Goal: Task Accomplishment & Management: Use online tool/utility

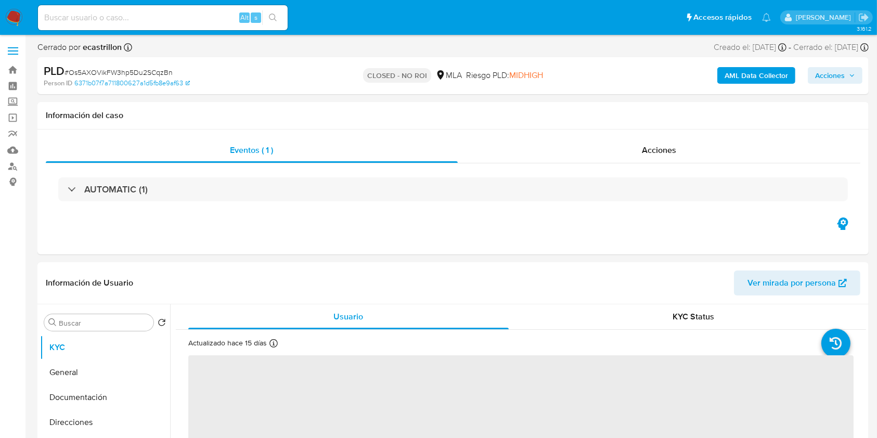
select select "10"
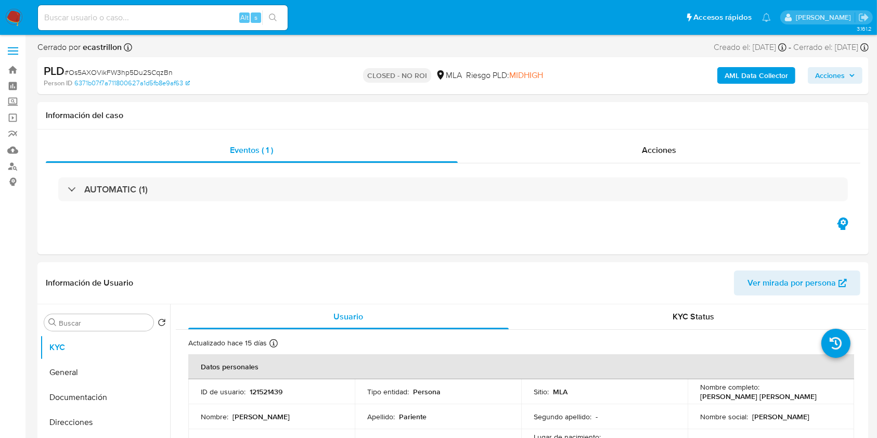
click at [158, 23] on div "Alt s" at bounding box center [163, 17] width 250 height 25
click at [158, 20] on input at bounding box center [163, 18] width 250 height 14
paste input "JRlXi8muXuFL4MBUvJcODVD1"
type input "JRlXi8muXuFL4MBUvJcODVD1"
click at [299, 20] on ul "Pausado Ver notificaciones JRlXi8muXuFL4MBUvJcODVD1 Alt s Accesos rápidos Presi…" at bounding box center [404, 17] width 743 height 26
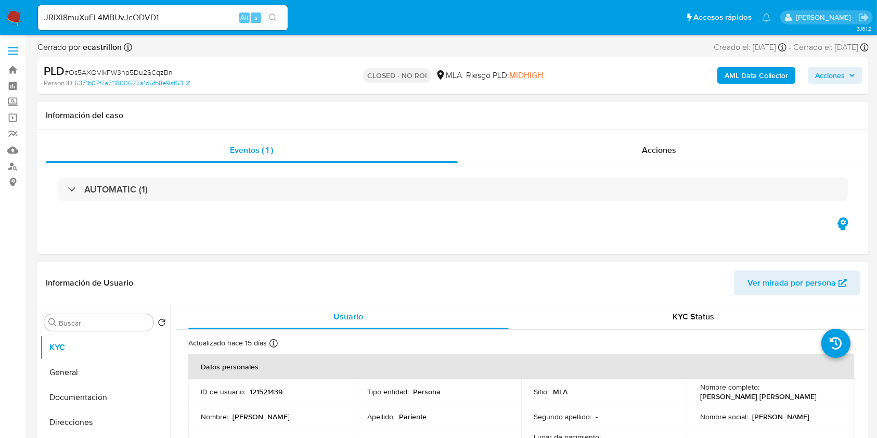
click at [281, 19] on button "search-icon" at bounding box center [272, 17] width 21 height 15
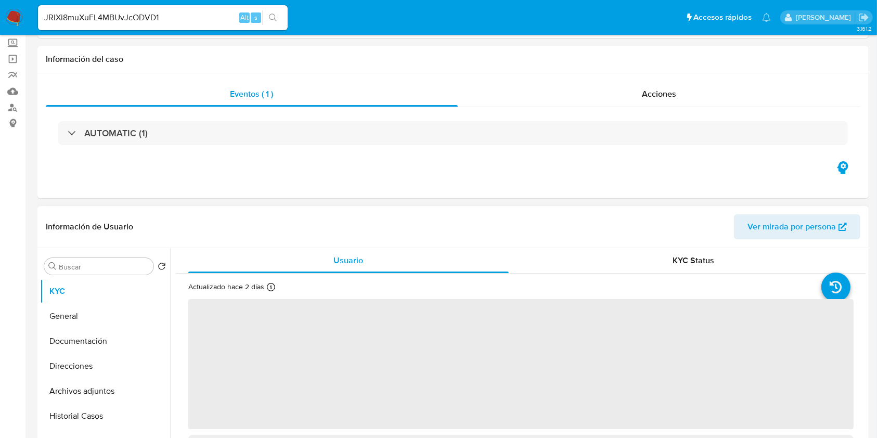
select select "10"
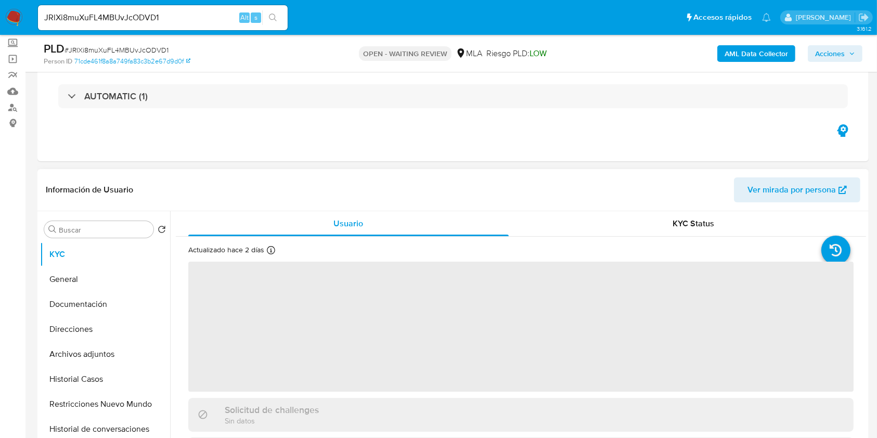
scroll to position [138, 0]
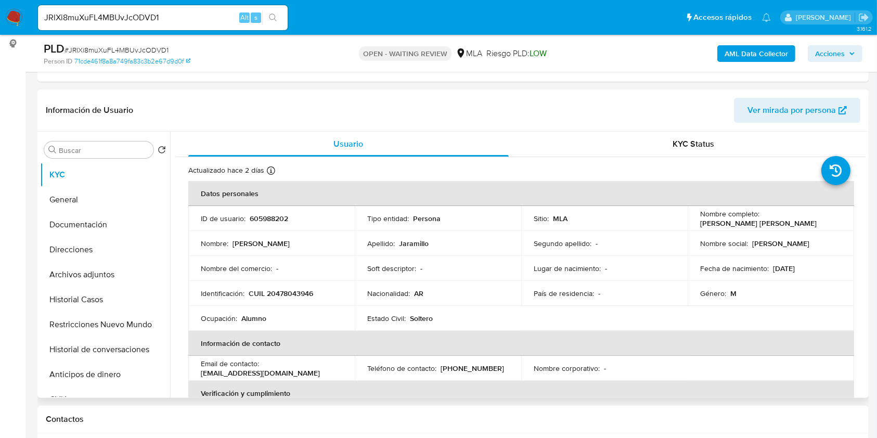
click at [64, 215] on button "Documentación" at bounding box center [101, 224] width 122 height 25
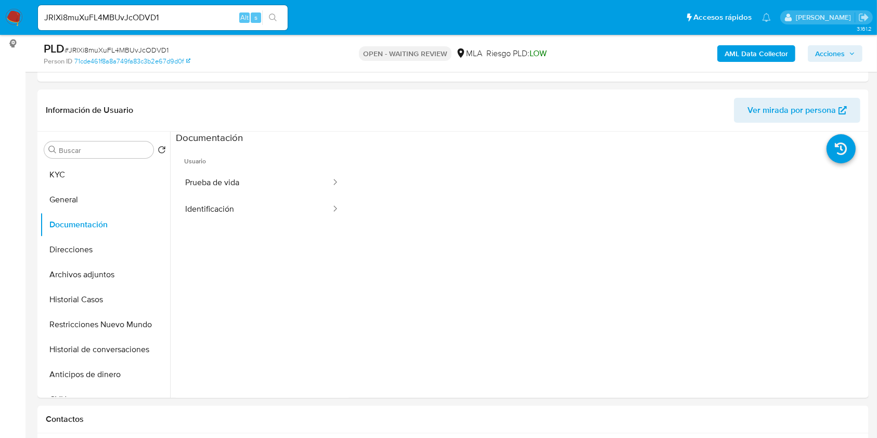
click at [228, 227] on ul "Usuario Prueba de vida Identificación" at bounding box center [262, 295] width 173 height 300
click at [231, 221] on button "Identificación" at bounding box center [254, 209] width 156 height 27
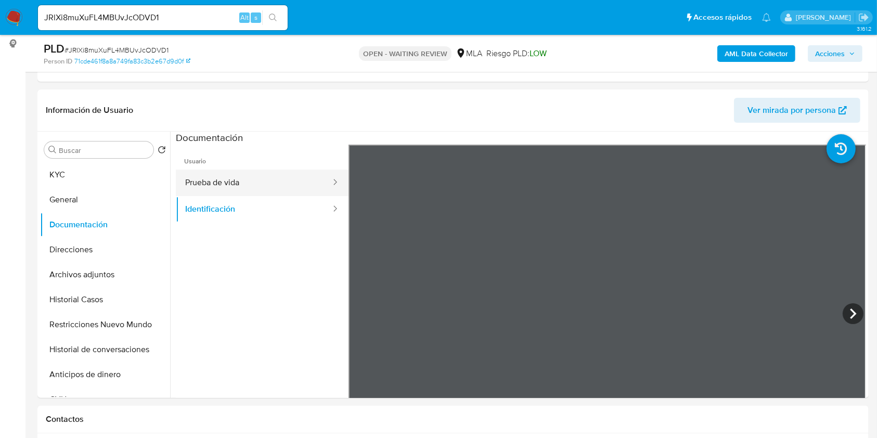
click at [249, 183] on button "Prueba de vida" at bounding box center [254, 183] width 156 height 27
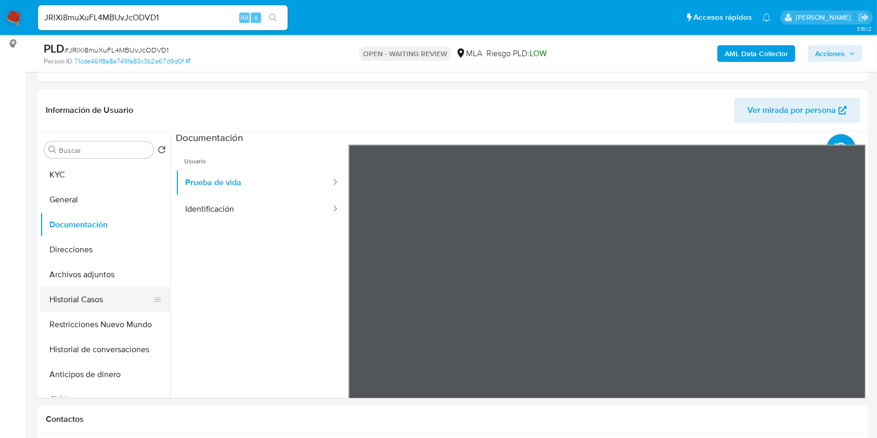
click at [88, 288] on button "Historial Casos" at bounding box center [101, 299] width 122 height 25
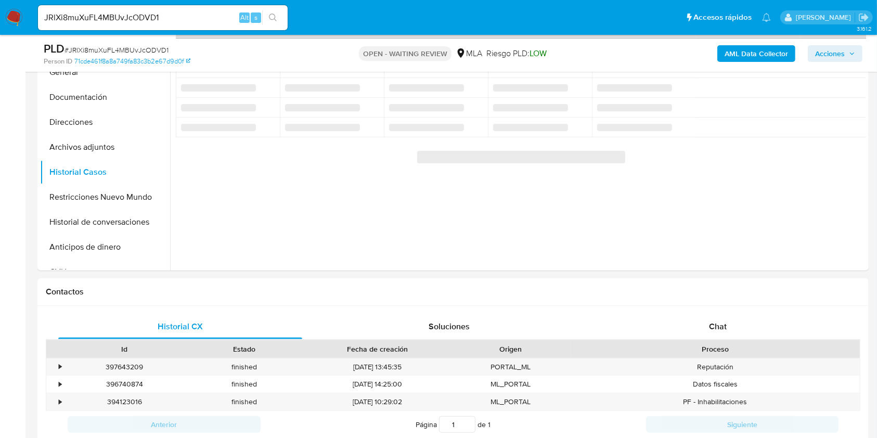
scroll to position [416, 0]
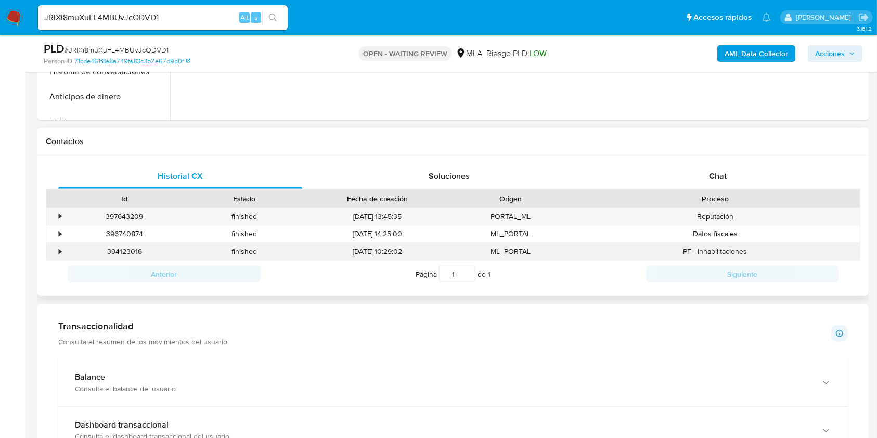
click at [119, 253] on div "394123016" at bounding box center [124, 251] width 120 height 17
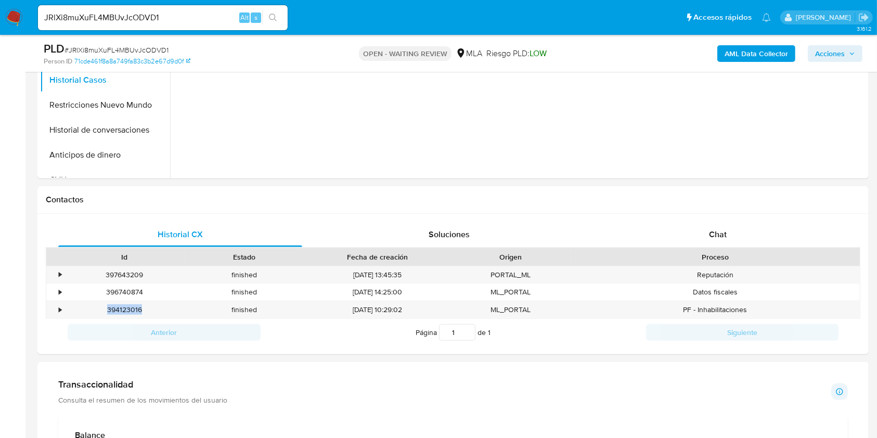
scroll to position [277, 0]
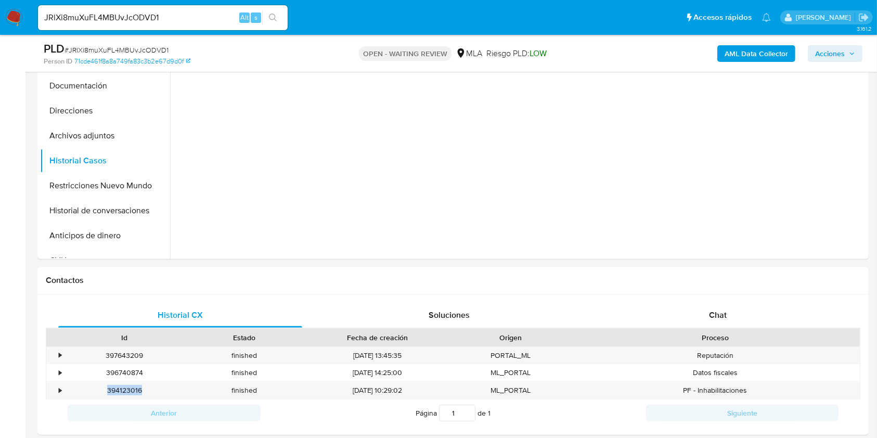
copy div "394123016"
click at [104, 180] on button "Restricciones Nuevo Mundo" at bounding box center [101, 185] width 122 height 25
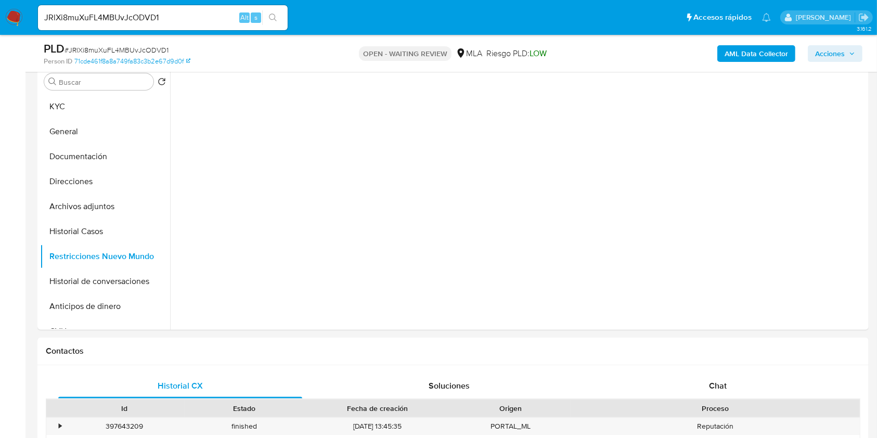
scroll to position [138, 0]
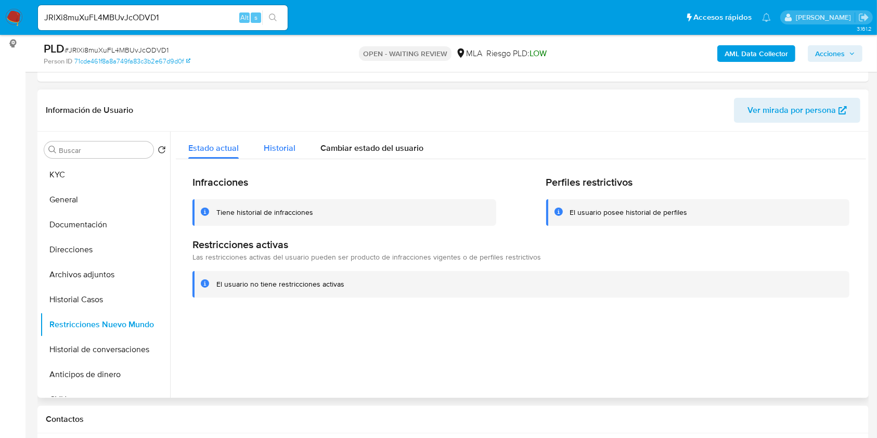
click at [299, 150] on button "Historial" at bounding box center [279, 146] width 57 height 28
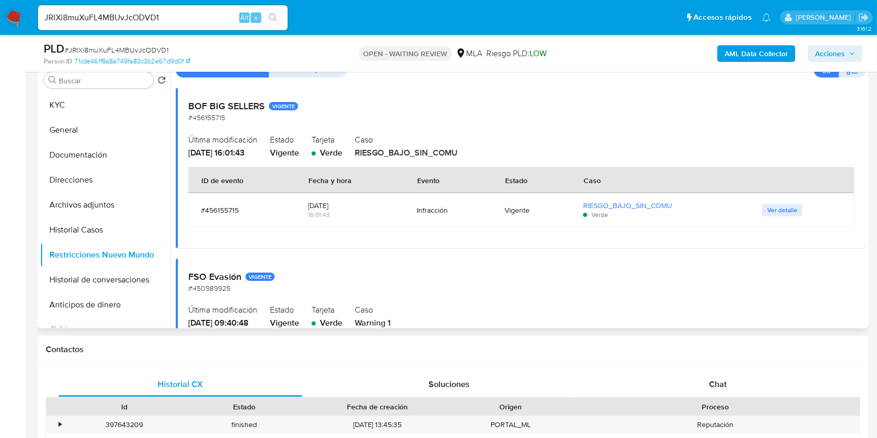
scroll to position [0, 0]
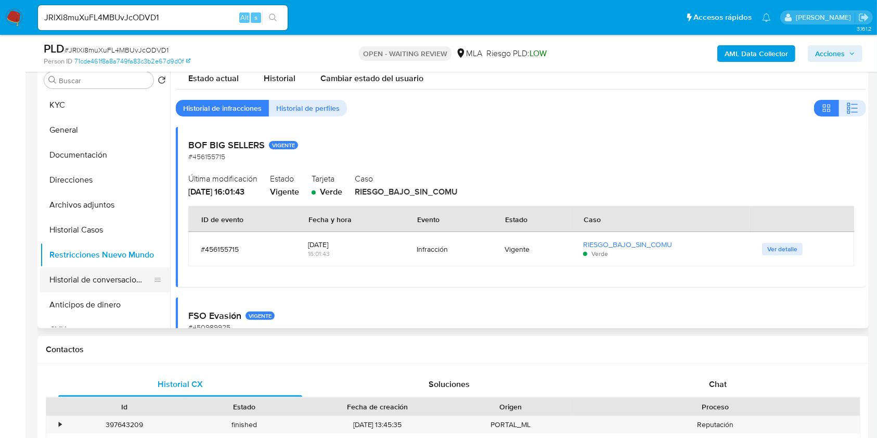
click at [100, 284] on button "Historial de conversaciones" at bounding box center [101, 279] width 122 height 25
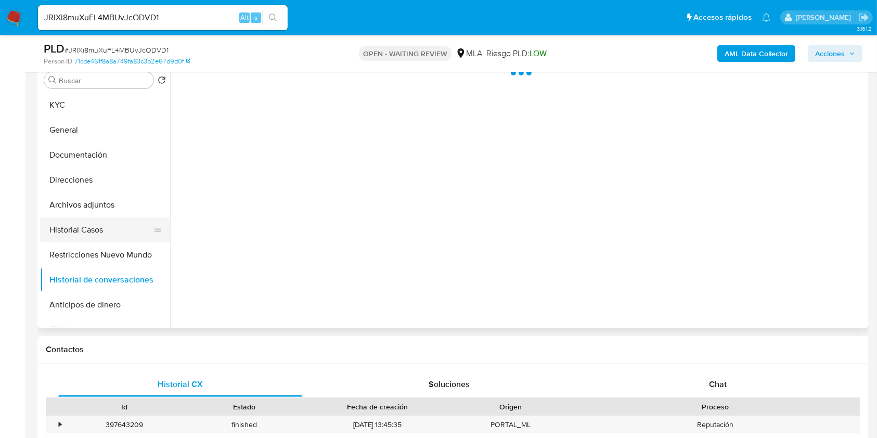
click at [104, 225] on button "Historial Casos" at bounding box center [101, 229] width 122 height 25
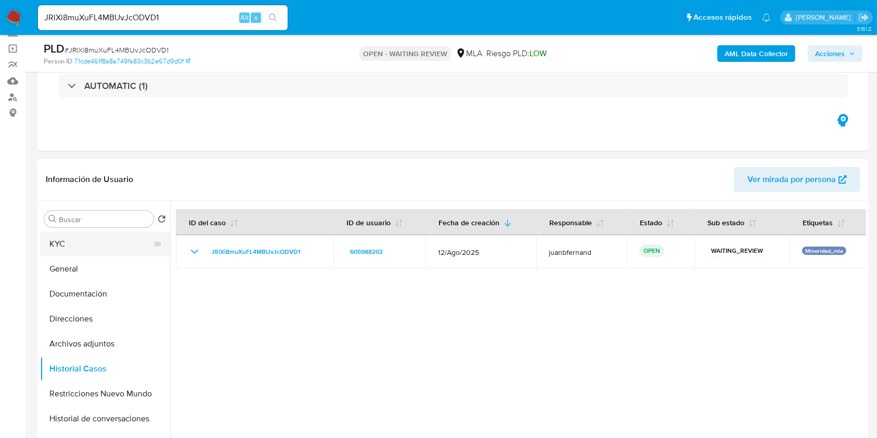
click at [78, 247] on button "KYC" at bounding box center [101, 243] width 122 height 25
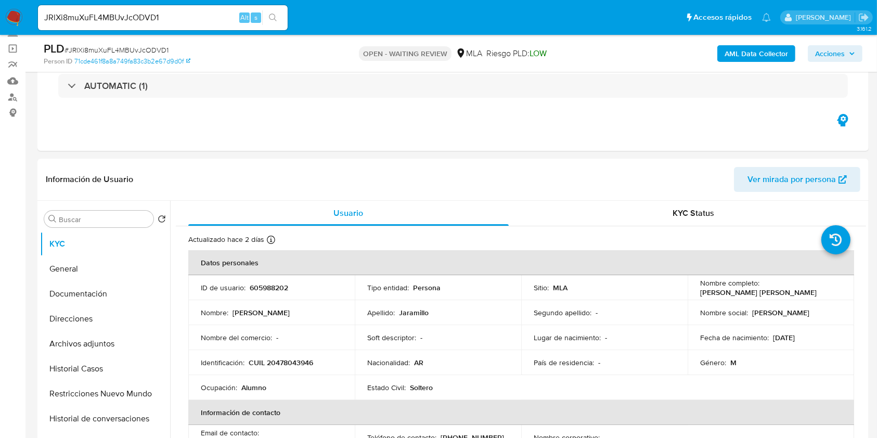
scroll to position [138, 0]
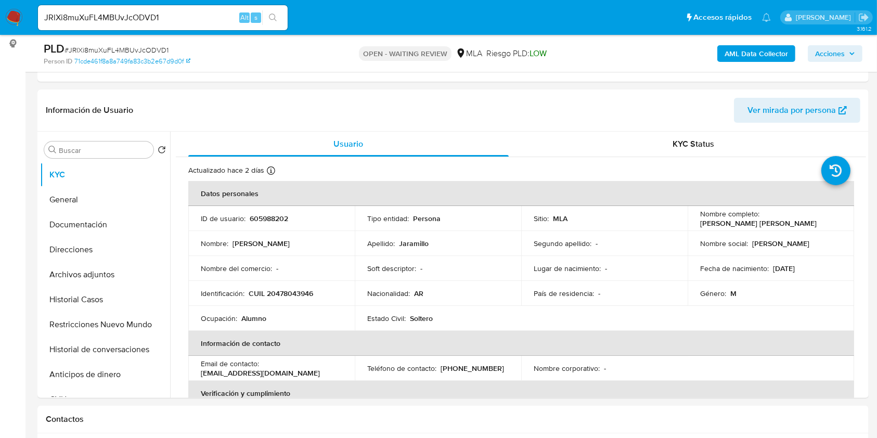
click at [220, 17] on input "JRlXi8muXuFL4MBUvJcODVD1" at bounding box center [163, 18] width 250 height 14
paste input "faYLcVdNXEpCPv6OviELCXln"
type input "faYLcVdNXEpCPv6OviELCXln"
click at [265, 18] on button "search-icon" at bounding box center [272, 17] width 21 height 15
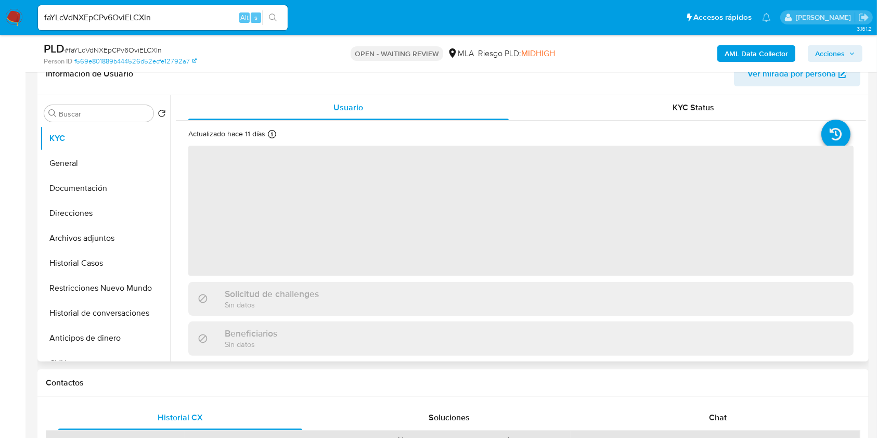
scroll to position [277, 0]
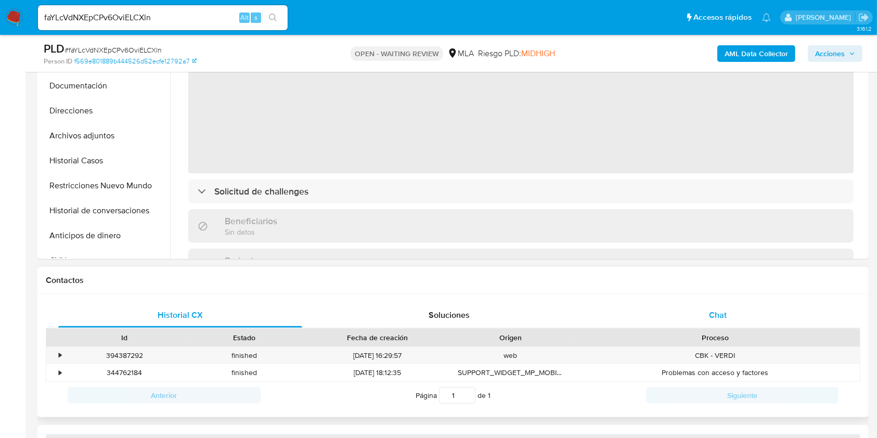
click at [709, 318] on span "Chat" at bounding box center [718, 315] width 18 height 12
select select "10"
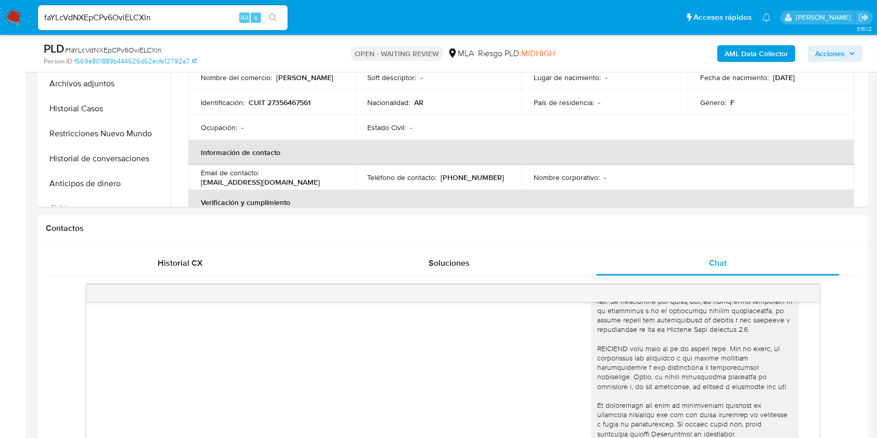
scroll to position [485, 0]
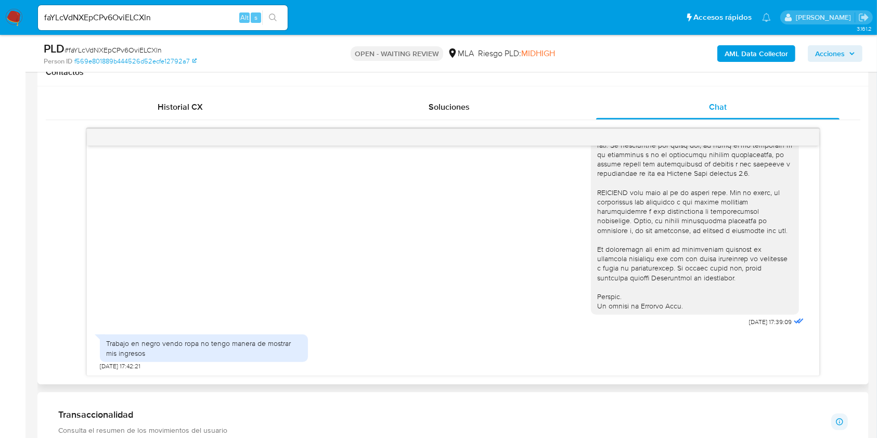
click at [101, 365] on span "[DATE] 17:42:21" at bounding box center [120, 366] width 41 height 8
drag, startPoint x: 101, startPoint y: 365, endPoint x: 118, endPoint y: 367, distance: 16.3
click at [118, 367] on span "[DATE] 17:42:21" at bounding box center [120, 366] width 41 height 8
copy span "18/08/2025"
click at [139, 351] on div "Trabajo en negro vendo ropa no tengo manera de mostrar mis ingresos" at bounding box center [204, 348] width 196 height 19
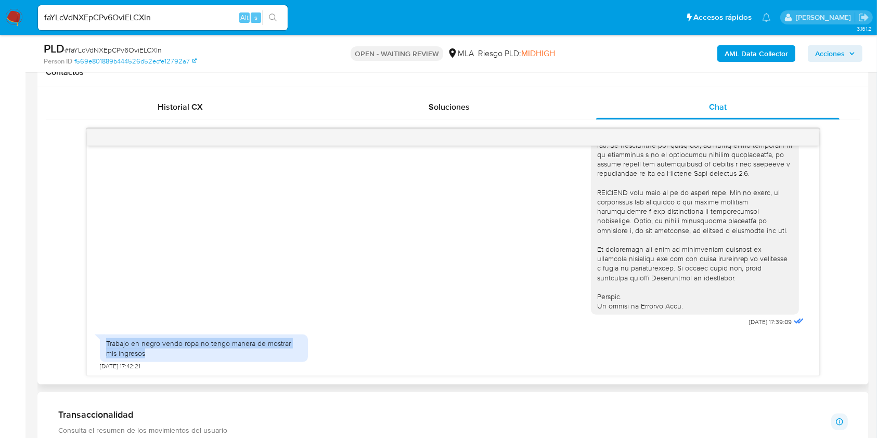
drag, startPoint x: 139, startPoint y: 351, endPoint x: 125, endPoint y: 346, distance: 15.3
click at [125, 346] on div "Trabajo en negro vendo ropa no tengo manera de mostrar mis ingresos" at bounding box center [204, 348] width 196 height 19
copy div "Trabajo en negro vendo ropa no tengo manera de mostrar mis ingresos"
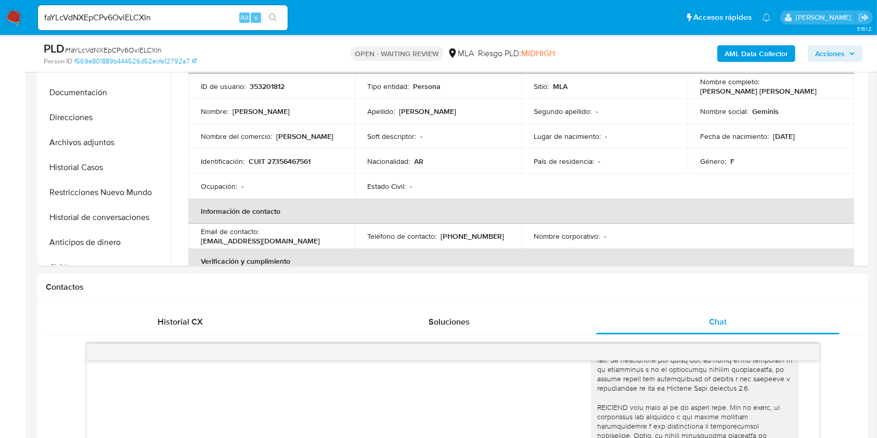
scroll to position [208, 0]
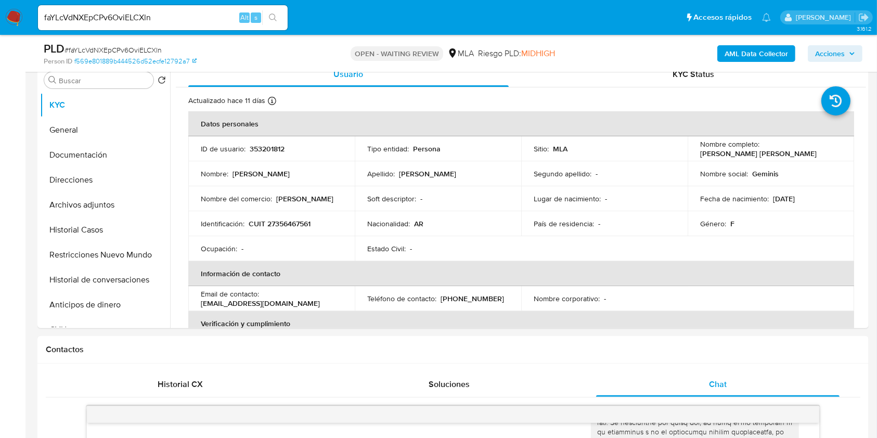
click at [121, 19] on input "faYLcVdNXEpCPv6OviELCXln" at bounding box center [163, 18] width 250 height 14
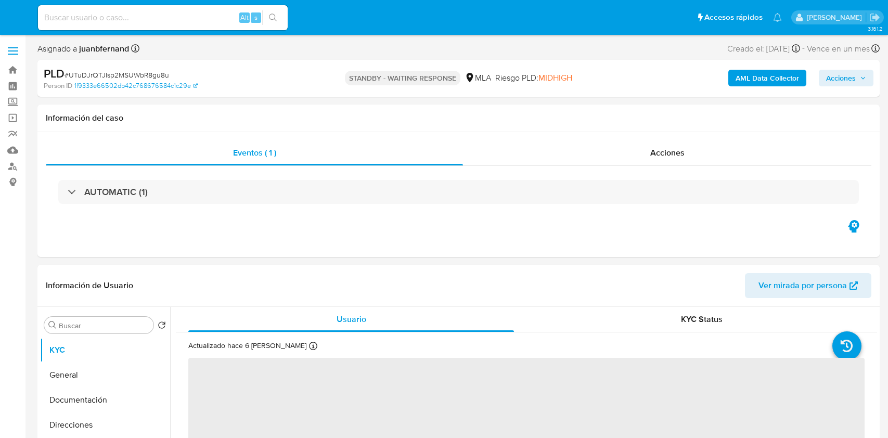
select select "10"
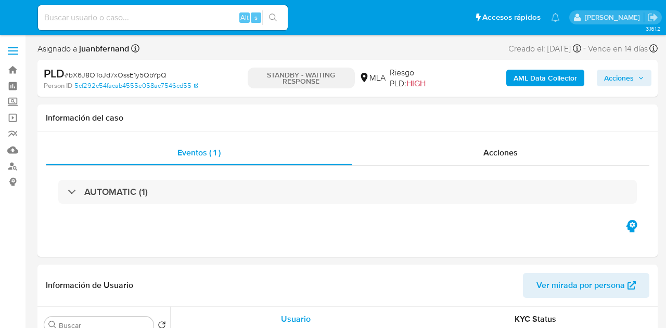
select select "10"
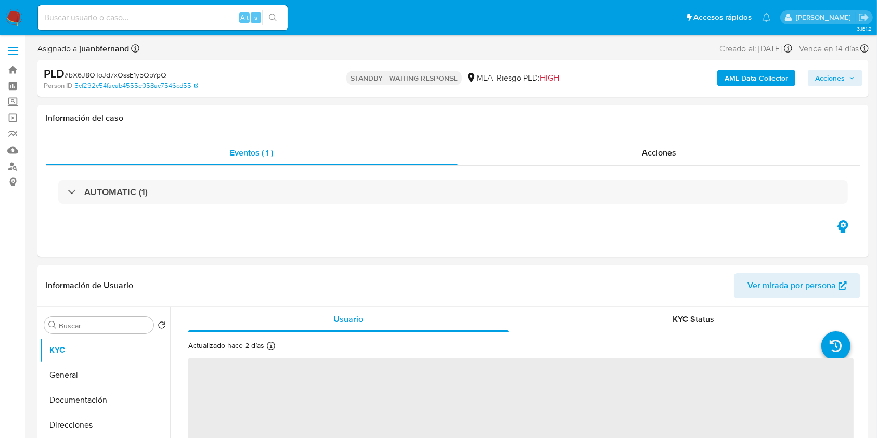
select select "10"
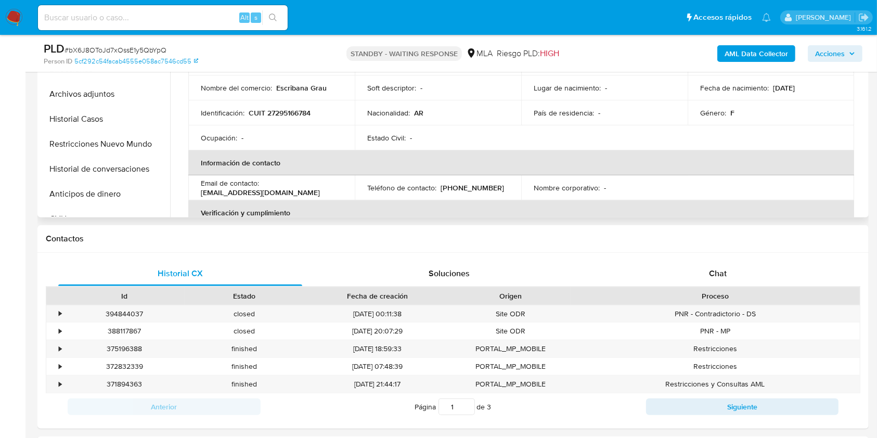
scroll to position [320, 0]
click at [720, 269] on span "Chat" at bounding box center [718, 272] width 18 height 12
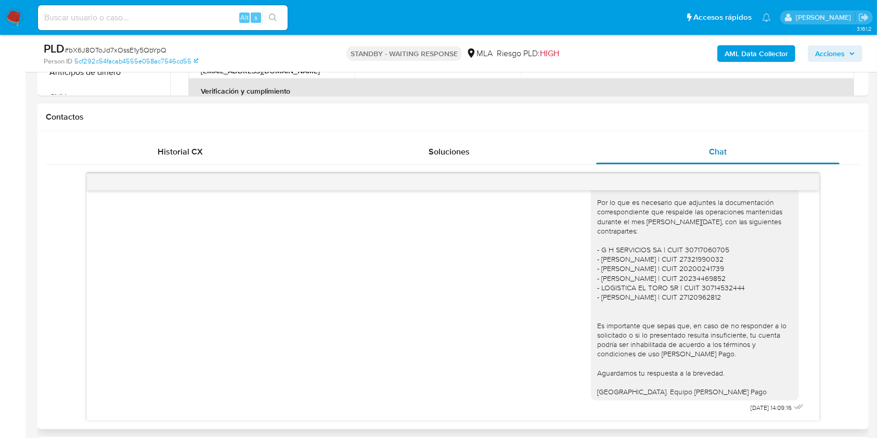
scroll to position [441, 0]
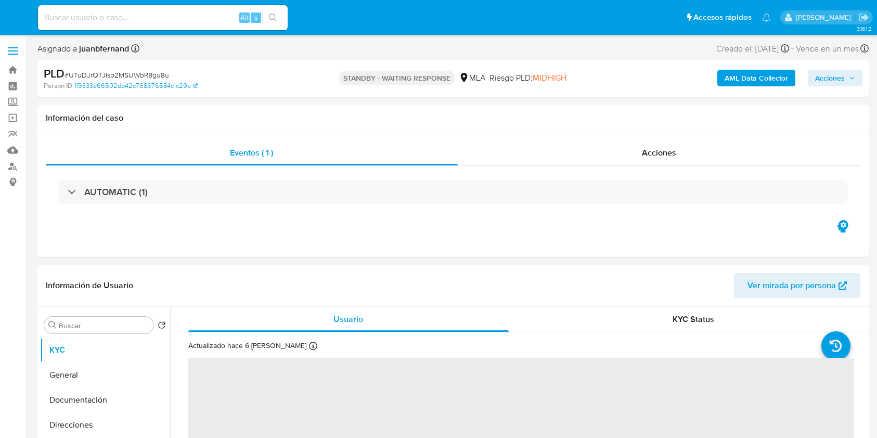
select select "10"
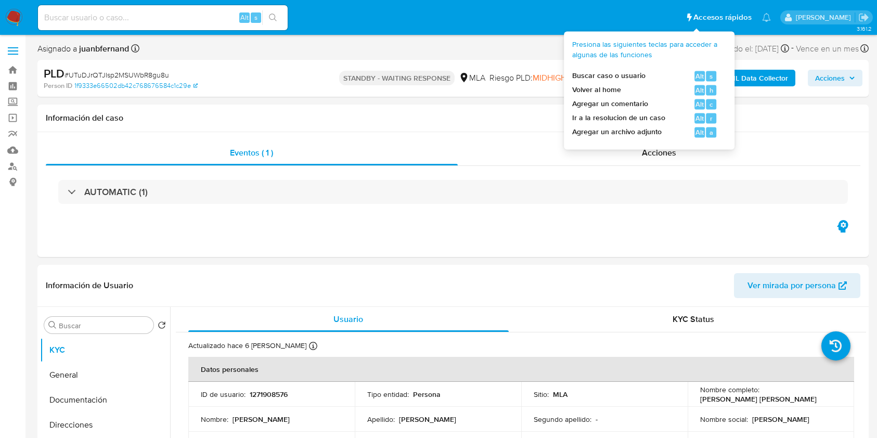
select select "10"
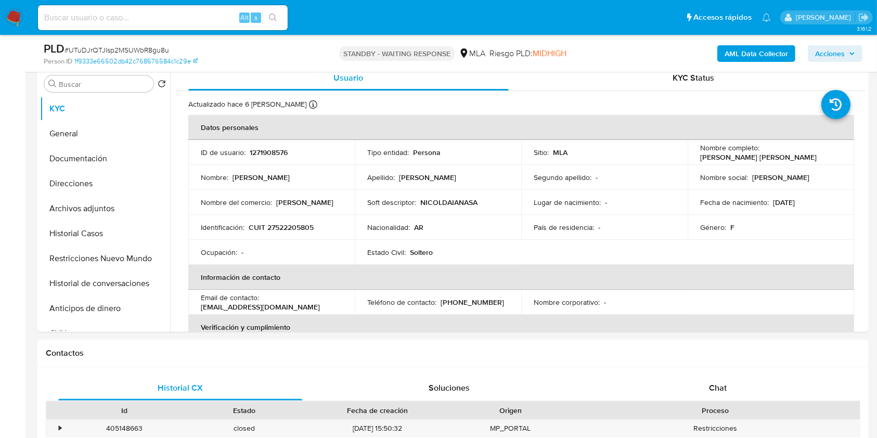
scroll to position [208, 0]
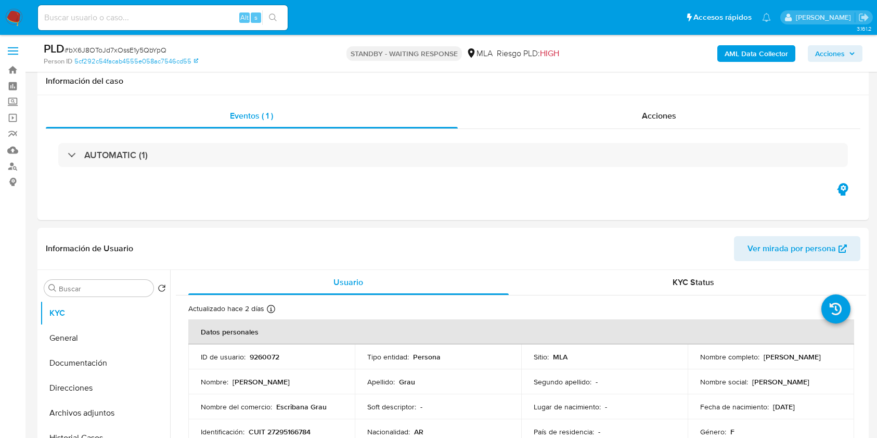
select select "10"
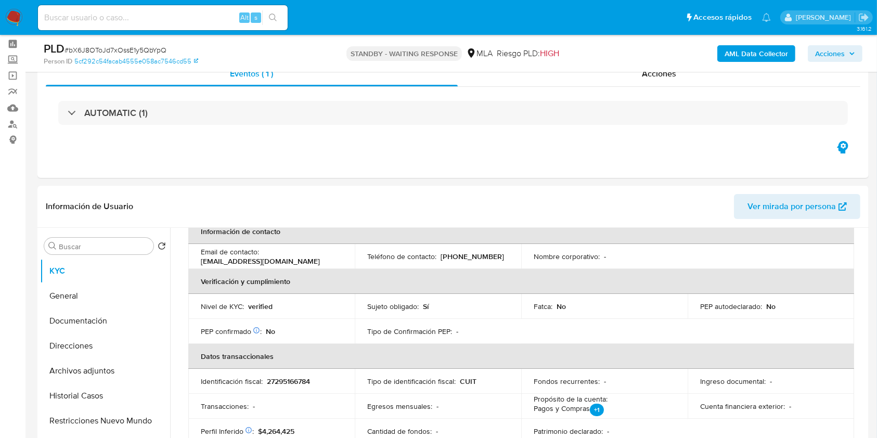
scroll to position [25, 0]
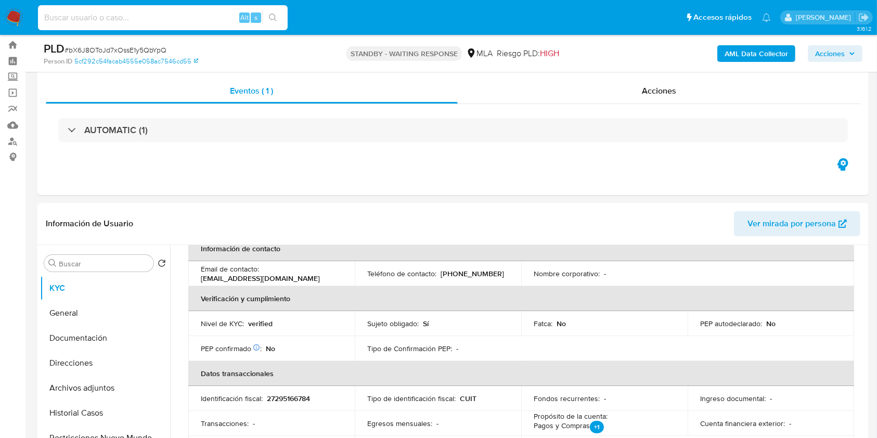
click at [125, 17] on input at bounding box center [163, 18] width 250 height 14
paste input "bX6J8OToJd7xOssE1y5QbYpQ"
type input "bX6J8OToJd7xOssE1y5QbYpQ"
click at [273, 22] on button "search-icon" at bounding box center [272, 17] width 21 height 15
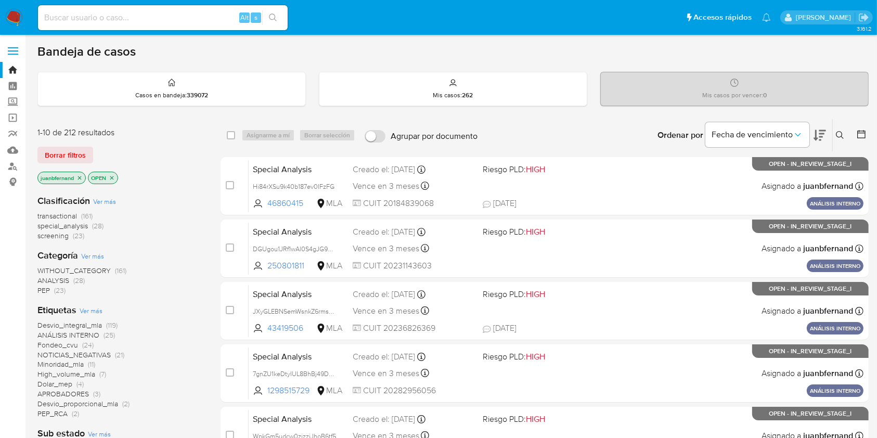
drag, startPoint x: 842, startPoint y: 133, endPoint x: 826, endPoint y: 139, distance: 17.0
click at [841, 133] on icon at bounding box center [840, 135] width 8 height 8
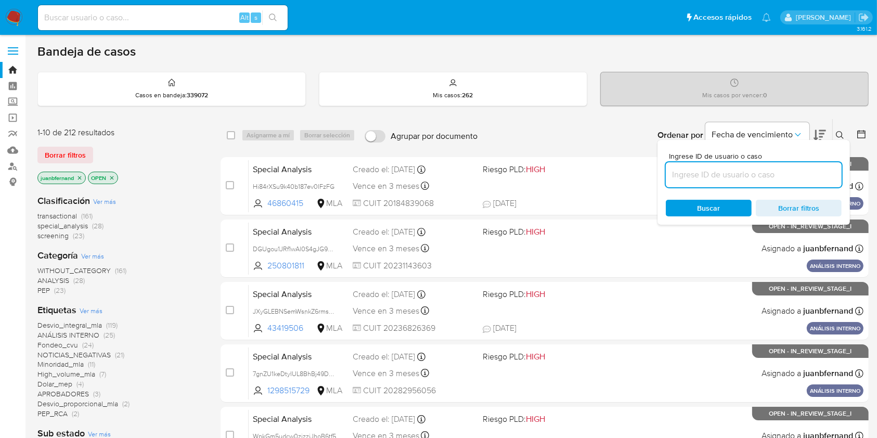
click at [727, 177] on input at bounding box center [754, 175] width 176 height 14
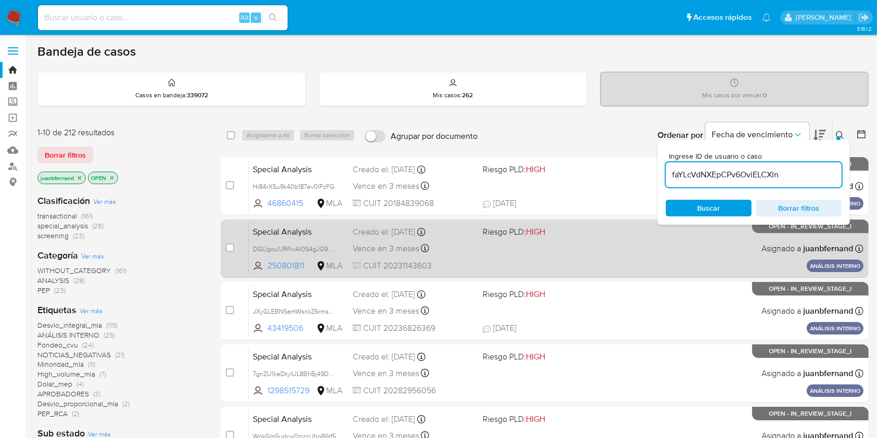
type input "faYLcVdNXEpCPv6OviELCXln"
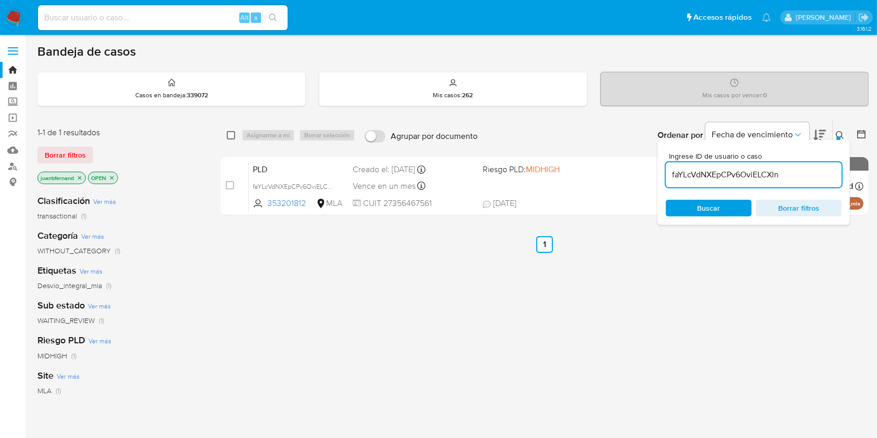
click at [231, 135] on input "checkbox" at bounding box center [231, 135] width 8 height 8
checkbox input "true"
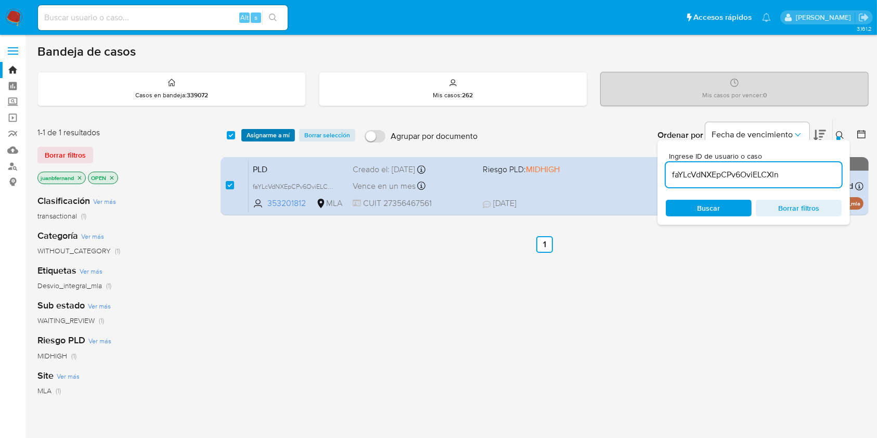
click at [255, 133] on span "Asignarme a mí" at bounding box center [268, 135] width 43 height 10
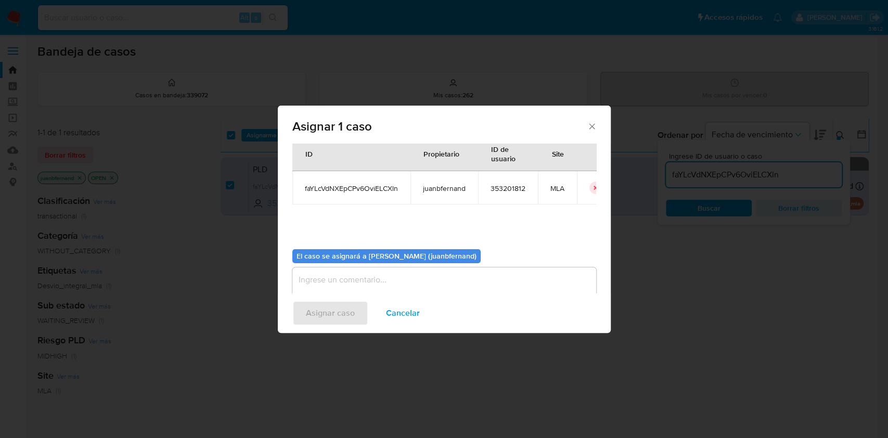
scroll to position [53, 0]
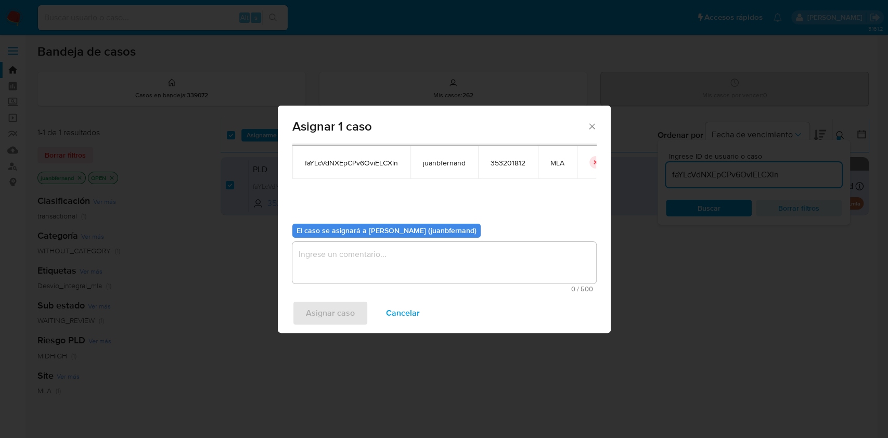
click at [363, 246] on textarea "assign-modal" at bounding box center [444, 263] width 304 height 42
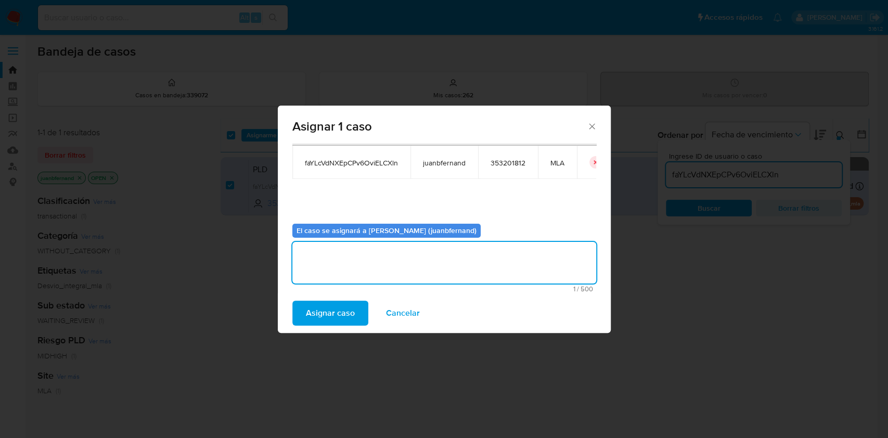
click at [345, 309] on span "Asignar caso" at bounding box center [330, 313] width 49 height 23
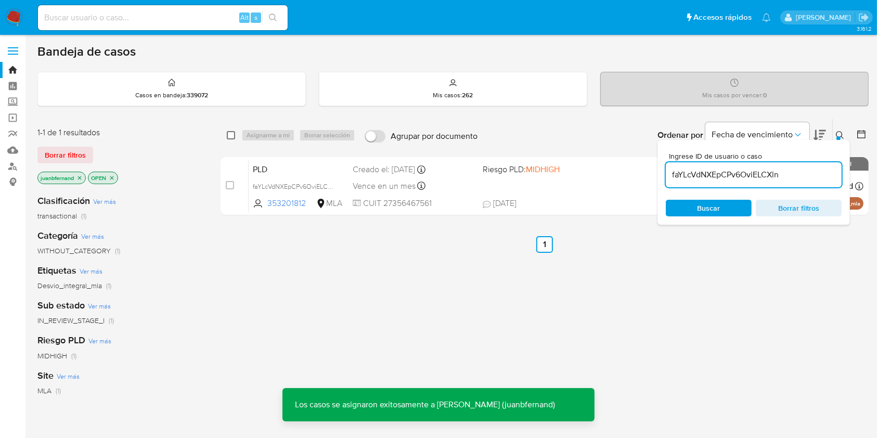
click at [229, 136] on input "checkbox" at bounding box center [231, 135] width 8 height 8
checkbox input "true"
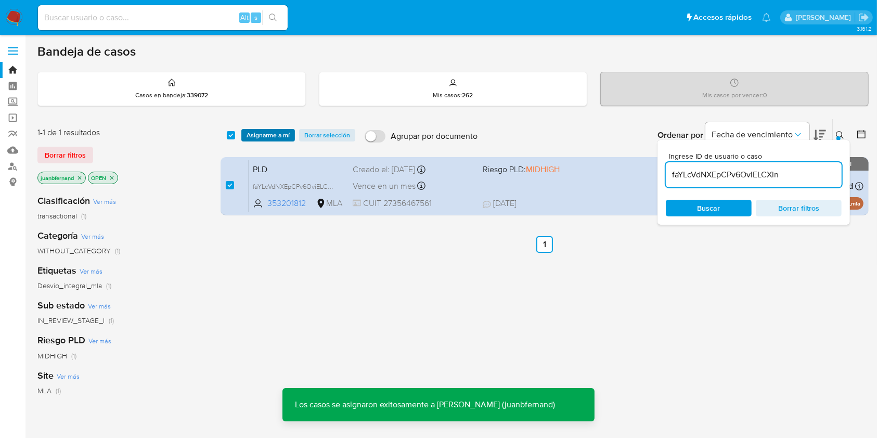
click at [250, 134] on span "Asignarme a mí" at bounding box center [268, 135] width 43 height 10
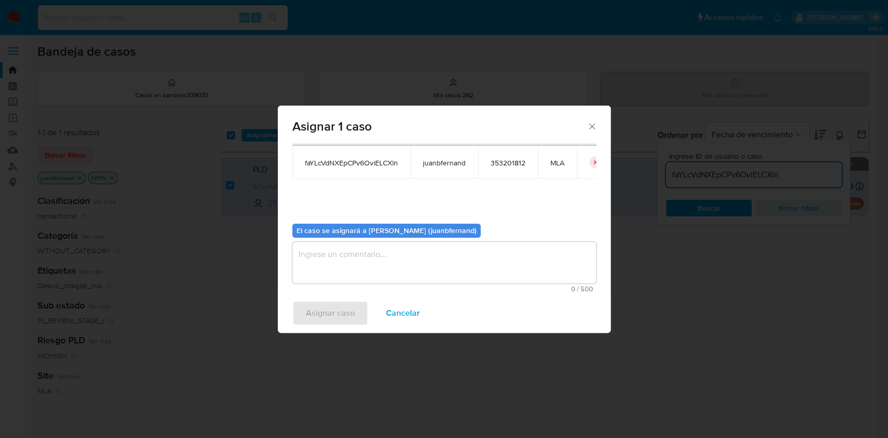
click at [376, 269] on textarea "assign-modal" at bounding box center [444, 263] width 304 height 42
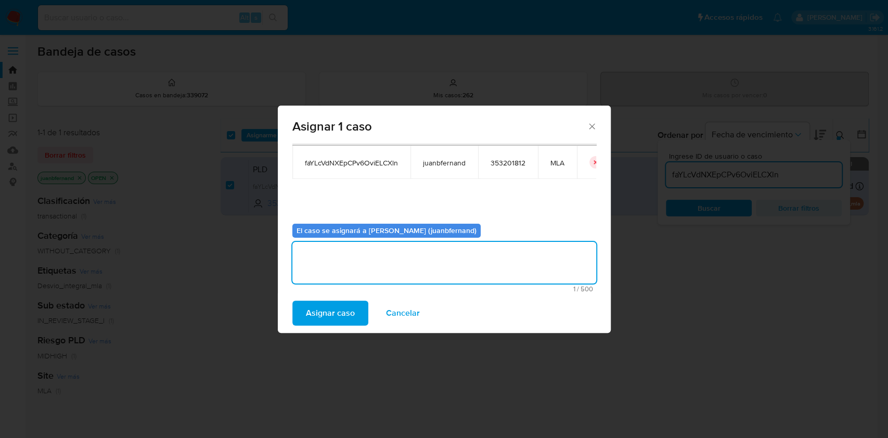
click at [342, 309] on span "Asignar caso" at bounding box center [330, 313] width 49 height 23
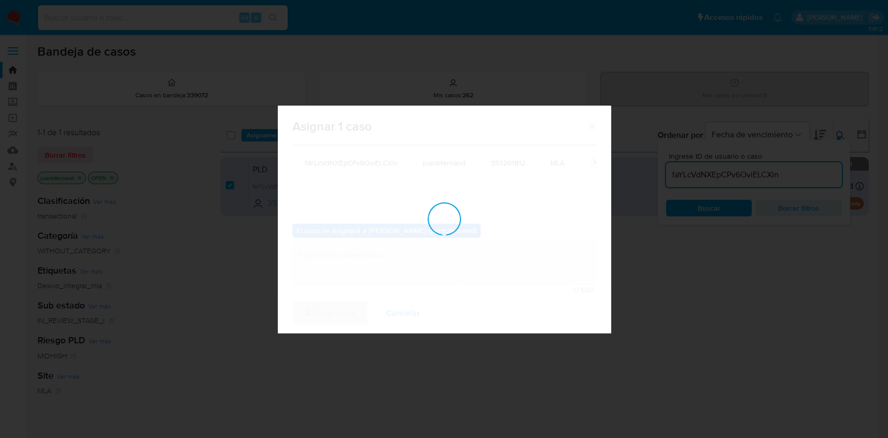
checkbox input "false"
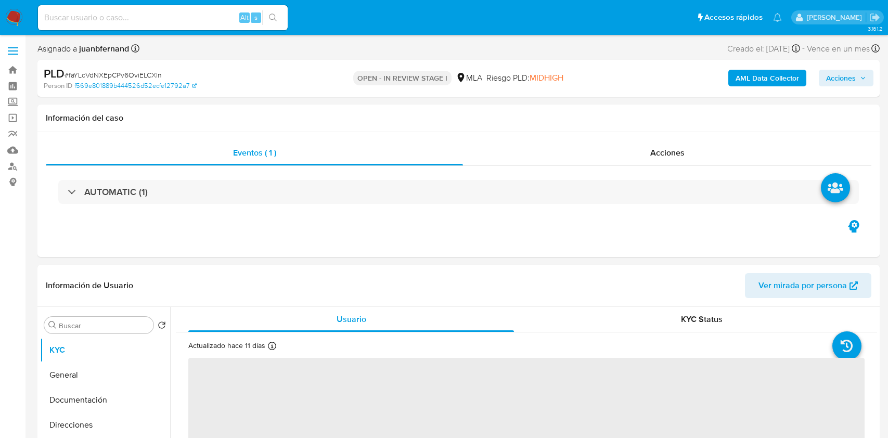
select select "10"
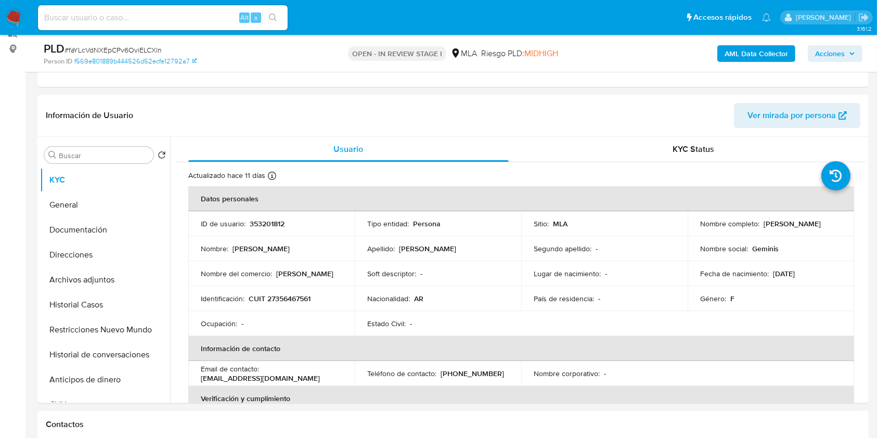
scroll to position [346, 0]
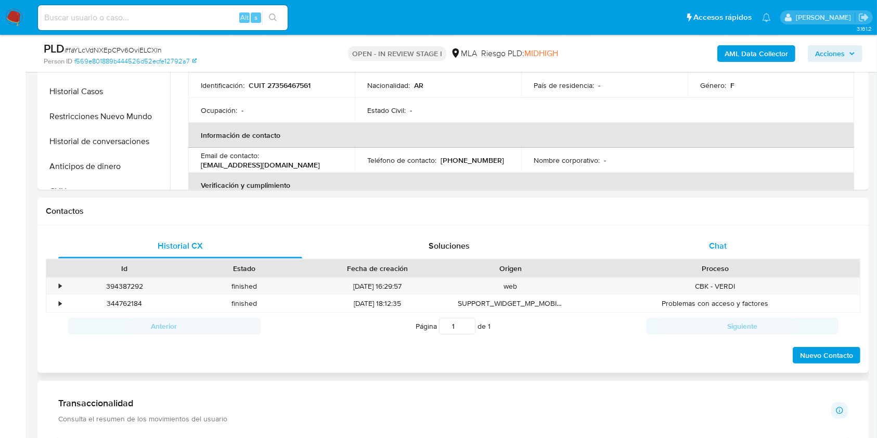
click at [736, 255] on div "Chat" at bounding box center [718, 246] width 244 height 25
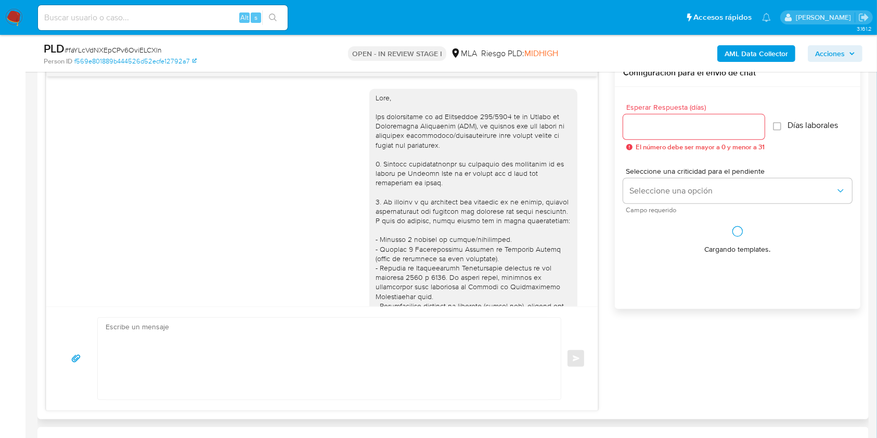
scroll to position [410, 0]
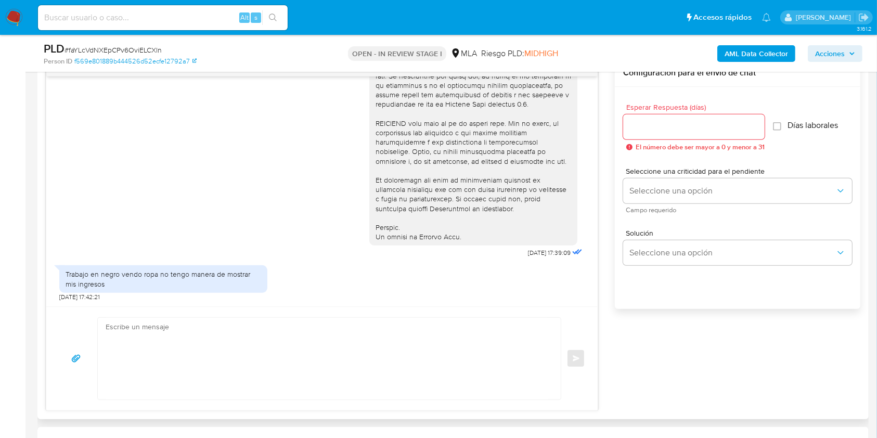
click at [164, 337] on textarea at bounding box center [327, 359] width 442 height 82
paste textarea "Hola XXX, Muchas gracias por tu respuesta. Analizamos tu caso y verificamos que…"
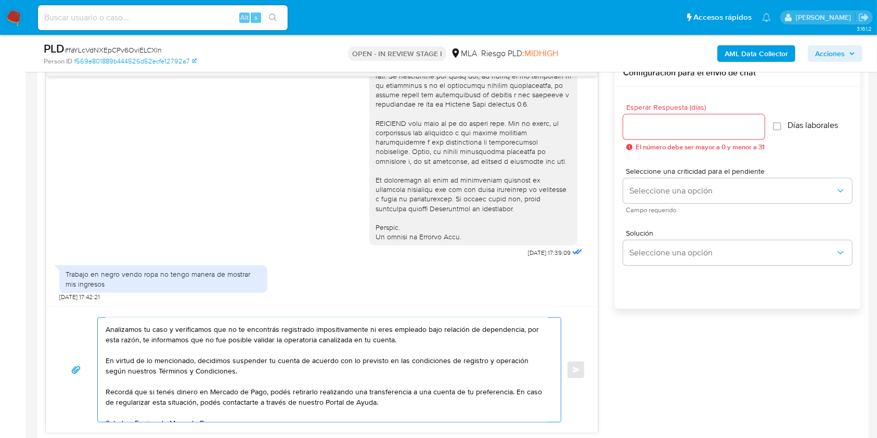
scroll to position [0, 0]
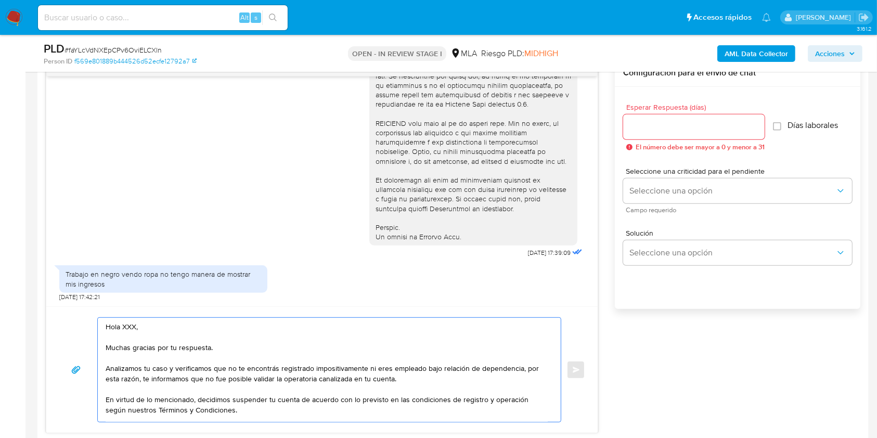
click at [134, 326] on textarea "Hola XXX, Muchas gracias por tu respuesta. Analizamos tu caso y verificamos que…" at bounding box center [327, 370] width 442 height 104
click at [129, 327] on textarea "Hola XXX, Muchas gracias por tu respuesta. Analizamos tu caso y verificamos que…" at bounding box center [327, 370] width 442 height 104
click at [147, 337] on textarea "Hola. Muchas gracias por tu respuesta. Analizamos tu caso y verificamos que no …" at bounding box center [327, 370] width 442 height 104
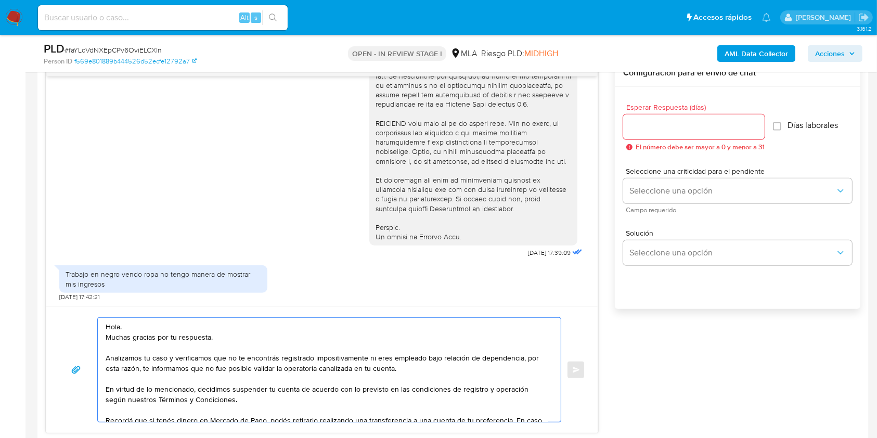
type textarea "Hola. Muchas gracias por tu respuesta. Analizamos tu caso y verificamos que no …"
click at [648, 121] on input "Esperar Respuesta (días)" at bounding box center [693, 127] width 141 height 14
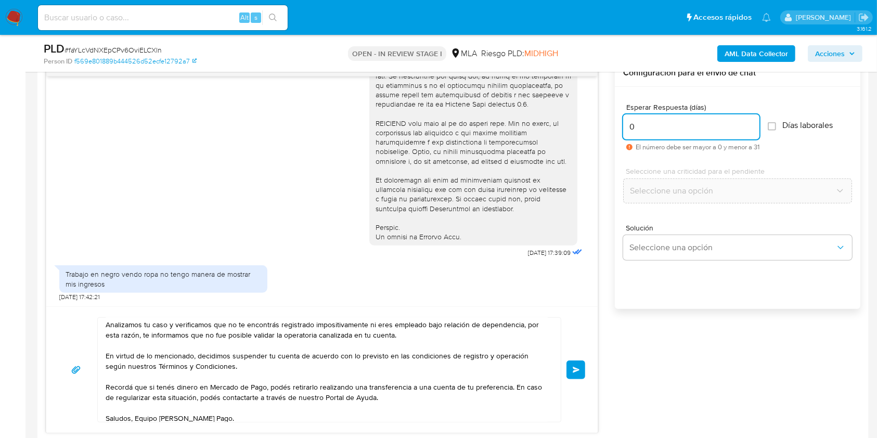
scroll to position [62, 0]
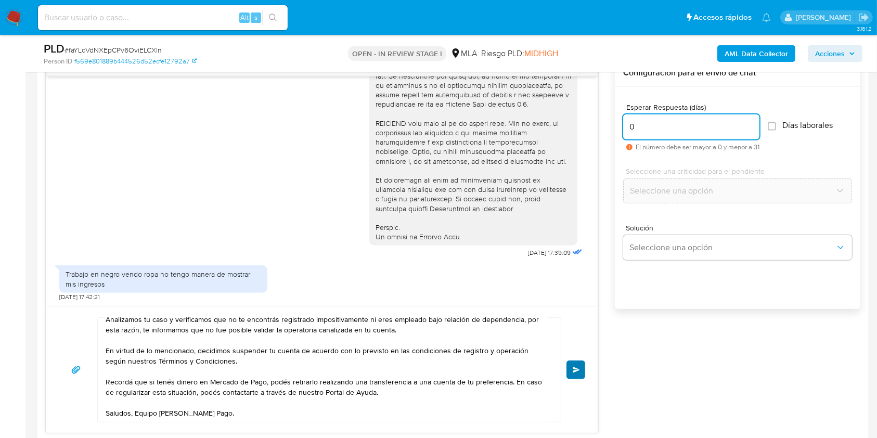
type input "0"
click at [575, 364] on button "Enviar" at bounding box center [575, 369] width 19 height 19
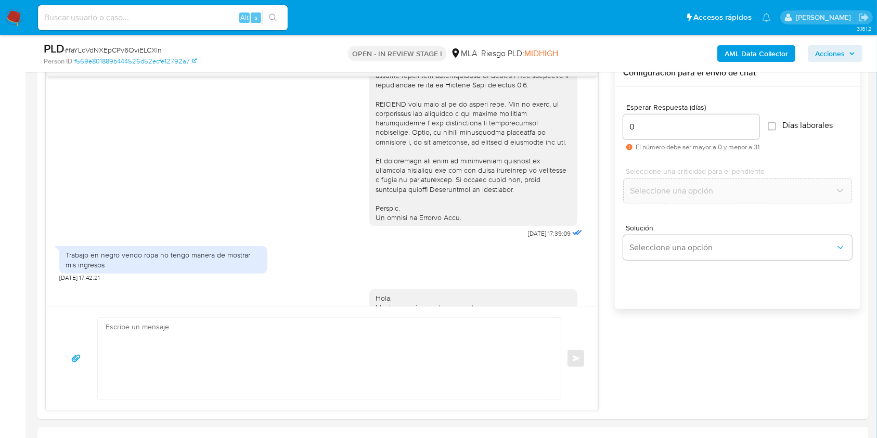
scroll to position [620, 0]
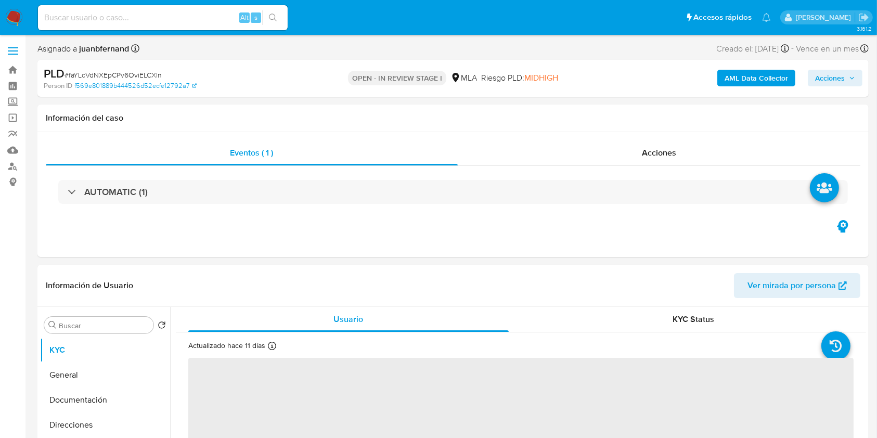
select select "10"
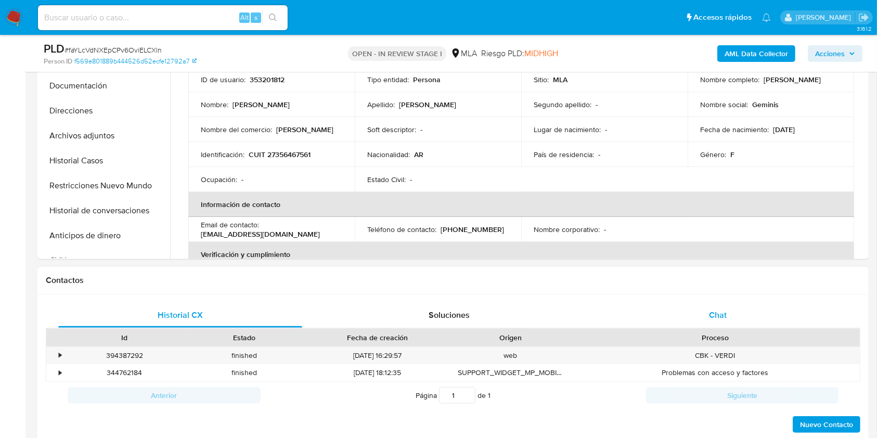
click at [770, 320] on div "Chat" at bounding box center [718, 315] width 244 height 25
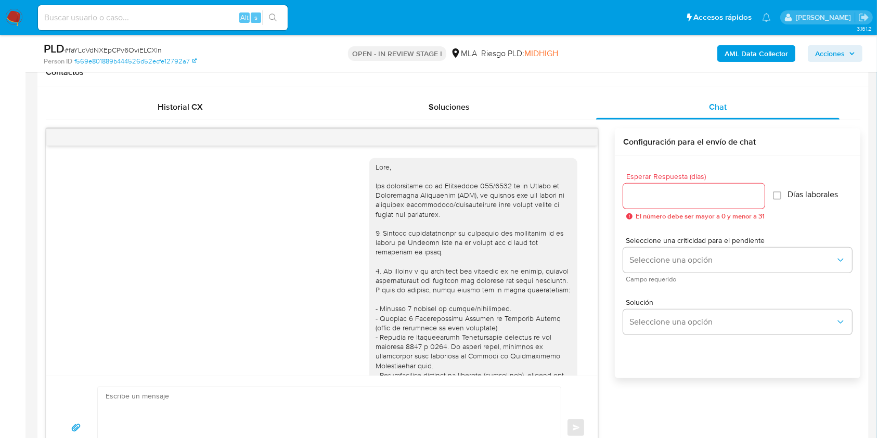
scroll to position [620, 0]
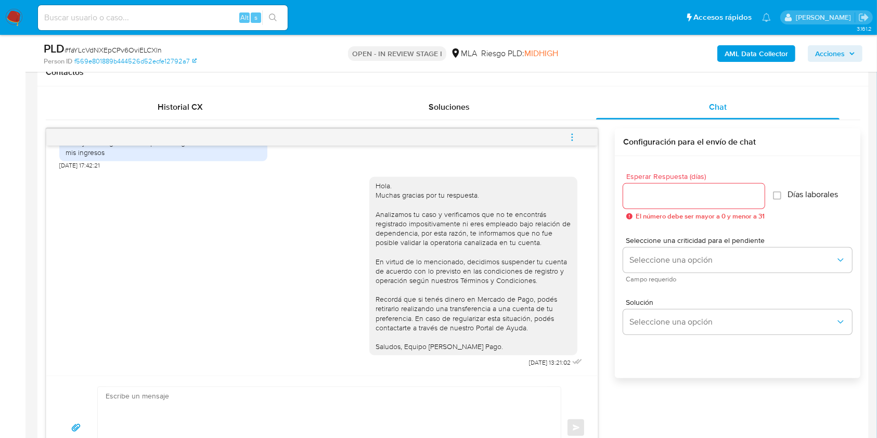
click at [574, 131] on span "menu-action" at bounding box center [571, 137] width 9 height 25
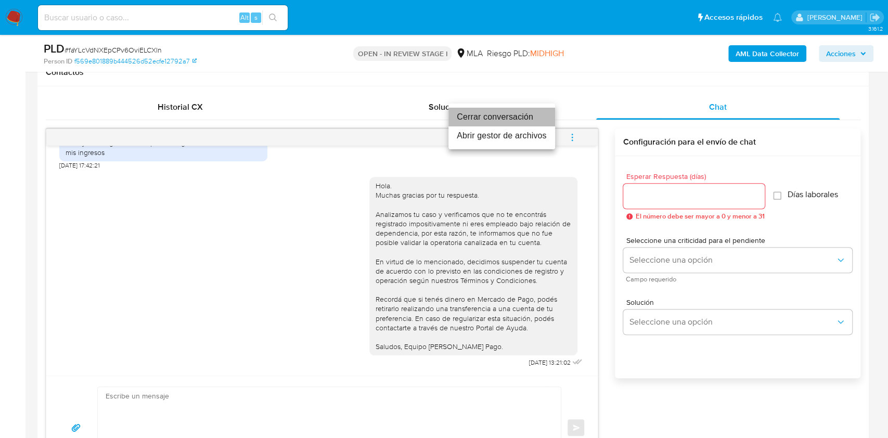
click at [474, 118] on li "Cerrar conversación" at bounding box center [501, 117] width 107 height 19
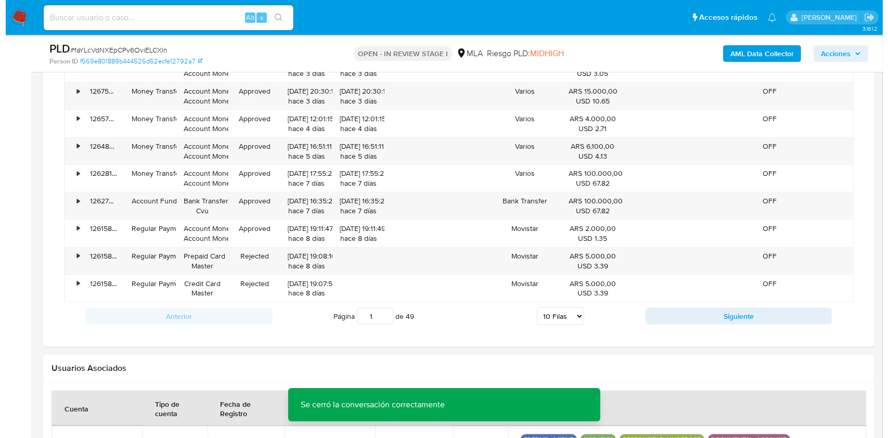
scroll to position [1526, 0]
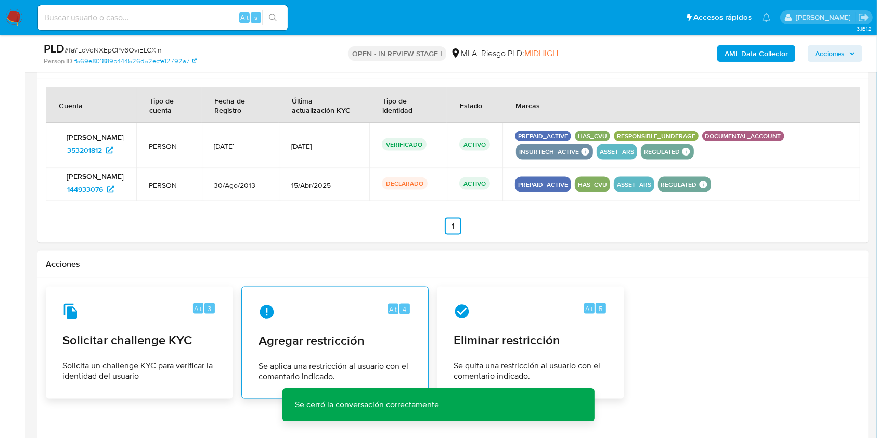
click at [353, 347] on span "Agregar restricción" at bounding box center [335, 341] width 153 height 16
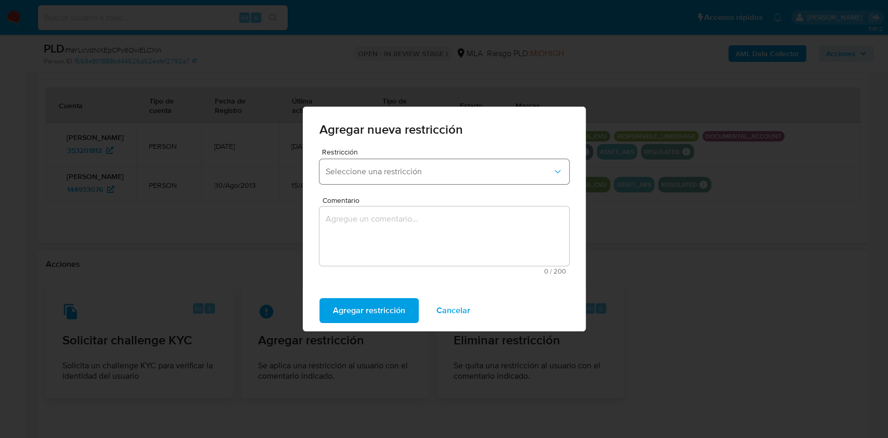
click at [397, 165] on button "Seleccione una restricción" at bounding box center [444, 171] width 250 height 25
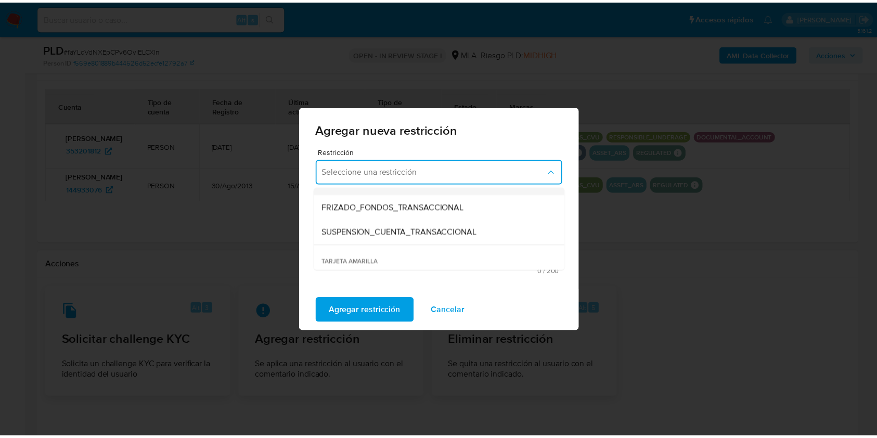
scroll to position [138, 0]
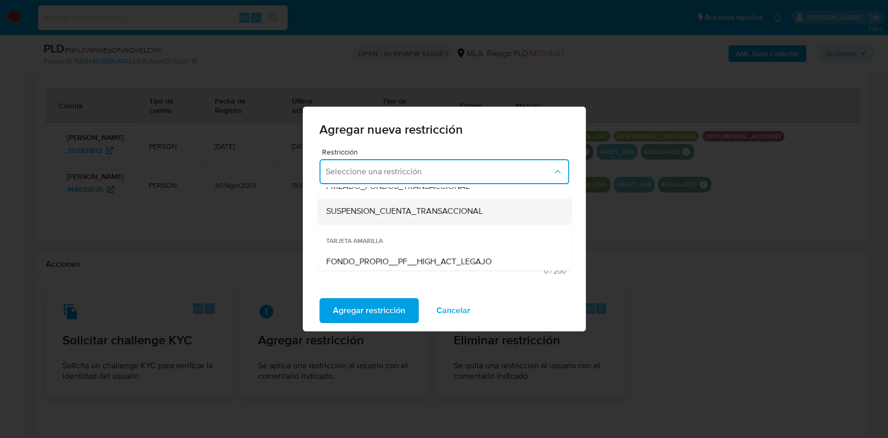
click at [399, 214] on span "SUSPENSION_CUENTA_TRANSACCIONAL" at bounding box center [404, 211] width 157 height 10
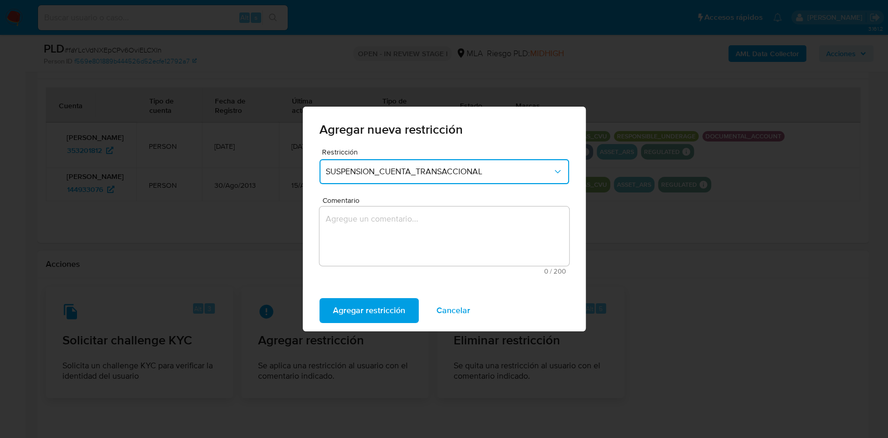
click at [402, 232] on textarea "Comentario" at bounding box center [444, 236] width 250 height 59
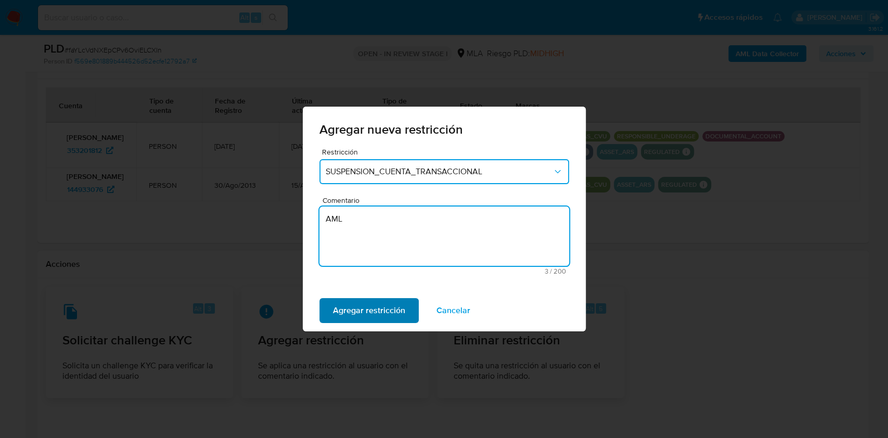
type textarea "AML"
click at [374, 320] on span "Agregar restricción" at bounding box center [369, 310] width 72 height 23
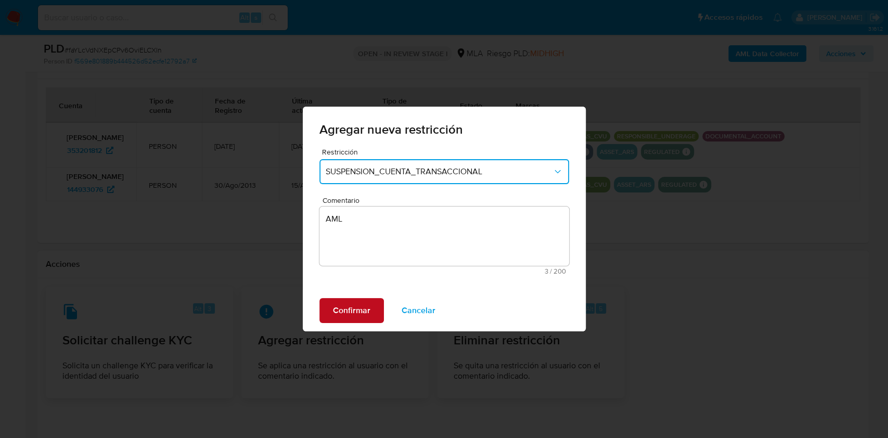
click at [365, 318] on span "Confirmar" at bounding box center [351, 310] width 37 height 23
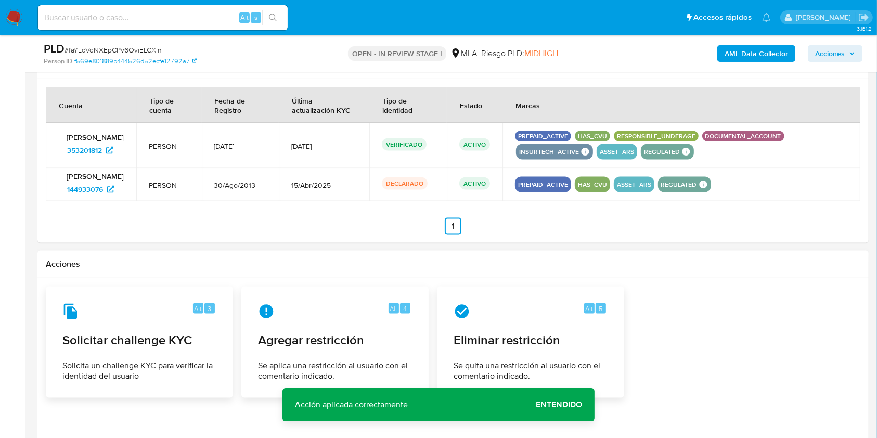
click at [564, 405] on span "Entendido" at bounding box center [559, 405] width 46 height 0
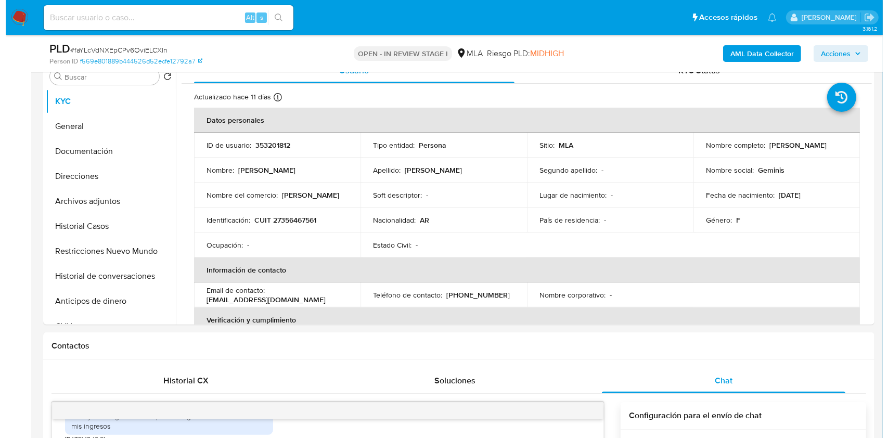
scroll to position [208, 0]
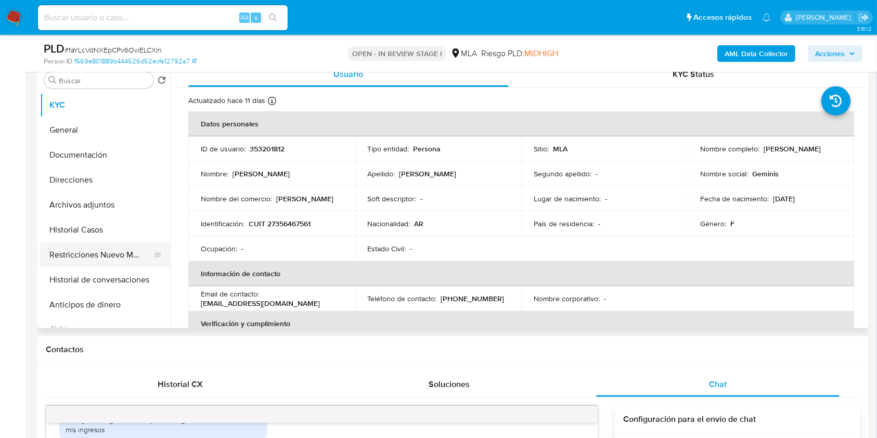
click at [87, 247] on button "Restricciones Nuevo Mundo" at bounding box center [101, 254] width 122 height 25
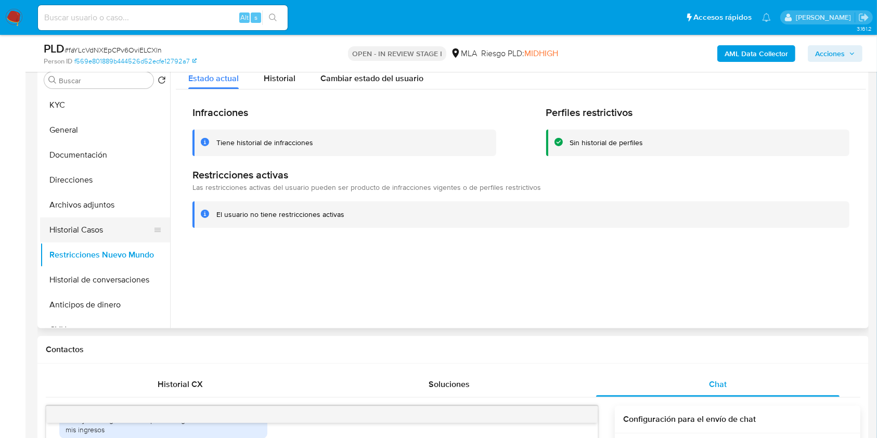
click at [82, 233] on button "Historial Casos" at bounding box center [101, 229] width 122 height 25
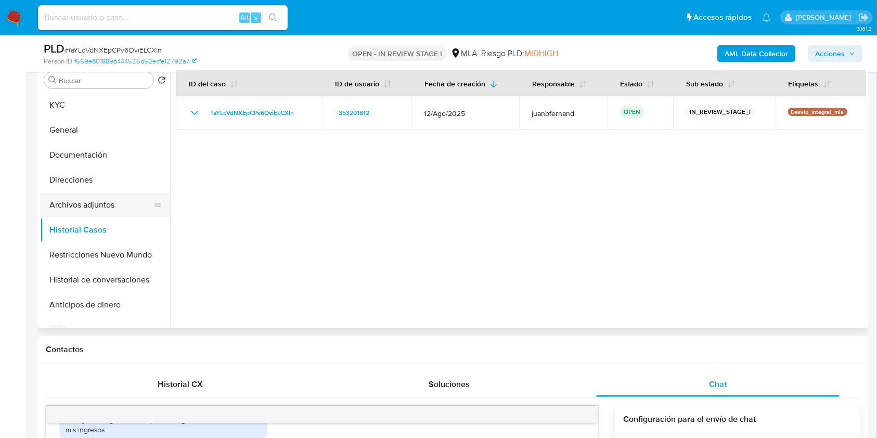
click at [87, 206] on button "Archivos adjuntos" at bounding box center [101, 204] width 122 height 25
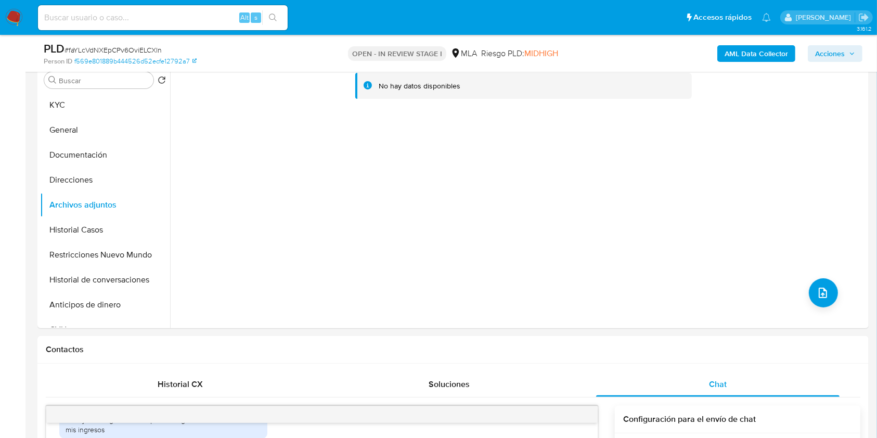
click at [783, 51] on b "AML Data Collector" at bounding box center [756, 53] width 63 height 17
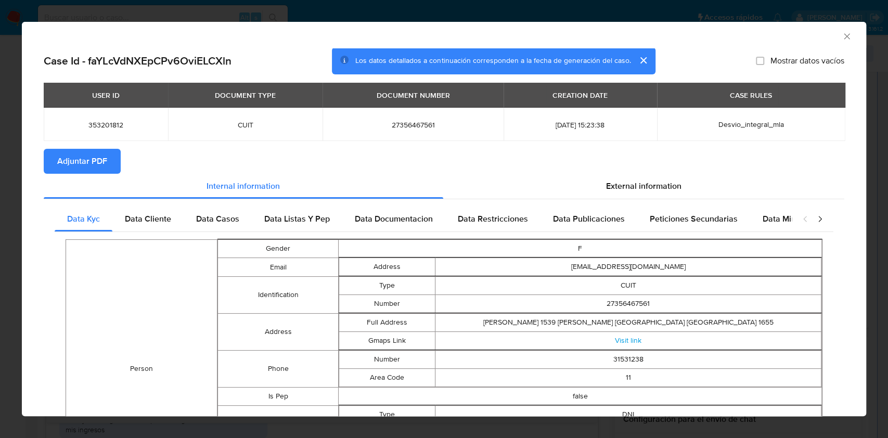
click at [104, 165] on span "Adjuntar PDF" at bounding box center [82, 161] width 50 height 23
click at [842, 36] on icon "Cerrar ventana" at bounding box center [847, 36] width 10 height 10
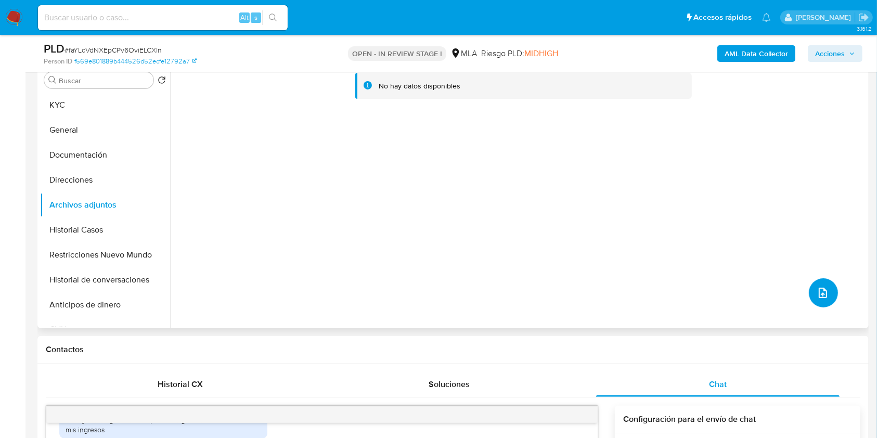
click at [809, 292] on button "upload-file" at bounding box center [823, 292] width 29 height 29
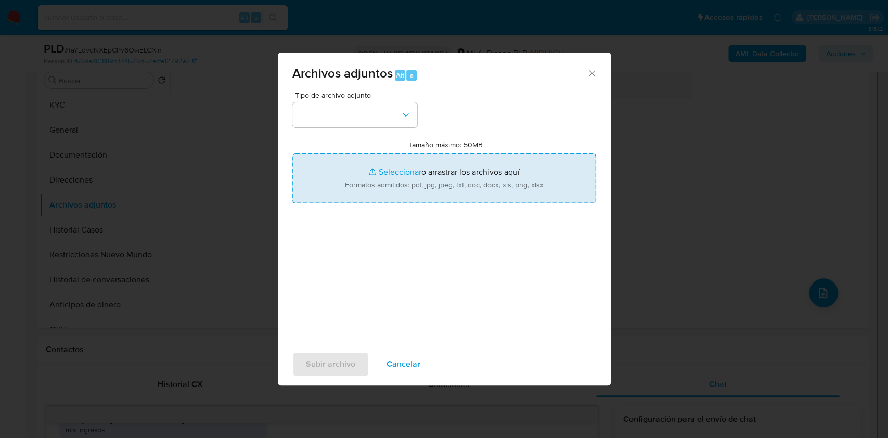
click at [440, 170] on input "Tamaño máximo: 50MB Seleccionar archivos" at bounding box center [444, 178] width 304 height 50
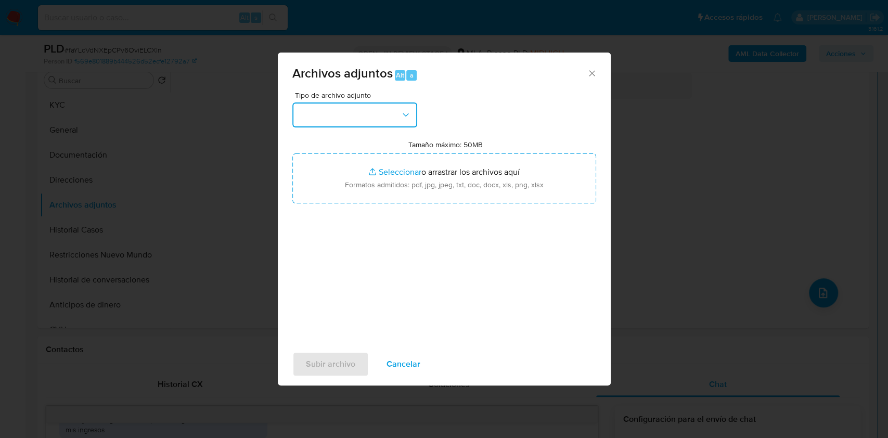
click at [389, 114] on button "button" at bounding box center [354, 114] width 125 height 25
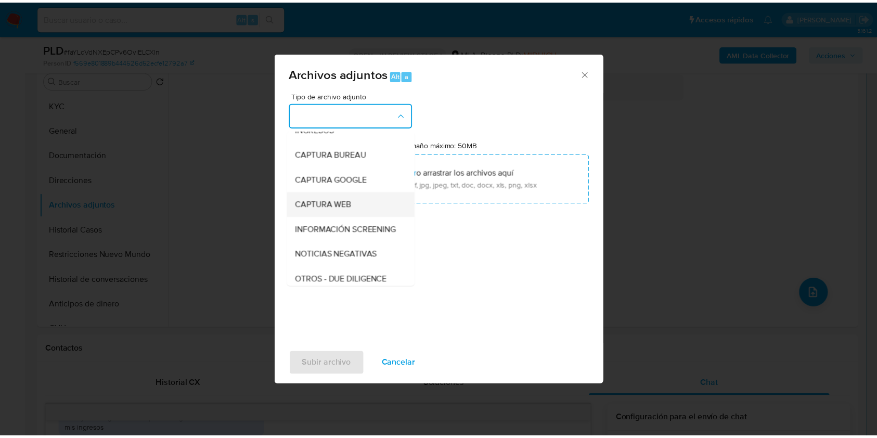
scroll to position [69, 0]
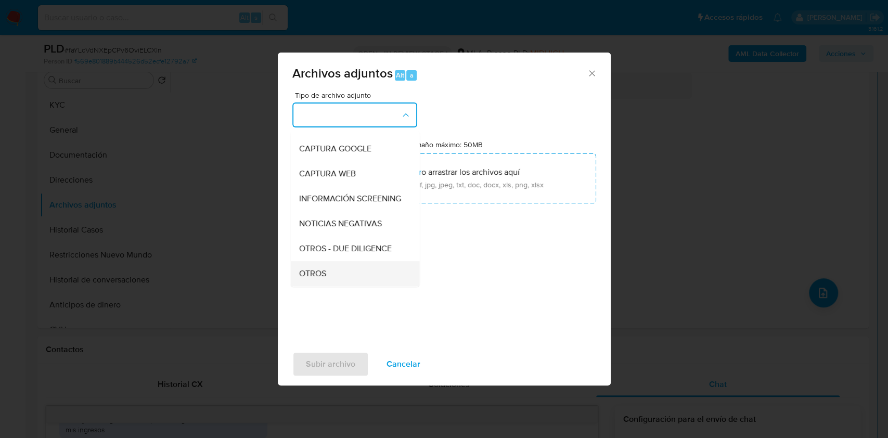
click at [341, 273] on div "OTROS" at bounding box center [352, 273] width 106 height 25
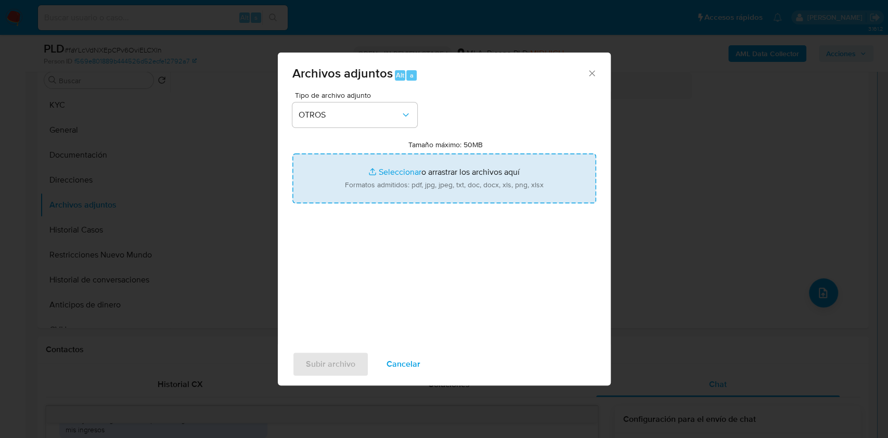
type input "C:\fakepath\Caselog faYLcVdNXEpCPv6OviELCXln_2025_08_19_22_45_35.docx"
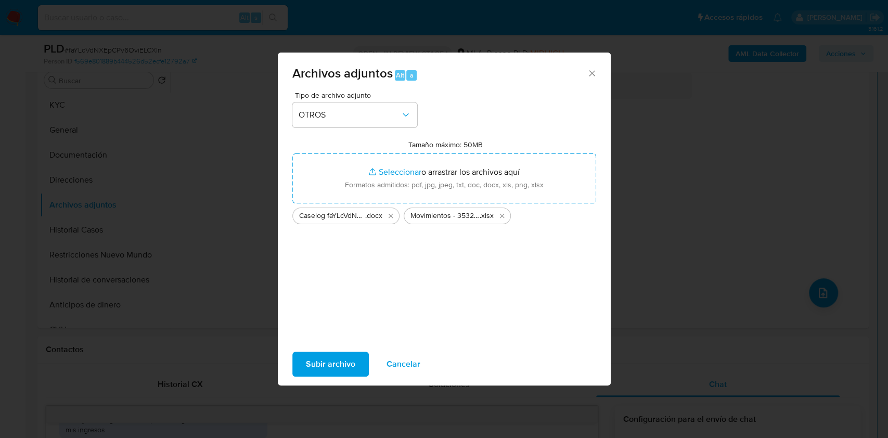
click at [333, 359] on span "Subir archivo" at bounding box center [330, 364] width 49 height 23
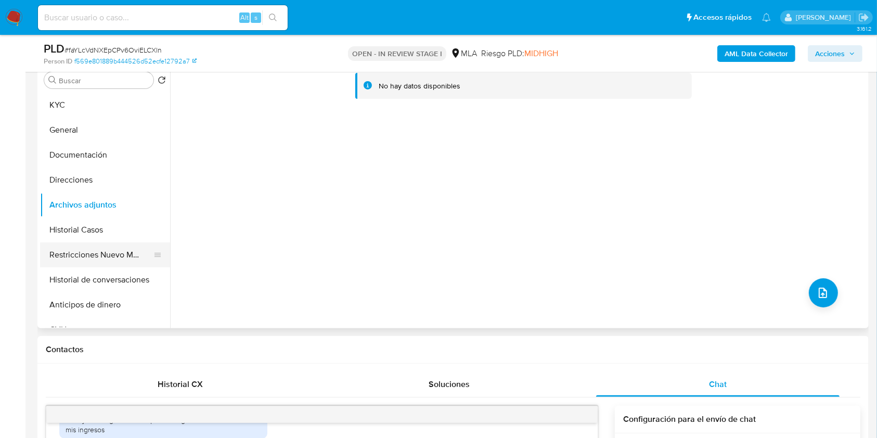
click at [101, 260] on button "Restricciones Nuevo Mundo" at bounding box center [101, 254] width 122 height 25
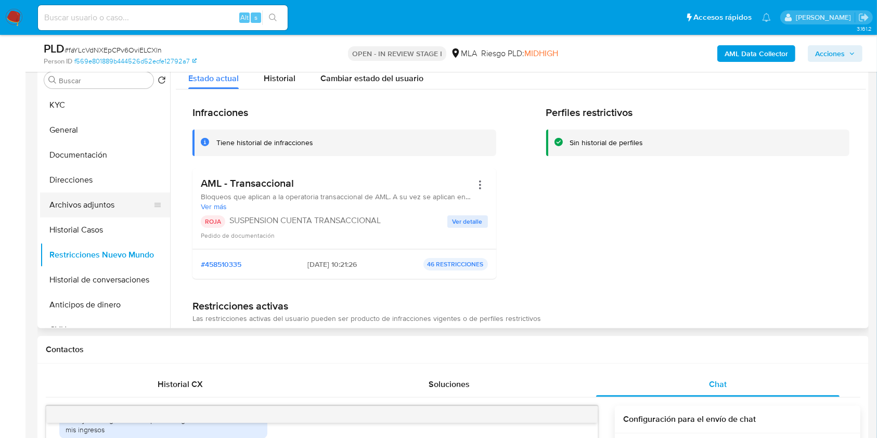
click at [83, 202] on button "Archivos adjuntos" at bounding box center [101, 204] width 122 height 25
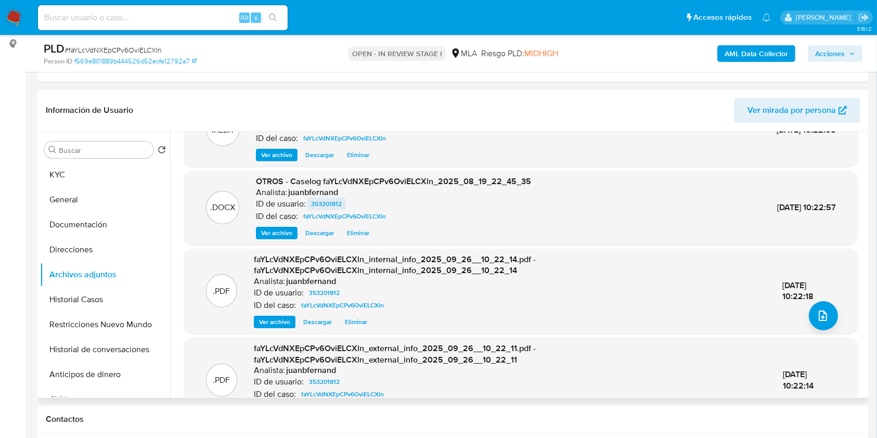
scroll to position [81, 0]
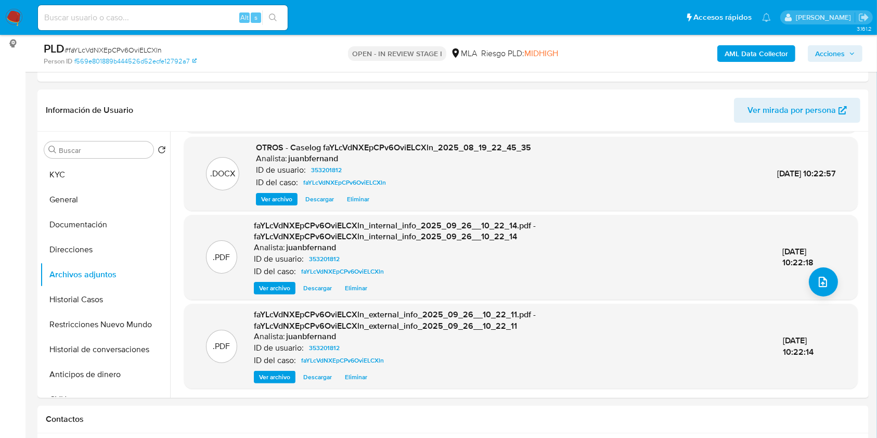
drag, startPoint x: 825, startPoint y: 47, endPoint x: 814, endPoint y: 57, distance: 14.8
click at [824, 49] on span "Acciones" at bounding box center [830, 53] width 30 height 17
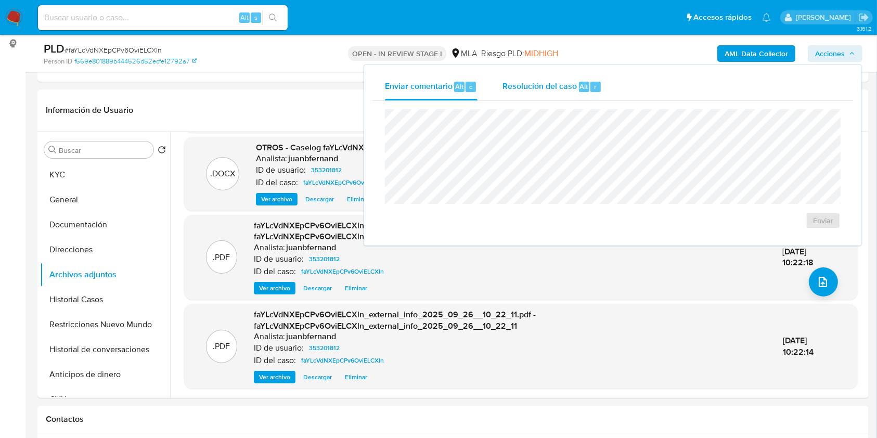
click at [587, 84] on span "Alt" at bounding box center [584, 87] width 8 height 10
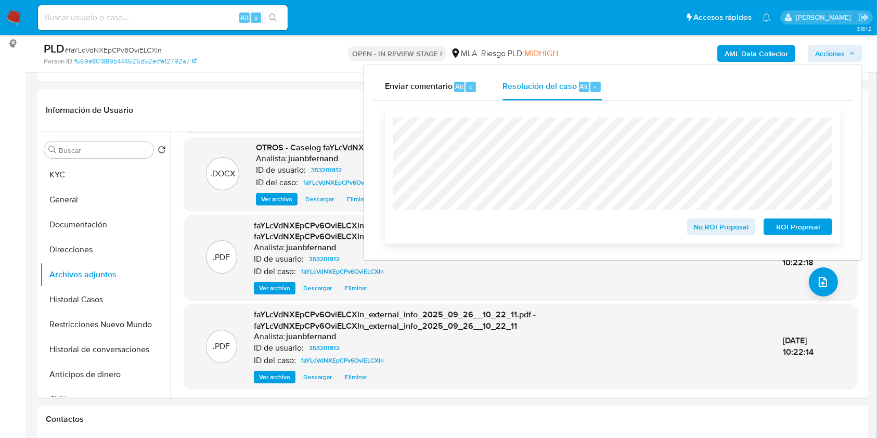
click at [788, 229] on span "ROI Proposal" at bounding box center [798, 227] width 54 height 15
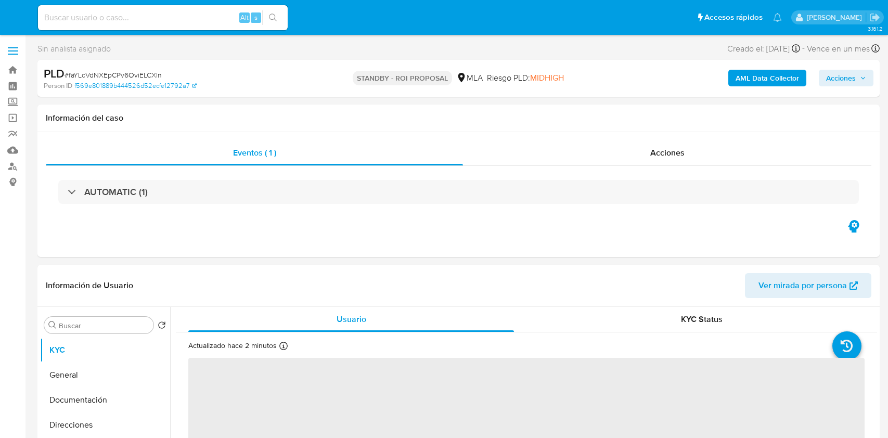
select select "10"
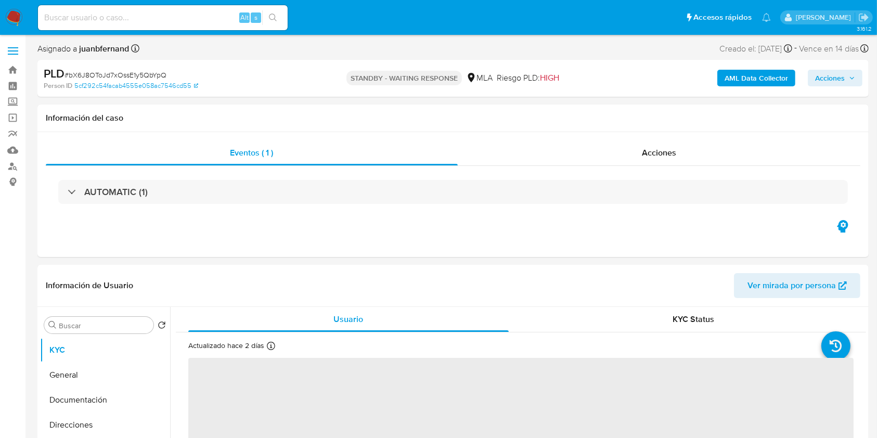
select select "10"
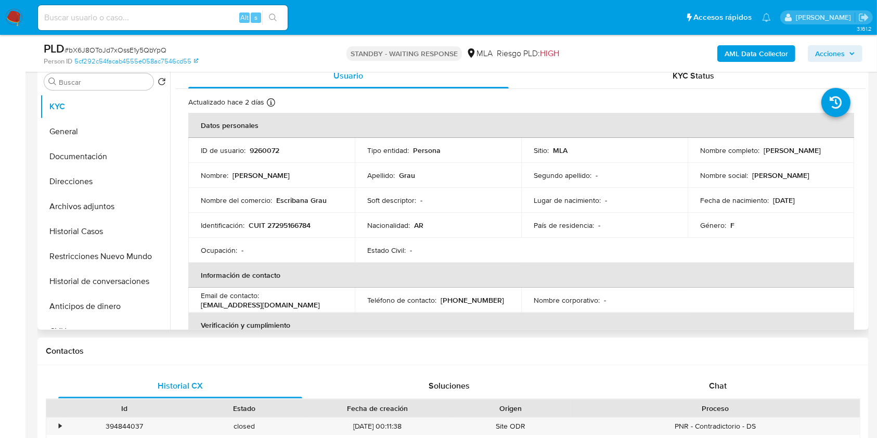
scroll to position [208, 0]
click at [466, 290] on td "Teléfono de contacto : [PHONE_NUMBER]" at bounding box center [438, 298] width 166 height 25
click at [468, 297] on p "[PHONE_NUMBER]" at bounding box center [472, 298] width 63 height 9
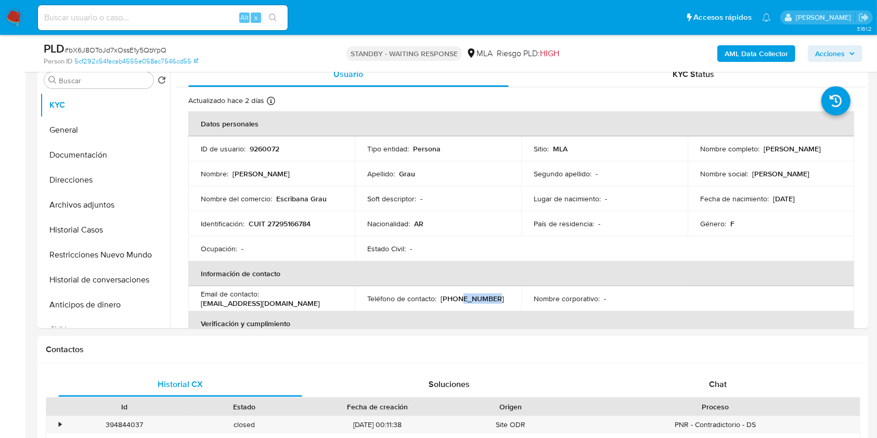
copy p "44145700"
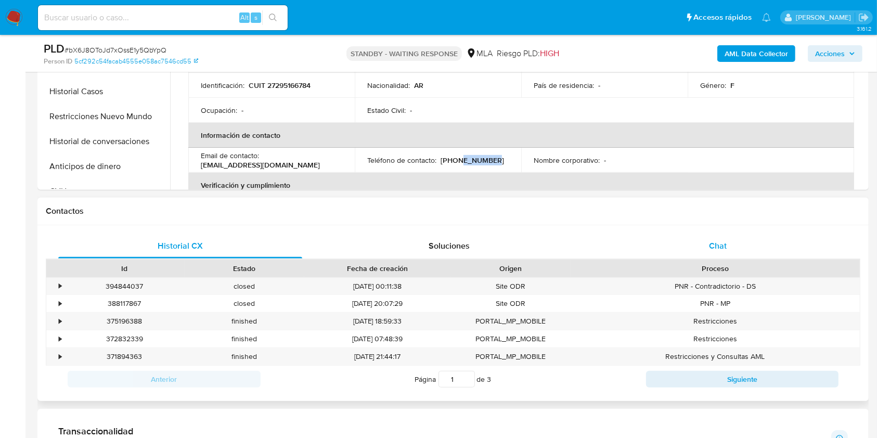
click at [749, 243] on div "Chat" at bounding box center [718, 246] width 244 height 25
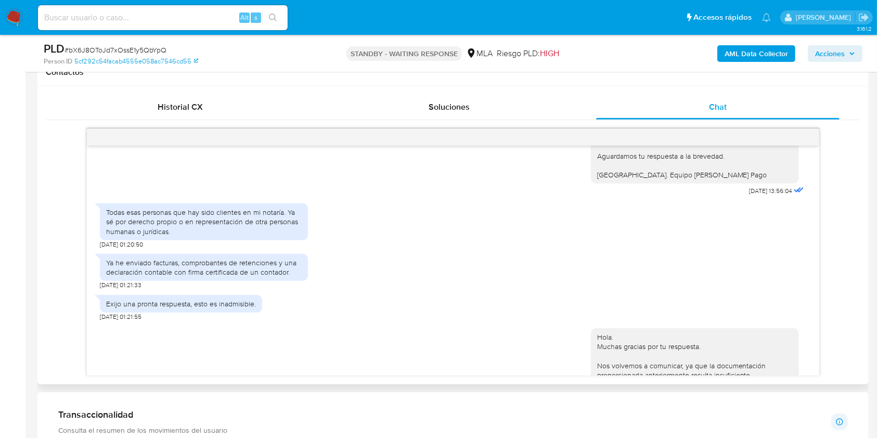
scroll to position [1664, 0]
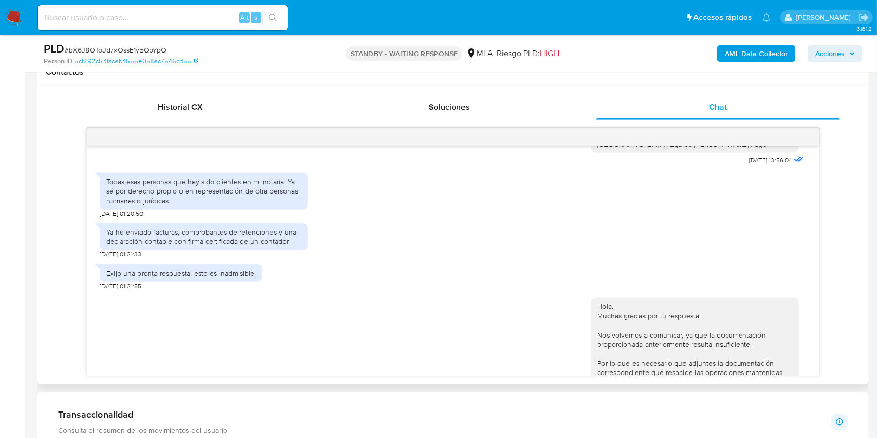
click at [113, 198] on div "Todas esas personas que hay sido clientes en mi notaría. Ya sé por derecho prop…" at bounding box center [204, 191] width 196 height 29
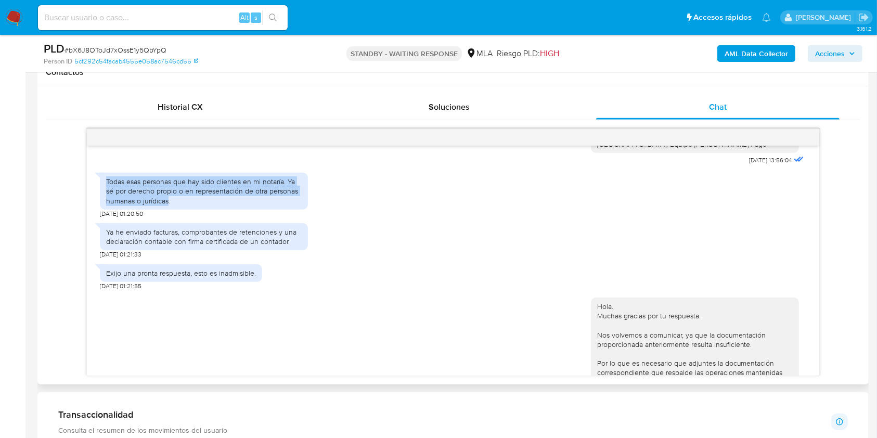
drag, startPoint x: 113, startPoint y: 198, endPoint x: 160, endPoint y: 217, distance: 50.6
click at [160, 205] on div "Todas esas personas que hay sido clientes en mi notaría. Ya sé por derecho prop…" at bounding box center [204, 191] width 196 height 29
copy div "Todas esas personas que hay sido clientes en mi notaría. Ya sé por derecho prop…"
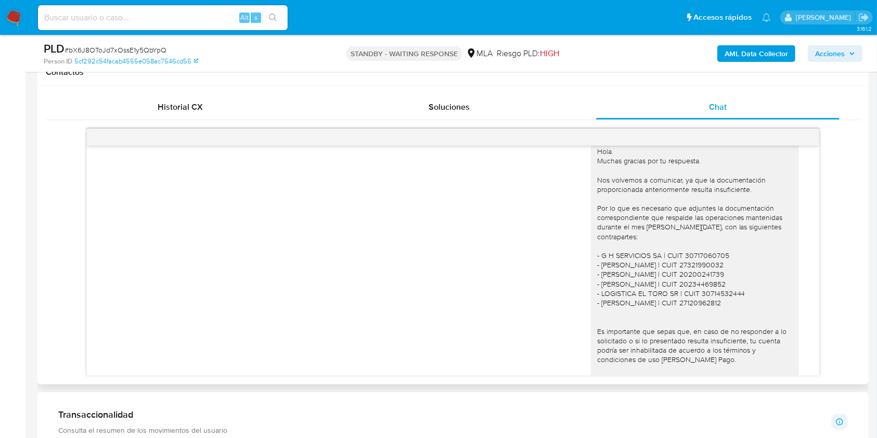
scroll to position [1867, 0]
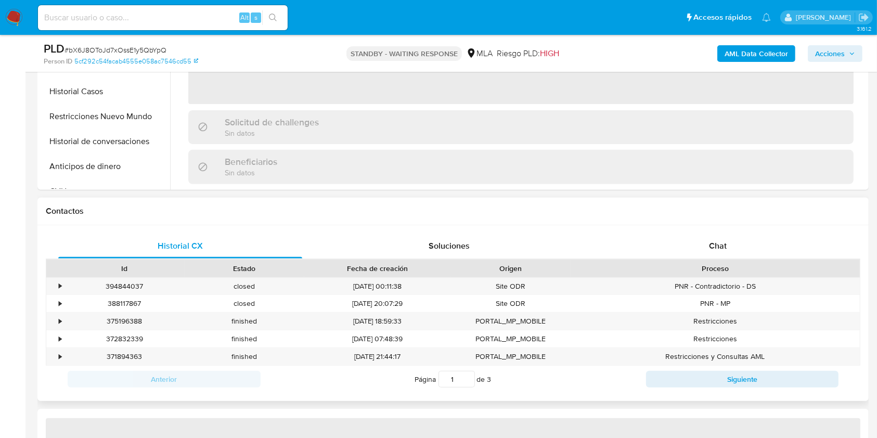
select select "10"
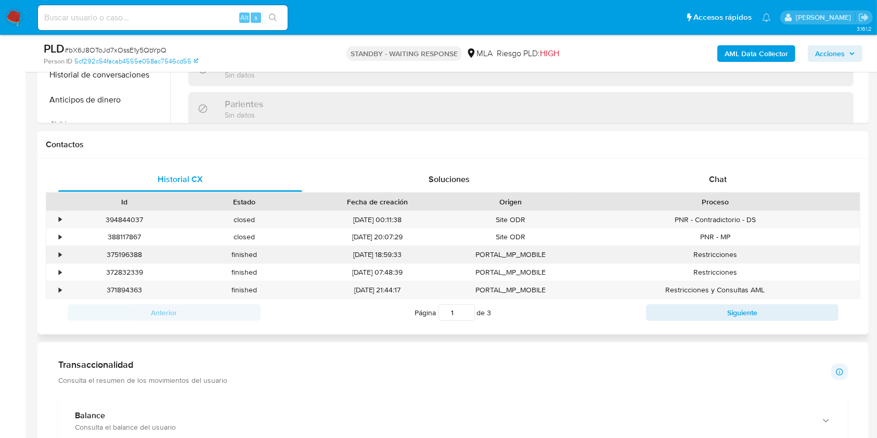
scroll to position [416, 0]
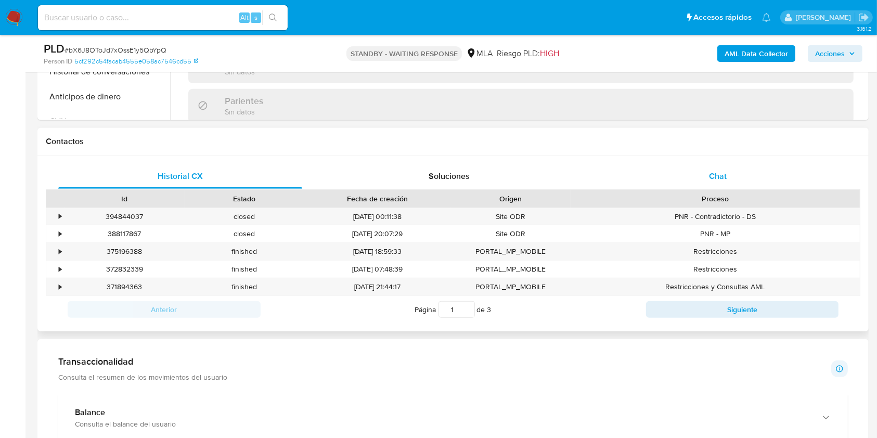
click at [721, 172] on span "Chat" at bounding box center [718, 176] width 18 height 12
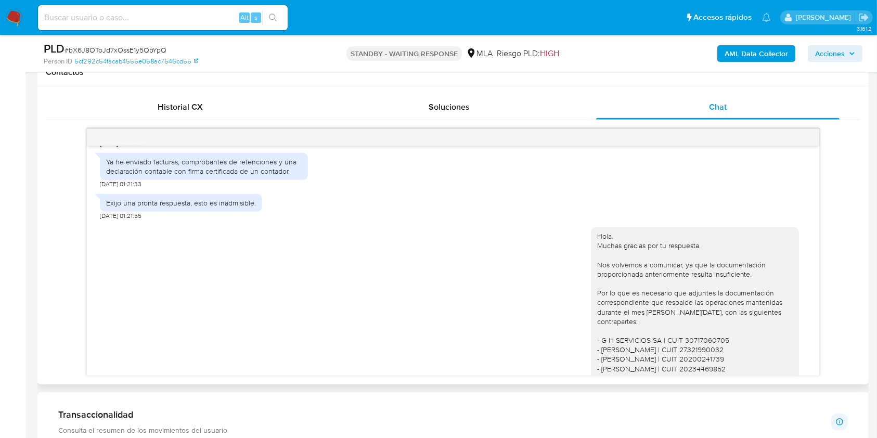
scroll to position [1146, 0]
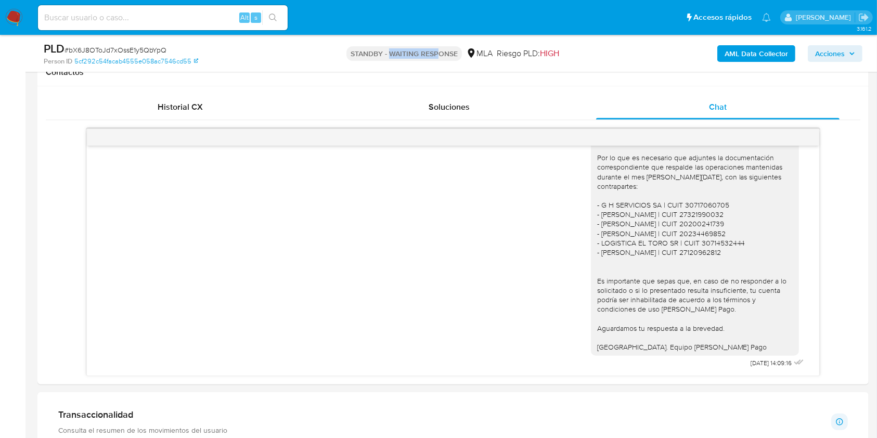
drag, startPoint x: 389, startPoint y: 56, endPoint x: 439, endPoint y: 56, distance: 49.9
click at [439, 56] on p "STANDBY - WAITING RESPONSE" at bounding box center [403, 53] width 115 height 15
click at [445, 56] on p "STANDBY - WAITING RESPONSE" at bounding box center [403, 53] width 115 height 15
drag, startPoint x: 445, startPoint y: 56, endPoint x: 410, endPoint y: 55, distance: 34.9
click at [410, 55] on p "STANDBY - WAITING RESPONSE" at bounding box center [403, 53] width 115 height 15
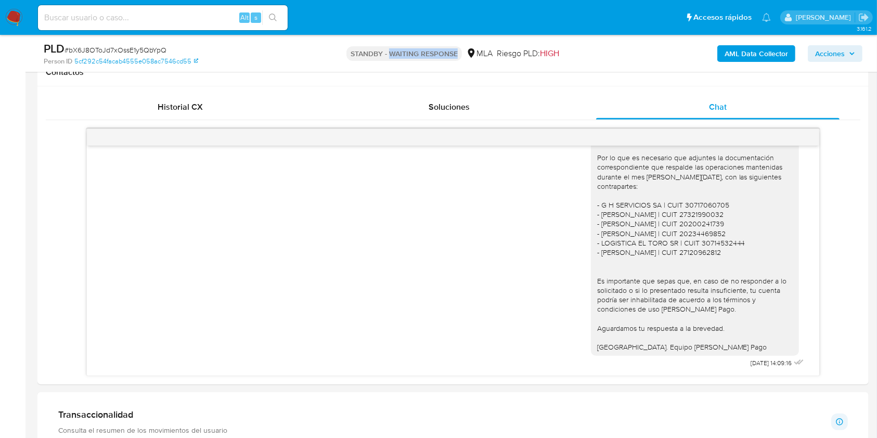
copy p "WAITING RESPONSE"
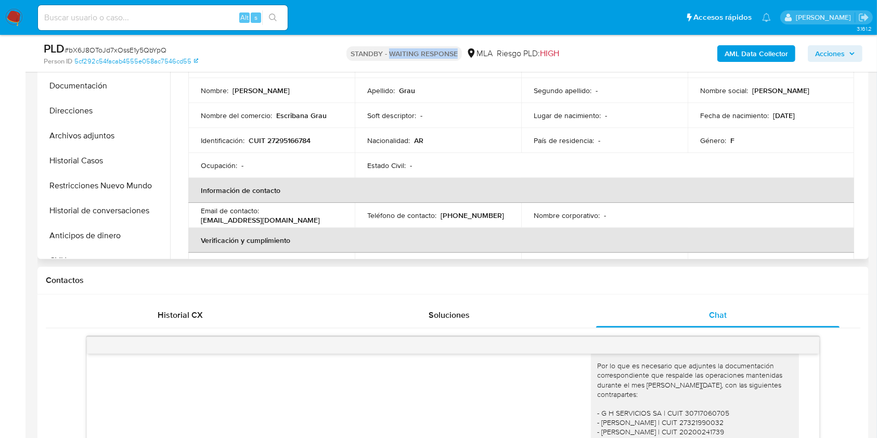
scroll to position [0, 0]
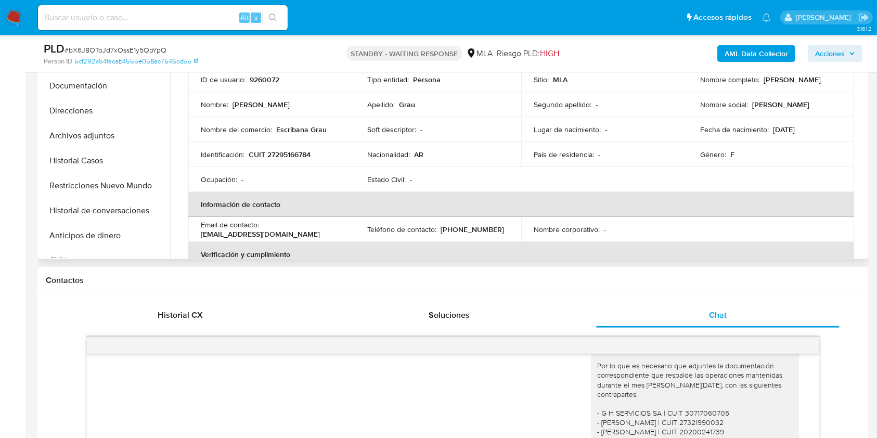
click at [319, 231] on p "gi_9_@hotmail.com" at bounding box center [260, 233] width 119 height 9
drag, startPoint x: 319, startPoint y: 231, endPoint x: 265, endPoint y: 231, distance: 53.6
click at [265, 231] on p "[EMAIL_ADDRESS][DOMAIN_NAME]" at bounding box center [260, 233] width 119 height 9
copy p "[EMAIL_ADDRESS][DOMAIN_NAME]"
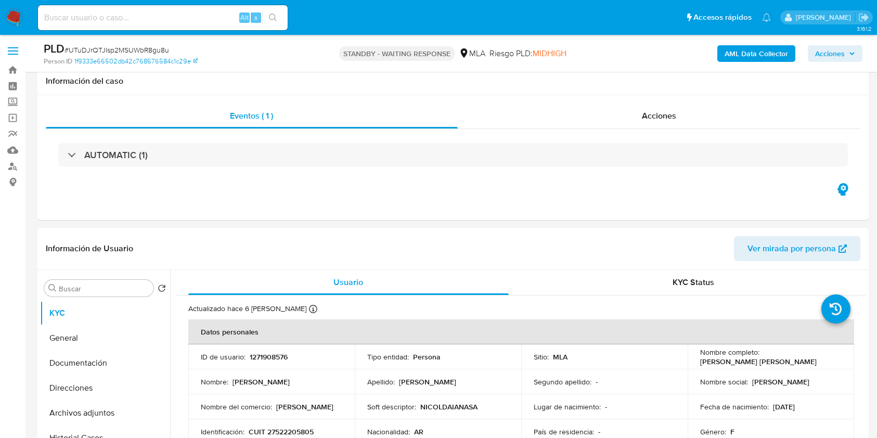
select select "10"
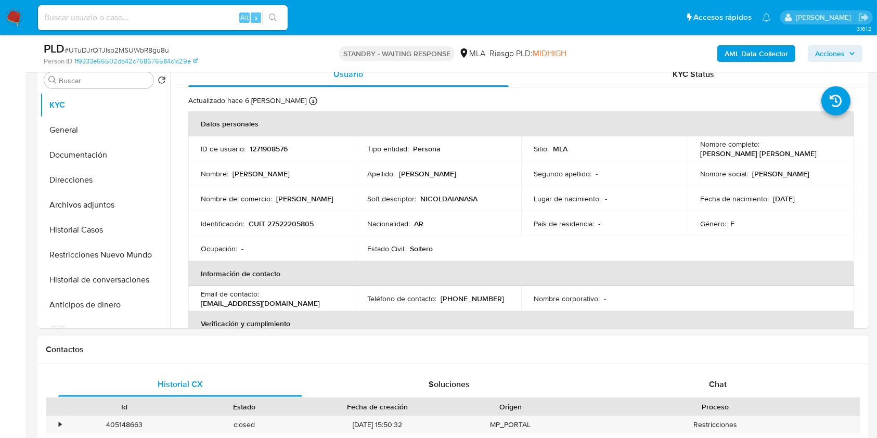
drag, startPoint x: 0, startPoint y: 0, endPoint x: 221, endPoint y: 17, distance: 221.2
click at [221, 17] on input at bounding box center [163, 18] width 250 height 14
paste input "2dMVS93IpGDCviccUqOpx764"
type input "2dMVS93IpGDCviccUqOpx764"
click at [269, 25] on div "2dMVS93IpGDCviccUqOpx764 Alt s" at bounding box center [163, 17] width 250 height 25
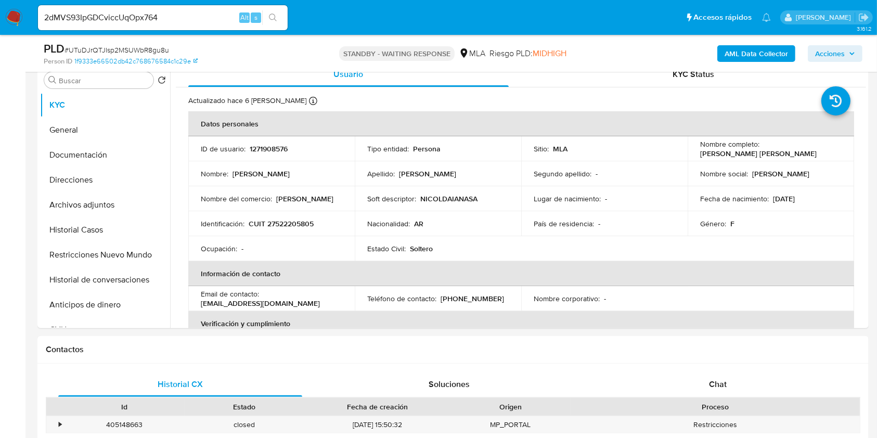
click at [274, 20] on icon "search-icon" at bounding box center [273, 18] width 8 height 8
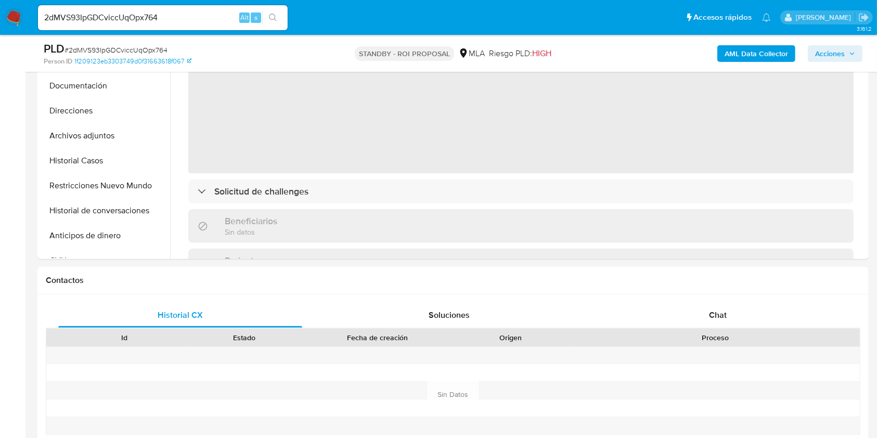
select select "10"
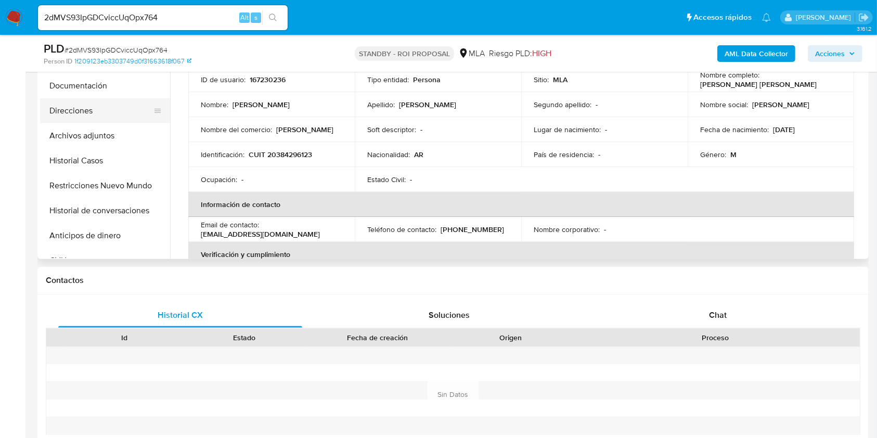
scroll to position [208, 0]
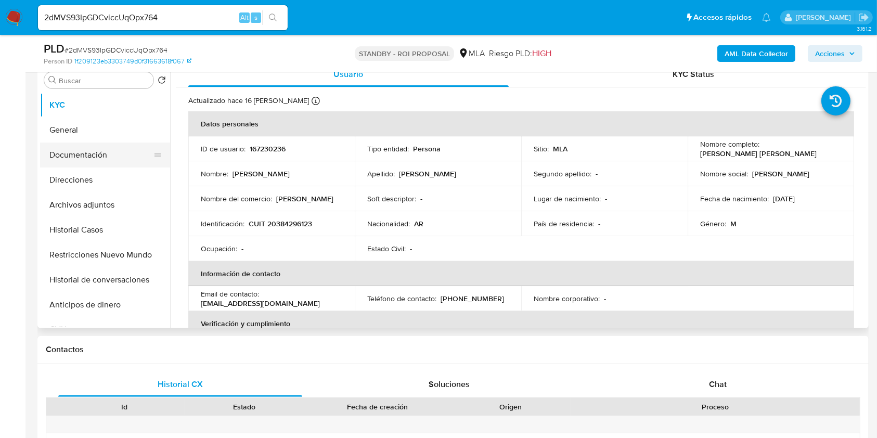
click at [87, 150] on button "Documentación" at bounding box center [101, 155] width 122 height 25
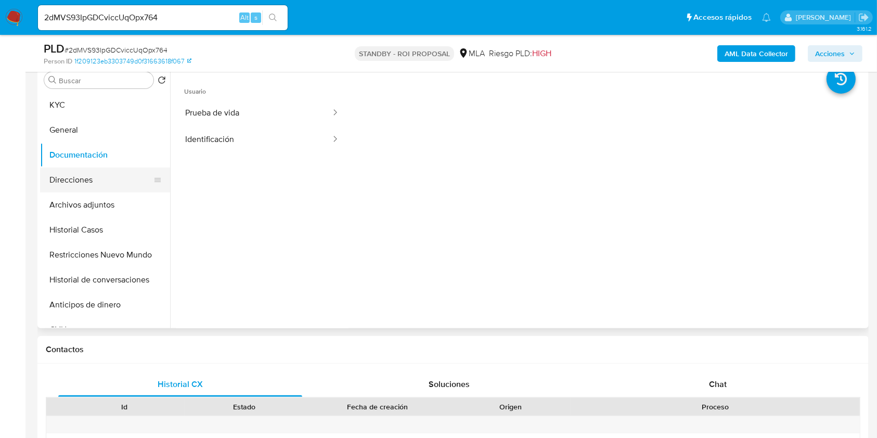
click at [98, 181] on button "Direcciones" at bounding box center [101, 179] width 122 height 25
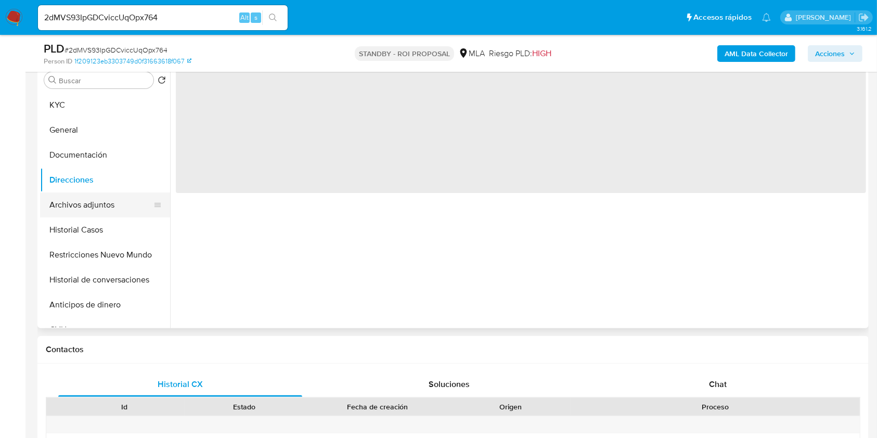
click at [98, 199] on button "Archivos adjuntos" at bounding box center [101, 204] width 122 height 25
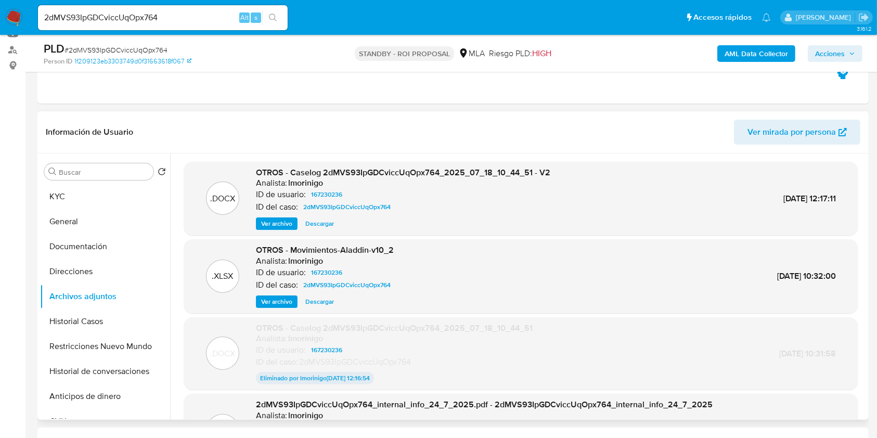
scroll to position [138, 0]
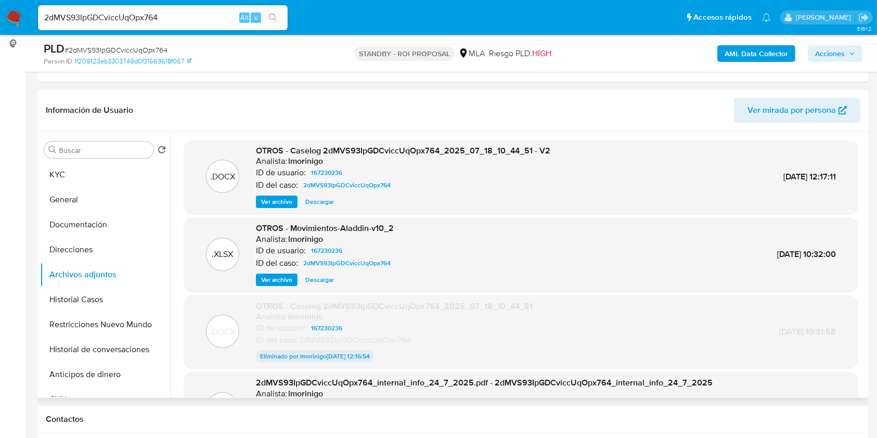
click at [315, 202] on span "Descargar" at bounding box center [319, 202] width 29 height 10
click at [221, 23] on input "2dMVS93IpGDCviccUqOpx764" at bounding box center [163, 18] width 250 height 14
paste input "PzLuSxKrLuN4ZPRlegD1b4Zb"
type input "PzLuSxKrLuN4ZPRlegD1b4Zb"
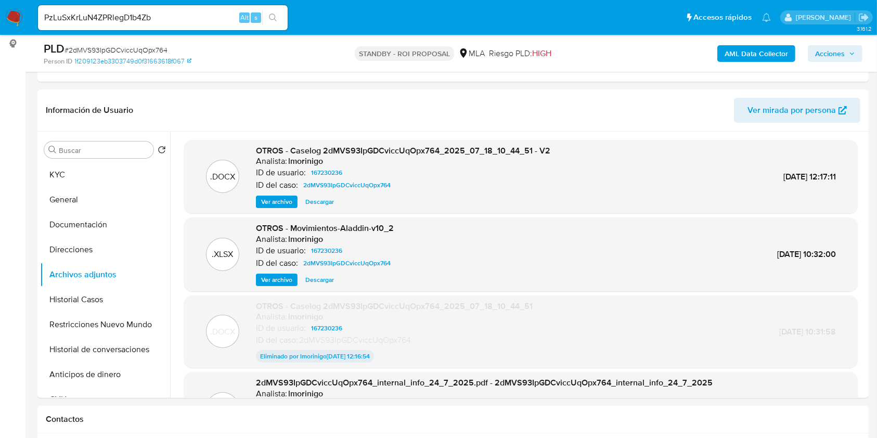
click at [271, 20] on icon "search-icon" at bounding box center [273, 18] width 8 height 8
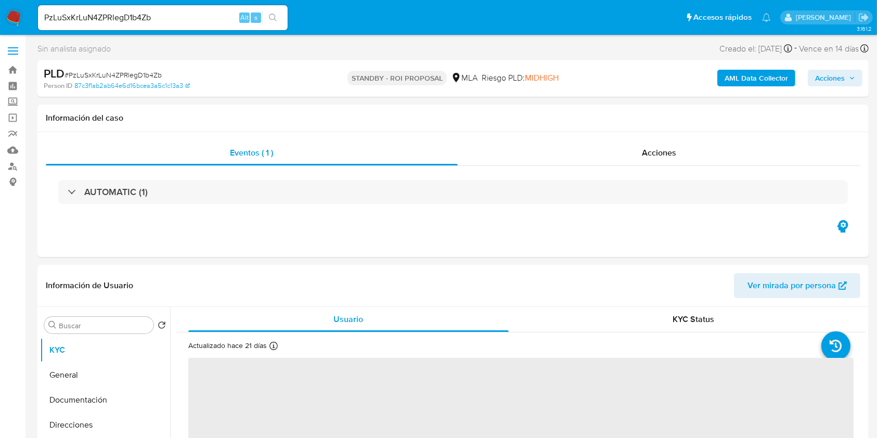
select select "10"
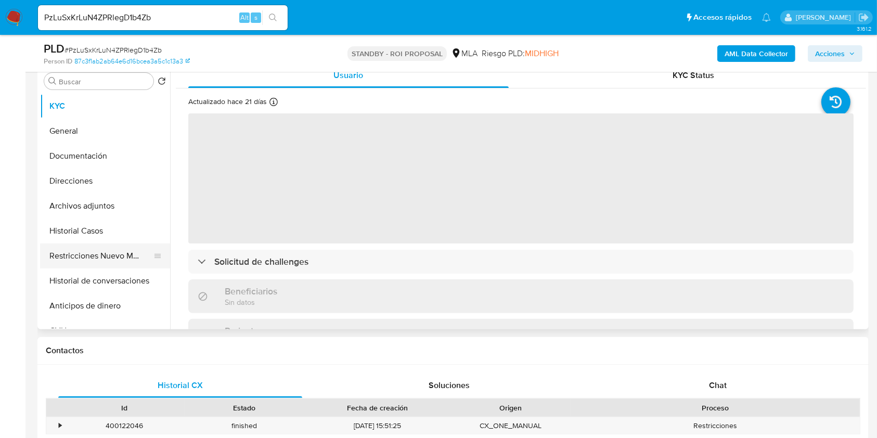
scroll to position [208, 0]
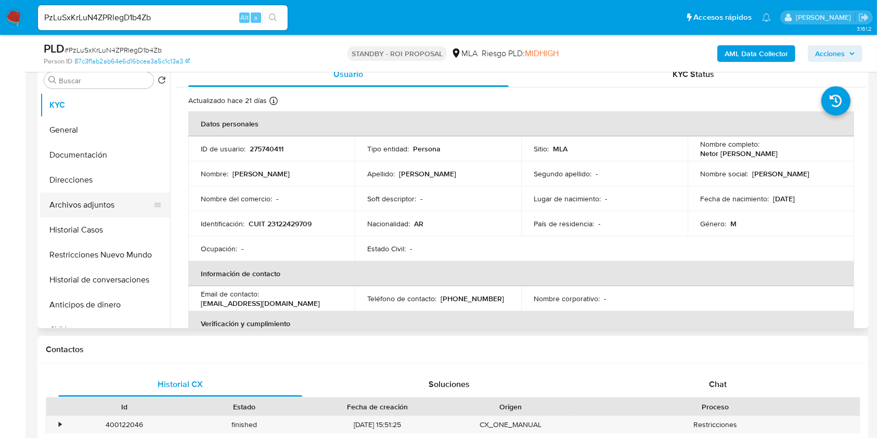
click at [85, 204] on button "Archivos adjuntos" at bounding box center [101, 204] width 122 height 25
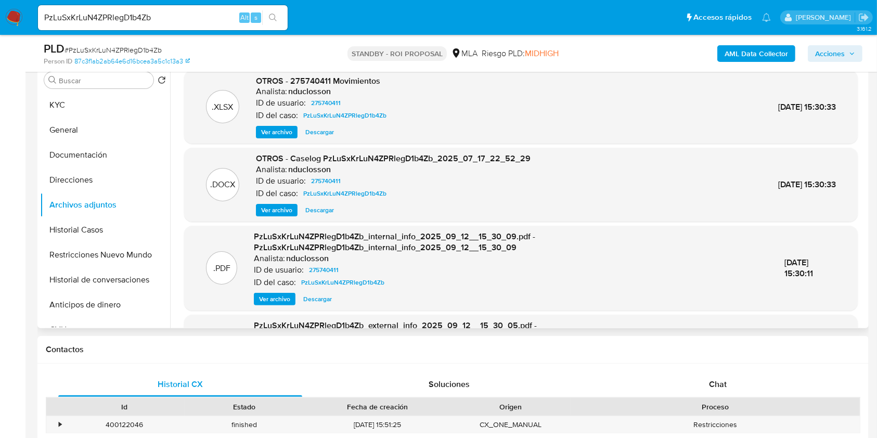
click at [316, 211] on span "Descargar" at bounding box center [319, 210] width 29 height 10
click at [180, 25] on div "PzLuSxKrLuN4ZPRlegD1b4Zb Alt s" at bounding box center [163, 17] width 250 height 25
click at [187, 22] on input "PzLuSxKrLuN4ZPRlegD1b4Zb" at bounding box center [163, 18] width 250 height 14
click at [187, 21] on input "PzLuSxKrLuN4ZPRlegD1b4Zb" at bounding box center [163, 18] width 250 height 14
paste input "2dMVS93IpGDCviccUqOpx764"
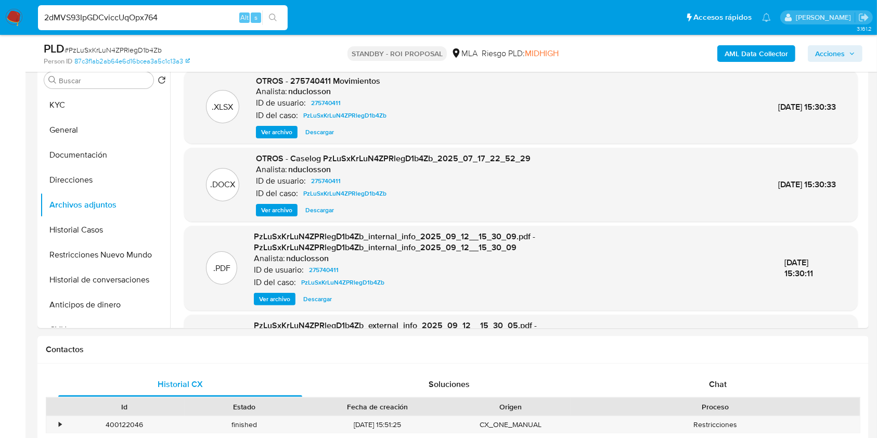
type input "2dMVS93IpGDCviccUqOpx764"
click at [275, 17] on icon "search-icon" at bounding box center [273, 18] width 8 height 8
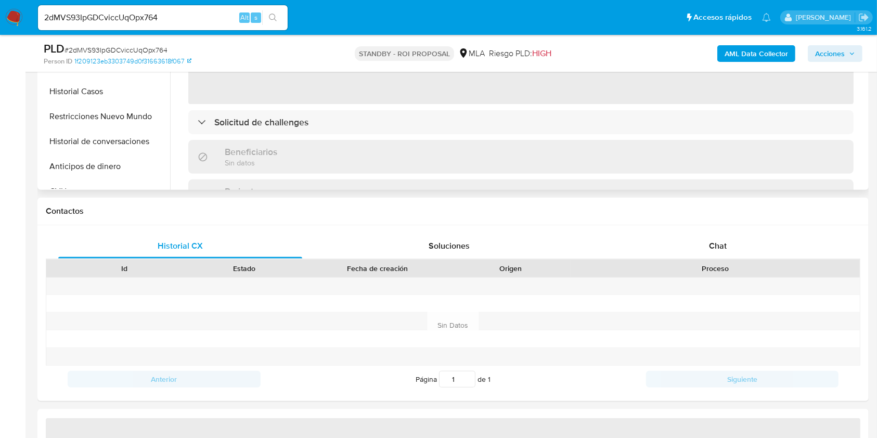
select select "10"
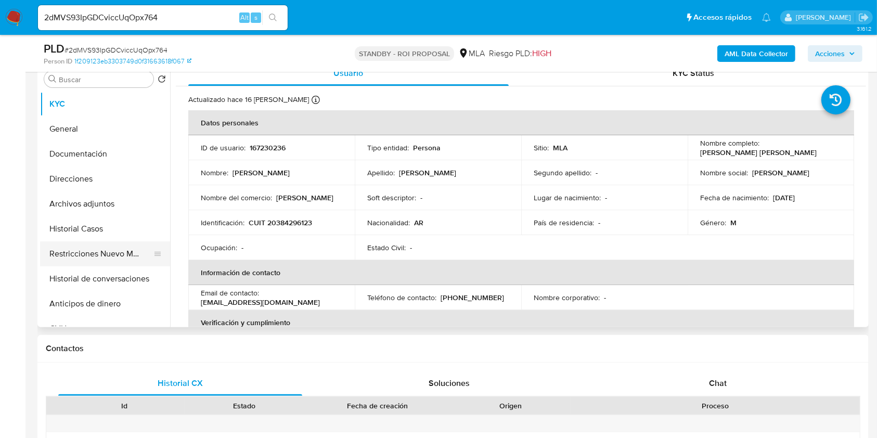
scroll to position [208, 0]
click at [92, 208] on button "Archivos adjuntos" at bounding box center [101, 204] width 122 height 25
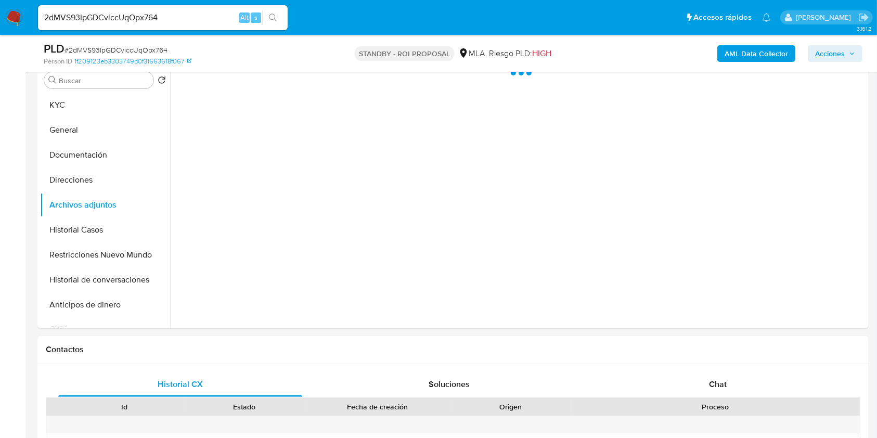
scroll to position [138, 0]
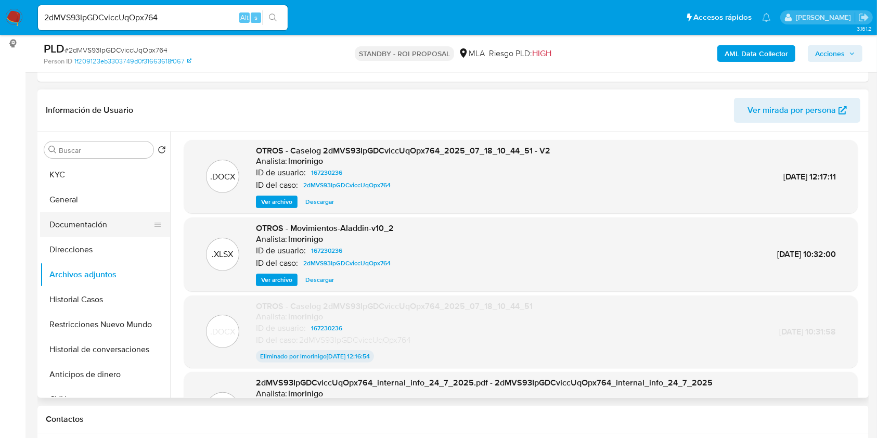
click at [108, 222] on button "Documentación" at bounding box center [101, 224] width 122 height 25
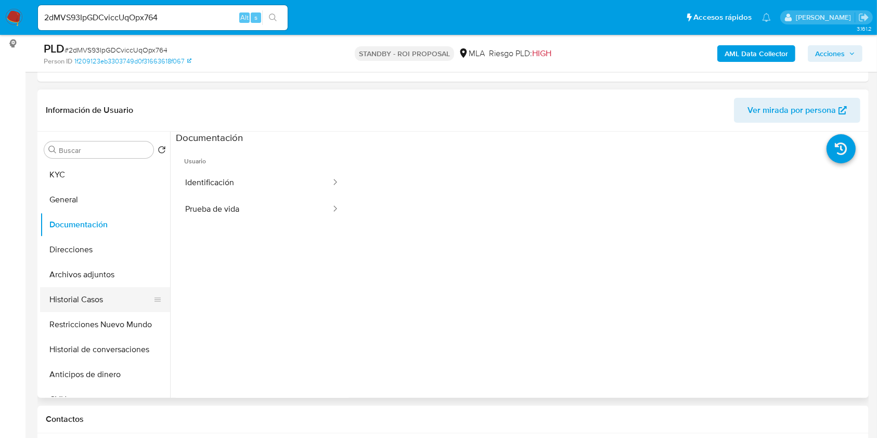
click at [96, 306] on button "Historial Casos" at bounding box center [101, 299] width 122 height 25
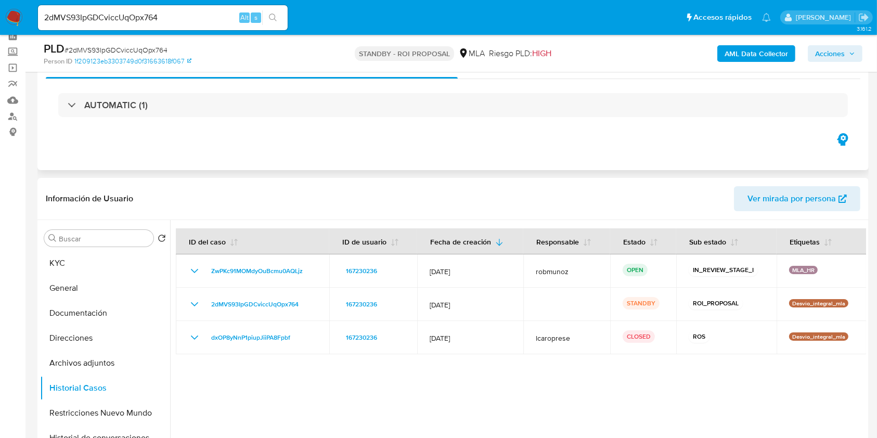
scroll to position [0, 0]
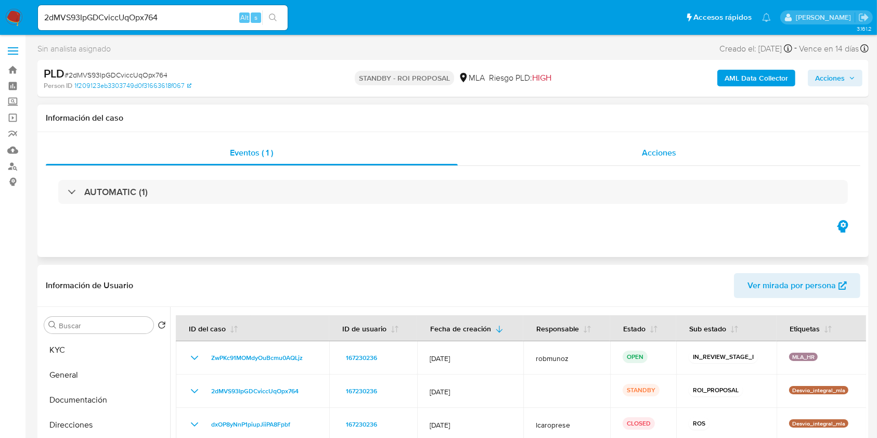
click at [713, 151] on div "Acciones" at bounding box center [659, 152] width 403 height 25
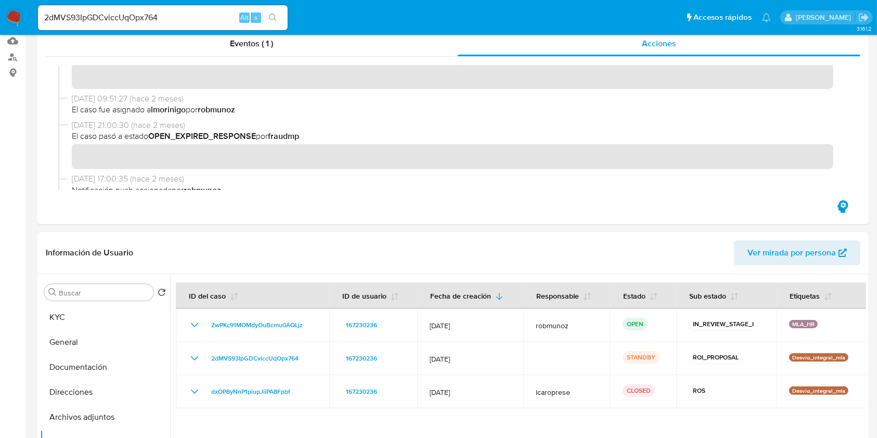
scroll to position [208, 0]
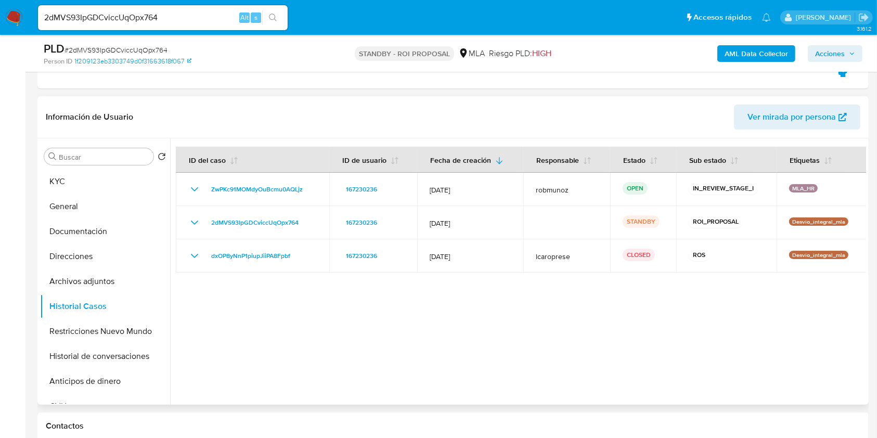
click at [521, 318] on div at bounding box center [518, 271] width 696 height 266
click at [80, 322] on button "Restricciones Nuevo Mundo" at bounding box center [101, 331] width 122 height 25
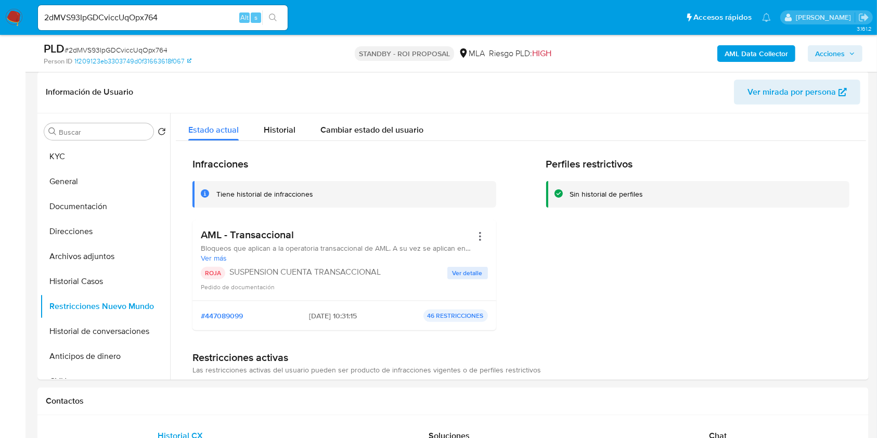
scroll to position [0, 0]
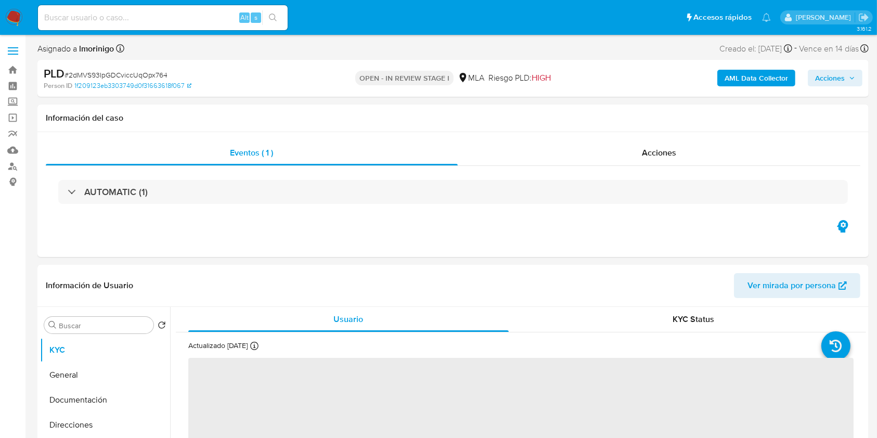
select select "10"
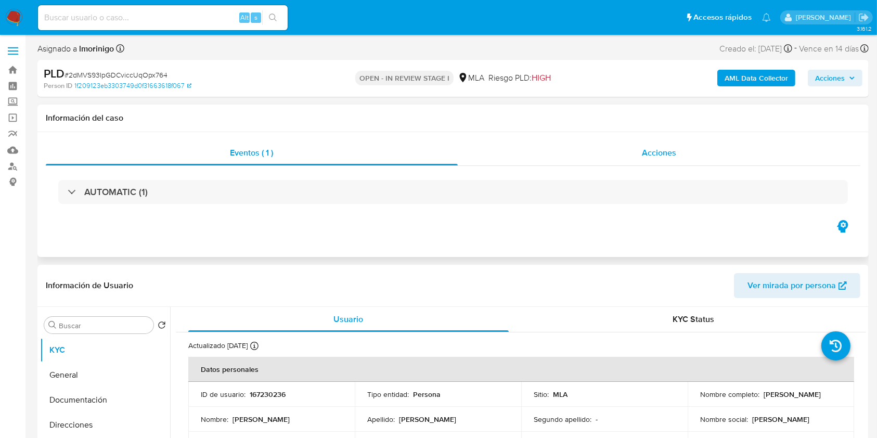
click at [708, 156] on div "Acciones" at bounding box center [659, 152] width 403 height 25
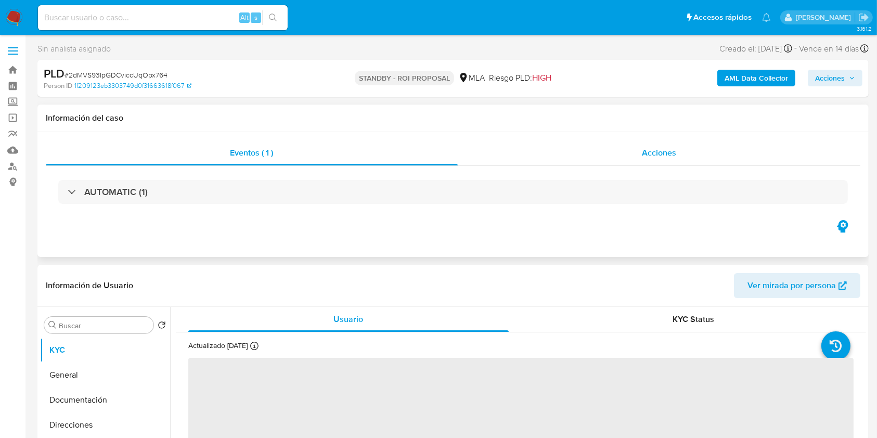
select select "10"
click at [637, 156] on div "Acciones" at bounding box center [659, 152] width 403 height 25
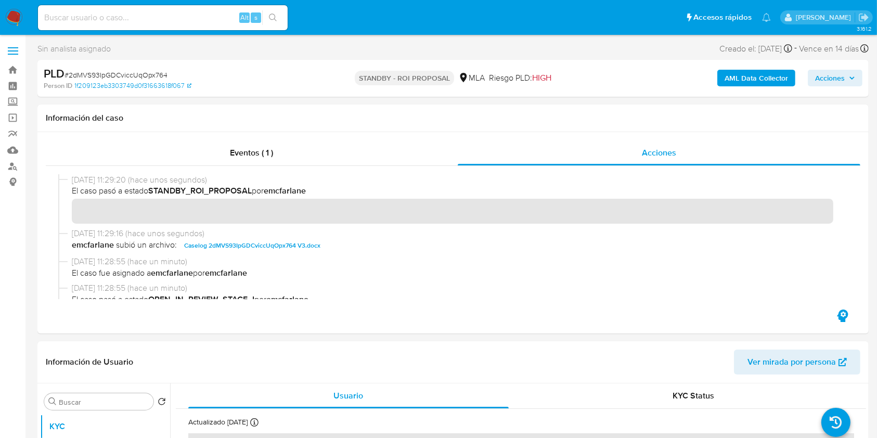
click at [195, 25] on div "Alt s" at bounding box center [163, 17] width 250 height 25
click at [220, 16] on input at bounding box center [163, 18] width 250 height 14
paste input "2Kr8X3T4Os7FIUS5d1kD4SOG"
type input "2Kr8X3T4Os7FIUS5d1kD4SOG"
click at [265, 16] on button "search-icon" at bounding box center [272, 17] width 21 height 15
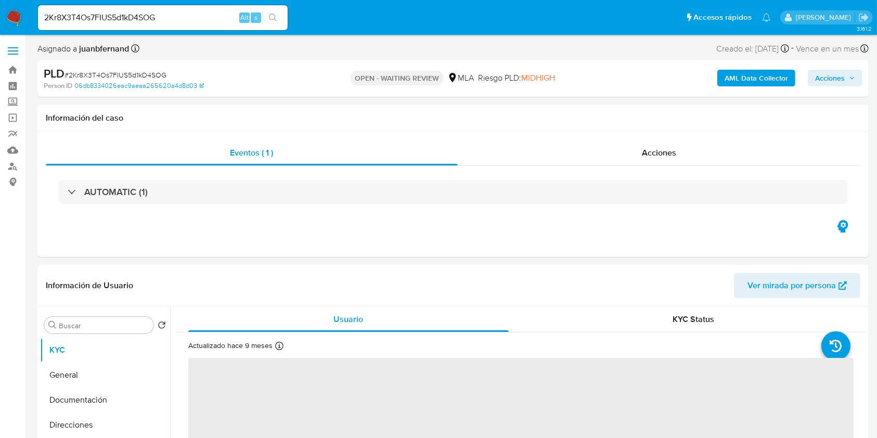
select select "10"
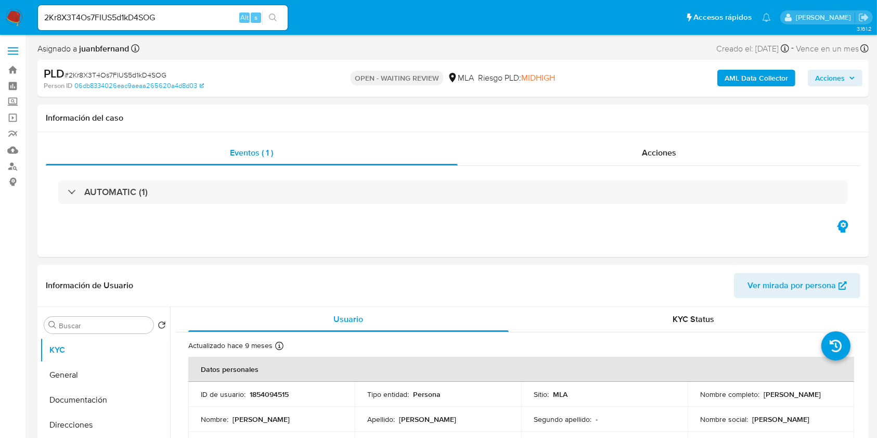
scroll to position [277, 0]
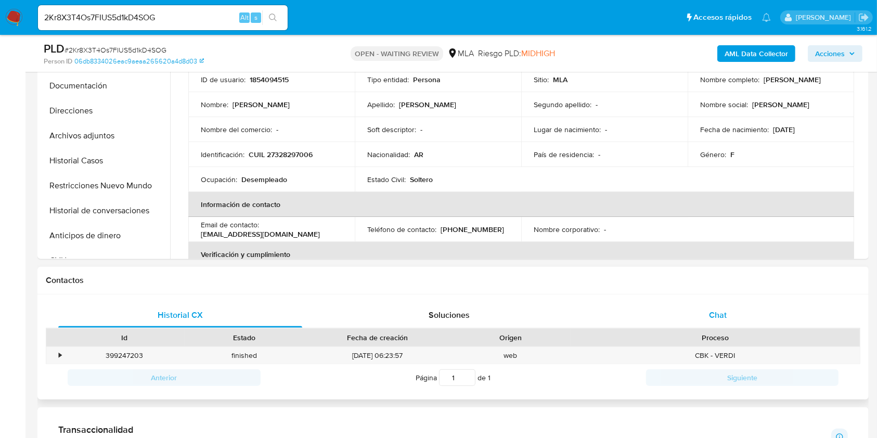
click at [741, 310] on div "Chat" at bounding box center [718, 315] width 244 height 25
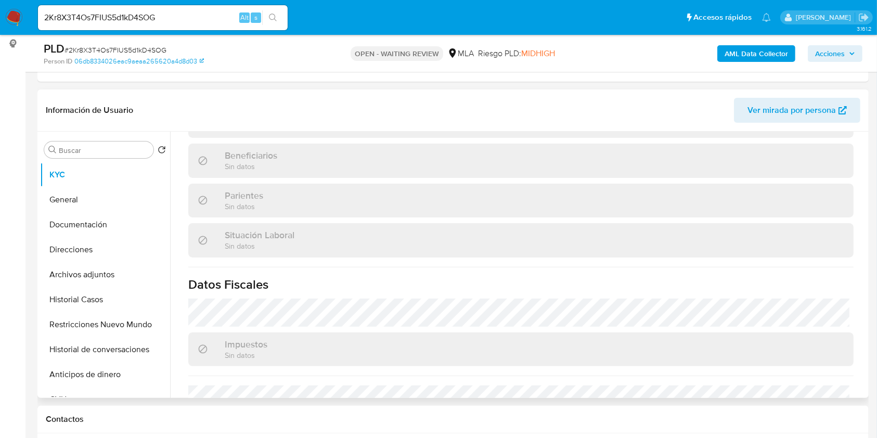
scroll to position [548, 0]
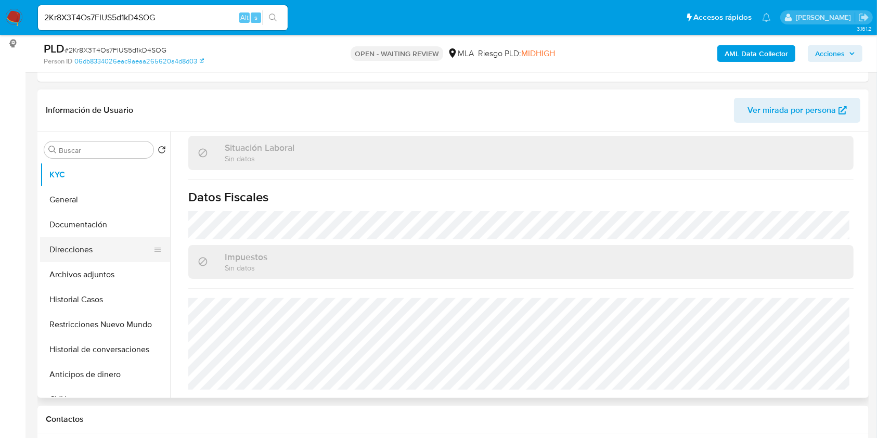
click at [83, 243] on button "Direcciones" at bounding box center [101, 249] width 122 height 25
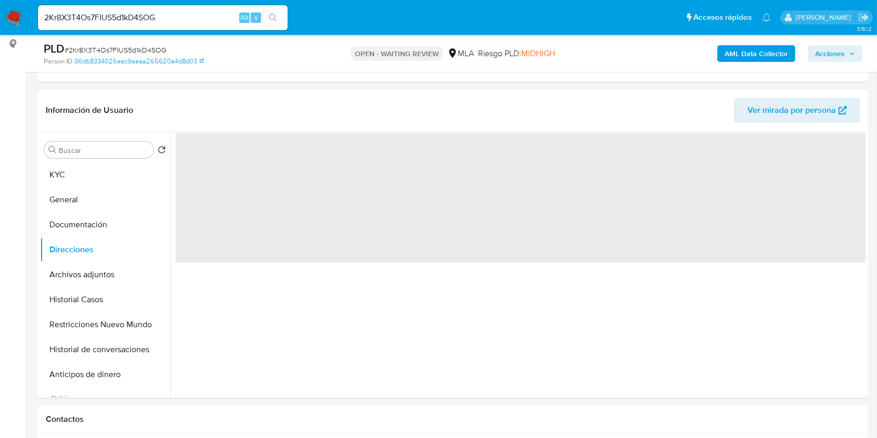
scroll to position [0, 0]
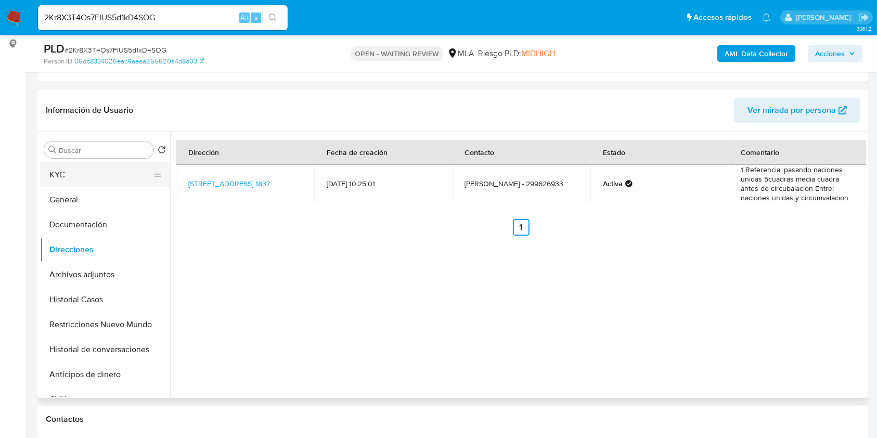
click at [121, 170] on button "KYC" at bounding box center [101, 174] width 122 height 25
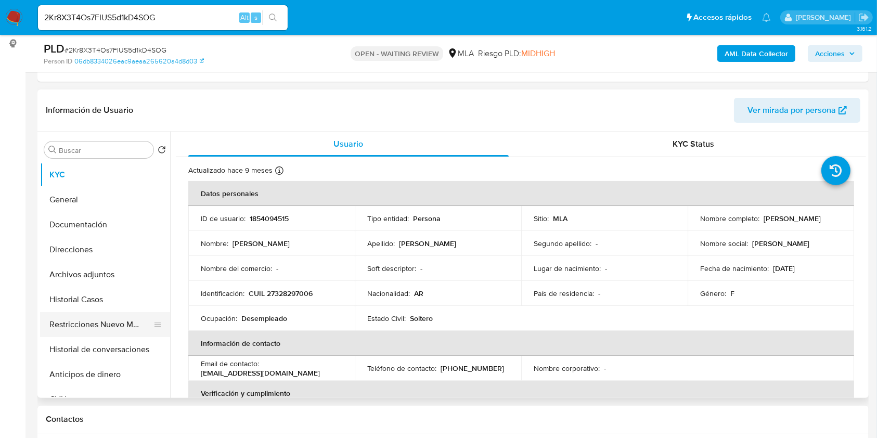
click at [91, 319] on button "Restricciones Nuevo Mundo" at bounding box center [101, 324] width 122 height 25
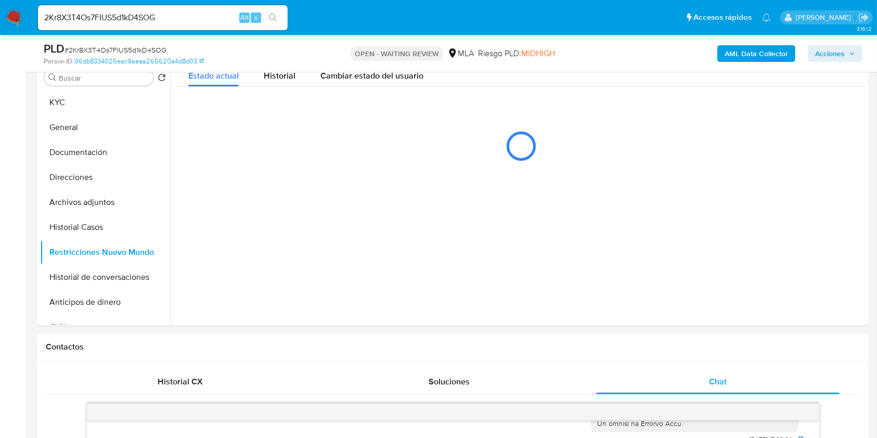
scroll to position [138, 0]
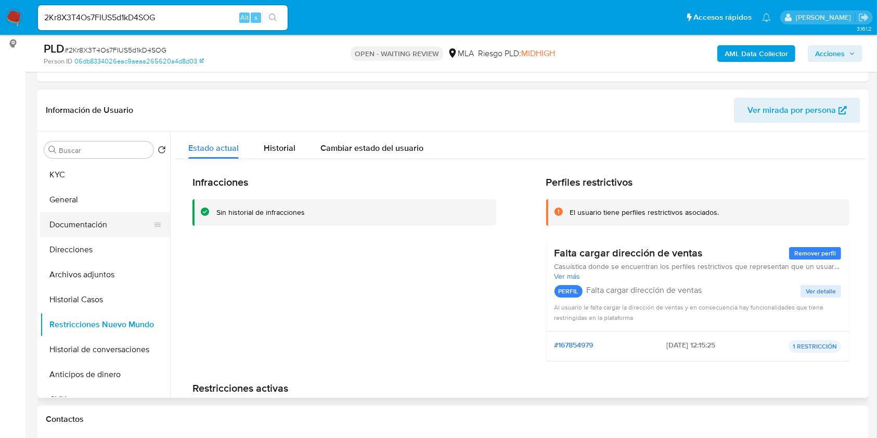
click at [86, 220] on button "Documentación" at bounding box center [101, 224] width 122 height 25
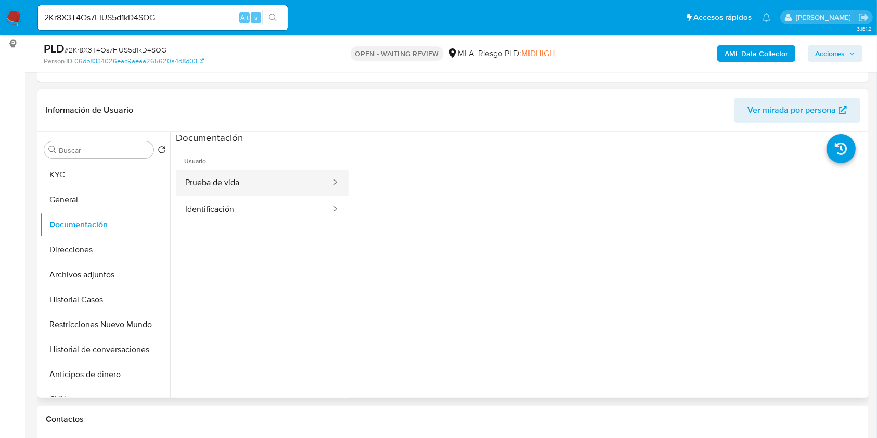
click at [259, 182] on button "Prueba de vida" at bounding box center [254, 183] width 156 height 27
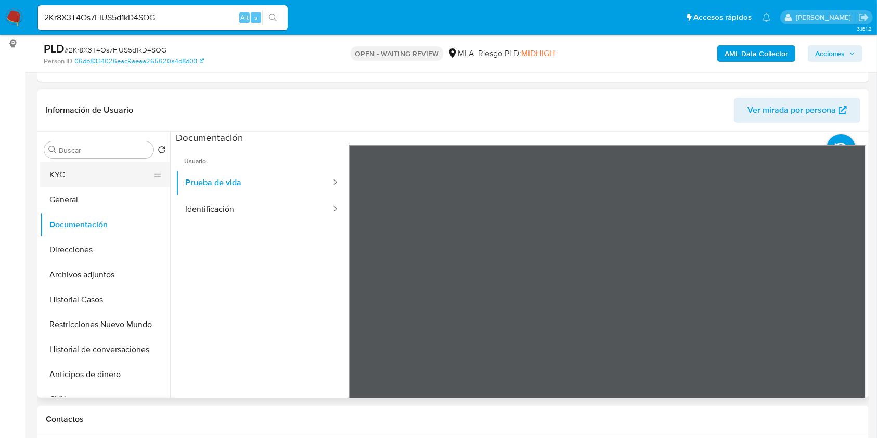
click at [96, 177] on button "KYC" at bounding box center [101, 174] width 122 height 25
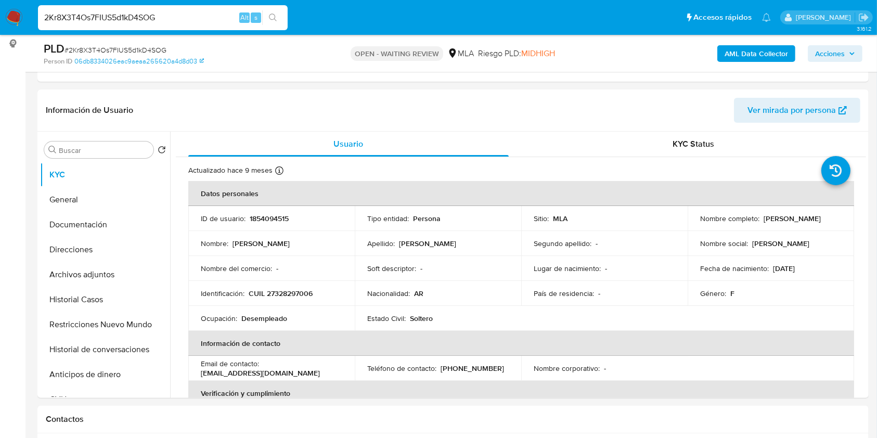
click at [186, 19] on input "2Kr8X3T4Os7FIUS5d1kD4SOG" at bounding box center [163, 18] width 250 height 14
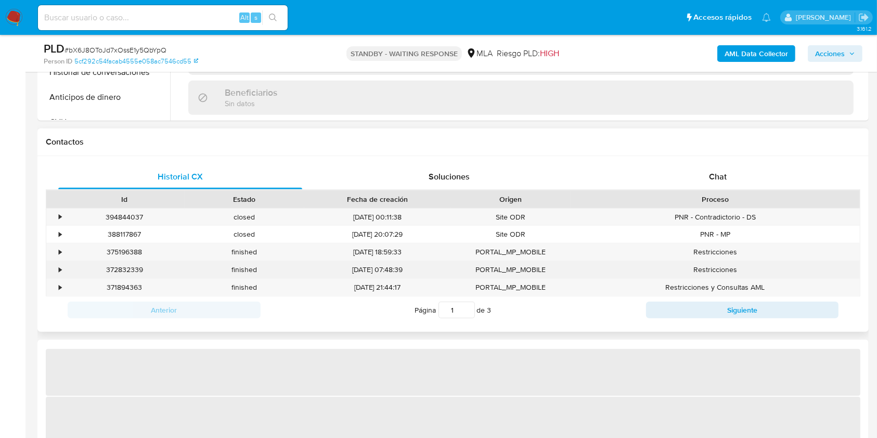
scroll to position [416, 0]
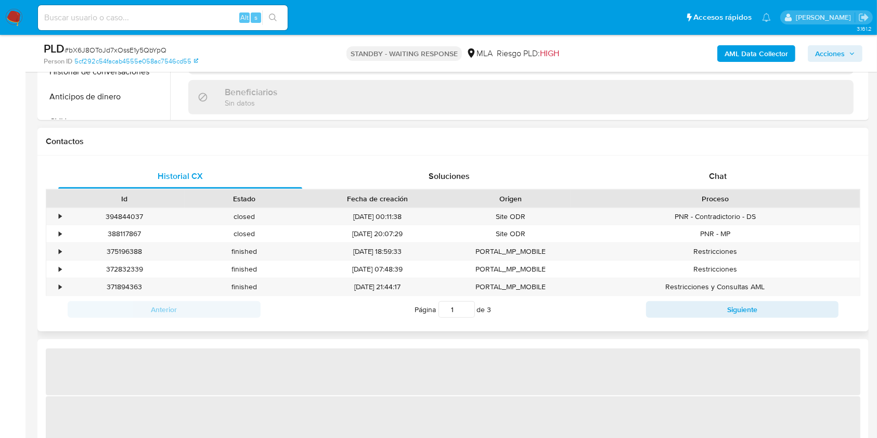
select select "10"
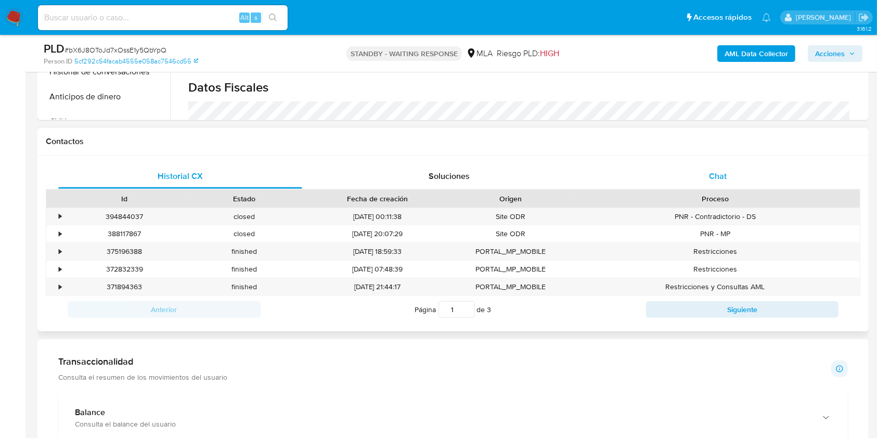
click at [740, 178] on div "Chat" at bounding box center [718, 176] width 244 height 25
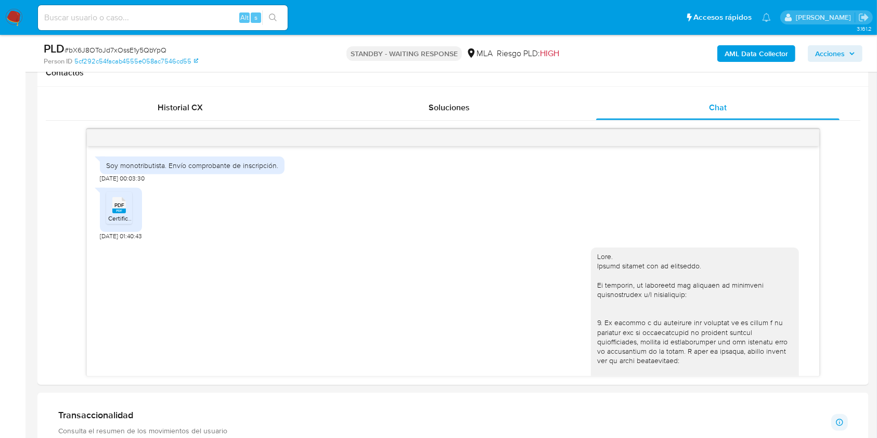
scroll to position [1146, 0]
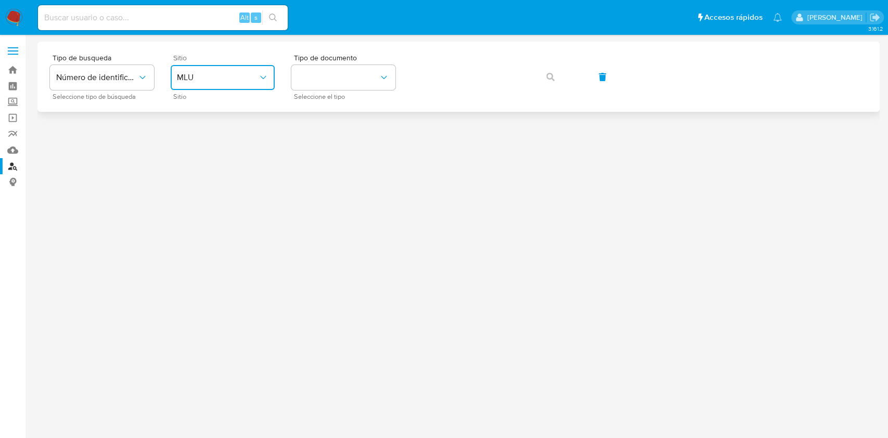
click at [256, 74] on span "MLU" at bounding box center [217, 77] width 81 height 10
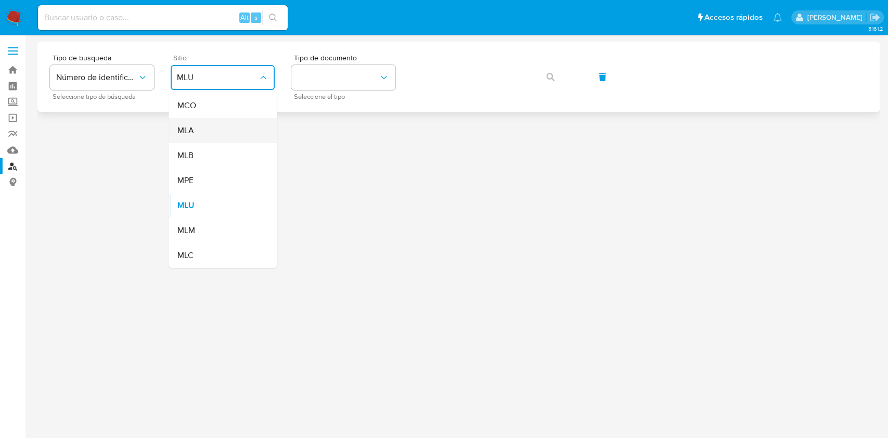
click at [221, 130] on div "MLA" at bounding box center [219, 130] width 85 height 25
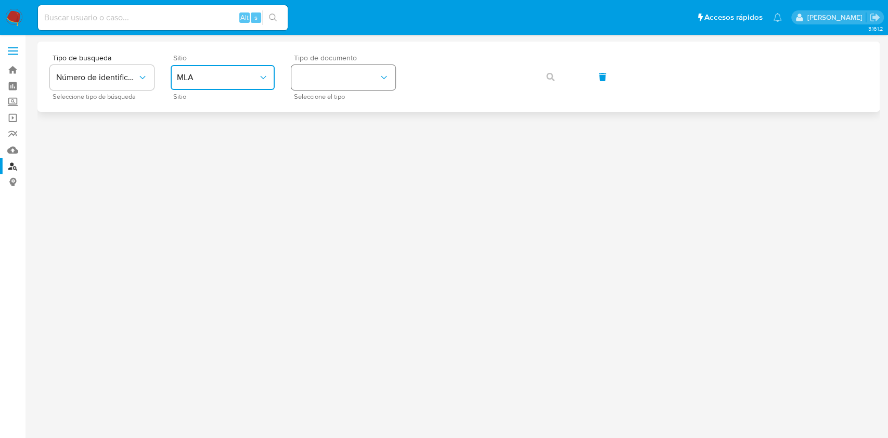
click at [371, 68] on button "identificationType" at bounding box center [343, 77] width 104 height 25
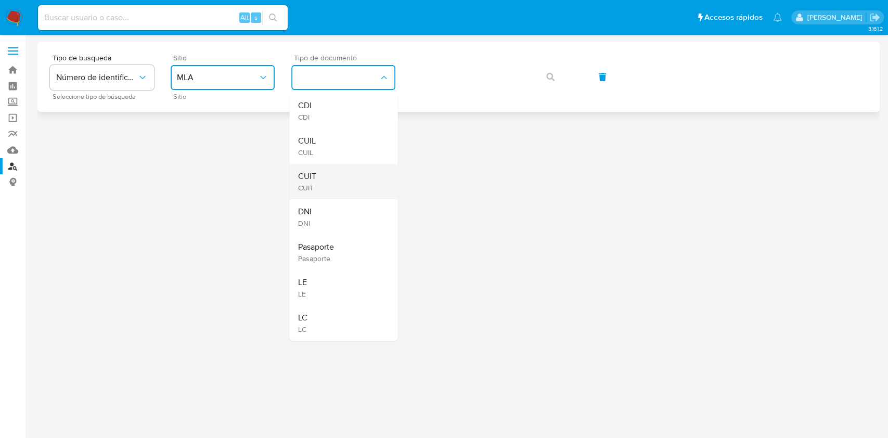
click at [356, 187] on div "CUIT CUIT" at bounding box center [340, 181] width 85 height 35
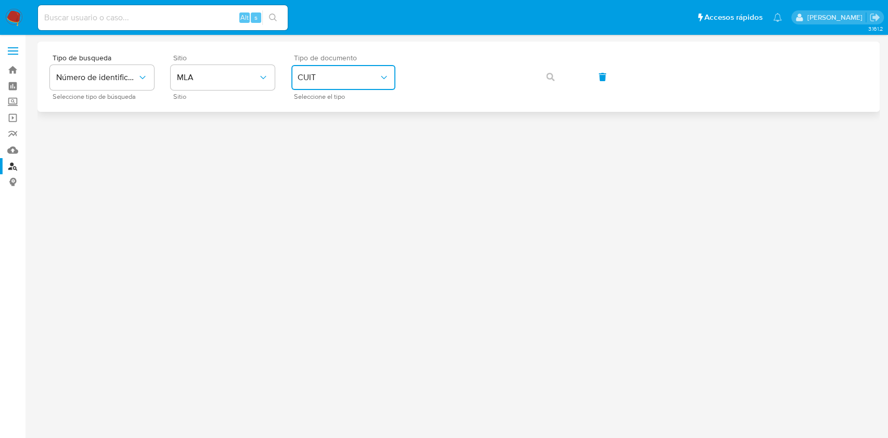
click at [564, 81] on button "button" at bounding box center [550, 76] width 35 height 25
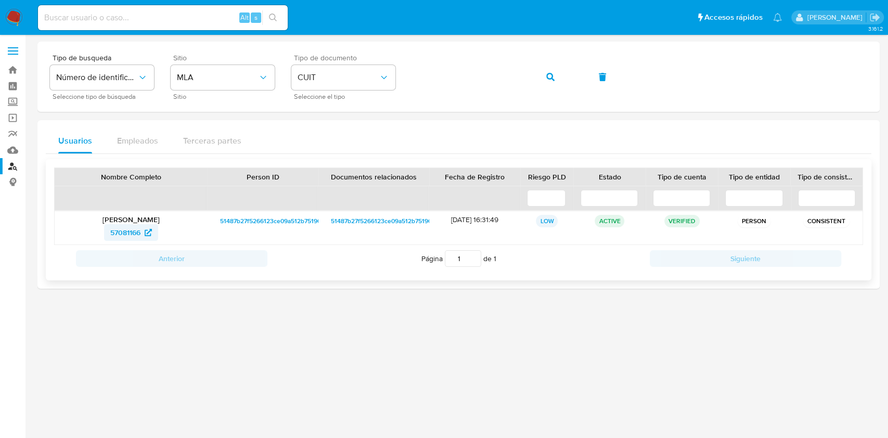
click at [119, 235] on span "57081166" at bounding box center [125, 232] width 30 height 17
click at [547, 82] on span "button" at bounding box center [550, 77] width 8 height 23
click at [141, 223] on p "Pablo David Vargas Figueroa" at bounding box center [131, 219] width 138 height 9
click at [125, 229] on span "17657083" at bounding box center [125, 232] width 31 height 17
click at [520, 79] on div "Tipo de busqueda Número de identificación Seleccione tipo de búsqueda Sitio MLA…" at bounding box center [458, 76] width 817 height 45
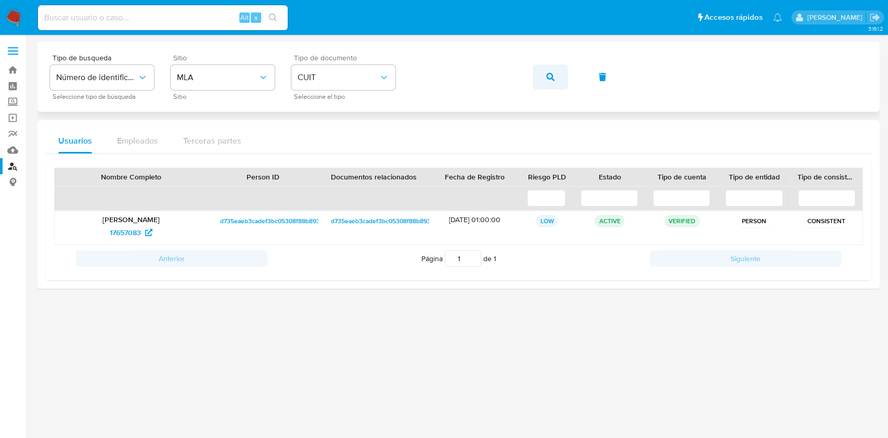
click at [541, 77] on button "button" at bounding box center [550, 76] width 35 height 25
click at [139, 236] on span "2511290499" at bounding box center [125, 232] width 39 height 17
click at [554, 85] on button "button" at bounding box center [550, 76] width 35 height 25
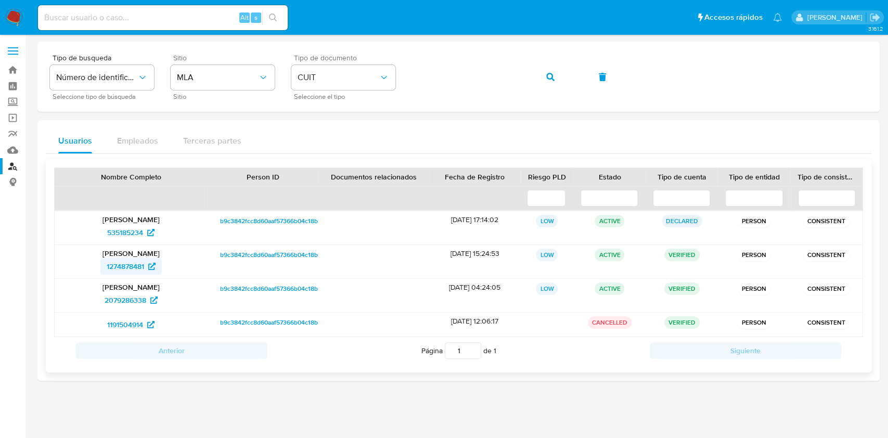
click at [133, 260] on span "1274878481" at bounding box center [125, 266] width 37 height 17
click at [548, 77] on icon "button" at bounding box center [550, 77] width 8 height 8
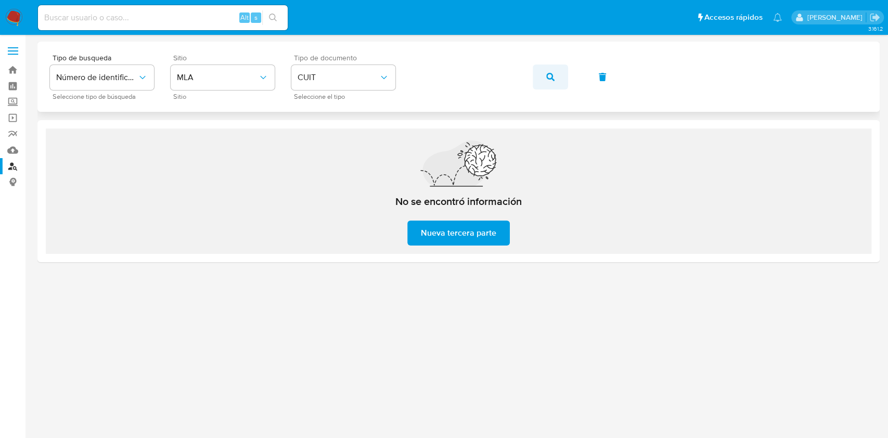
click at [551, 76] on icon "button" at bounding box center [550, 77] width 8 height 8
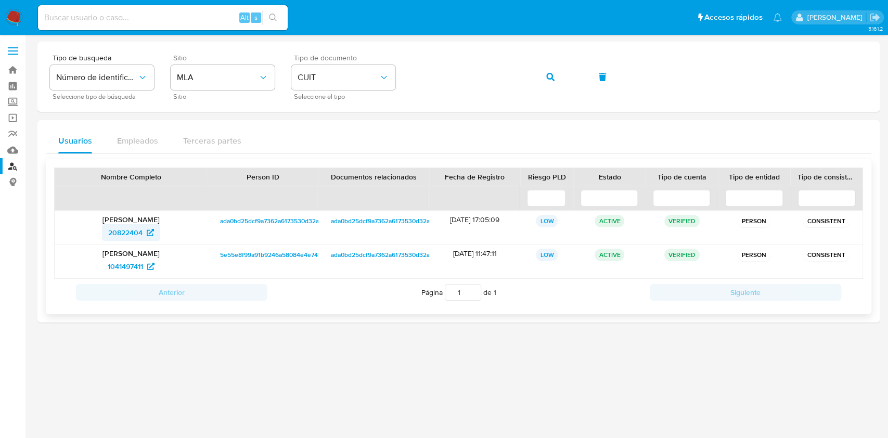
click at [109, 238] on span "20822404" at bounding box center [125, 232] width 34 height 17
click at [131, 278] on div "Juan Carlos Rial Liquitay 1041497411" at bounding box center [131, 261] width 153 height 33
click at [132, 268] on span "1041497411" at bounding box center [125, 266] width 35 height 17
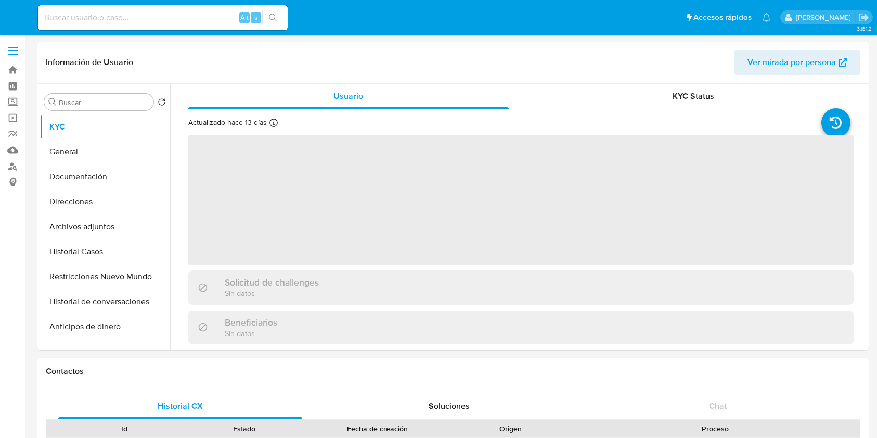
select select "10"
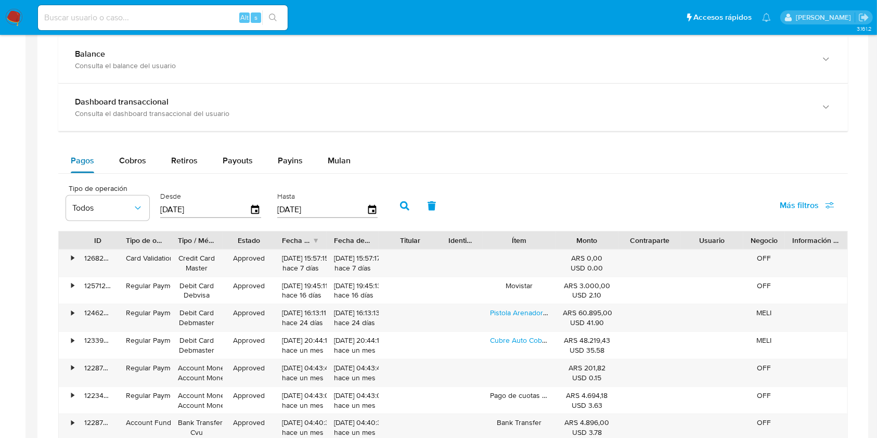
scroll to position [485, 0]
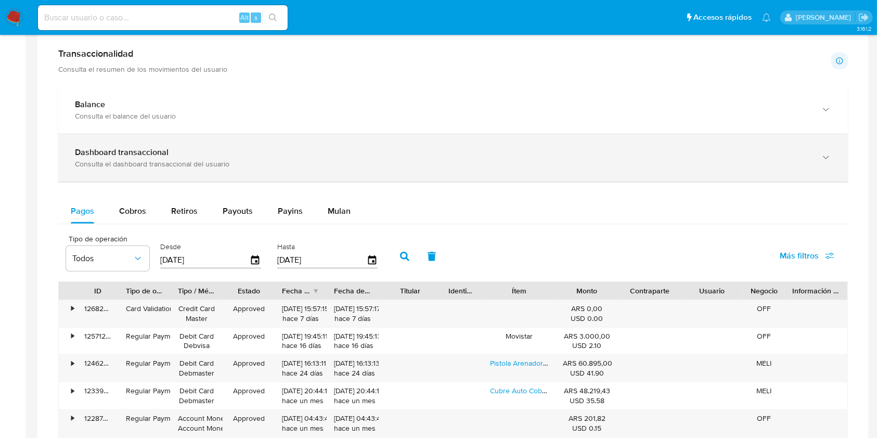
click at [166, 169] on div "Dashboard transaccional Consulta el dashboard transaccional del usuario" at bounding box center [453, 157] width 790 height 47
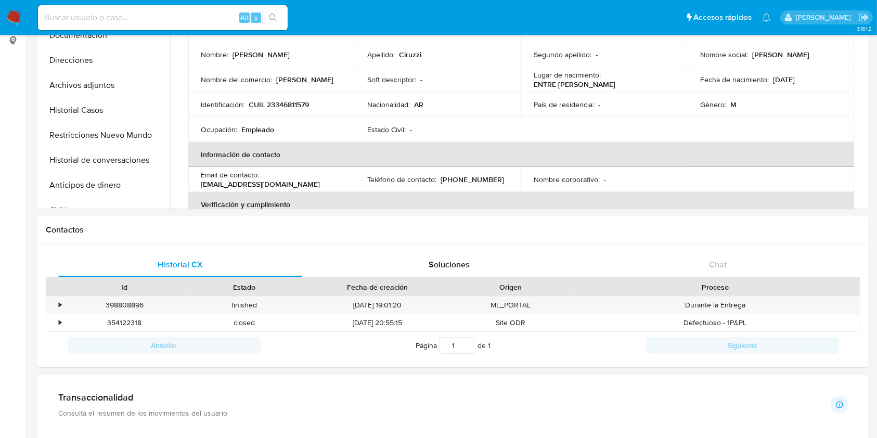
scroll to position [138, 0]
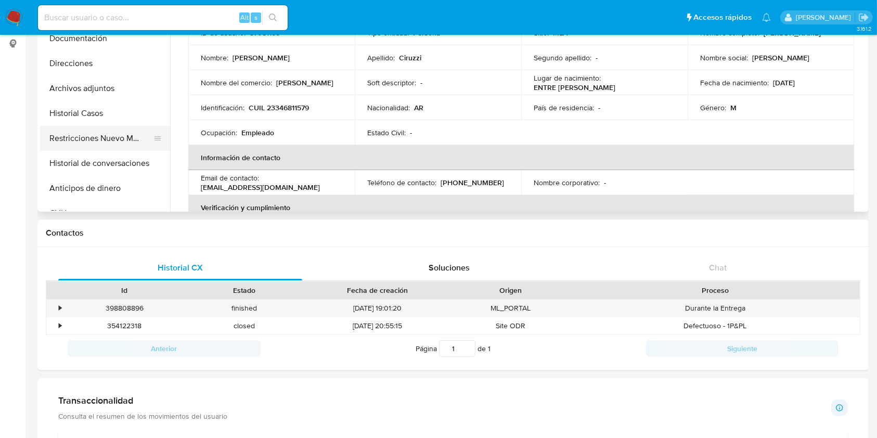
click at [84, 136] on button "Restricciones Nuevo Mundo" at bounding box center [101, 138] width 122 height 25
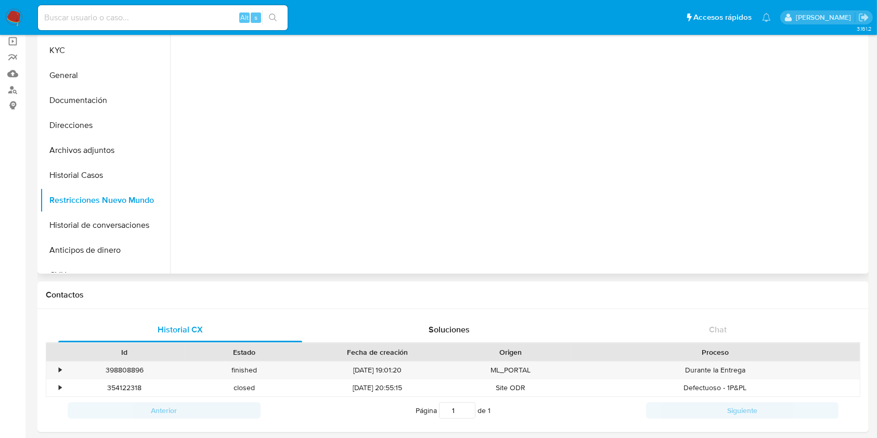
scroll to position [0, 0]
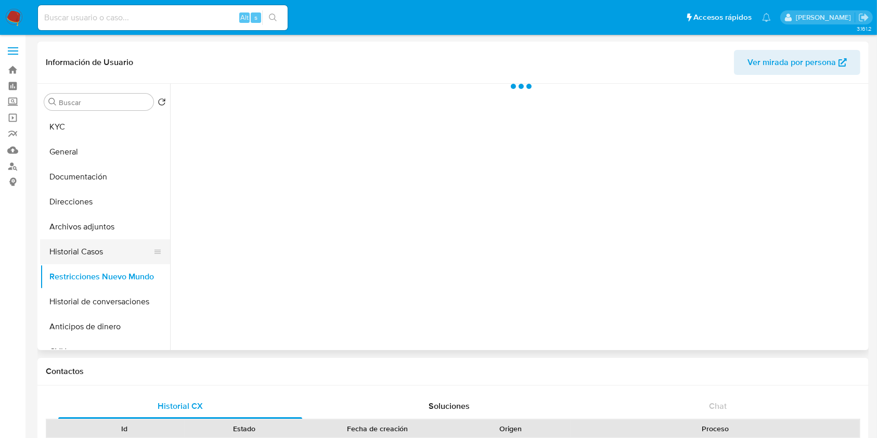
click at [104, 243] on button "Historial Casos" at bounding box center [101, 251] width 122 height 25
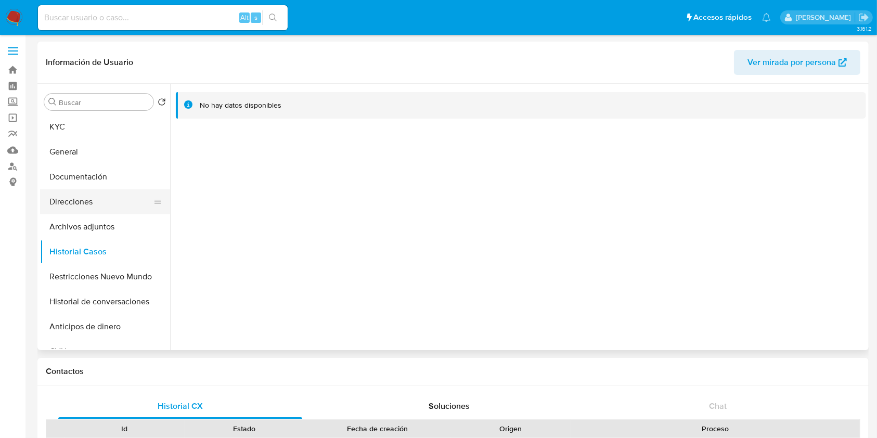
click at [84, 195] on button "Direcciones" at bounding box center [101, 201] width 122 height 25
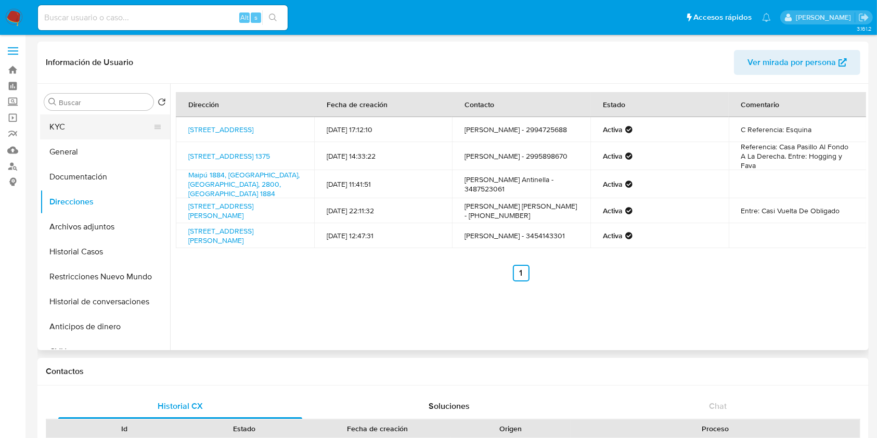
click at [75, 126] on button "KYC" at bounding box center [101, 126] width 122 height 25
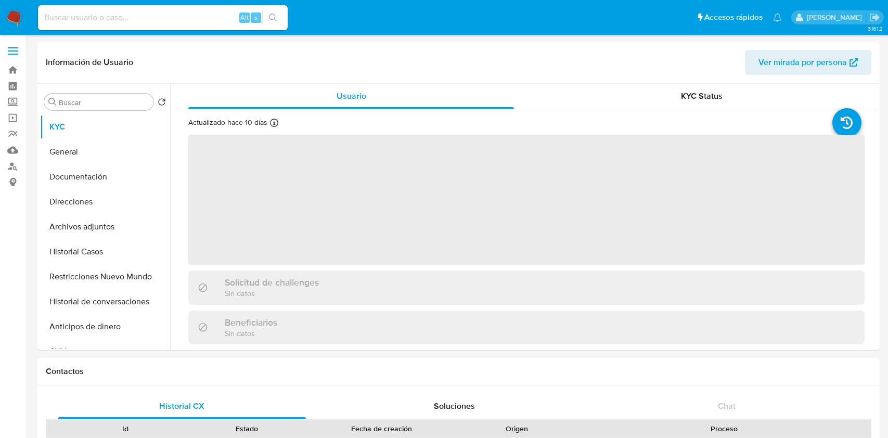
select select "10"
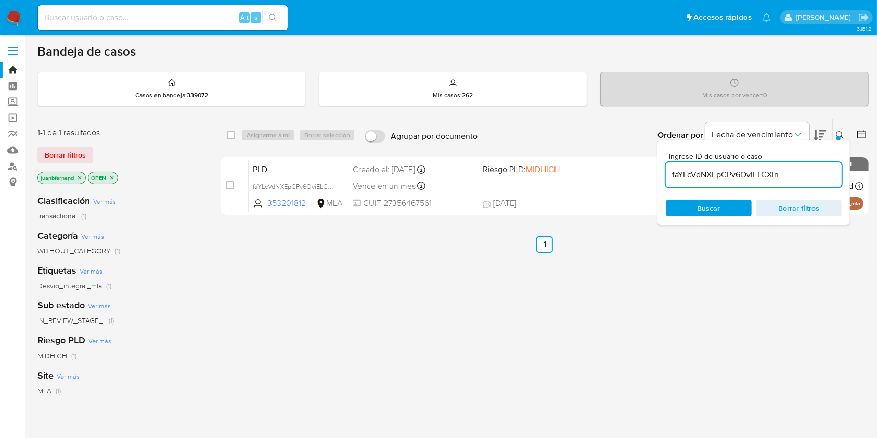
click at [795, 176] on input "faYLcVdNXEpCPv6OviELCXln" at bounding box center [754, 175] width 176 height 14
paste input "2Kr8X3T4Os7FIUS5d1kD4SOG"
type input "2Kr8X3T4Os7FIUS5d1kD4SOG"
click at [235, 136] on input "checkbox" at bounding box center [231, 135] width 8 height 8
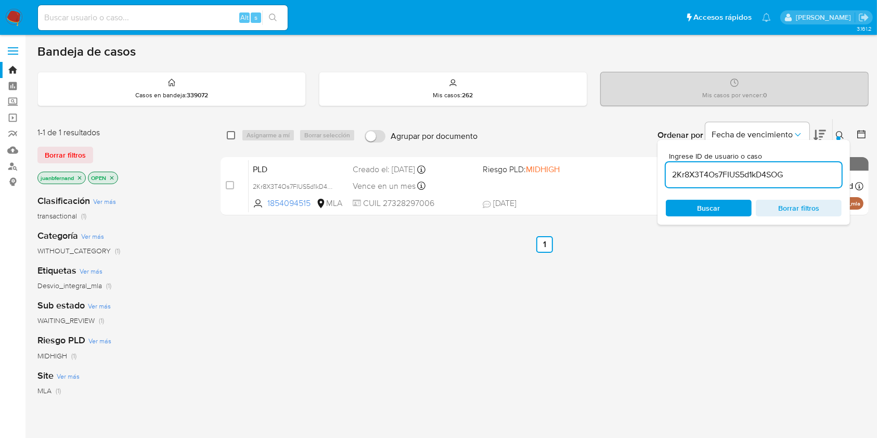
checkbox input "true"
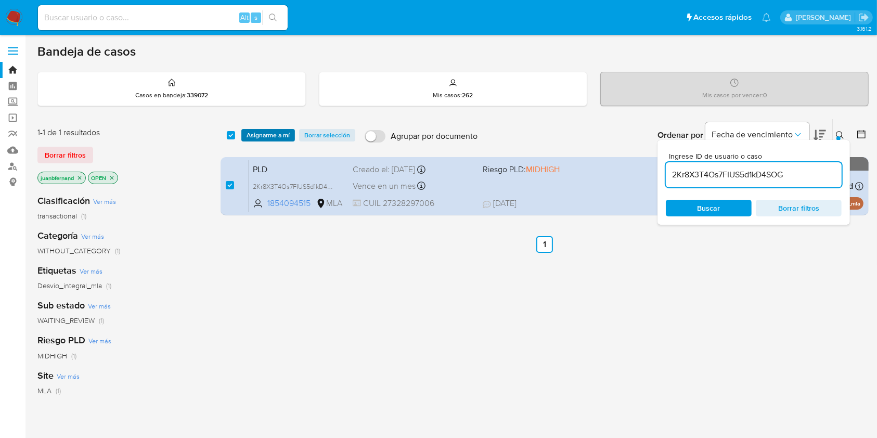
click at [254, 134] on span "Asignarme a mí" at bounding box center [268, 135] width 43 height 10
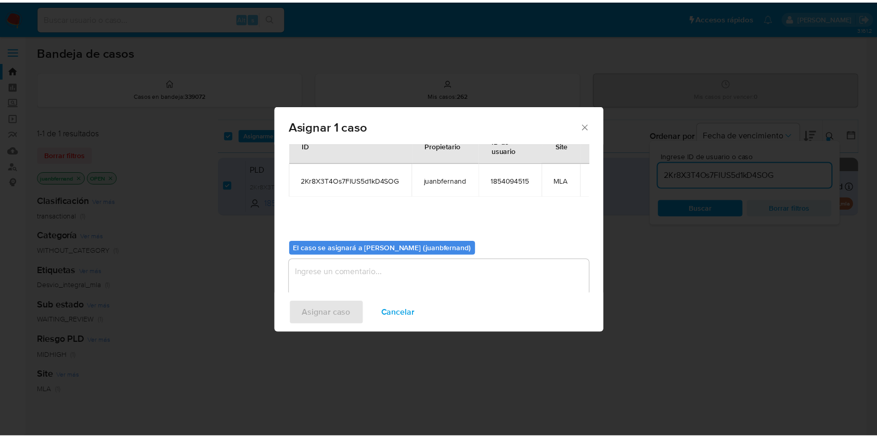
scroll to position [53, 0]
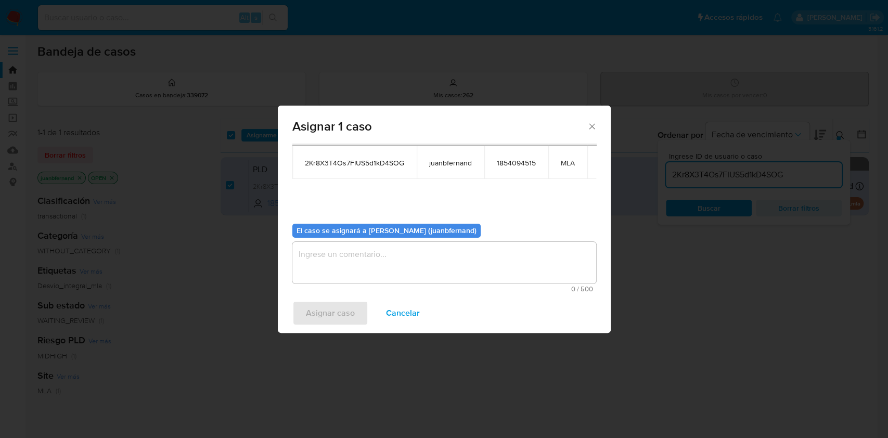
drag, startPoint x: 433, startPoint y: 255, endPoint x: 412, endPoint y: 281, distance: 32.6
click at [433, 256] on textarea "assign-modal" at bounding box center [444, 263] width 304 height 42
click at [318, 322] on span "Asignar caso" at bounding box center [330, 313] width 49 height 23
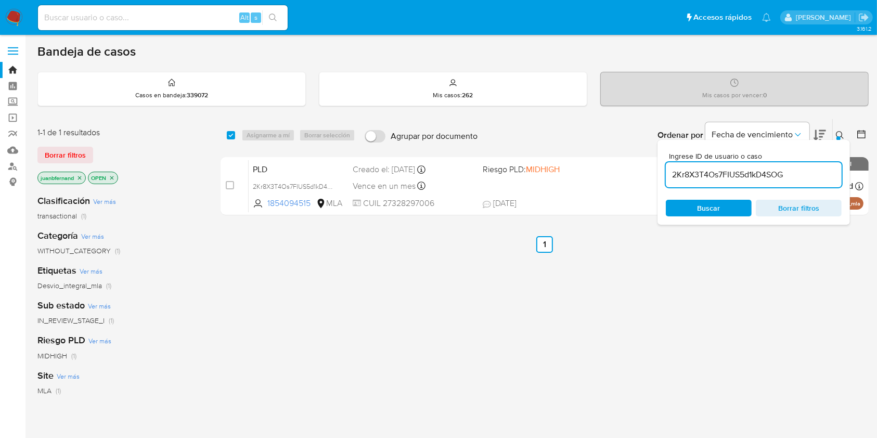
click at [743, 173] on input "2Kr8X3T4Os7FIUS5d1kD4SOG" at bounding box center [754, 175] width 176 height 14
paste input "btmtAWxuftfShWf7SHOYa5bZ"
click at [740, 173] on input "2Kr8X3T4Os7FIUSbtmtAWxuftfShWf7SHOYa5bZd1kD4SOG" at bounding box center [754, 175] width 176 height 14
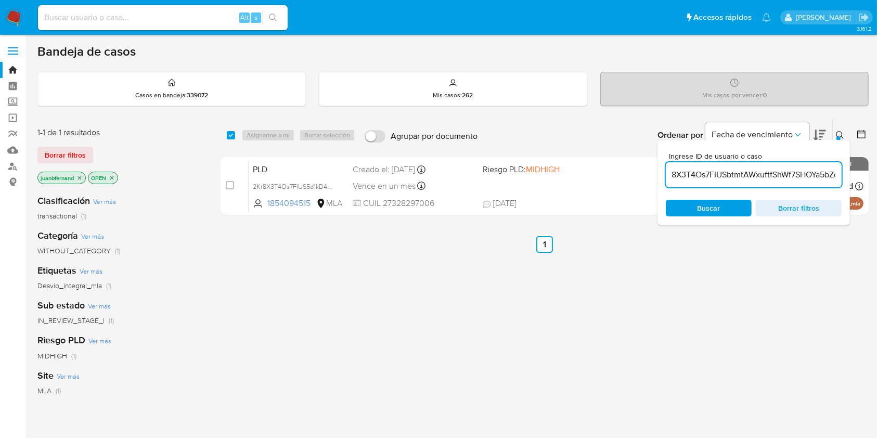
click at [740, 173] on input "2Kr8X3T4Os7FIUSbtmtAWxuftfShWf7SHOYa5bZd1kD4SOG" at bounding box center [754, 175] width 176 height 14
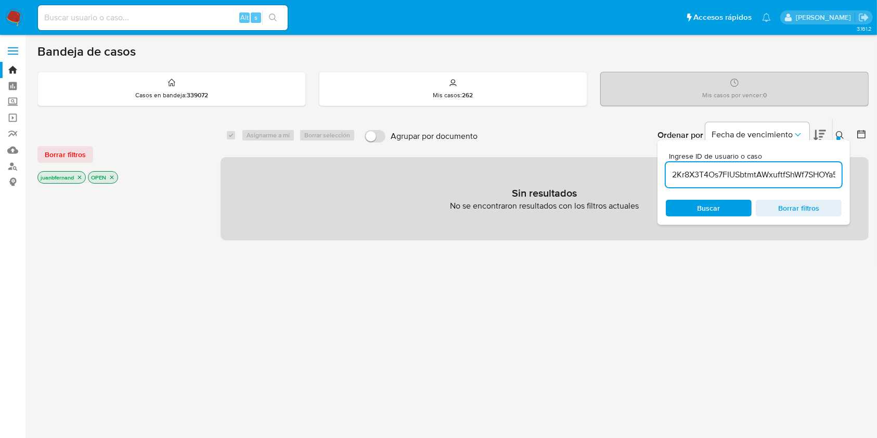
click at [734, 175] on input "2Kr8X3T4Os7FIUSbtmtAWxuftfShWf7SHOYa5bZd1kD4SOG" at bounding box center [754, 175] width 176 height 14
click at [733, 175] on input "2Kr8X3T4Os7FIUSbtmtAWxuftfShWf7SHOYa5bZd1kD4SOG" at bounding box center [754, 175] width 176 height 14
paste input "btmtAWxuftfShWf7SHOYa5bZ"
type input "btmtAWxuftfShWf7SHOYa5bZ"
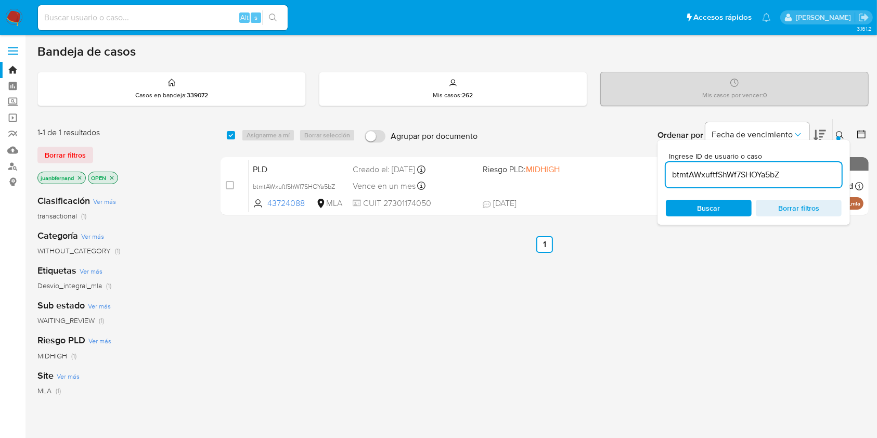
click at [240, 138] on div "select-all-cases-checkbox Asignarme a mí Borrar selección" at bounding box center [293, 135] width 133 height 12
click at [231, 135] on input "checkbox" at bounding box center [231, 135] width 8 height 8
checkbox input "true"
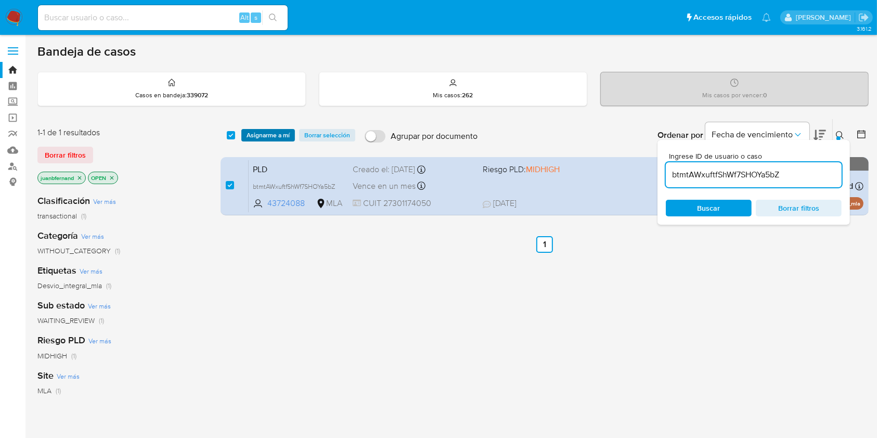
click at [250, 134] on span "Asignarme a mí" at bounding box center [268, 135] width 43 height 10
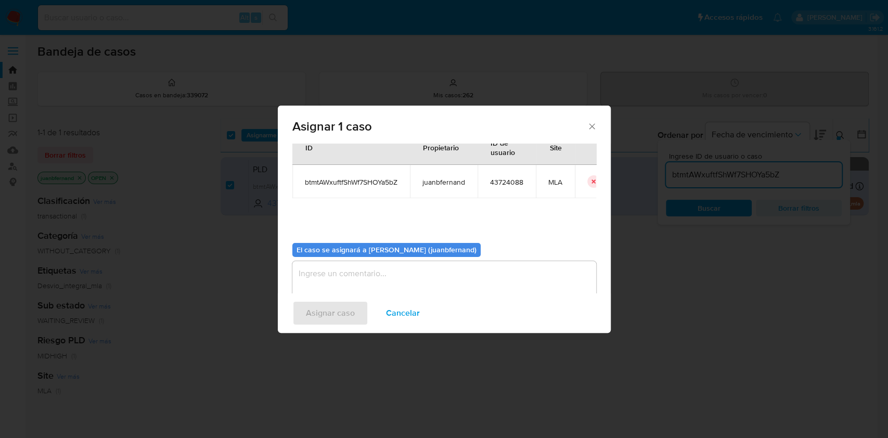
scroll to position [53, 0]
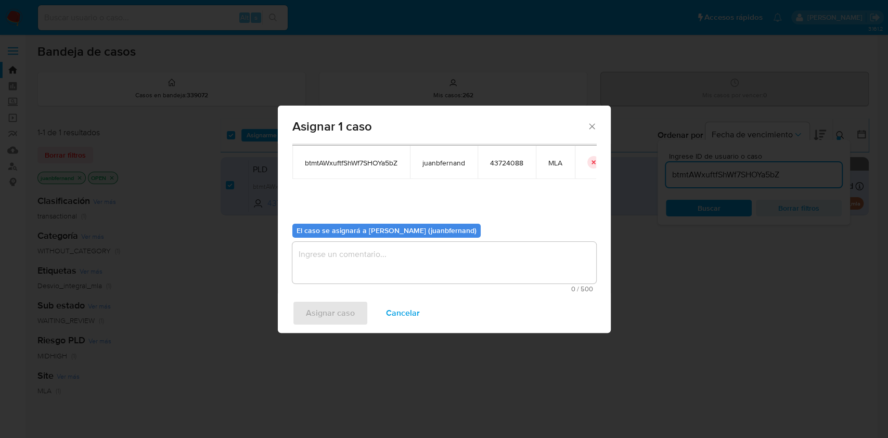
click at [403, 264] on textarea "assign-modal" at bounding box center [444, 263] width 304 height 42
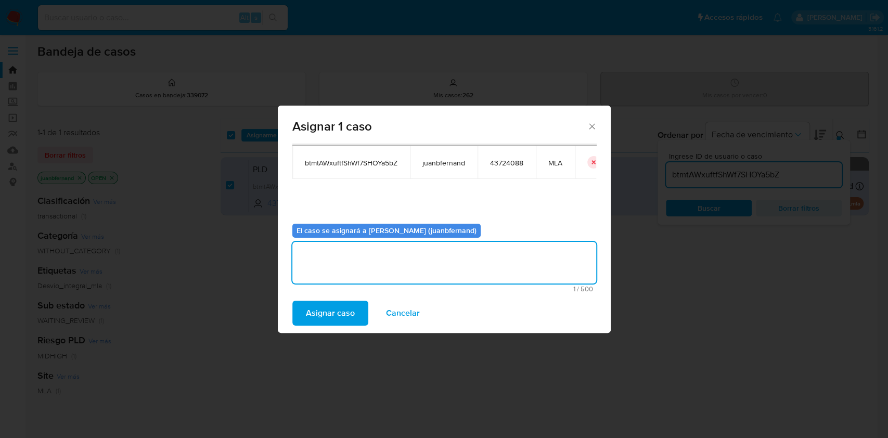
click at [328, 302] on span "Asignar caso" at bounding box center [330, 313] width 49 height 23
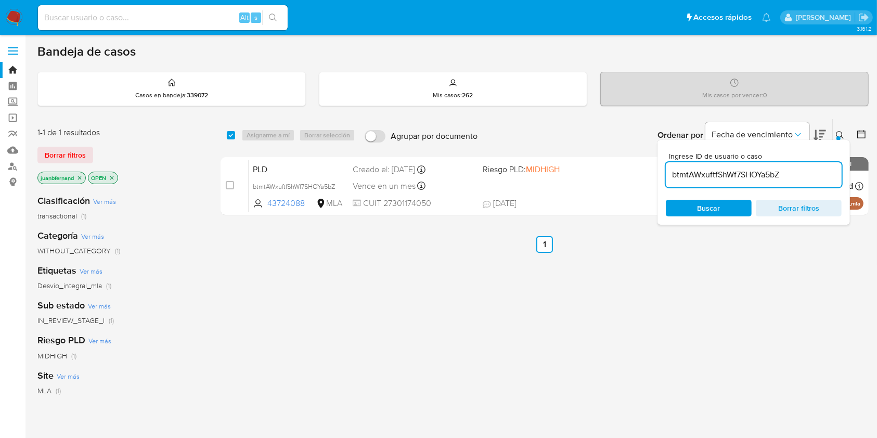
click at [818, 177] on input "btmtAWxuftfShWf7SHOYa5bZ" at bounding box center [754, 175] width 176 height 14
click at [817, 177] on input "btmtAWxuftfShWf7SHOYa5bZ" at bounding box center [754, 175] width 176 height 14
paste input "h4Un9SbA36B2GptChMHXwCWf"
type input "h4Un9SbA36B2GptChMHXwCWf"
click at [229, 133] on input "checkbox" at bounding box center [231, 135] width 8 height 8
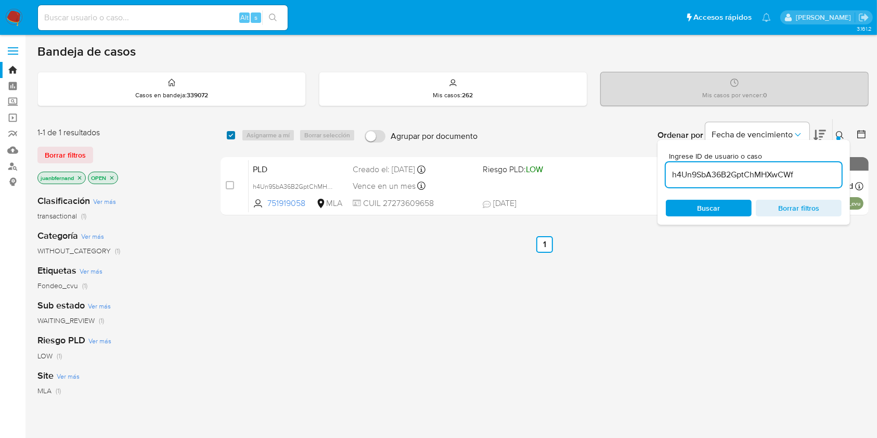
checkbox input "true"
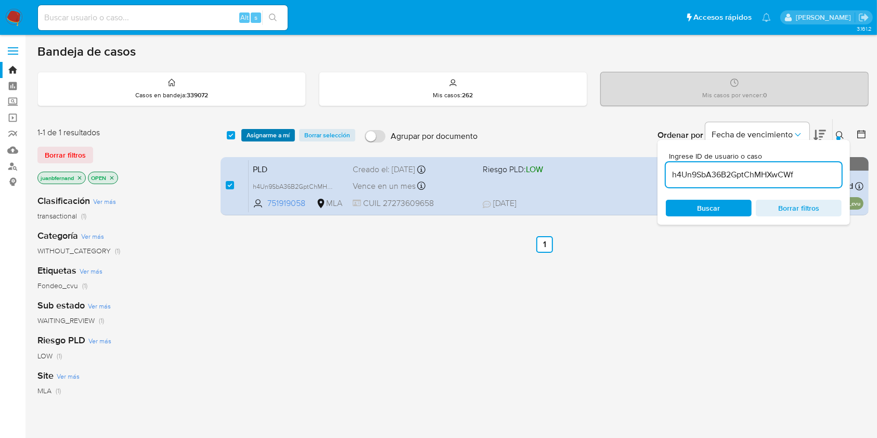
click at [250, 132] on span "Asignarme a mí" at bounding box center [268, 135] width 43 height 10
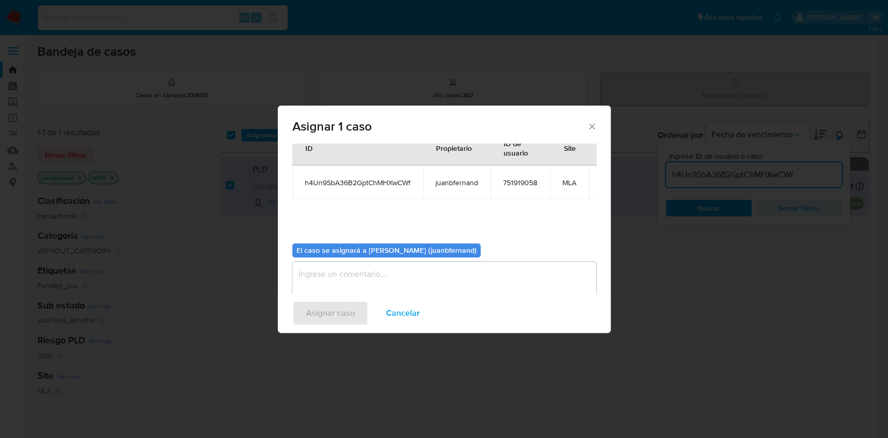
scroll to position [63, 0]
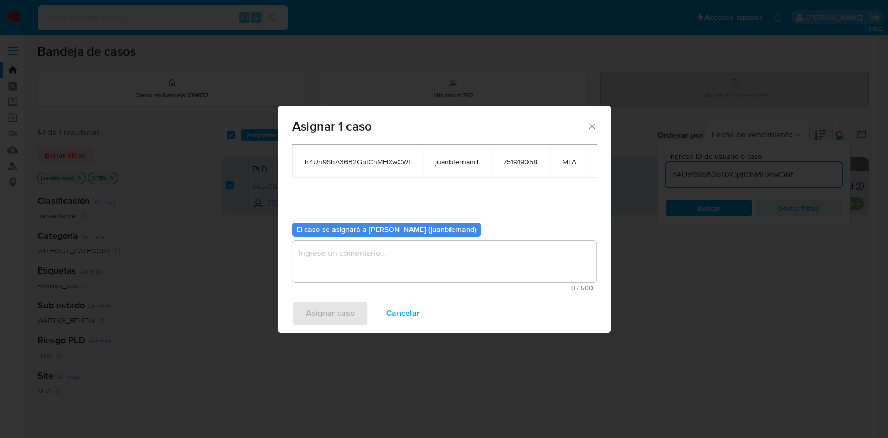
click at [366, 285] on span "0 / 500" at bounding box center [444, 288] width 298 height 7
click at [386, 262] on textarea "assign-modal" at bounding box center [444, 262] width 304 height 42
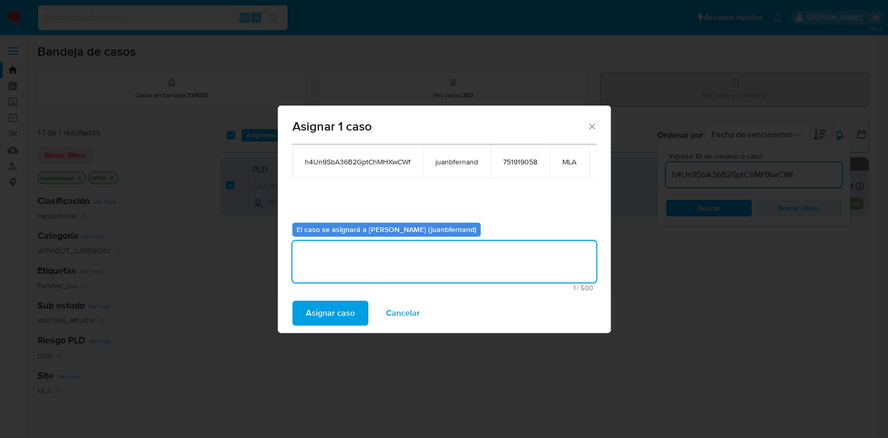
click at [349, 312] on span "Asignar caso" at bounding box center [330, 313] width 49 height 23
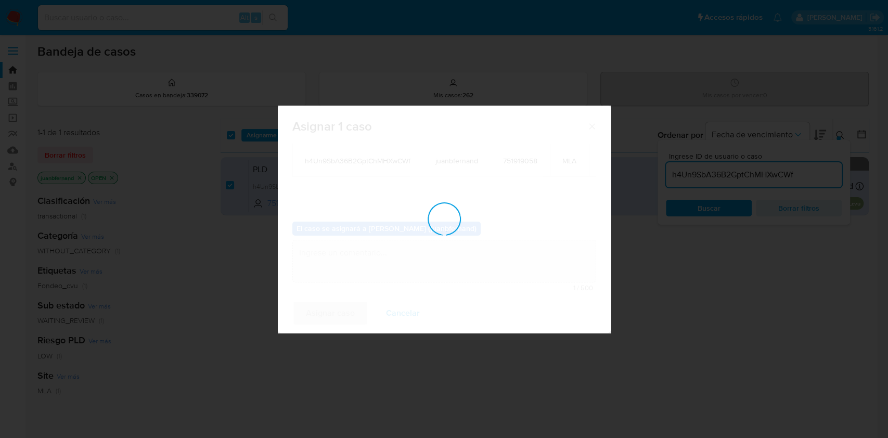
scroll to position [62, 0]
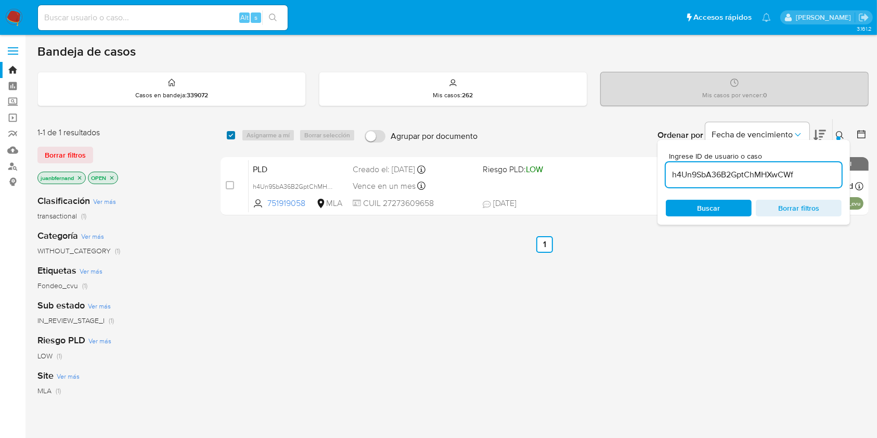
click at [233, 135] on input "checkbox" at bounding box center [231, 135] width 8 height 8
checkbox input "true"
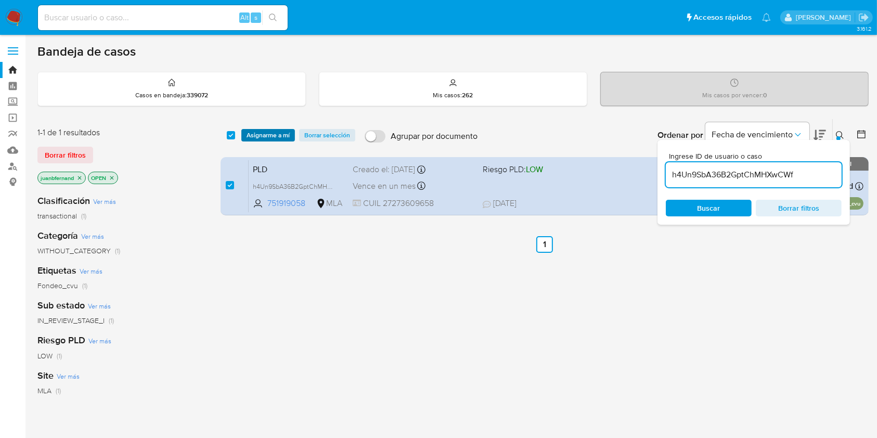
click at [289, 131] on span "Asignarme a mí" at bounding box center [268, 135] width 43 height 10
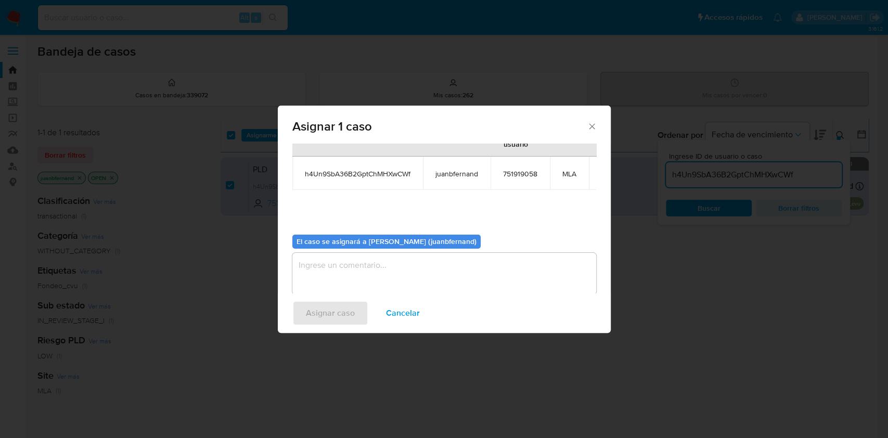
scroll to position [63, 0]
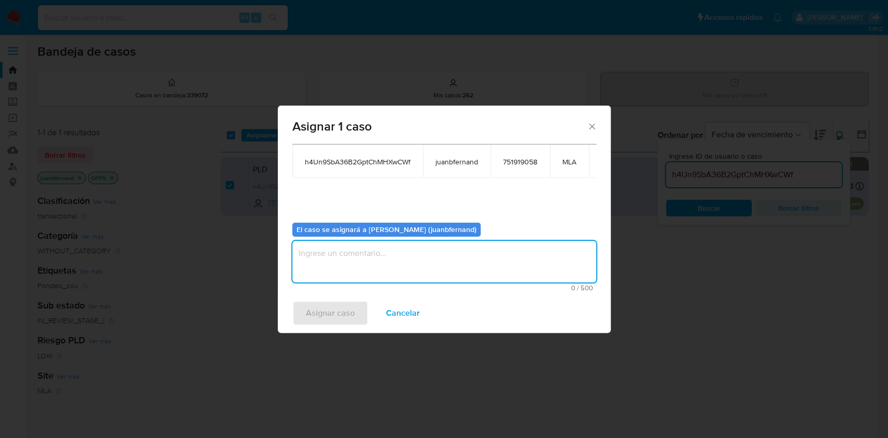
click at [368, 270] on textarea "assign-modal" at bounding box center [444, 262] width 304 height 42
click at [321, 314] on span "Asignar caso" at bounding box center [330, 313] width 49 height 23
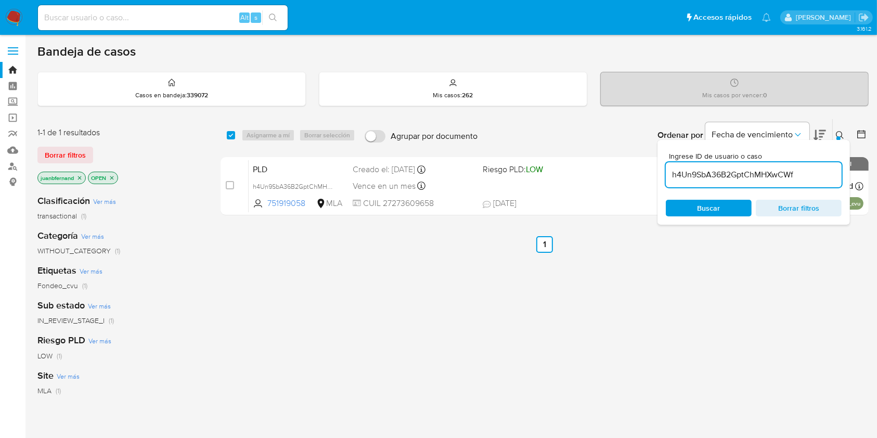
click at [816, 177] on input "h4Un9SbA36B2GptChMHXwCWf" at bounding box center [754, 175] width 176 height 14
paste input "3Cw3M4CjwOzsjliNYLWb6V3Q"
type input "3Cw3M4CjwOzsjliNYLWb6V3Q"
click at [228, 135] on input "checkbox" at bounding box center [231, 135] width 8 height 8
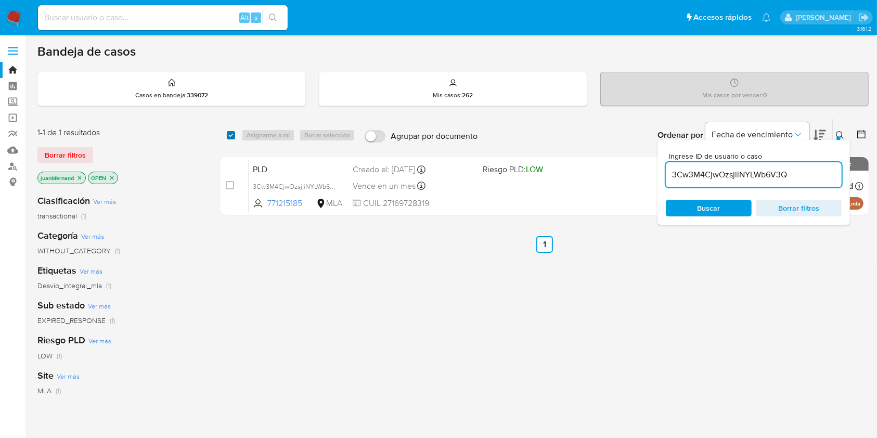
checkbox input "true"
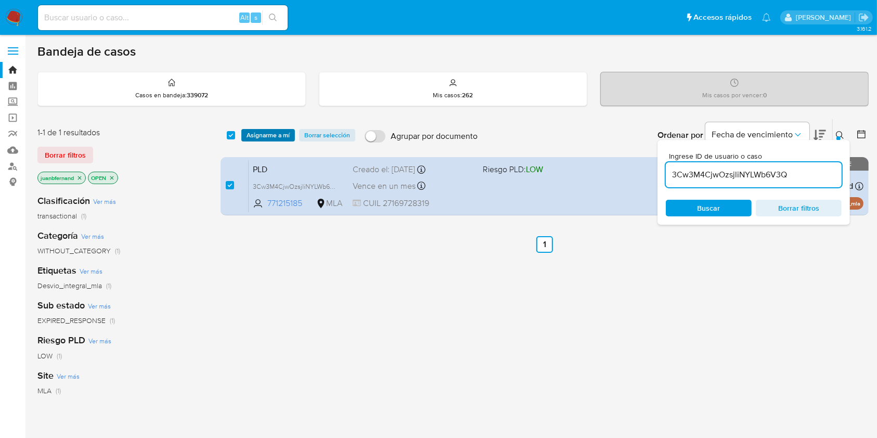
click at [246, 134] on button "Asignarme a mí" at bounding box center [268, 135] width 54 height 12
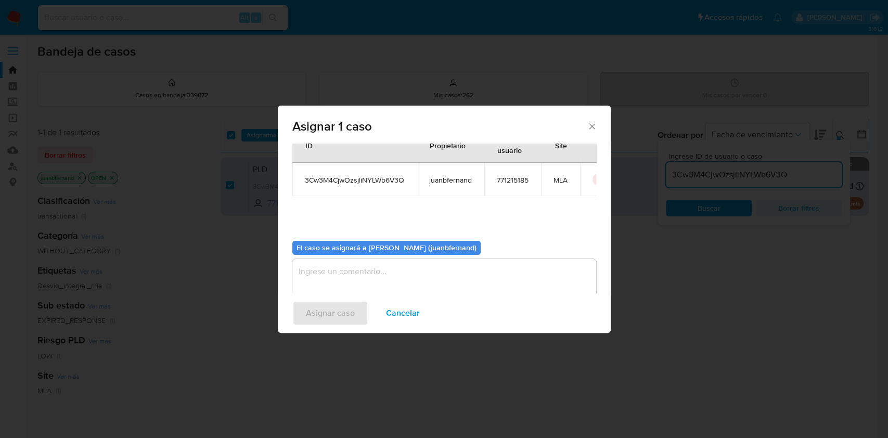
scroll to position [53, 0]
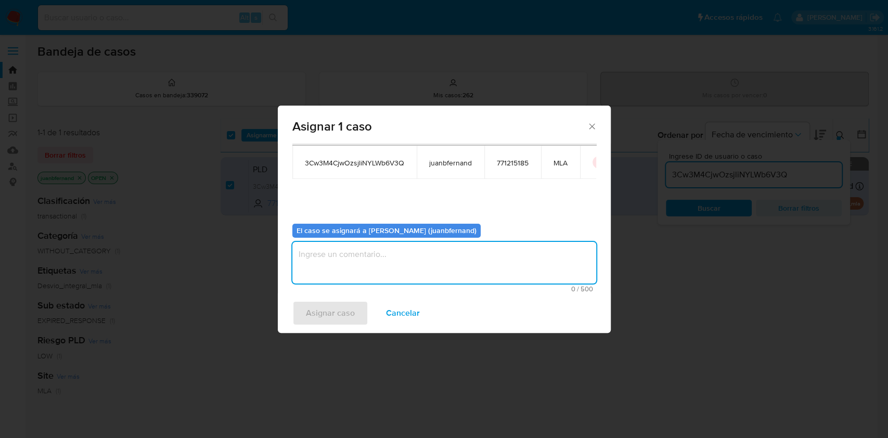
click at [482, 269] on textarea "assign-modal" at bounding box center [444, 263] width 304 height 42
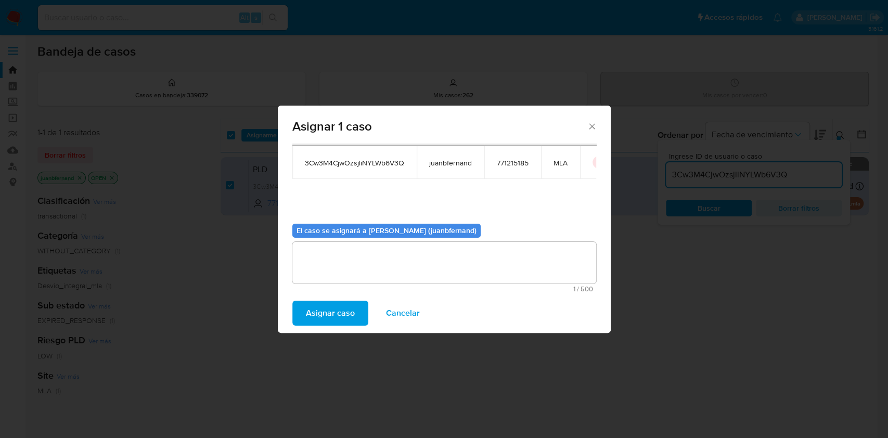
click at [320, 331] on div "Asignar caso Cancelar" at bounding box center [444, 313] width 333 height 40
click at [324, 318] on span "Asignar caso" at bounding box center [330, 313] width 49 height 23
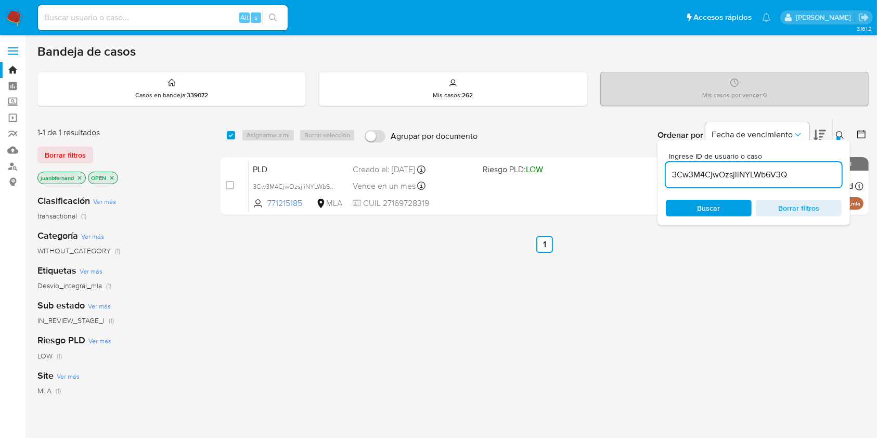
click at [824, 177] on input "3Cw3M4CjwOzsjliNYLWb6V3Q" at bounding box center [754, 175] width 176 height 14
paste input "DhJ8w7Z3t6KzRq4mGUsYY2FT"
type input "DhJ8w7Z3t6KzRq4mGUsYY2FT"
click at [233, 134] on input "checkbox" at bounding box center [231, 135] width 8 height 8
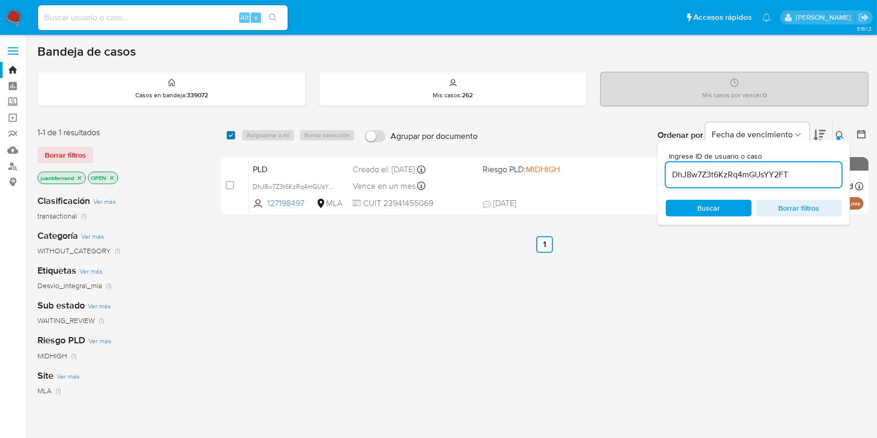
checkbox input "true"
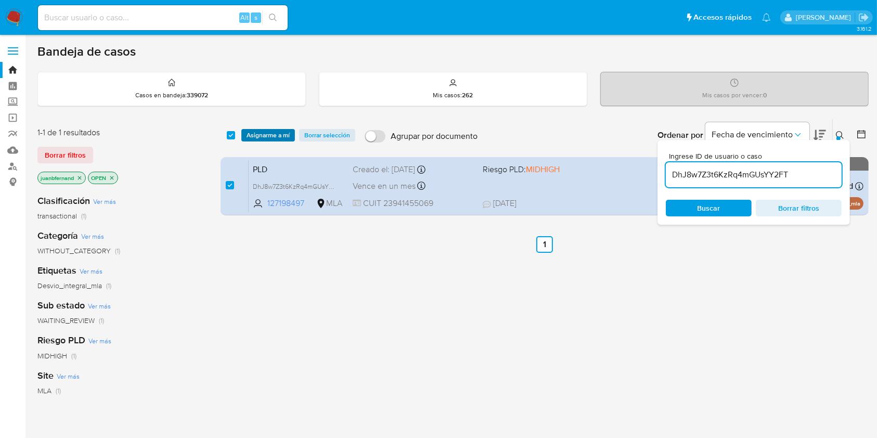
click at [251, 134] on span "Asignarme a mí" at bounding box center [268, 135] width 43 height 10
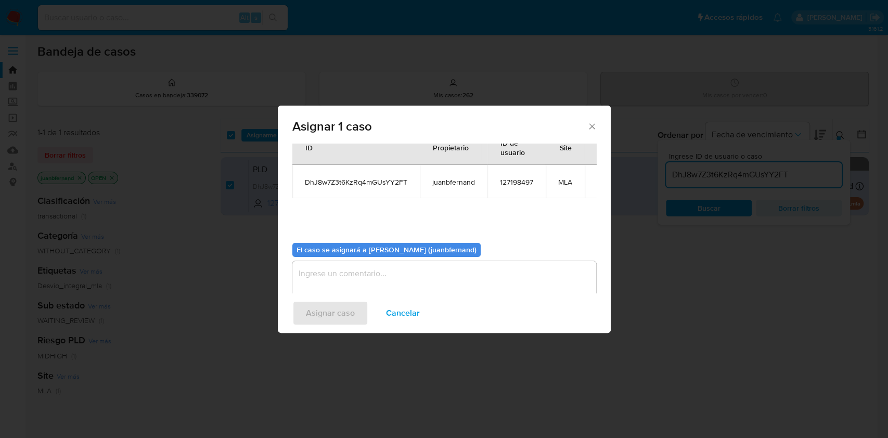
scroll to position [53, 0]
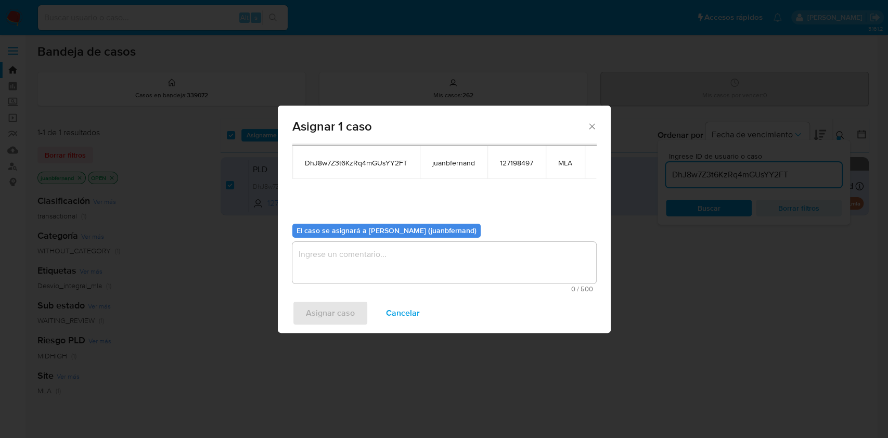
click at [349, 248] on textarea "assign-modal" at bounding box center [444, 263] width 304 height 42
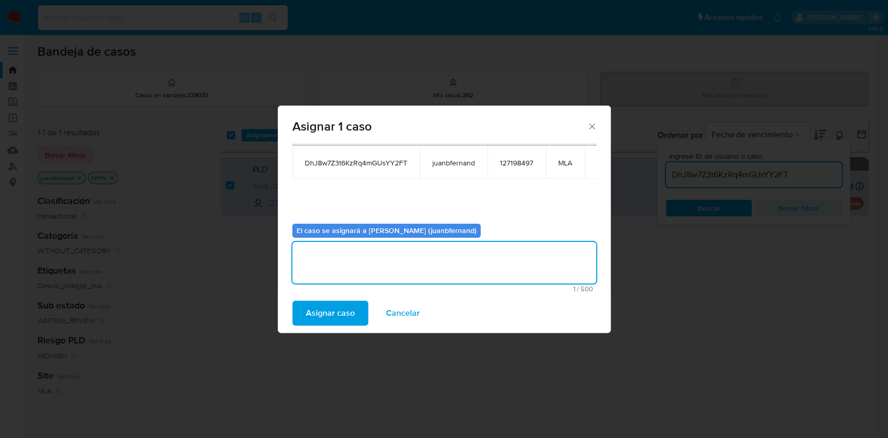
click at [342, 303] on span "Asignar caso" at bounding box center [330, 313] width 49 height 23
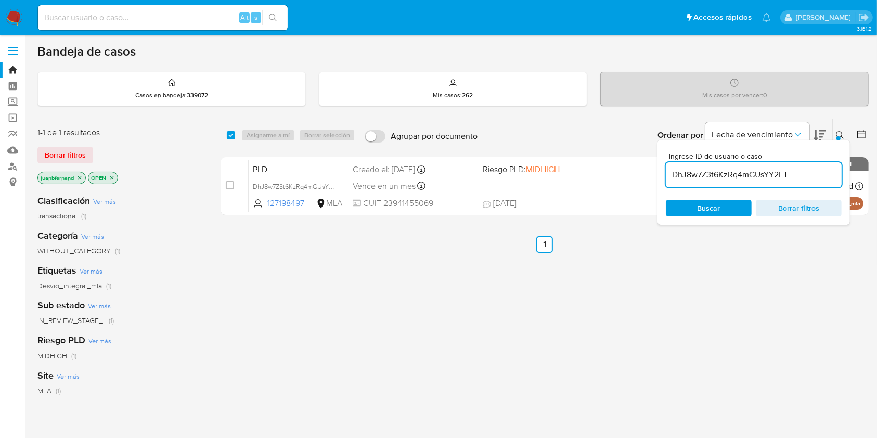
click at [820, 175] on input "DhJ8w7Z3t6KzRq4mGUsYY2FT" at bounding box center [754, 175] width 176 height 14
click at [819, 174] on input "DhJ8w7Z3t6KzRq4mGUsYY2FT" at bounding box center [754, 175] width 176 height 14
paste input "w6iaXL1vrEaiXuD4tR9goB9W"
type input "w6iaXL1vrEaiXuD4tR9goB9W"
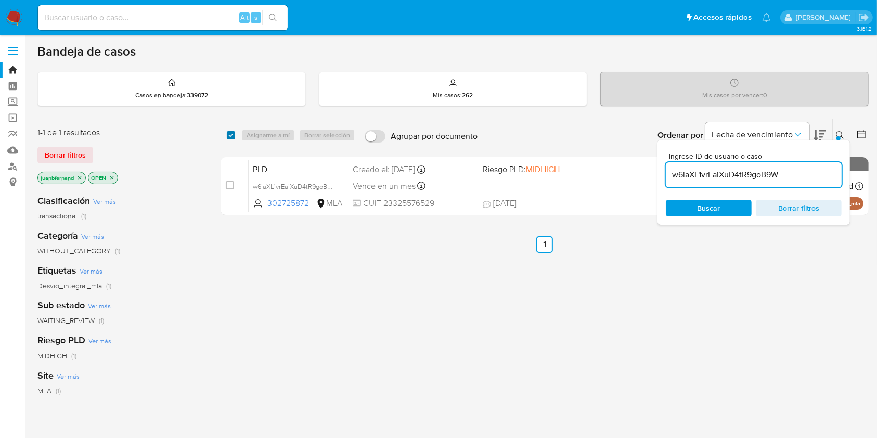
click at [231, 133] on input "checkbox" at bounding box center [231, 135] width 8 height 8
checkbox input "true"
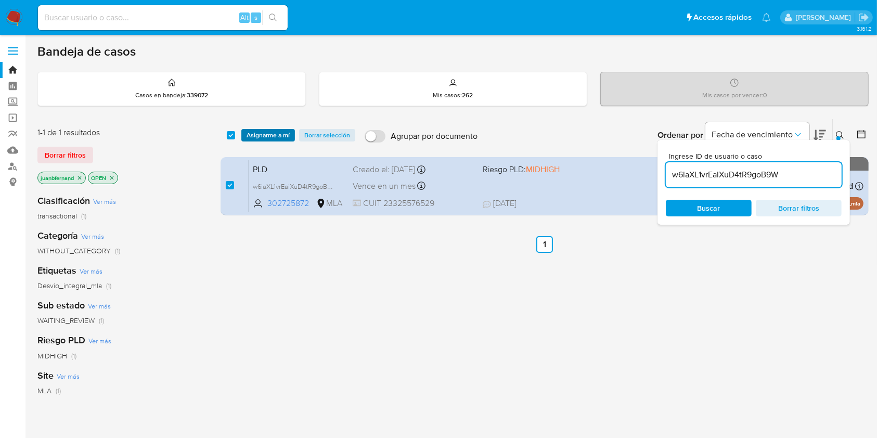
click at [281, 133] on span "Asignarme a mí" at bounding box center [268, 135] width 43 height 10
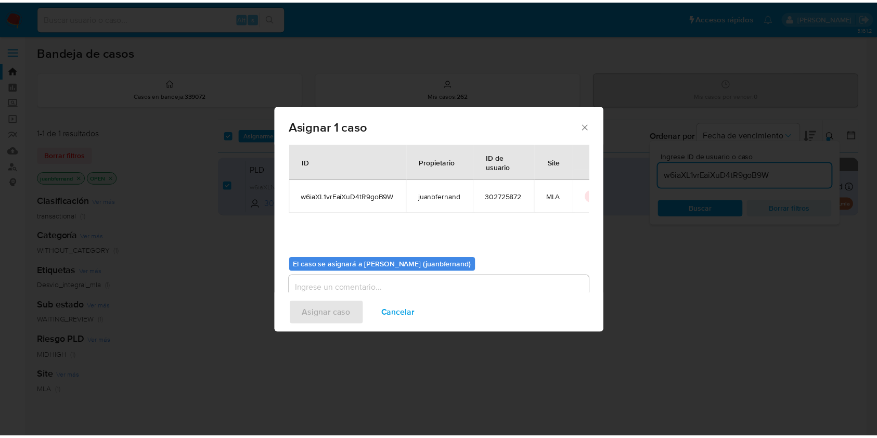
scroll to position [53, 0]
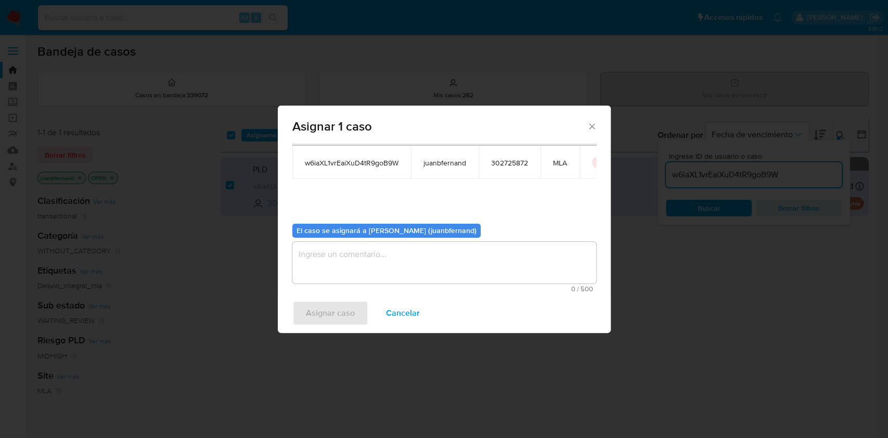
click at [399, 257] on textarea "assign-modal" at bounding box center [444, 263] width 304 height 42
click at [347, 313] on span "Asignar caso" at bounding box center [330, 313] width 49 height 23
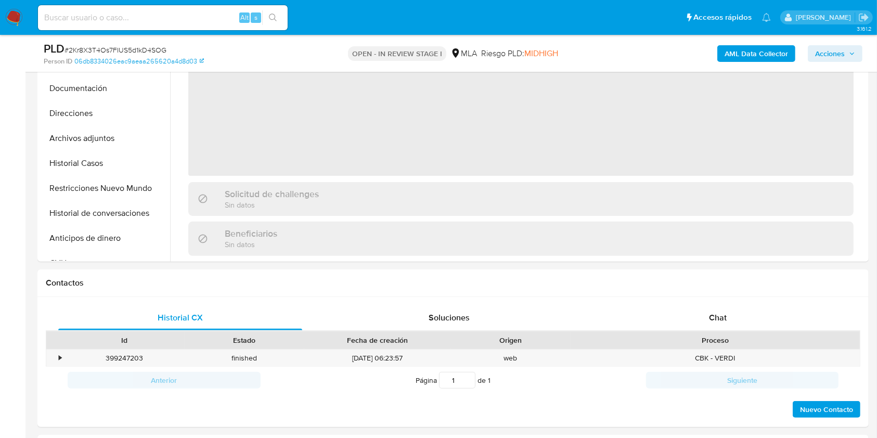
scroll to position [416, 0]
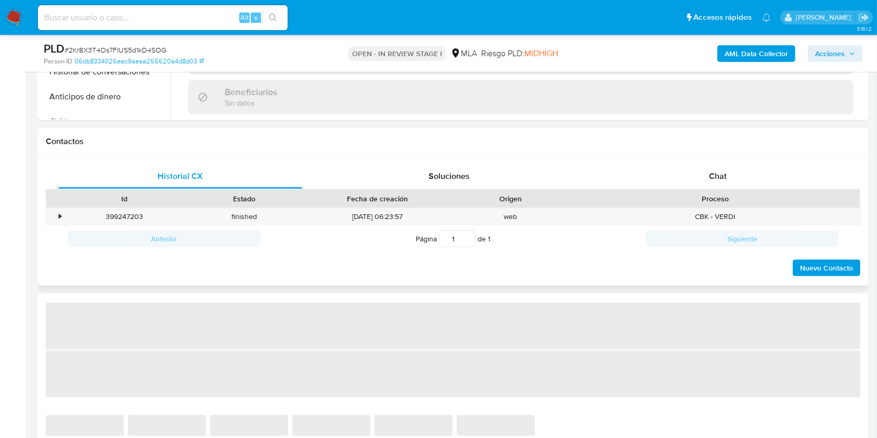
click at [724, 173] on span "Chat" at bounding box center [718, 176] width 18 height 12
select select "10"
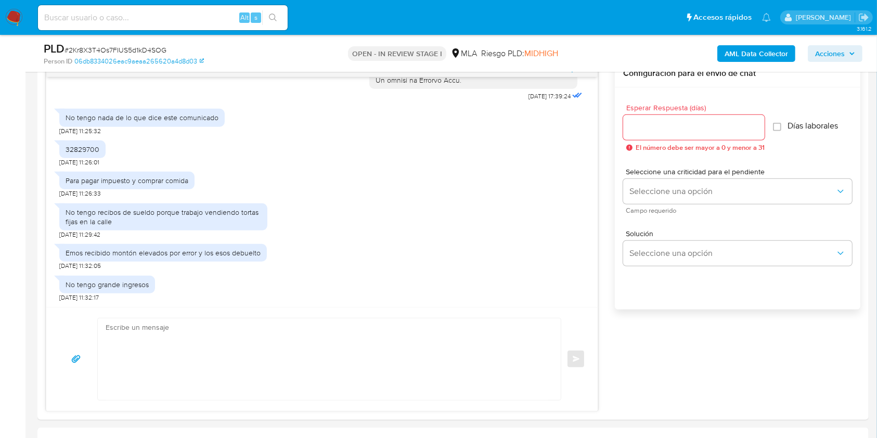
scroll to position [554, 0]
click at [215, 357] on textarea at bounding box center [327, 359] width 442 height 82
paste textarea "Hola, esperamos que te encuentres muy bien. Muchas gracias por tu respuesta. Co…"
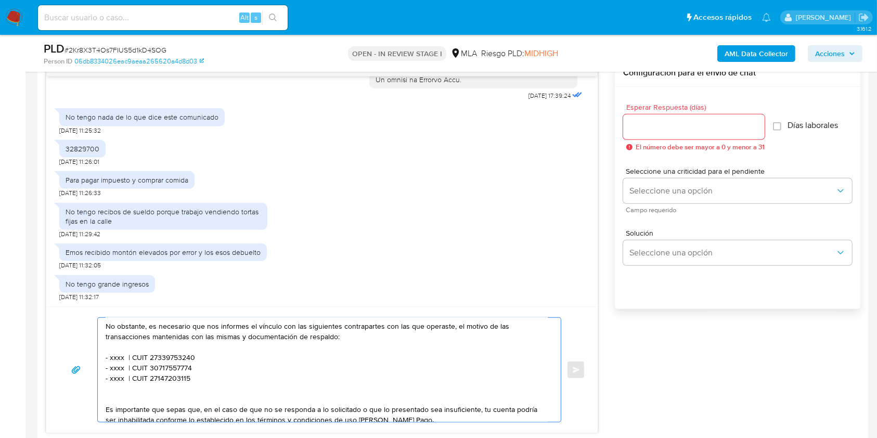
scroll to position [0, 0]
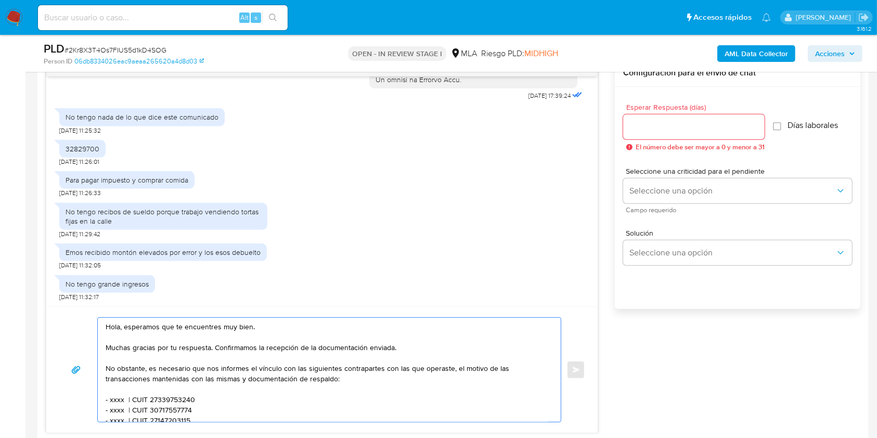
click at [247, 327] on textarea "Hola, esperamos que te encuentres muy bien. Muchas gracias por tu respuesta. Co…" at bounding box center [327, 370] width 442 height 104
drag, startPoint x: 247, startPoint y: 327, endPoint x: 130, endPoint y: 328, distance: 116.5
click at [130, 328] on textarea "Hola, esperamos que te encuentres muy bien. Muchas gracias por tu respuesta. Co…" at bounding box center [327, 370] width 442 height 104
click at [149, 336] on textarea "Hola. Muchas gracias por tu respuesta. Confirmamos la recepción de la documenta…" at bounding box center [327, 370] width 442 height 104
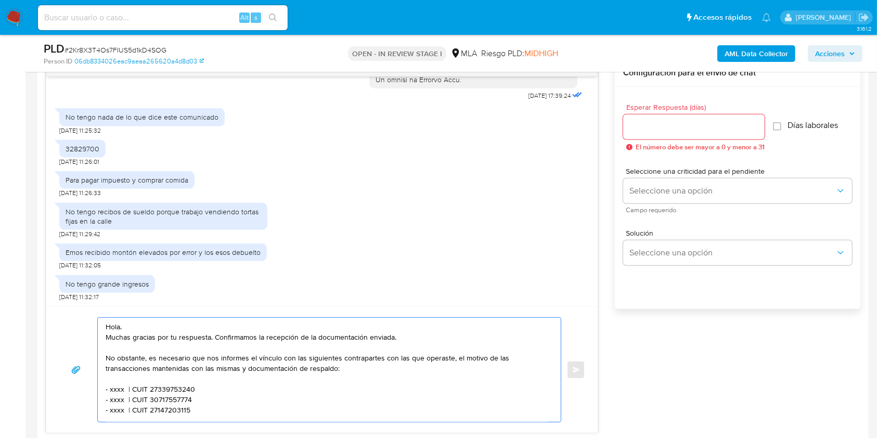
drag, startPoint x: 219, startPoint y: 337, endPoint x: 384, endPoint y: 338, distance: 164.9
click at [384, 338] on textarea "Hola. Muchas gracias por tu respuesta. Confirmamos la recepción de la documenta…" at bounding box center [327, 370] width 442 height 104
click at [116, 392] on textarea "Hola. Muchas gracias por tu respuesta. No obstante, es necesario que nos inform…" at bounding box center [327, 370] width 442 height 104
paste textarea "Gerardo Mariano Ciruzzi"
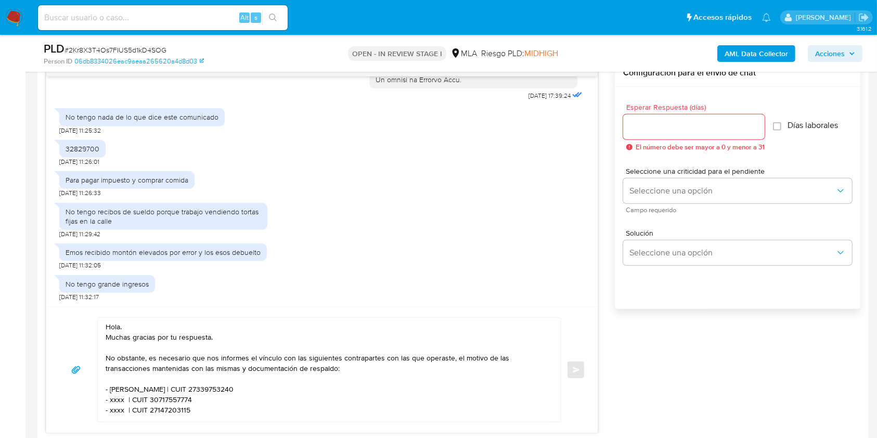
click at [237, 389] on textarea "Hola. Muchas gracias por tu respuesta. No obstante, es necesario que nos inform…" at bounding box center [327, 370] width 442 height 104
paste textarea "3346811579"
click at [115, 399] on textarea "Hola. Muchas gracias por tu respuesta. No obstante, es necesario que nos inform…" at bounding box center [327, 370] width 442 height 104
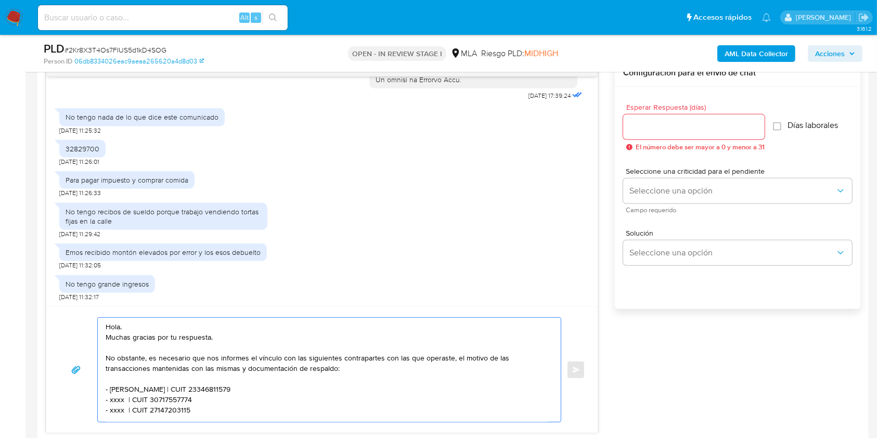
paste textarea "Pablo David Vargas Figueroa"
click at [254, 398] on textarea "Hola. Muchas gracias por tu respuesta. No obstante, es necesario que nos inform…" at bounding box center [327, 370] width 442 height 104
paste textarea "2027486296"
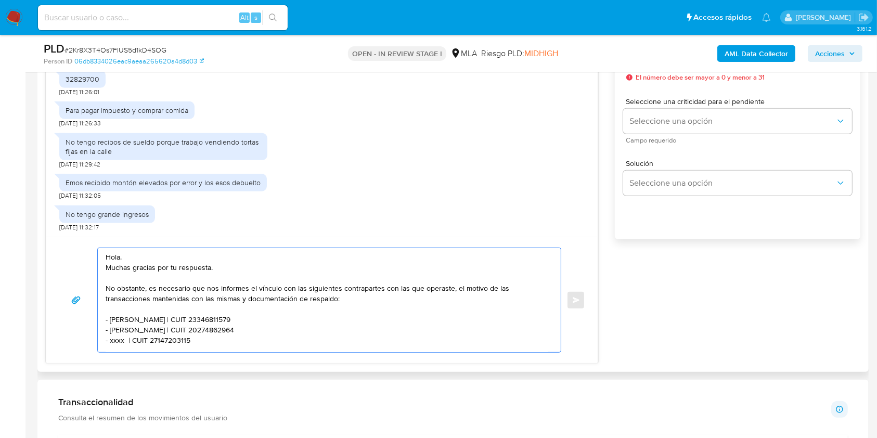
scroll to position [69, 0]
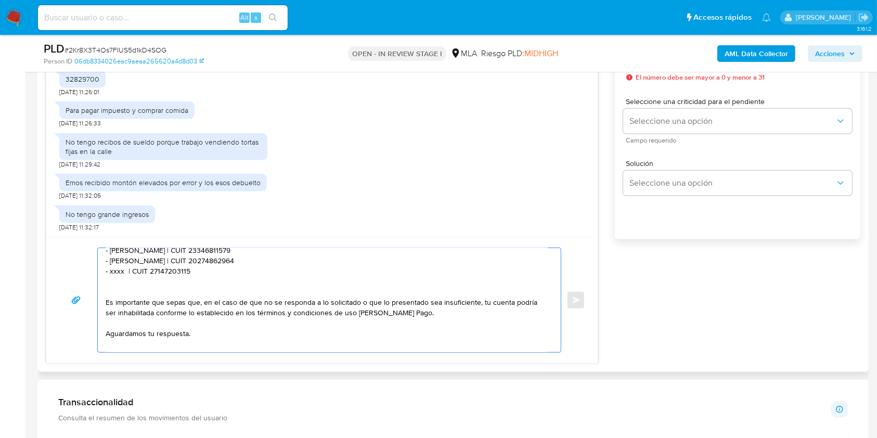
click at [118, 272] on textarea "Hola. Muchas gracias por tu respuesta. No obstante, es necesario que nos inform…" at bounding box center [327, 300] width 442 height 104
paste textarea "Lo Re Maria Fernanda"
click at [217, 272] on textarea "Hola. Muchas gracias por tu respuesta. No obstante, es necesario que nos inform…" at bounding box center [327, 300] width 442 height 104
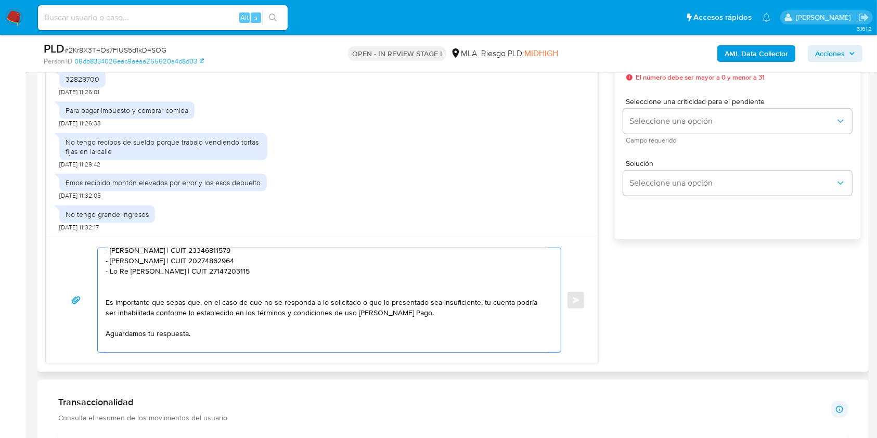
paste textarea "412525324"
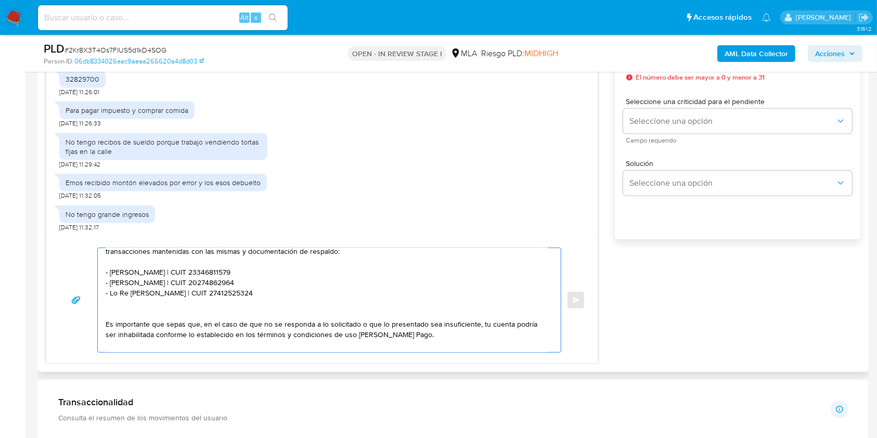
scroll to position [48, 0]
drag, startPoint x: 268, startPoint y: 291, endPoint x: 103, endPoint y: 271, distance: 166.1
click at [103, 271] on div "Hola. Muchas gracias por tu respuesta. No obstante, es necesario que nos inform…" at bounding box center [327, 300] width 458 height 104
click at [130, 307] on textarea "Hola. Muchas gracias por tu respuesta. No obstante, es necesario que nos inform…" at bounding box center [327, 300] width 442 height 104
paste textarea "- Gerardo Mariano Ciruzzi | CUIT 23346811579 - Pablo David Vargas Figueroa | CU…"
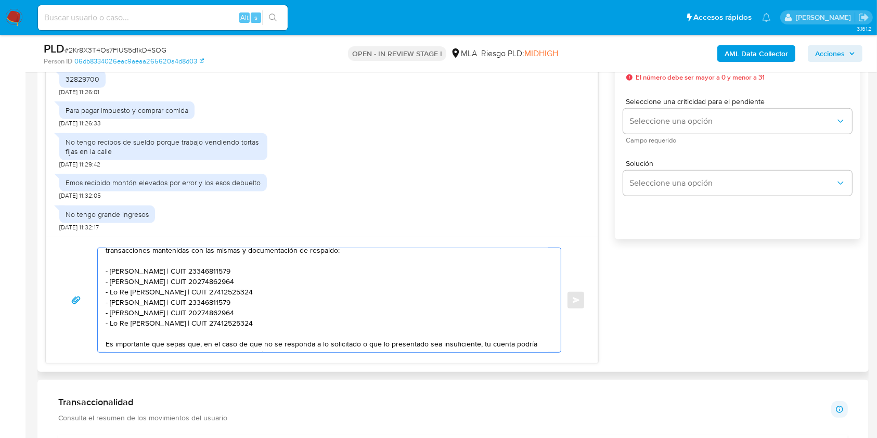
click at [115, 303] on textarea "Hola. Muchas gracias por tu respuesta. No obstante, es necesario que nos inform…" at bounding box center [327, 300] width 442 height 104
drag, startPoint x: 115, startPoint y: 303, endPoint x: 178, endPoint y: 306, distance: 63.0
click at [178, 306] on textarea "Hola. Muchas gracias por tu respuesta. No obstante, es necesario que nos inform…" at bounding box center [327, 300] width 442 height 104
click at [118, 303] on textarea "Hola. Muchas gracias por tu respuesta. No obstante, es necesario que nos inform…" at bounding box center [327, 300] width 442 height 104
drag, startPoint x: 118, startPoint y: 303, endPoint x: 170, endPoint y: 303, distance: 52.0
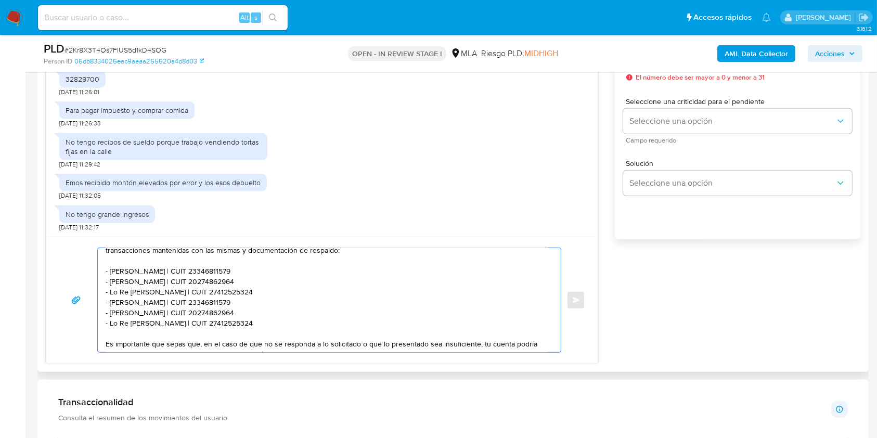
click at [170, 303] on textarea "Hola. Muchas gracias por tu respuesta. No obstante, es necesario que nos inform…" at bounding box center [327, 300] width 442 height 104
paste textarea "Braian Luis Guzman Espinoza"
click at [248, 304] on textarea "Hola. Muchas gracias por tu respuesta. No obstante, es necesario que nos inform…" at bounding box center [327, 300] width 442 height 104
paste textarea "0431377900"
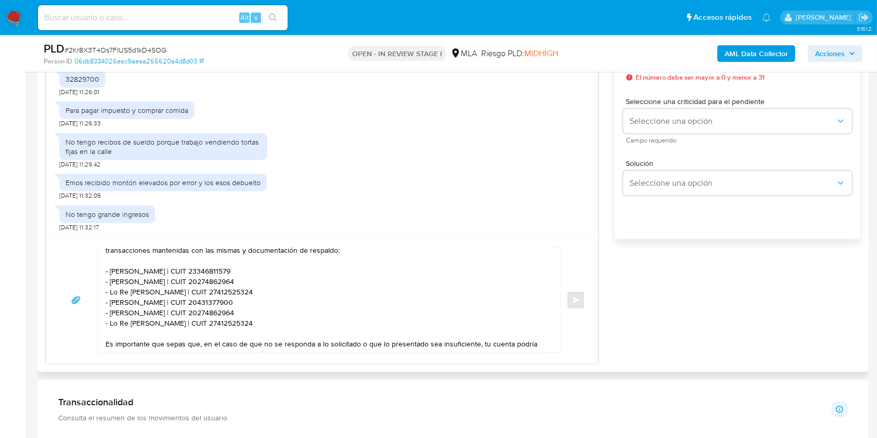
click at [121, 315] on textarea "Hola. Muchas gracias por tu respuesta. No obstante, es necesario que nos inform…" at bounding box center [327, 300] width 442 height 104
drag, startPoint x: 121, startPoint y: 314, endPoint x: 187, endPoint y: 316, distance: 66.1
click at [187, 316] on textarea "Hola. Muchas gracias por tu respuesta. No obstante, es necesario que nos inform…" at bounding box center [327, 300] width 442 height 104
paste textarea "Ana Celia Gonzalez"
click at [234, 316] on textarea "Hola. Muchas gracias por tu respuesta. No obstante, es necesario que nos inform…" at bounding box center [327, 300] width 442 height 104
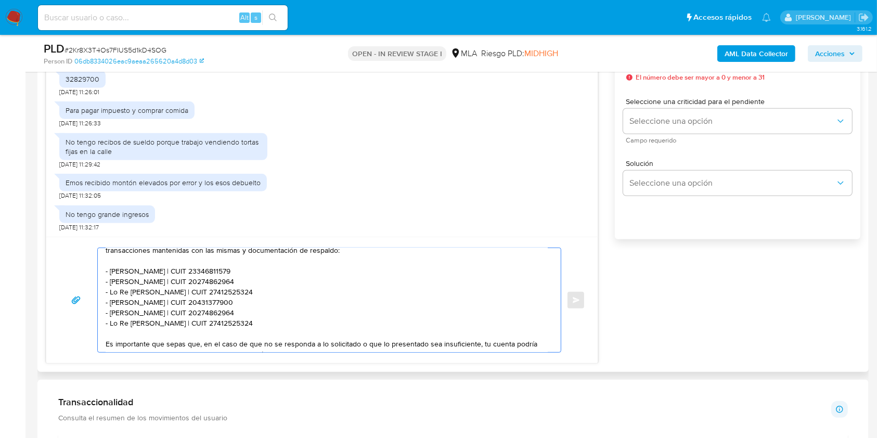
click at [234, 316] on textarea "Hola. Muchas gracias por tu respuesta. No obstante, es necesario que nos inform…" at bounding box center [327, 300] width 442 height 104
paste textarea "7289211352"
click at [113, 326] on textarea "Hola. Muchas gracias por tu respuesta. No obstante, es necesario que nos inform…" at bounding box center [327, 300] width 442 height 104
drag, startPoint x: 113, startPoint y: 326, endPoint x: 161, endPoint y: 327, distance: 47.9
click at [161, 327] on textarea "Hola. Muchas gracias por tu respuesta. No obstante, es necesario que nos inform…" at bounding box center [327, 300] width 442 height 104
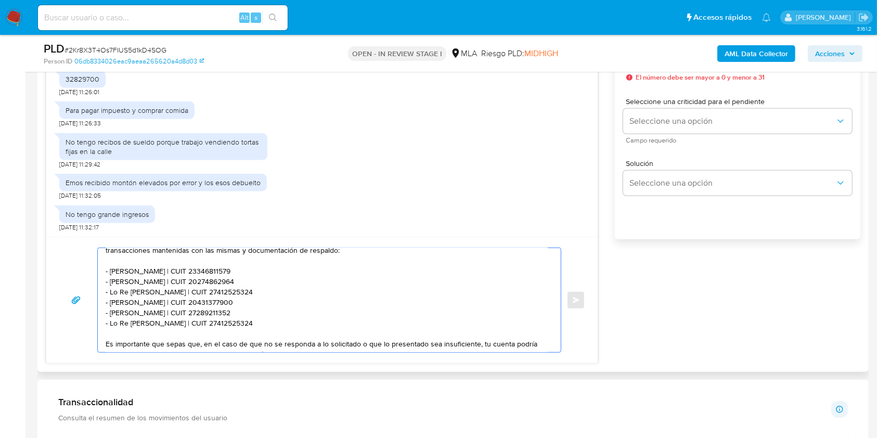
paste textarea "Ivon Natali Muñoz"
click at [223, 314] on textarea "Hola. Muchas gracias por tu respuesta. No obstante, es necesario que nos inform…" at bounding box center [327, 300] width 442 height 104
click at [223, 323] on textarea "Hola. Muchas gracias por tu respuesta. No obstante, es necesario que nos inform…" at bounding box center [327, 300] width 442 height 104
paste textarea "3663429"
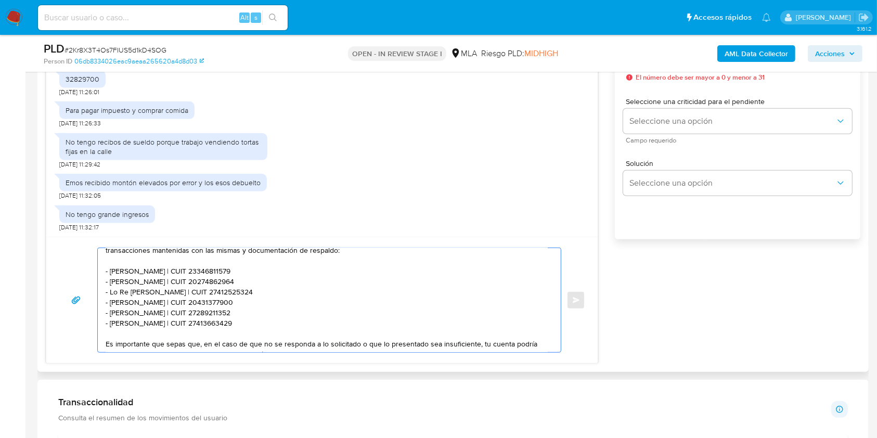
click at [251, 324] on textarea "Hola. Muchas gracias por tu respuesta. No obstante, es necesario que nos inform…" at bounding box center [327, 300] width 442 height 104
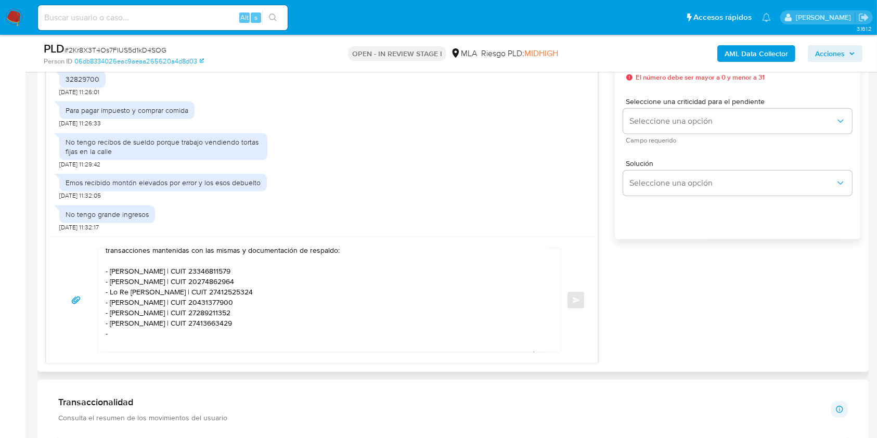
click at [161, 340] on textarea "Hola. Muchas gracias por tu respuesta. No obstante, es necesario que nos inform…" at bounding box center [327, 300] width 442 height 104
paste textarea "Juan Carlos Rain"
click at [197, 335] on textarea "Hola. Muchas gracias por tu respuesta. No obstante, es necesario que nos inform…" at bounding box center [327, 300] width 442 height 104
paste textarea "20184317746"
click at [140, 342] on textarea "Hola. Muchas gracias por tu respuesta. No obstante, es necesario que nos inform…" at bounding box center [327, 300] width 442 height 104
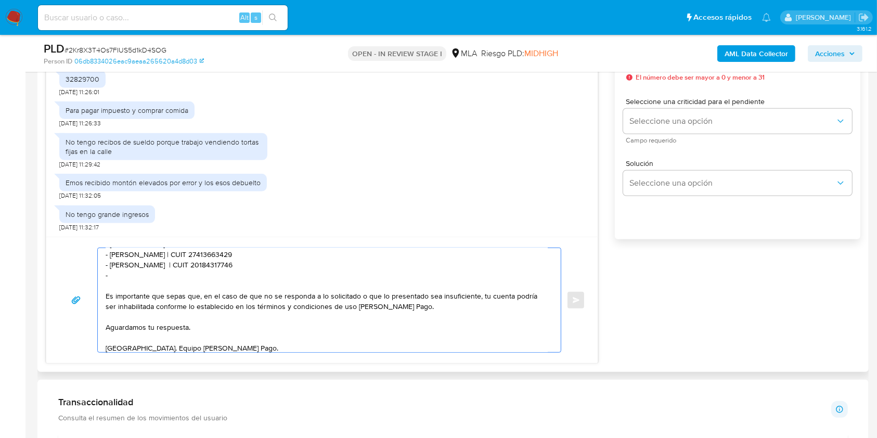
scroll to position [118, 0]
click at [207, 327] on textarea "Hola. Muchas gracias por tu respuesta. No obstante, es necesario que nos inform…" at bounding box center [327, 300] width 442 height 104
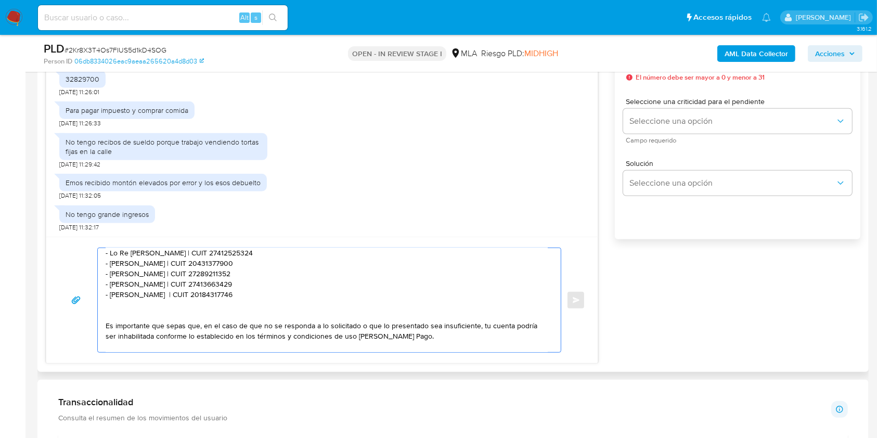
scroll to position [137, 0]
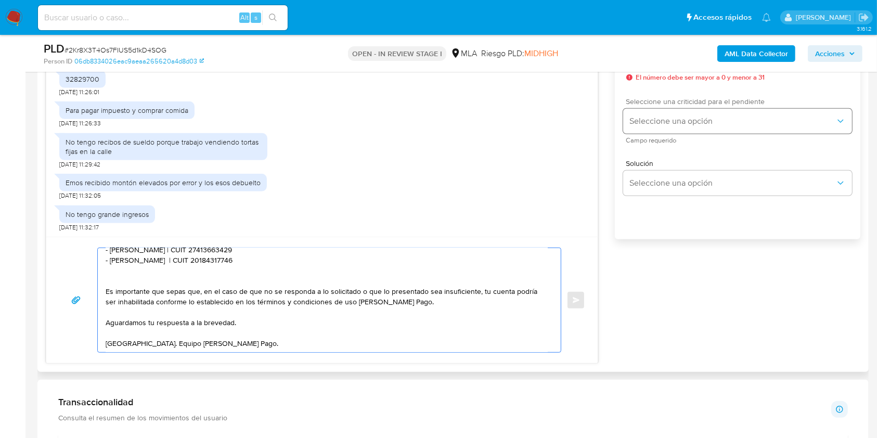
type textarea "Hola. Muchas gracias por tu respuesta. No obstante, es necesario que nos inform…"
click at [682, 117] on span "Seleccione una opción" at bounding box center [732, 121] width 206 height 10
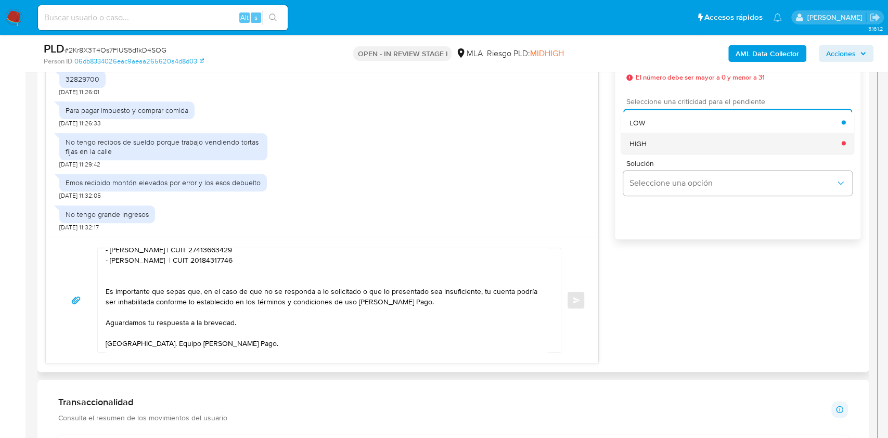
click at [653, 147] on div "HIGH" at bounding box center [735, 143] width 212 height 21
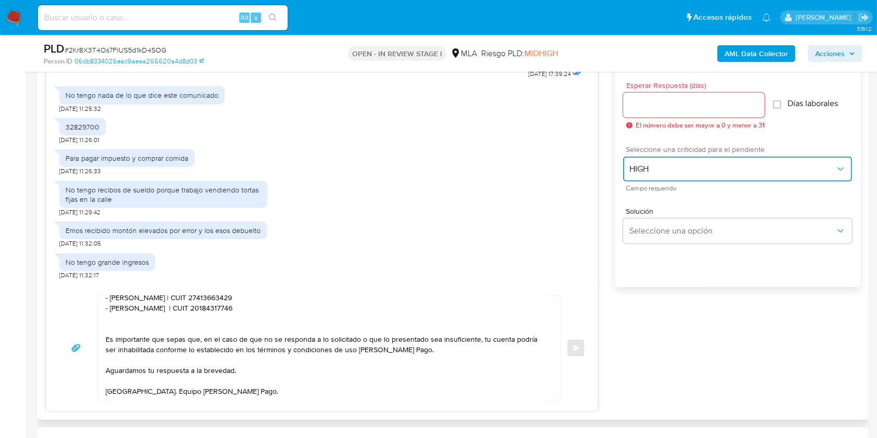
scroll to position [554, 0]
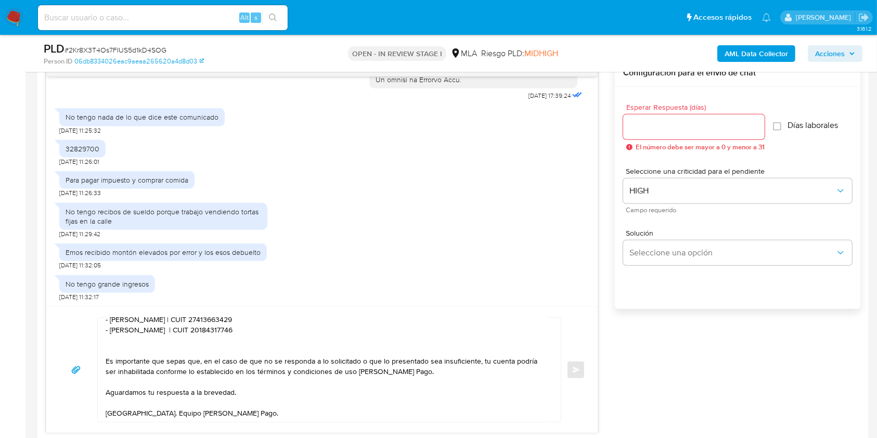
click at [682, 128] on input "Esperar Respuesta (días)" at bounding box center [693, 127] width 141 height 14
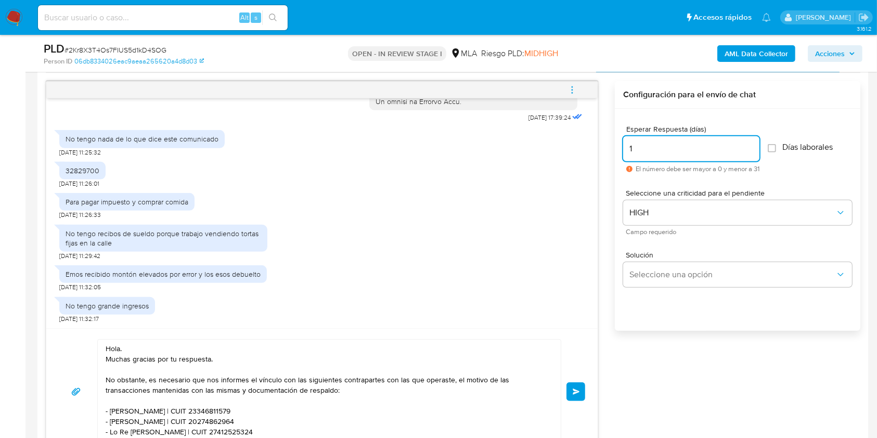
scroll to position [138, 0]
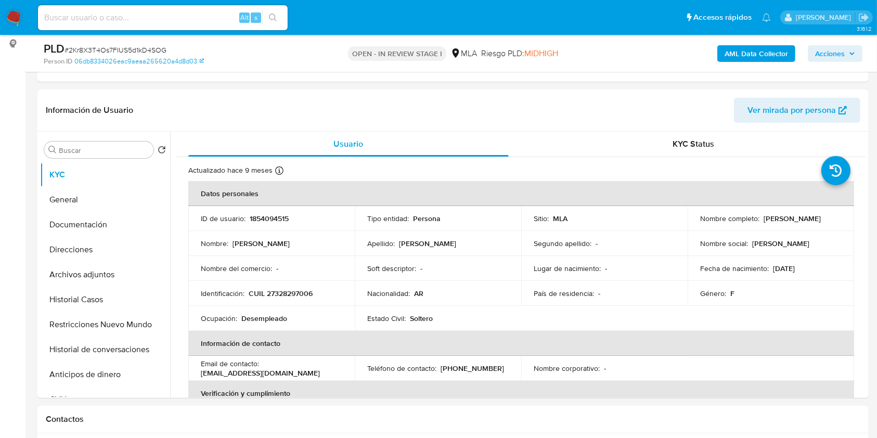
type input "1"
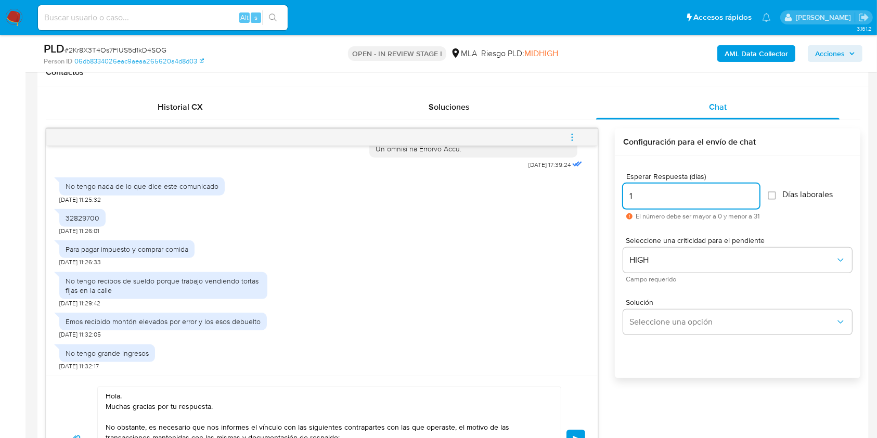
scroll to position [554, 0]
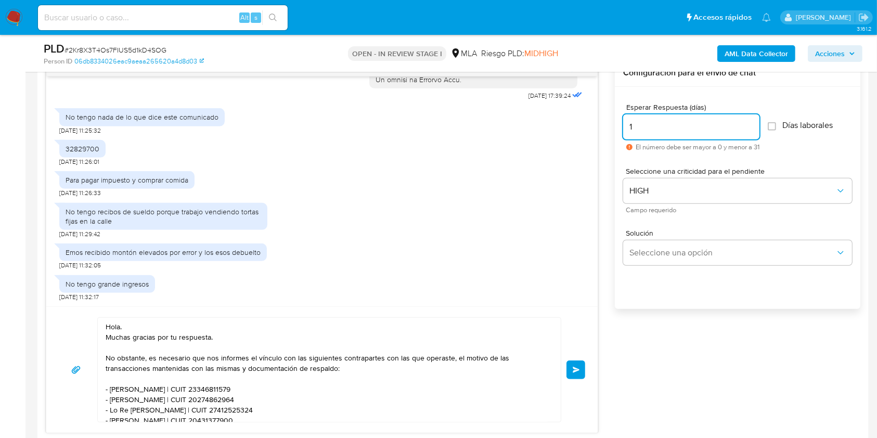
click at [579, 370] on span "Enviar" at bounding box center [576, 370] width 7 height 6
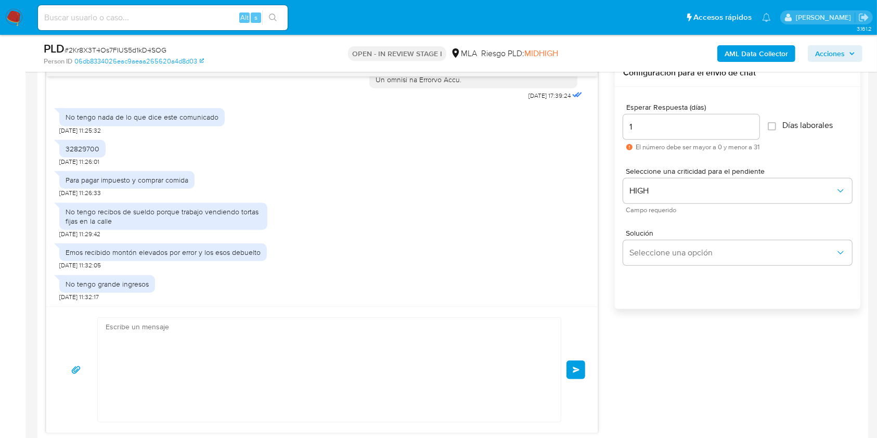
scroll to position [833, 0]
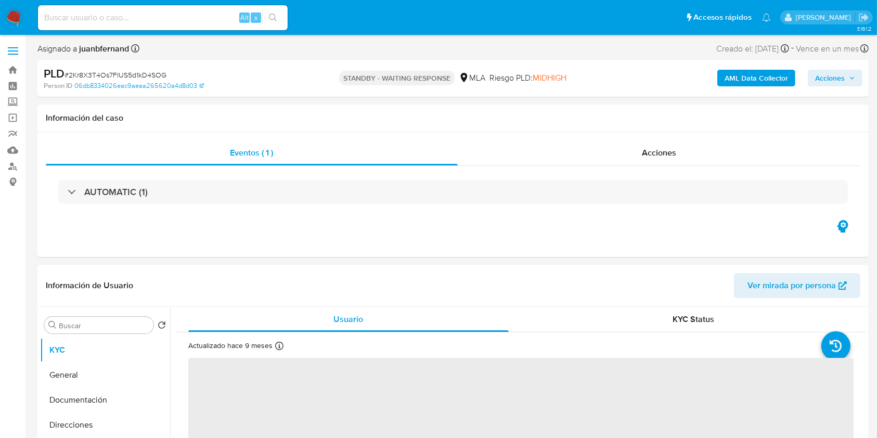
select select "10"
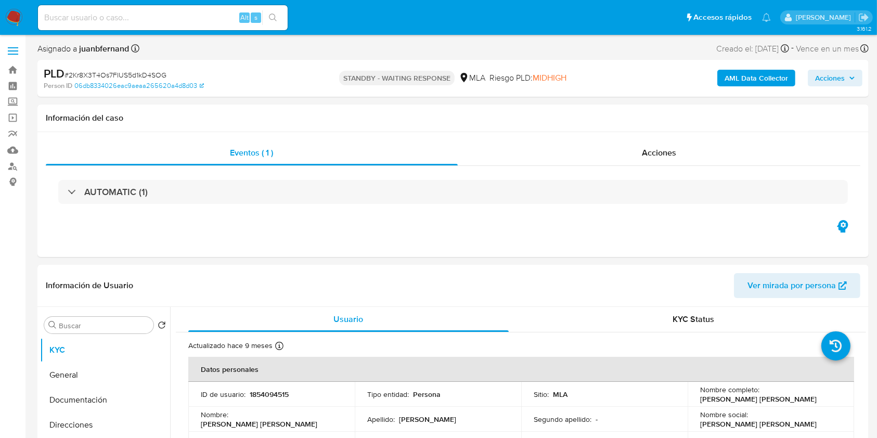
click at [216, 8] on div "Alt s" at bounding box center [163, 17] width 250 height 25
click at [204, 20] on input at bounding box center [163, 18] width 250 height 14
paste input "btmtAWxuftfShWf7SHOYa5bZ"
type input "btmtAWxuftfShWf7SHOYa5bZ"
click at [262, 23] on button "search-icon" at bounding box center [272, 17] width 21 height 15
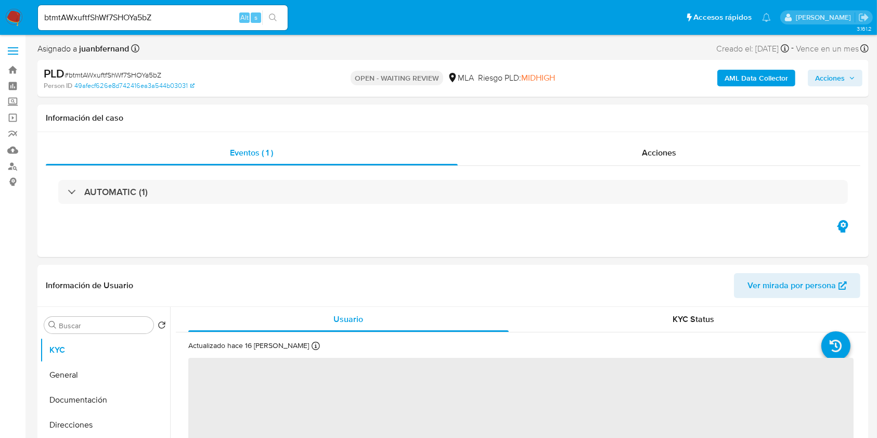
select select "10"
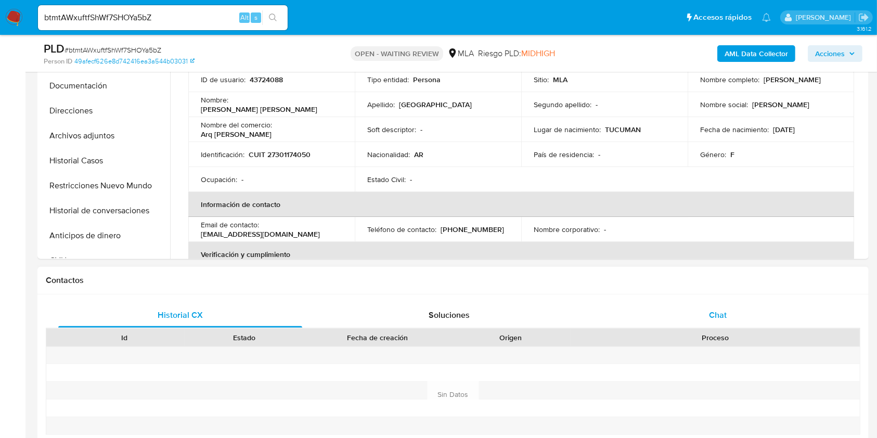
click at [735, 321] on div "Chat" at bounding box center [718, 315] width 244 height 25
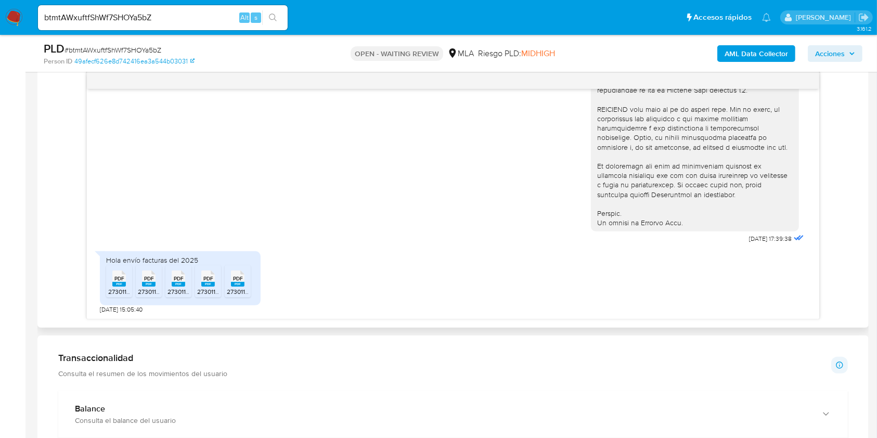
scroll to position [554, 0]
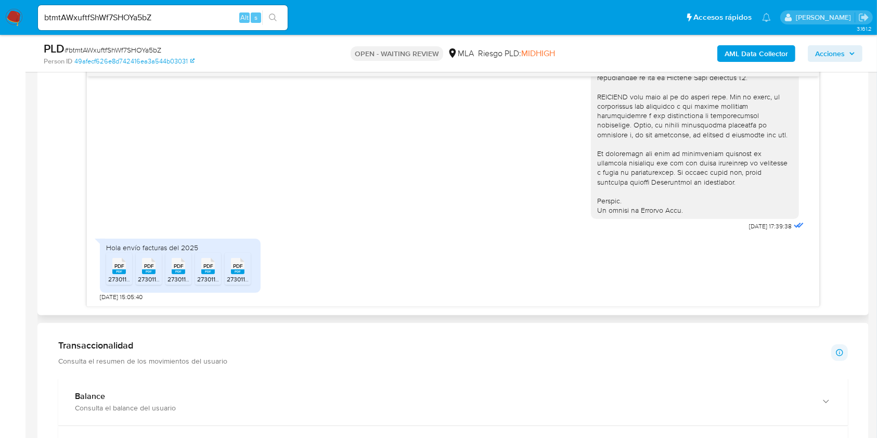
click at [116, 270] on rect at bounding box center [119, 271] width 14 height 5
click at [142, 270] on rect at bounding box center [149, 271] width 14 height 5
click at [175, 272] on rect at bounding box center [179, 271] width 14 height 5
click at [208, 275] on span "27301174050_011_00003_00000300.pdf" at bounding box center [253, 279] width 112 height 9
drag, startPoint x: 240, startPoint y: 272, endPoint x: 192, endPoint y: 252, distance: 51.5
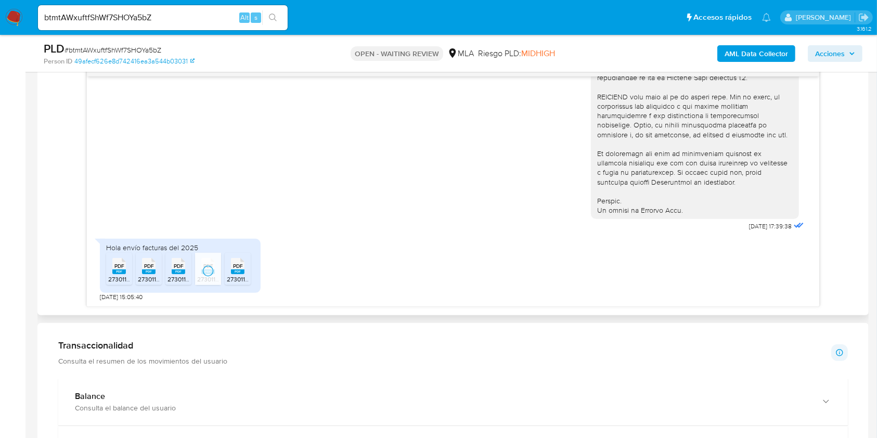
click at [240, 272] on rect at bounding box center [238, 271] width 14 height 5
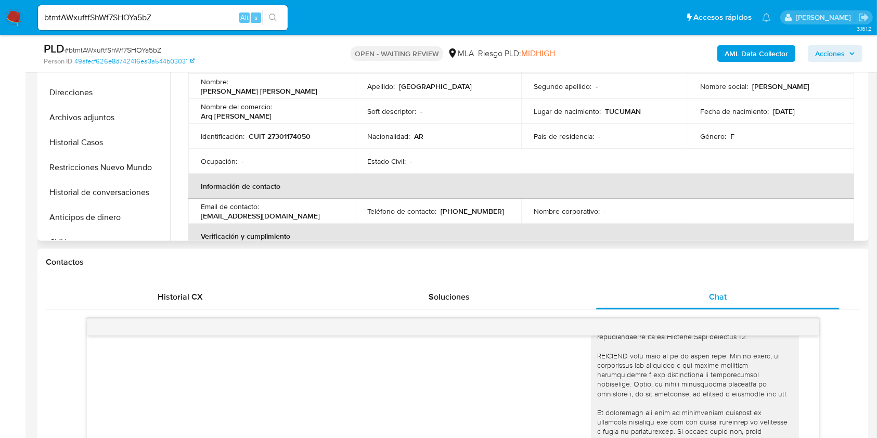
scroll to position [277, 0]
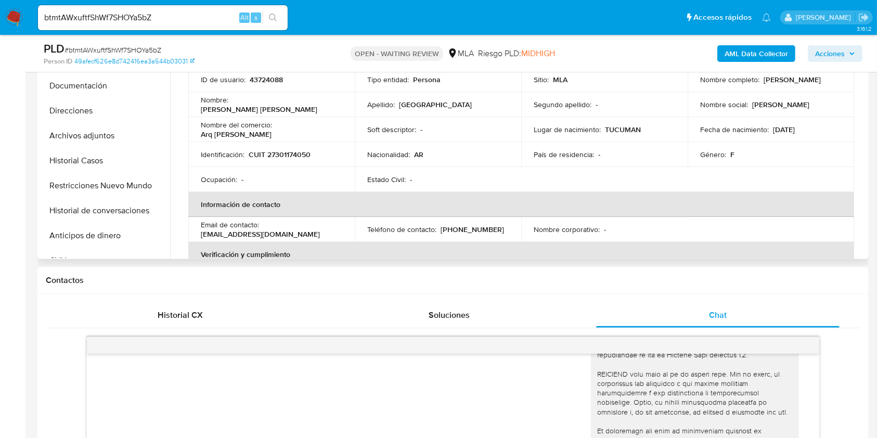
click at [300, 152] on p "CUIT 27301174050" at bounding box center [280, 154] width 62 height 9
copy p "27301174050"
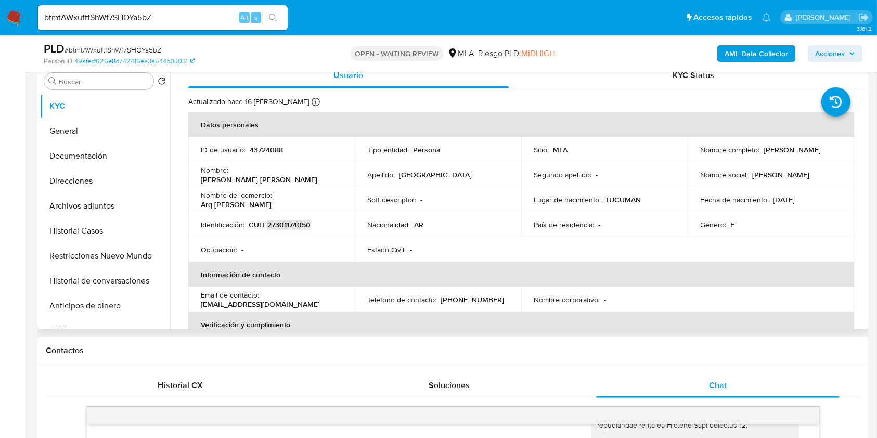
scroll to position [138, 0]
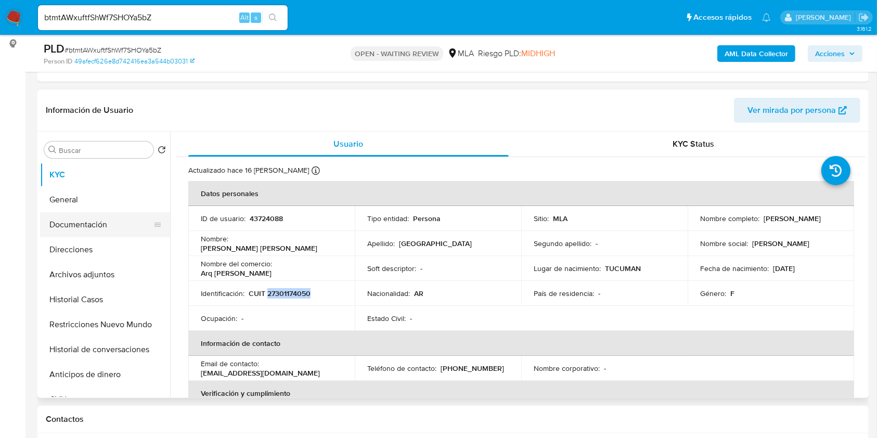
click at [78, 221] on button "Documentación" at bounding box center [101, 224] width 122 height 25
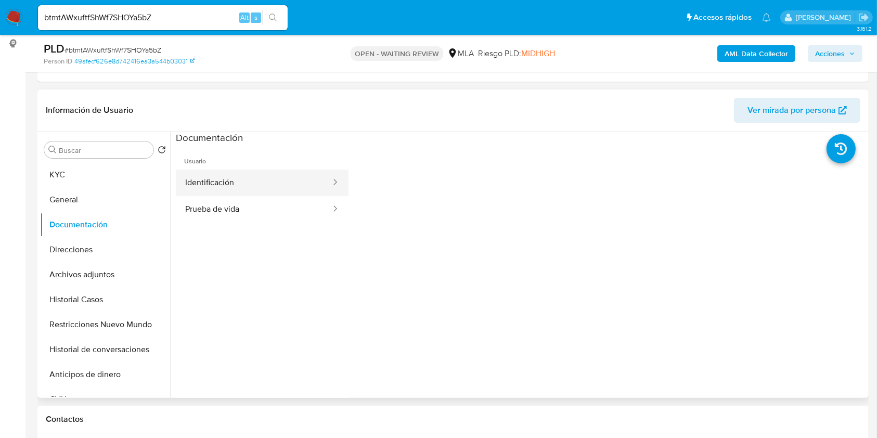
click at [219, 182] on button "Identificación" at bounding box center [254, 183] width 156 height 27
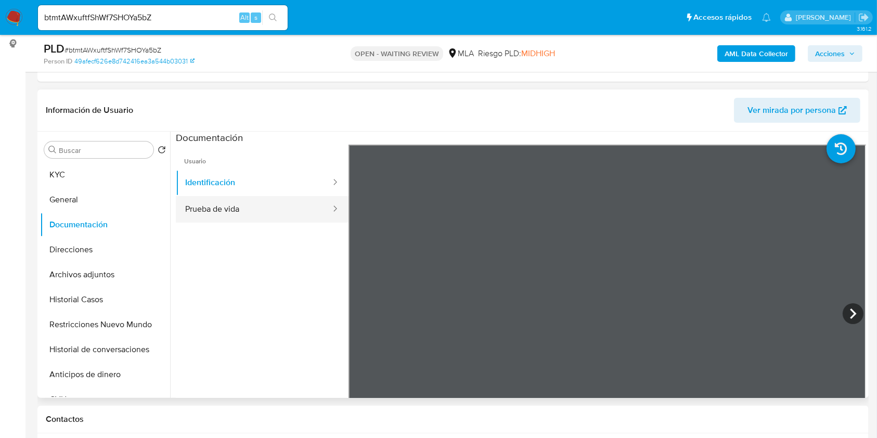
click at [221, 209] on button "Prueba de vida" at bounding box center [254, 209] width 156 height 27
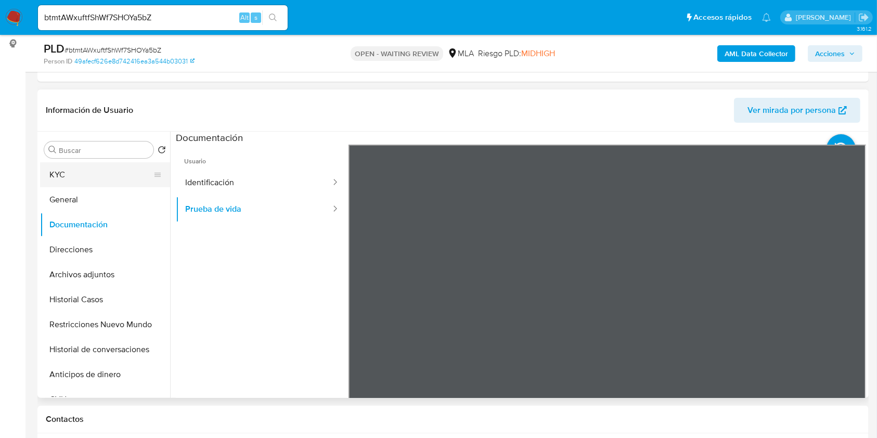
click at [63, 176] on button "KYC" at bounding box center [101, 174] width 122 height 25
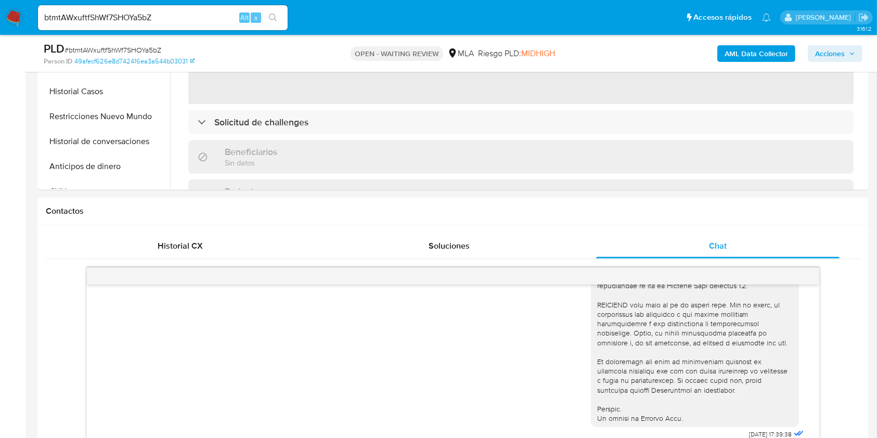
scroll to position [554, 0]
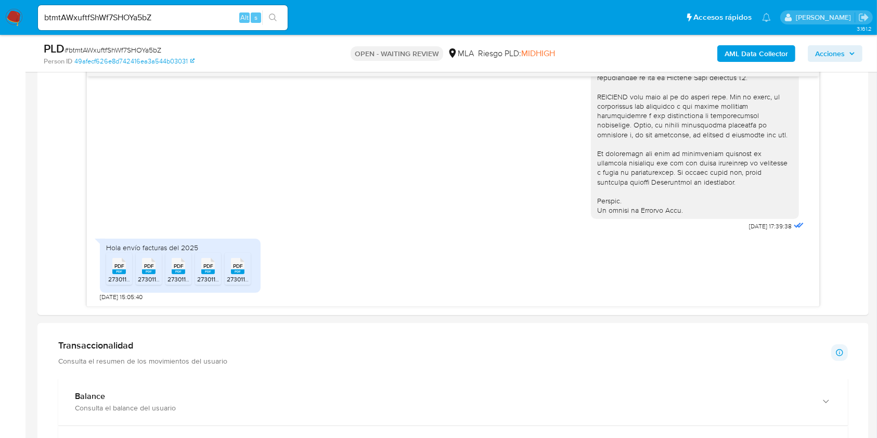
click at [124, 20] on input "btmtAWxuftfShWf7SHOYa5bZ" at bounding box center [163, 18] width 250 height 14
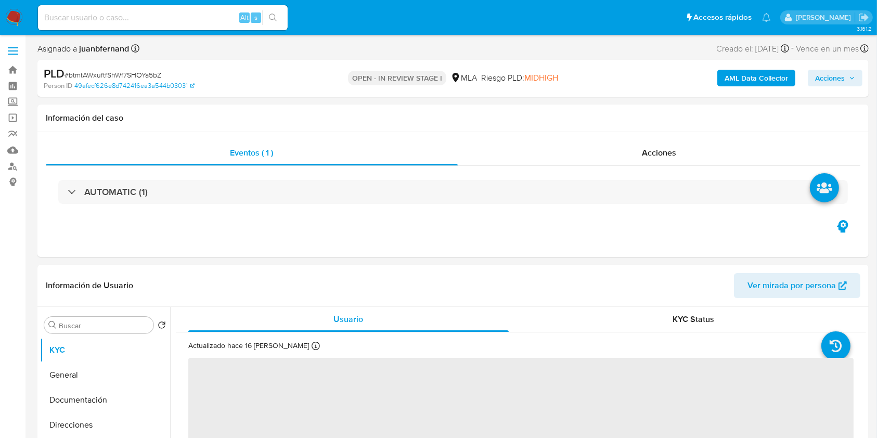
select select "10"
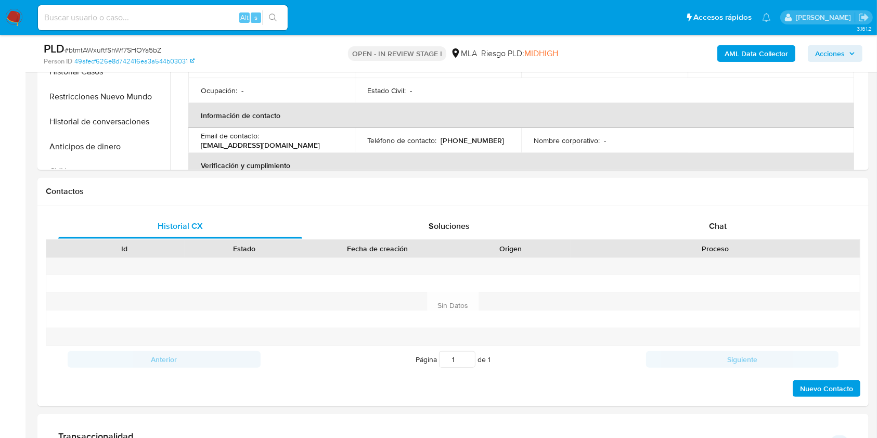
scroll to position [485, 0]
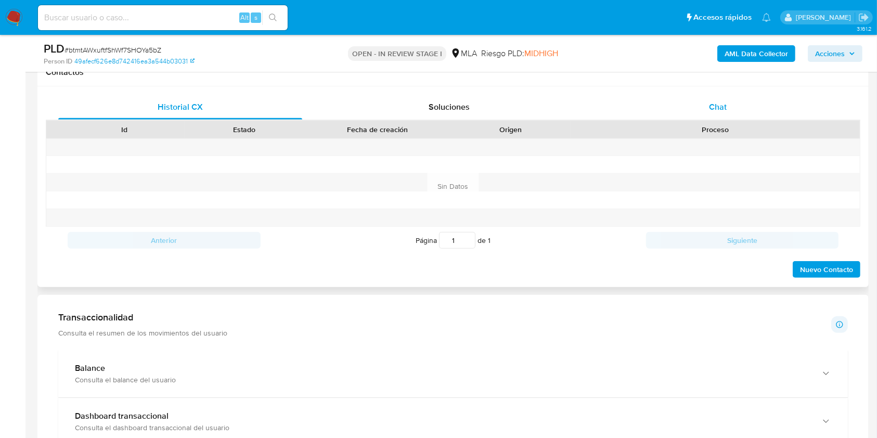
click at [749, 104] on div "Chat" at bounding box center [718, 107] width 244 height 25
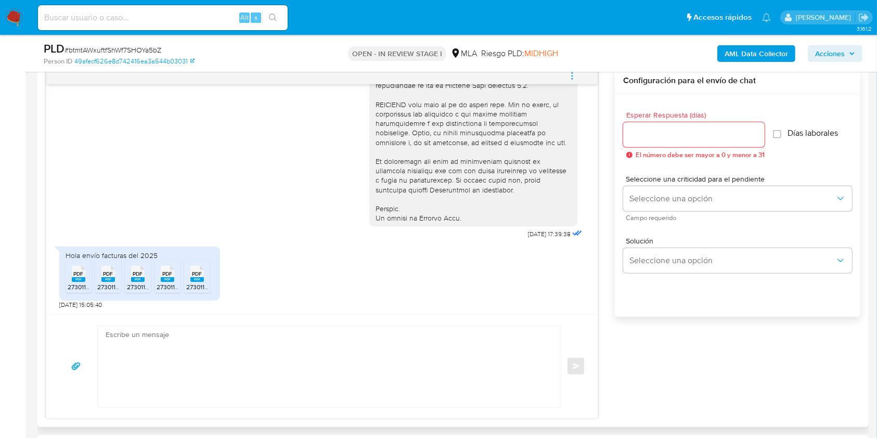
scroll to position [624, 0]
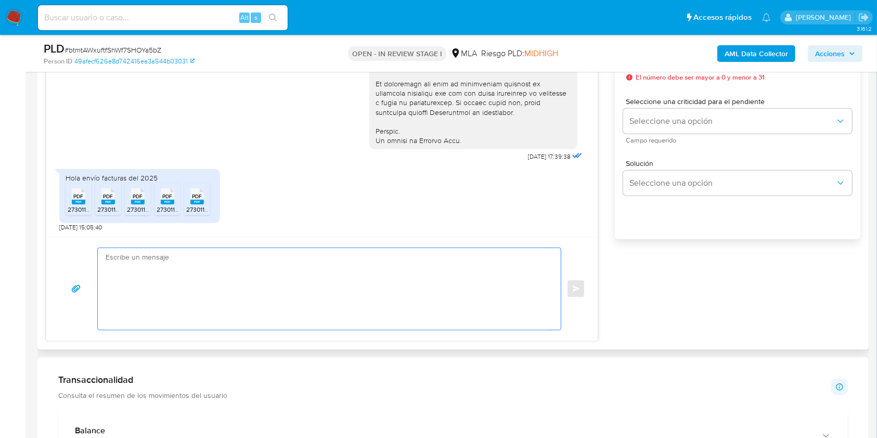
click at [170, 317] on textarea at bounding box center [327, 289] width 442 height 82
paste textarea "Lore. Ipsumdolo sit am consectetu adi elit. Se doeiusmodte in utlabor etdolorem…"
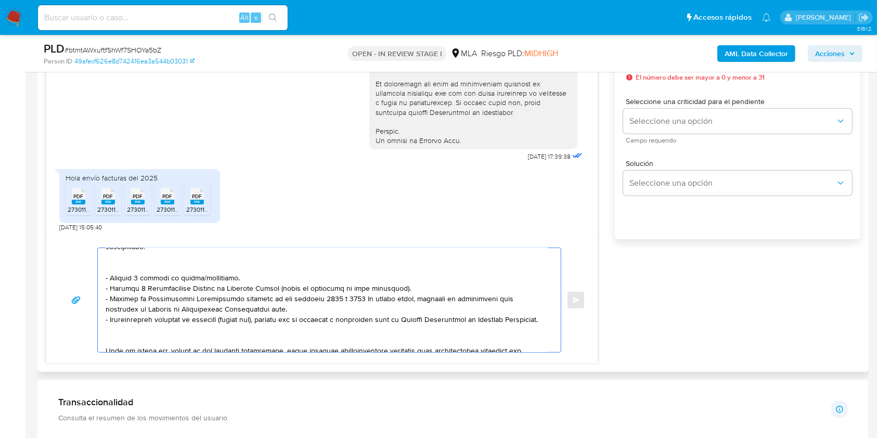
scroll to position [0, 0]
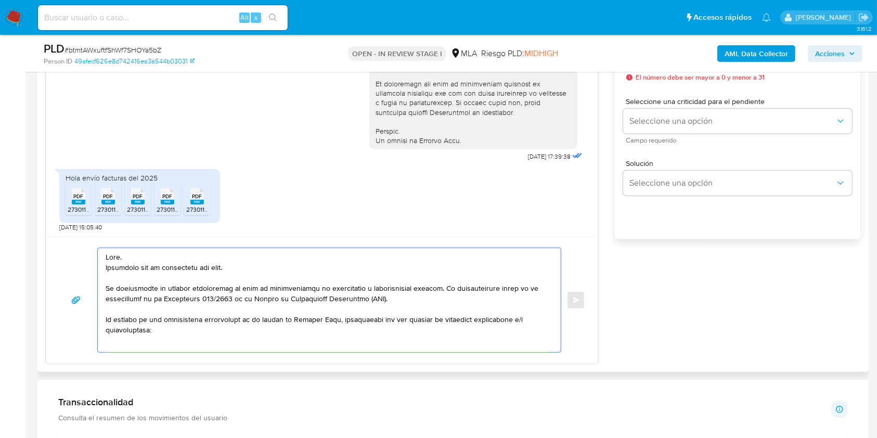
click at [124, 268] on textarea at bounding box center [327, 300] width 442 height 104
drag, startPoint x: 124, startPoint y: 268, endPoint x: 233, endPoint y: 268, distance: 109.2
click at [233, 268] on textarea at bounding box center [327, 300] width 442 height 104
paste textarea "Muchas gracias por tu respuesta. Confirmamos la recepción de la documentación e…"
drag, startPoint x: 175, startPoint y: 330, endPoint x: 100, endPoint y: 285, distance: 87.2
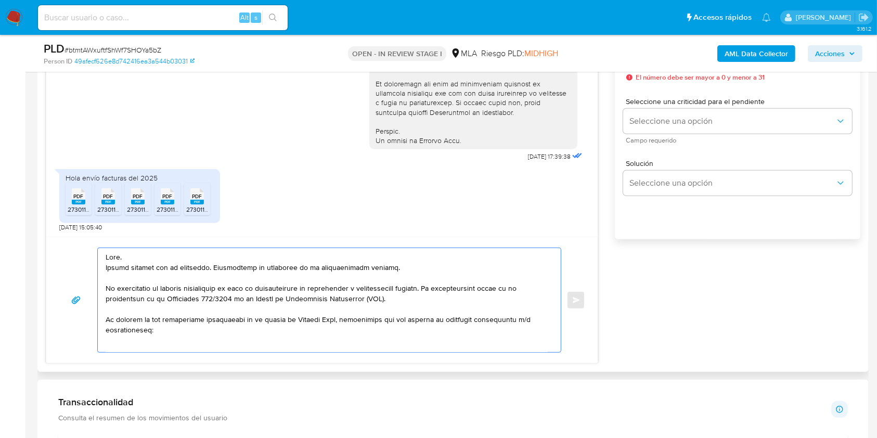
click at [100, 285] on div at bounding box center [327, 300] width 458 height 104
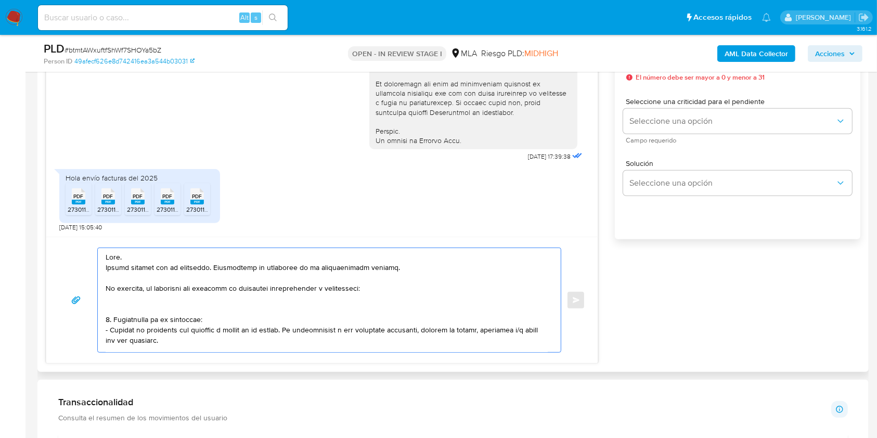
drag, startPoint x: 291, startPoint y: 286, endPoint x: 303, endPoint y: 294, distance: 15.0
click at [291, 287] on textarea at bounding box center [327, 300] width 442 height 104
click at [0, 0] on lt-span "documentaci ó n" at bounding box center [0, 0] width 0 height 0
click at [358, 287] on textarea at bounding box center [327, 300] width 442 height 104
click at [350, 291] on textarea at bounding box center [327, 300] width 442 height 104
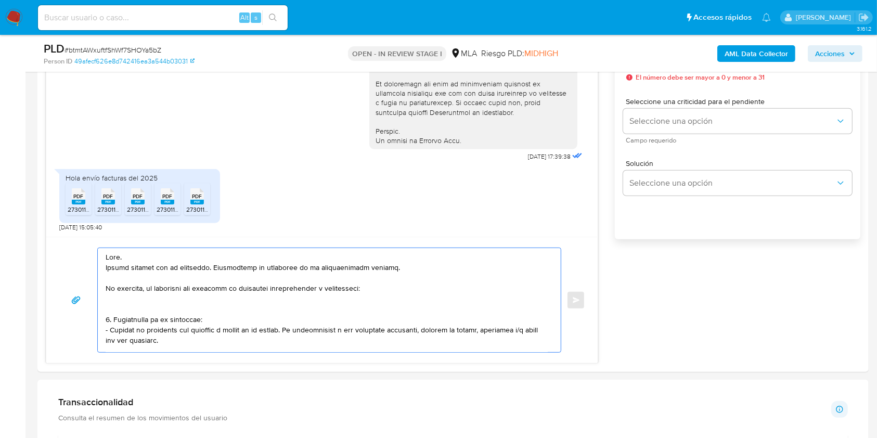
click at [0, 0] on lt-span "informaci ó n" at bounding box center [0, 0] width 0 height 0
drag, startPoint x: 195, startPoint y: 345, endPoint x: 116, endPoint y: 322, distance: 82.2
click at [116, 322] on textarea at bounding box center [327, 300] width 442 height 104
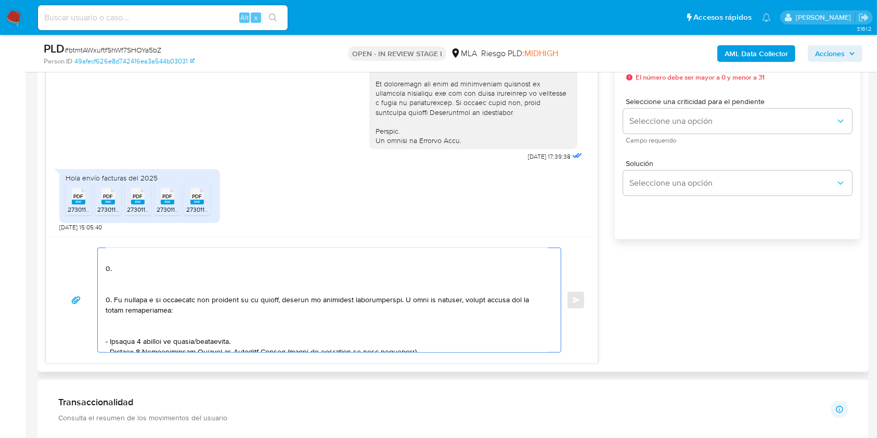
scroll to position [69, 0]
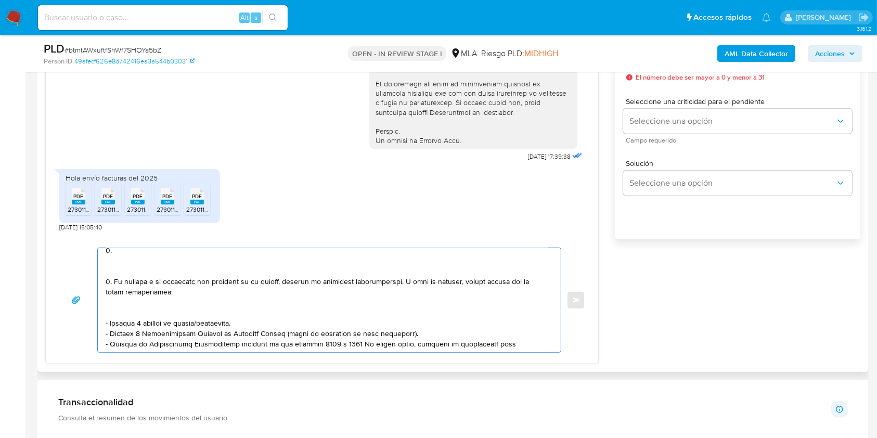
drag, startPoint x: 112, startPoint y: 282, endPoint x: 84, endPoint y: 264, distance: 33.6
click at [84, 264] on div "Enviar" at bounding box center [322, 300] width 526 height 105
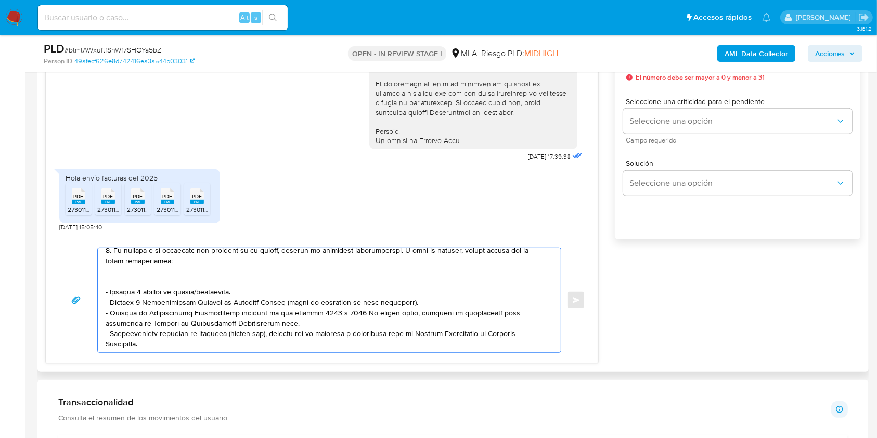
scroll to position [58, 0]
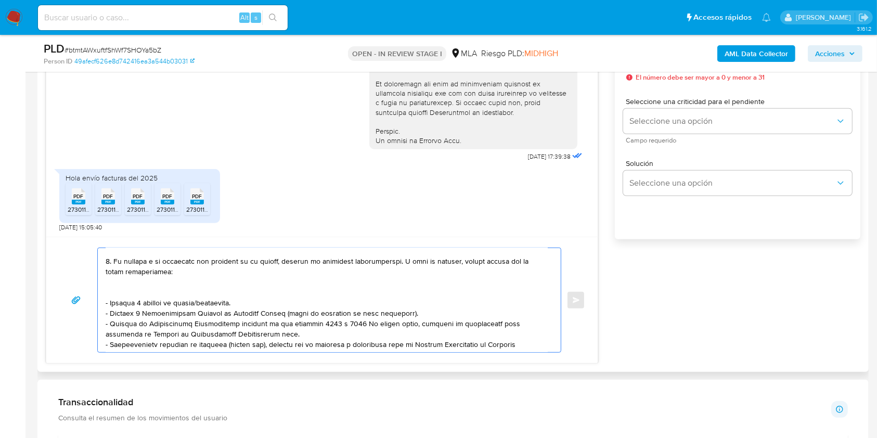
drag, startPoint x: 117, startPoint y: 261, endPoint x: 345, endPoint y: 261, distance: 228.9
click at [345, 261] on textarea at bounding box center [327, 300] width 442 height 104
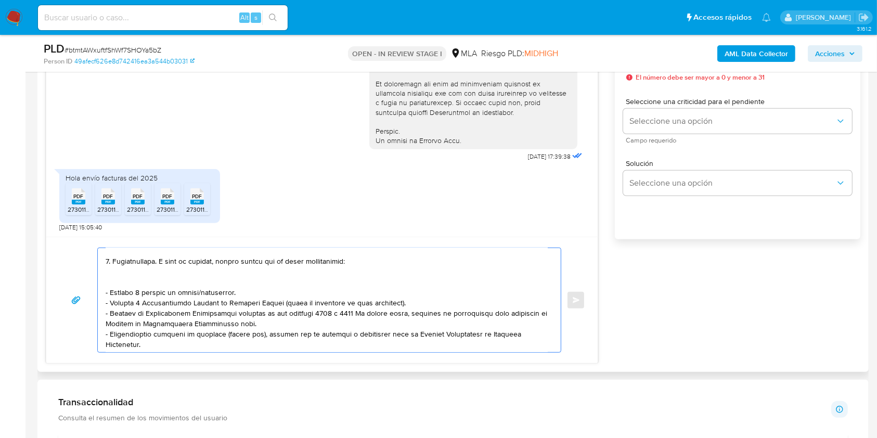
click at [161, 263] on textarea at bounding box center [327, 300] width 442 height 104
click at [187, 291] on textarea at bounding box center [327, 300] width 442 height 104
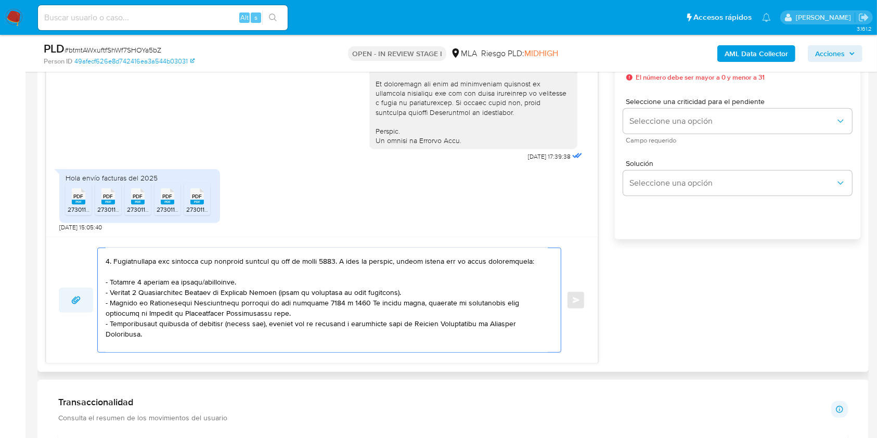
drag, startPoint x: 246, startPoint y: 294, endPoint x: 96, endPoint y: 290, distance: 149.4
click at [88, 288] on div "Enviar" at bounding box center [322, 300] width 526 height 105
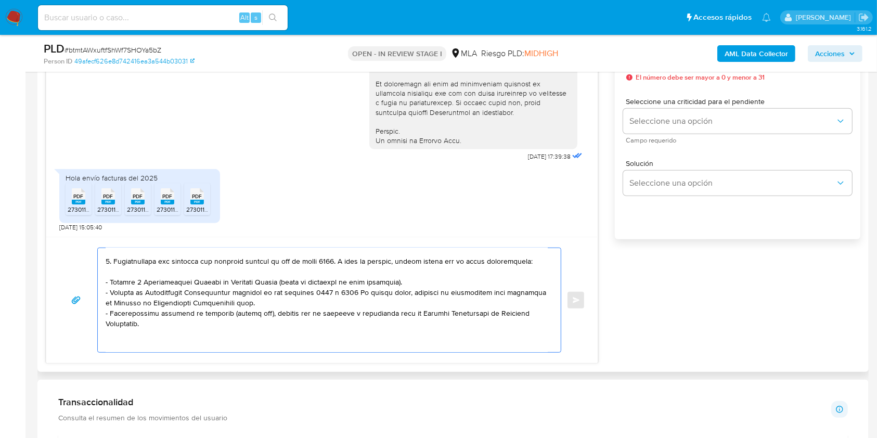
scroll to position [128, 0]
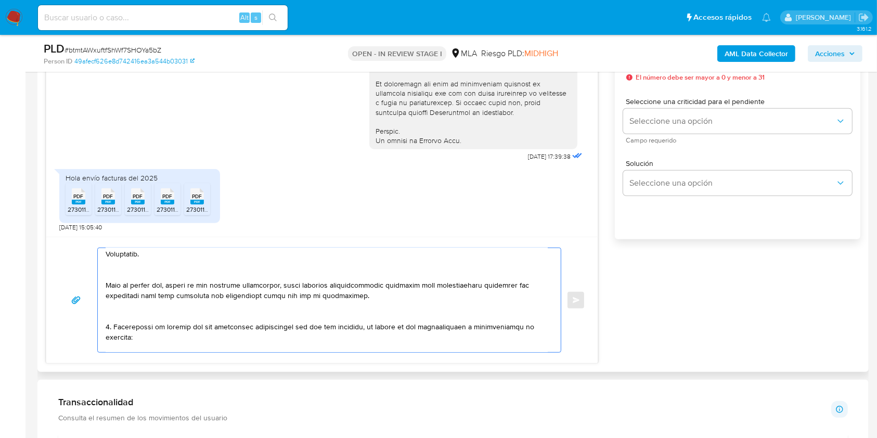
click at [146, 282] on textarea at bounding box center [327, 300] width 442 height 104
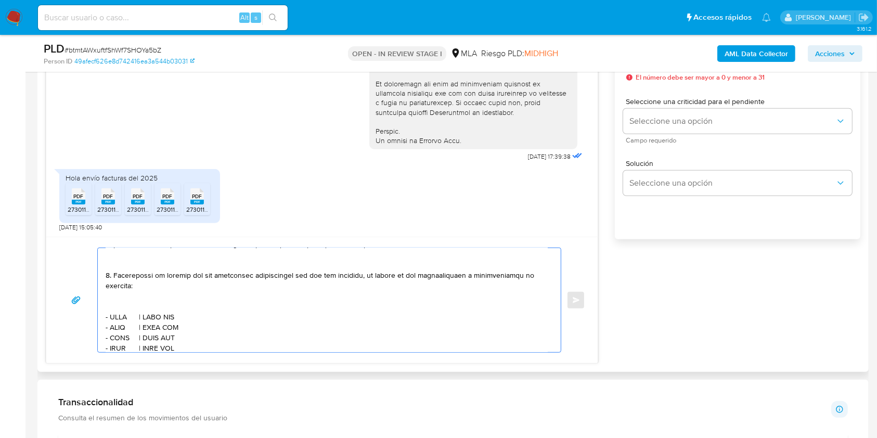
scroll to position [197, 0]
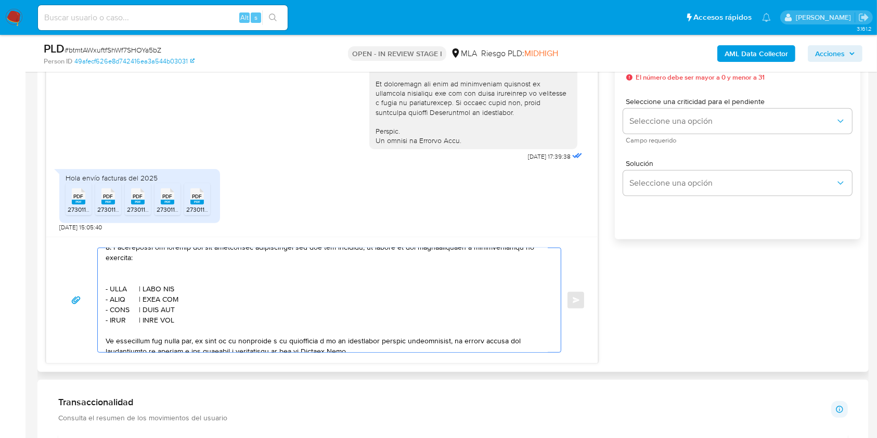
click at [108, 260] on textarea at bounding box center [327, 300] width 442 height 104
click at [128, 288] on textarea at bounding box center [327, 300] width 442 height 104
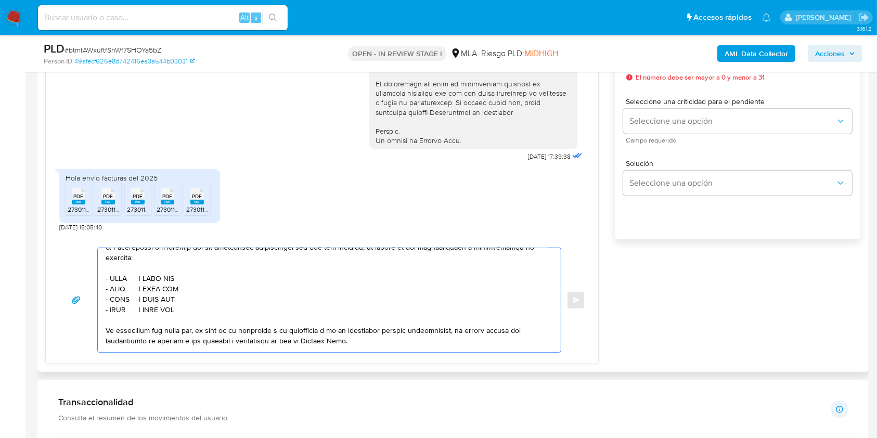
scroll to position [187, 0]
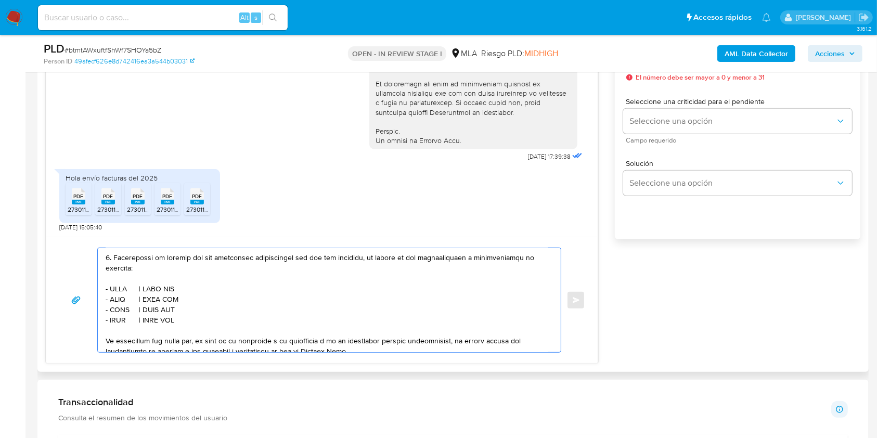
drag, startPoint x: 154, startPoint y: 272, endPoint x: 191, endPoint y: 338, distance: 75.5
click at [154, 274] on textarea at bounding box center [327, 300] width 442 height 104
click at [453, 273] on textarea at bounding box center [327, 300] width 442 height 104
click at [237, 282] on textarea at bounding box center [327, 300] width 442 height 104
drag, startPoint x: 237, startPoint y: 282, endPoint x: 171, endPoint y: 285, distance: 66.1
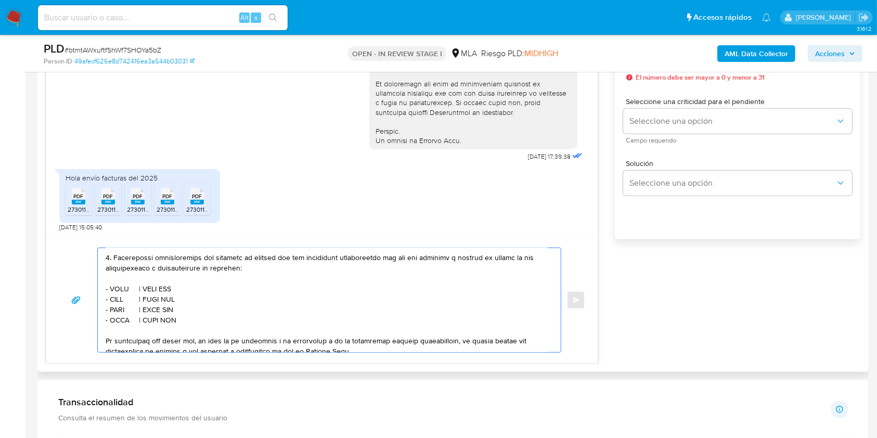
click at [171, 285] on textarea at bounding box center [327, 300] width 442 height 104
click at [182, 273] on textarea at bounding box center [327, 300] width 442 height 104
click at [196, 273] on textarea at bounding box center [327, 300] width 442 height 104
click at [0, 0] on lt-span "documentaci ó n" at bounding box center [0, 0] width 0 height 0
click at [121, 302] on textarea at bounding box center [327, 300] width 442 height 104
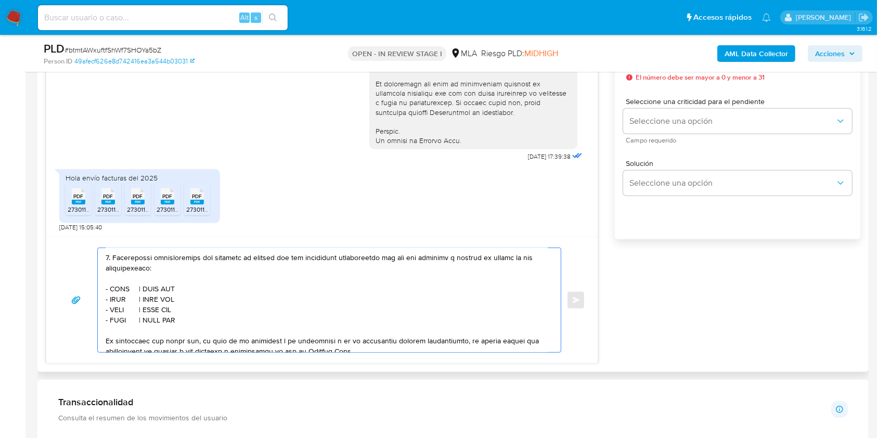
click at [121, 302] on textarea at bounding box center [327, 300] width 442 height 104
paste textarea "FUPET SERVICIOS DE PAGO SA"
click at [240, 302] on textarea at bounding box center [327, 300] width 442 height 104
paste textarea "30717585921"
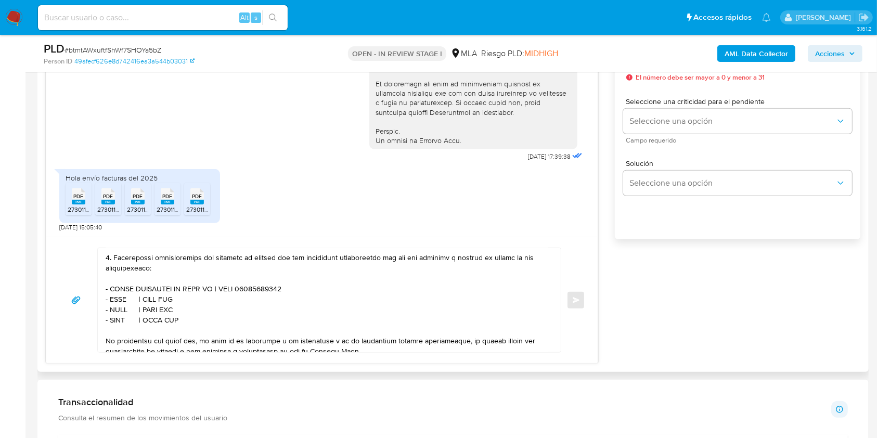
click at [121, 315] on textarea at bounding box center [327, 300] width 442 height 104
paste textarea "[PERSON_NAME] DEL [PERSON_NAME][GEOGRAPHIC_DATA][PERSON_NAME]"
click at [123, 318] on textarea at bounding box center [327, 300] width 442 height 104
paste textarea "[PERSON_NAME] DEL [PERSON_NAME][GEOGRAPHIC_DATA][PERSON_NAME]"
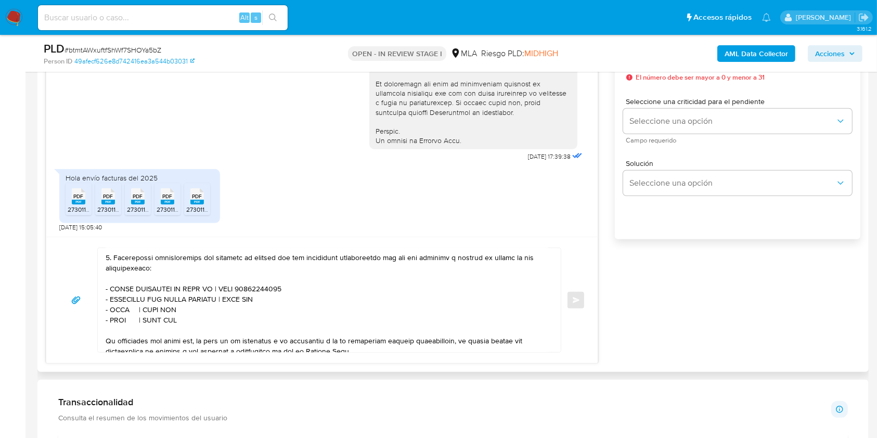
click at [255, 310] on textarea at bounding box center [327, 300] width 442 height 104
drag, startPoint x: 255, startPoint y: 310, endPoint x: 304, endPoint y: 337, distance: 55.9
click at [256, 310] on textarea at bounding box center [327, 300] width 442 height 104
paste textarea "27063528760"
drag, startPoint x: 190, startPoint y: 337, endPoint x: 89, endPoint y: 329, distance: 101.2
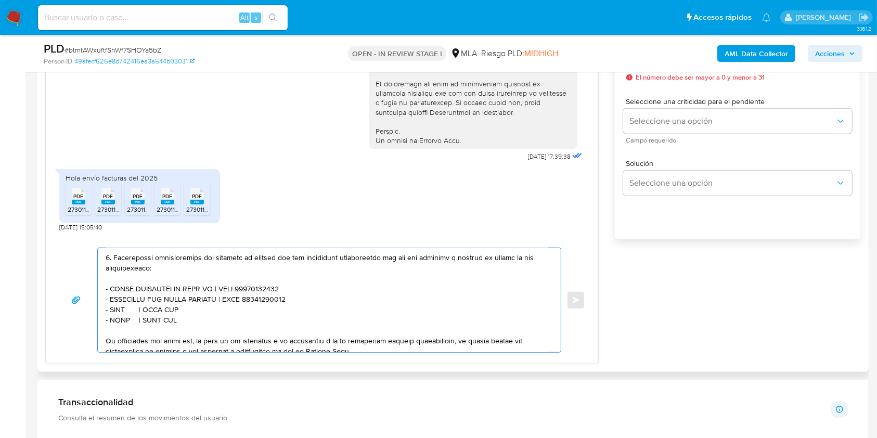
click at [89, 329] on div "Enviar" at bounding box center [322, 300] width 526 height 105
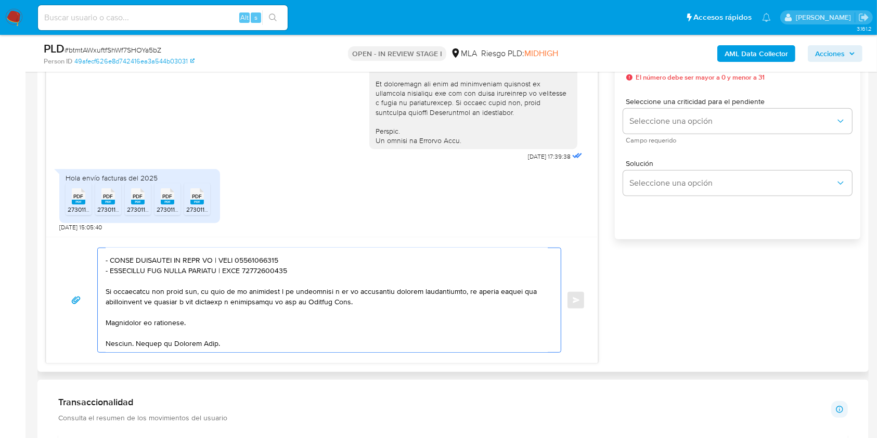
scroll to position [243, 0]
click at [209, 309] on textarea at bounding box center [327, 300] width 442 height 104
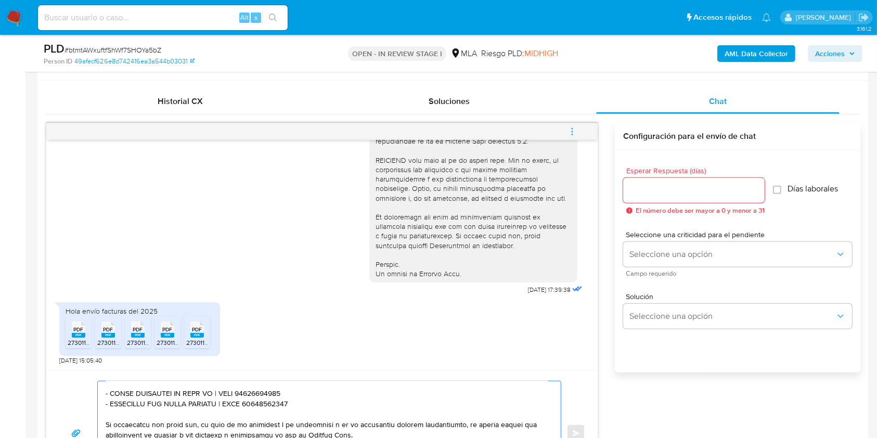
scroll to position [485, 0]
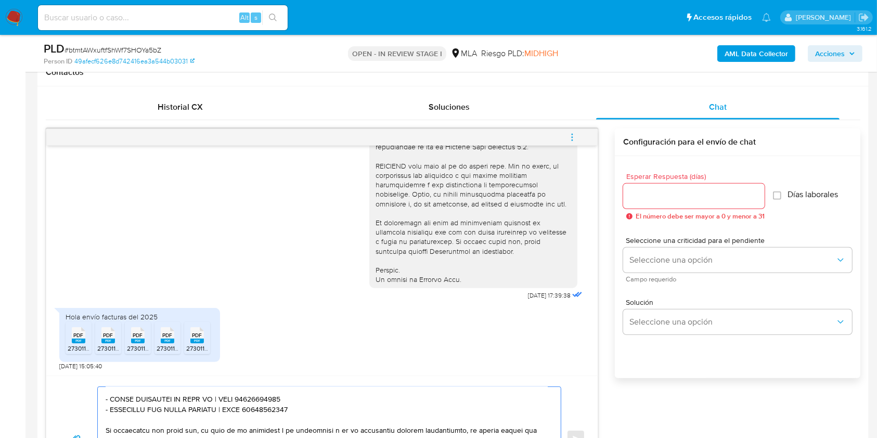
type textarea "Lore. Ipsumd sitamet con ad elitseddo. Eiusmodtemp in utlaboree do ma aliquaeni…"
drag, startPoint x: 667, startPoint y: 187, endPoint x: 670, endPoint y: 203, distance: 16.0
click at [667, 188] on div at bounding box center [693, 196] width 141 height 25
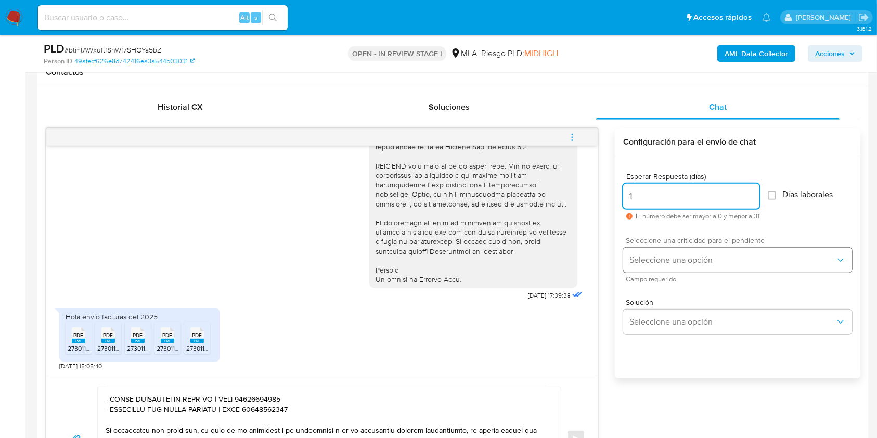
type input "1"
drag, startPoint x: 656, startPoint y: 254, endPoint x: 655, endPoint y: 264, distance: 9.5
click at [656, 255] on span "Seleccione una opción" at bounding box center [732, 260] width 206 height 10
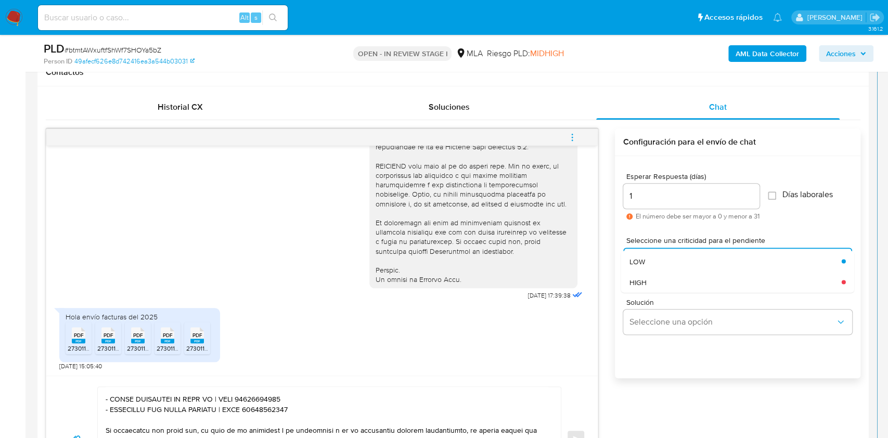
drag, startPoint x: 652, startPoint y: 279, endPoint x: 631, endPoint y: 288, distance: 21.9
click at [651, 280] on div "HIGH" at bounding box center [735, 282] width 212 height 21
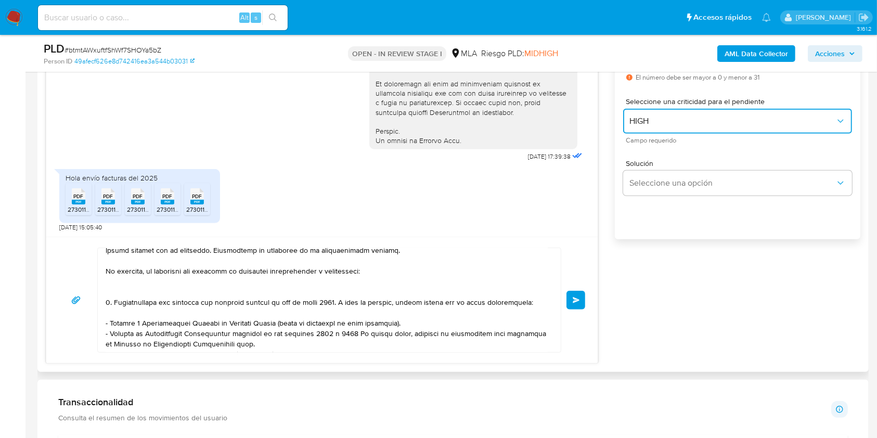
scroll to position [0, 0]
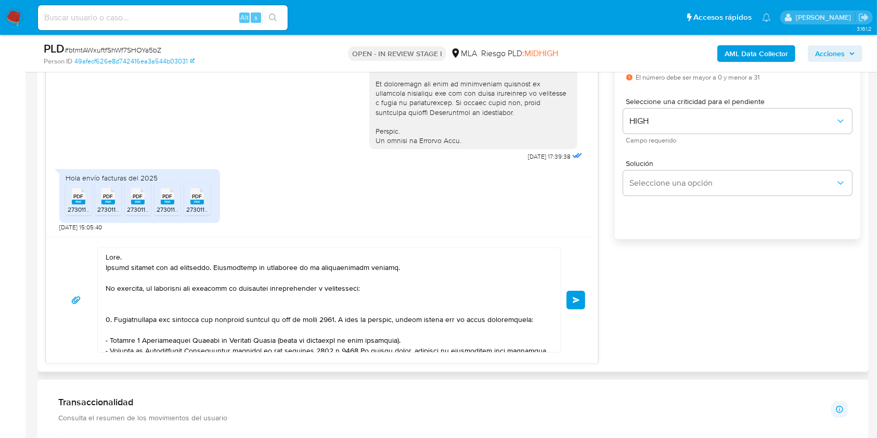
click at [183, 304] on textarea at bounding box center [327, 300] width 442 height 104
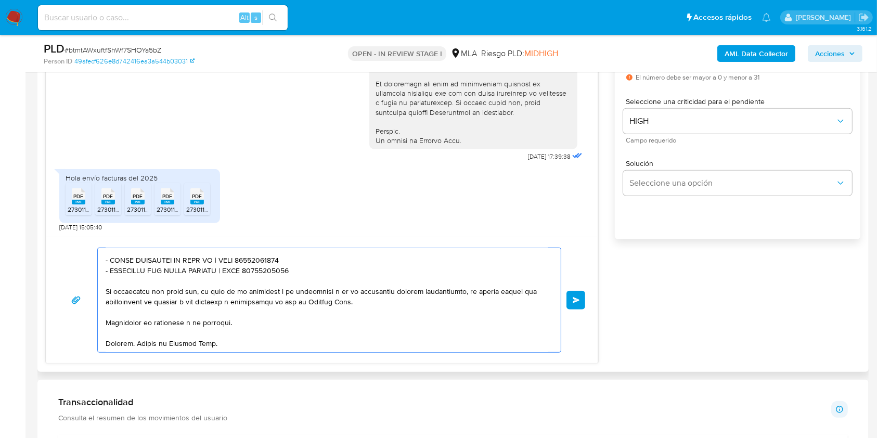
scroll to position [233, 0]
drag, startPoint x: 252, startPoint y: 327, endPoint x: 258, endPoint y: 329, distance: 6.8
click at [252, 327] on textarea at bounding box center [327, 300] width 442 height 104
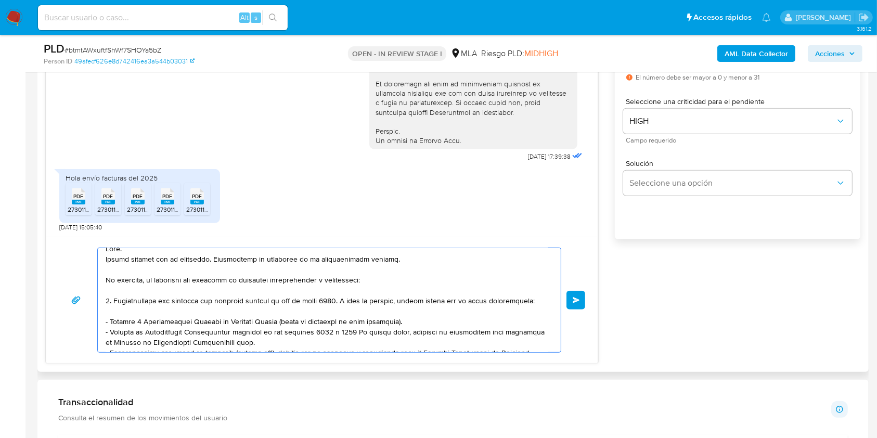
scroll to position [0, 0]
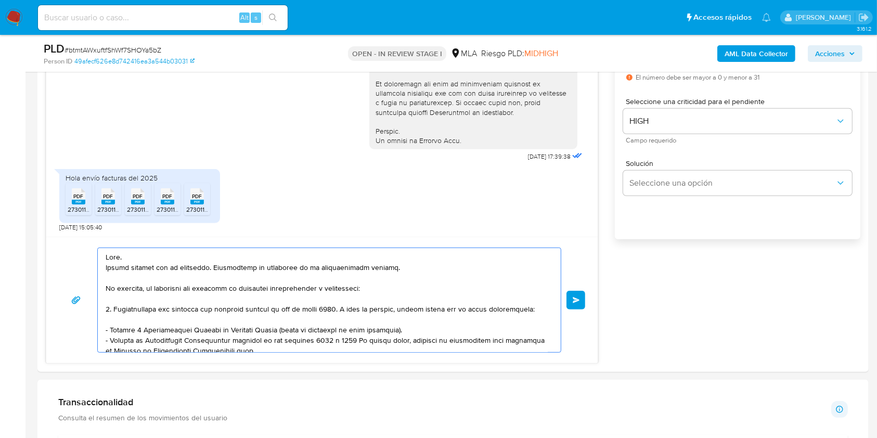
type textarea "Lore. Ipsumd sitamet con ad elitseddo. Eiusmodtemp in utlaboree do ma aliquaeni…"
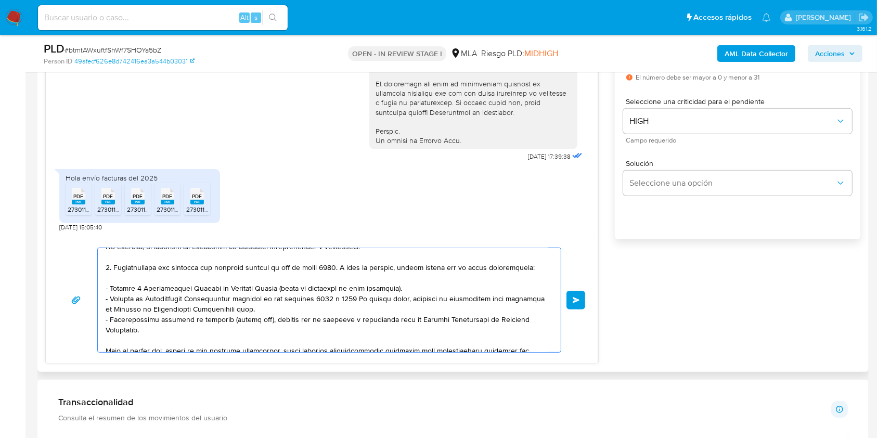
scroll to position [69, 0]
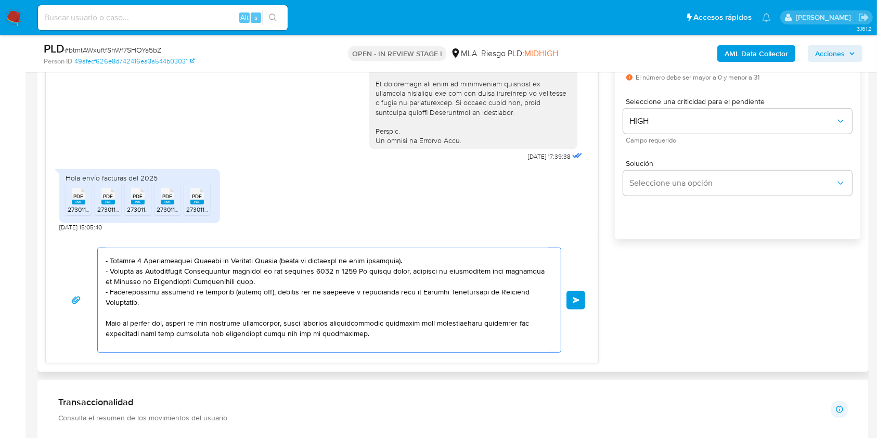
drag, startPoint x: 408, startPoint y: 270, endPoint x: 98, endPoint y: 274, distance: 310.0
click at [98, 274] on div at bounding box center [327, 300] width 458 height 104
click at [224, 318] on textarea at bounding box center [327, 300] width 442 height 104
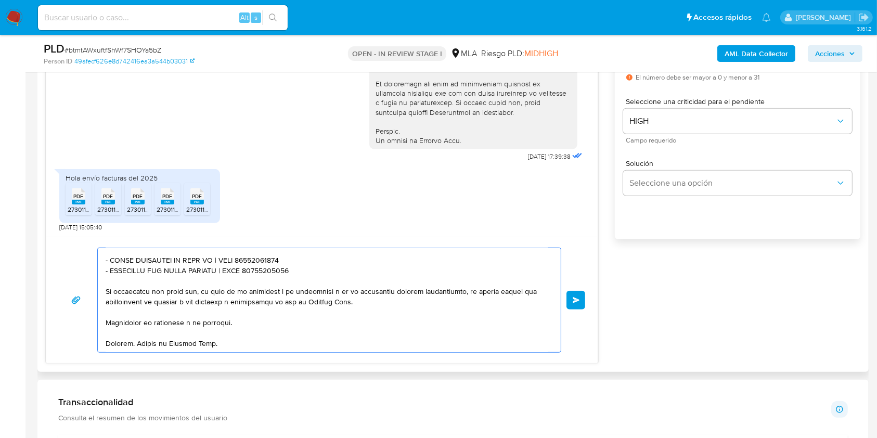
scroll to position [233, 0]
click at [575, 302] on span "Enviar" at bounding box center [576, 300] width 7 height 6
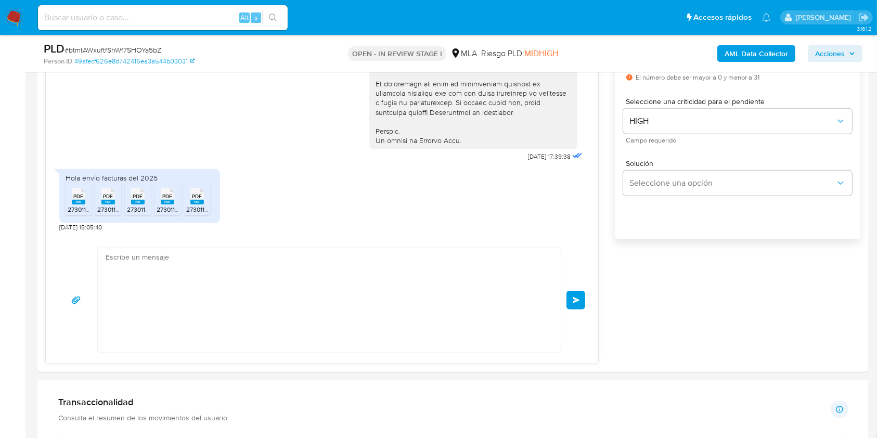
scroll to position [863, 0]
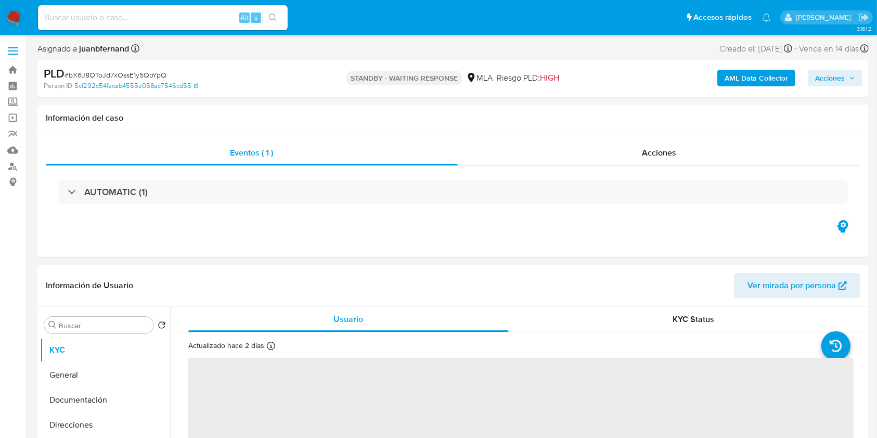
select select "10"
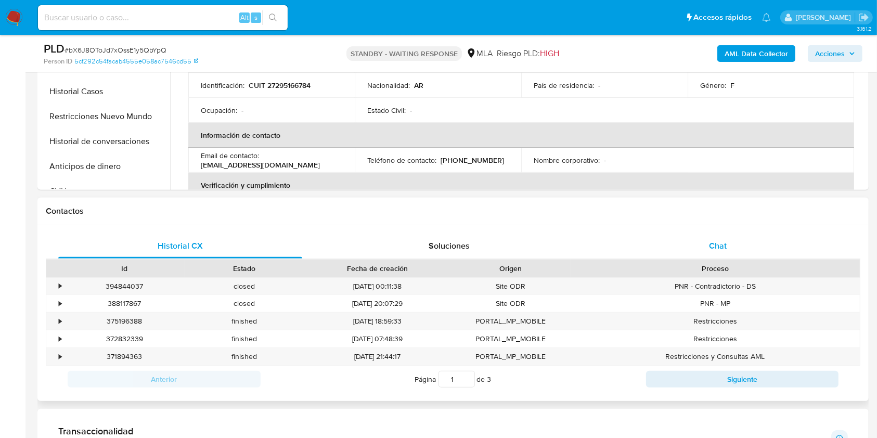
click at [746, 248] on div "Chat" at bounding box center [718, 246] width 244 height 25
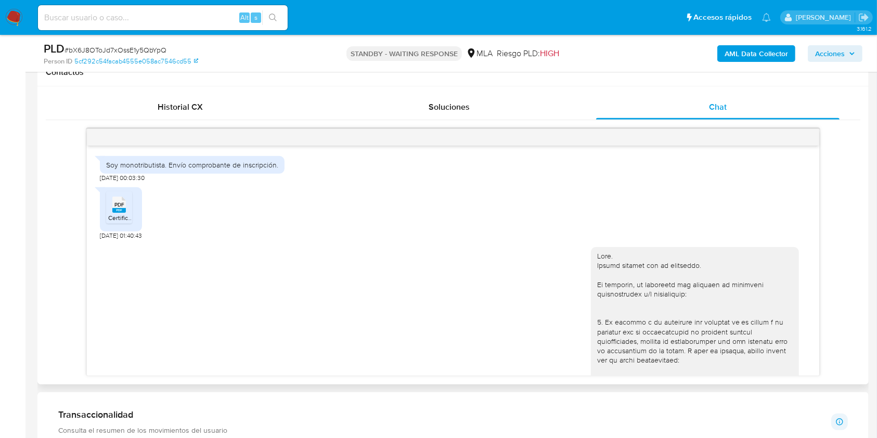
scroll to position [1146, 0]
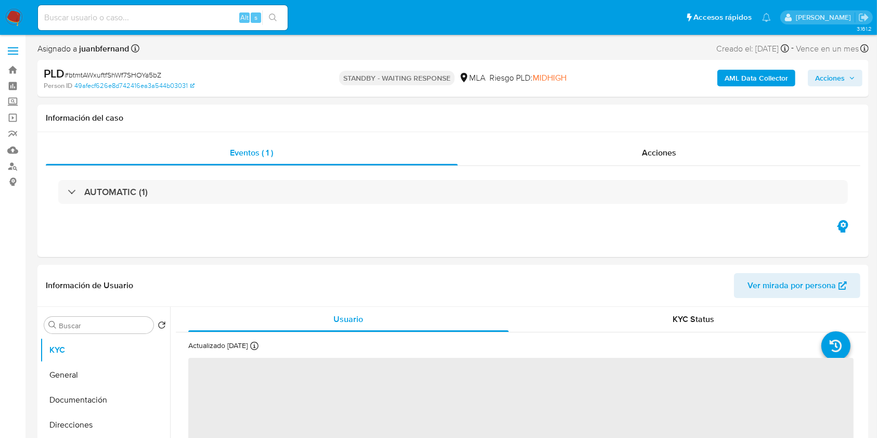
select select "10"
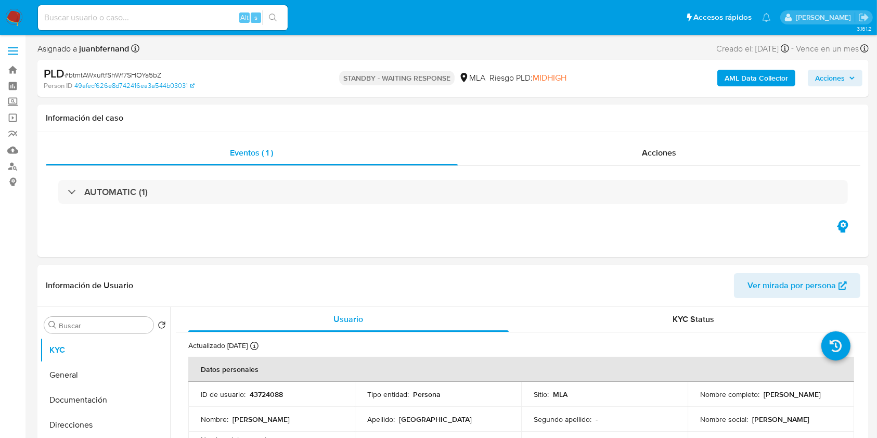
click at [188, 11] on input at bounding box center [163, 18] width 250 height 14
paste input "h4Un9SbA36B2GptChMHXwCWf"
type input "h4Un9SbA36B2GptChMHXwCWf"
click at [287, 22] on div "h4Un9SbA36B2GptChMHXwCWf Alt s" at bounding box center [163, 17] width 250 height 25
click at [278, 21] on button "search-icon" at bounding box center [272, 17] width 21 height 15
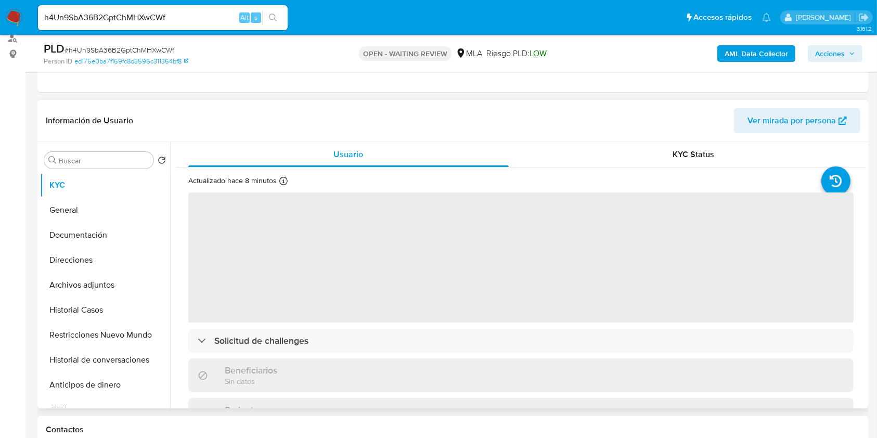
scroll to position [277, 0]
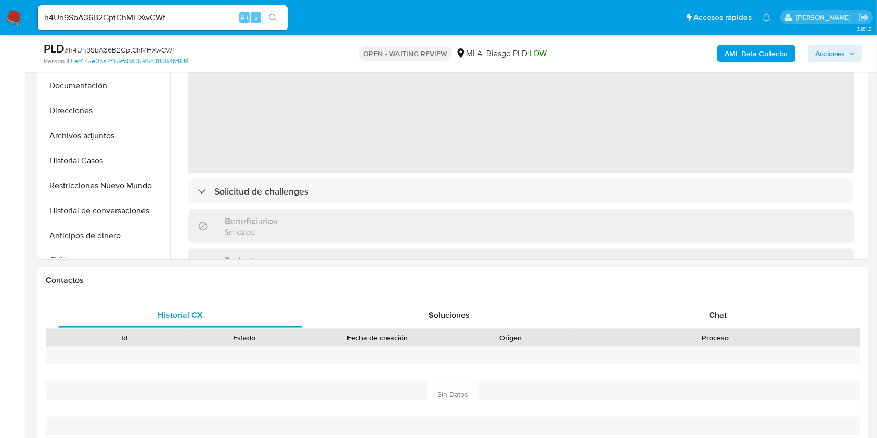
select select "10"
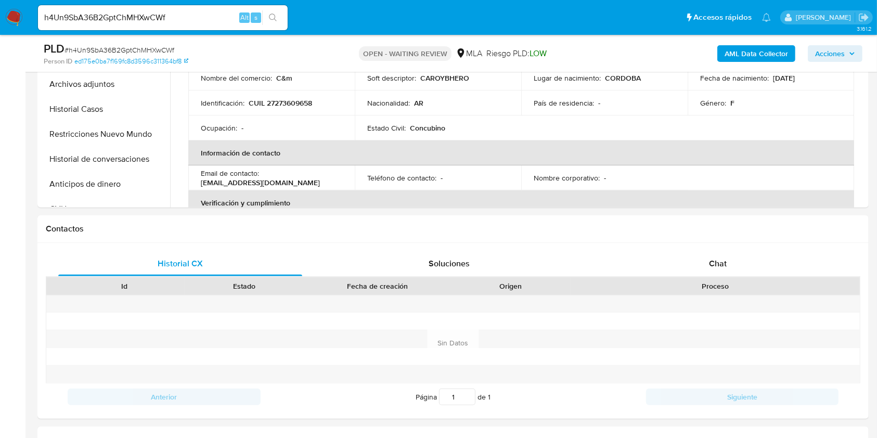
scroll to position [485, 0]
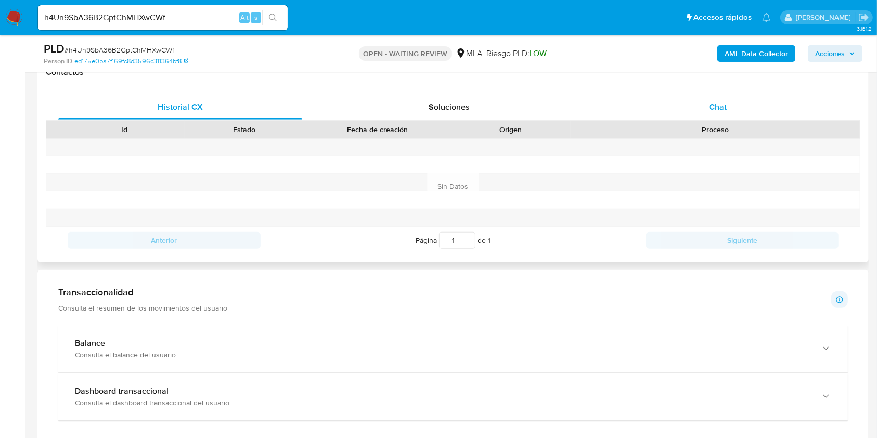
drag, startPoint x: 723, startPoint y: 102, endPoint x: 366, endPoint y: 108, distance: 356.9
click at [723, 101] on span "Chat" at bounding box center [718, 107] width 18 height 12
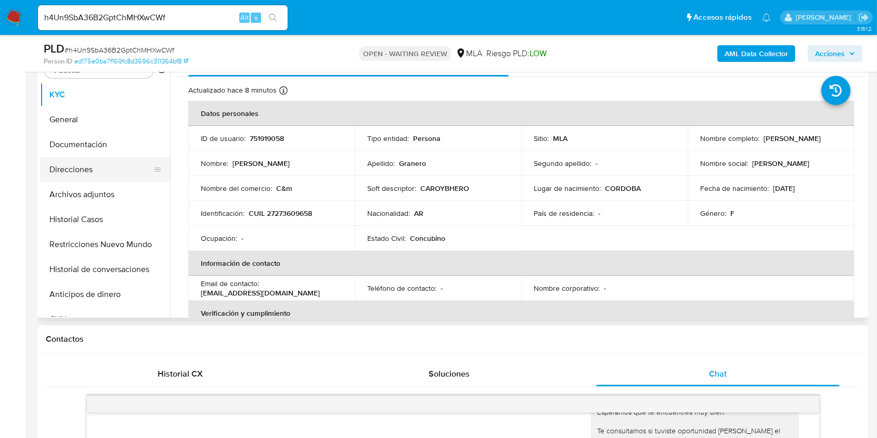
scroll to position [208, 0]
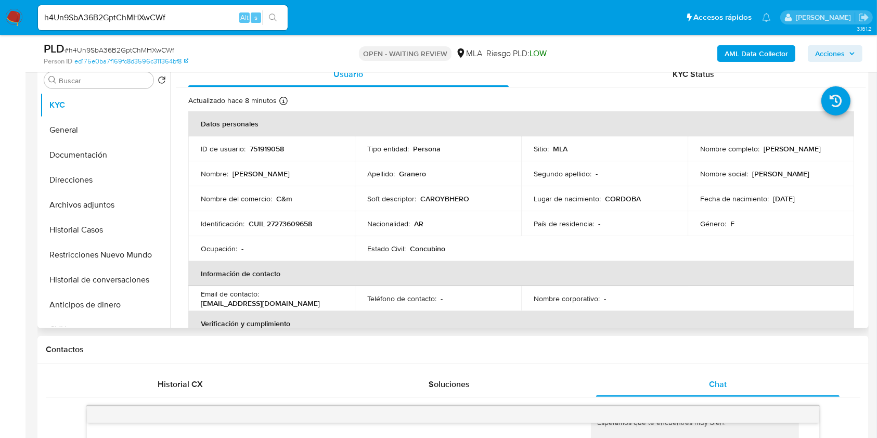
click at [306, 224] on p "CUIL 27273609658" at bounding box center [280, 223] width 63 height 9
copy p "27273609658"
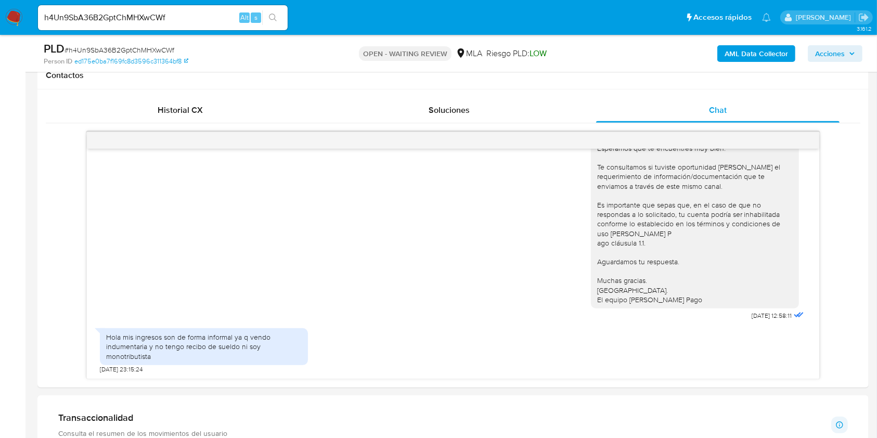
scroll to position [485, 0]
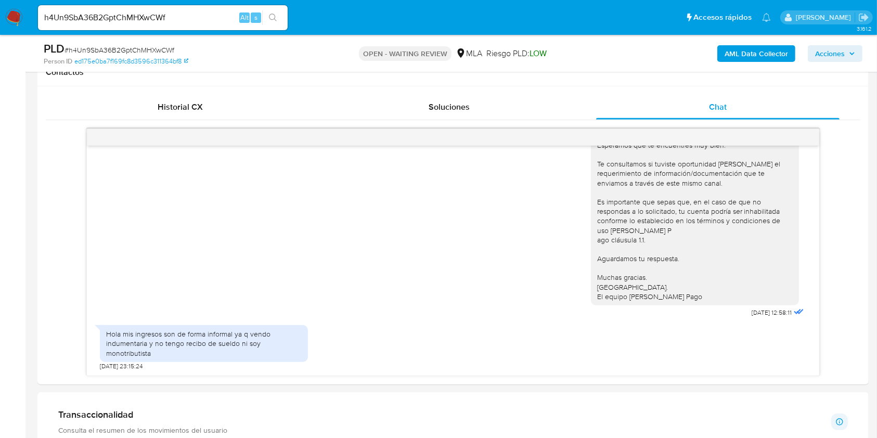
click at [189, 17] on input "h4Un9SbA36B2GptChMHXwCWf" at bounding box center [163, 18] width 250 height 14
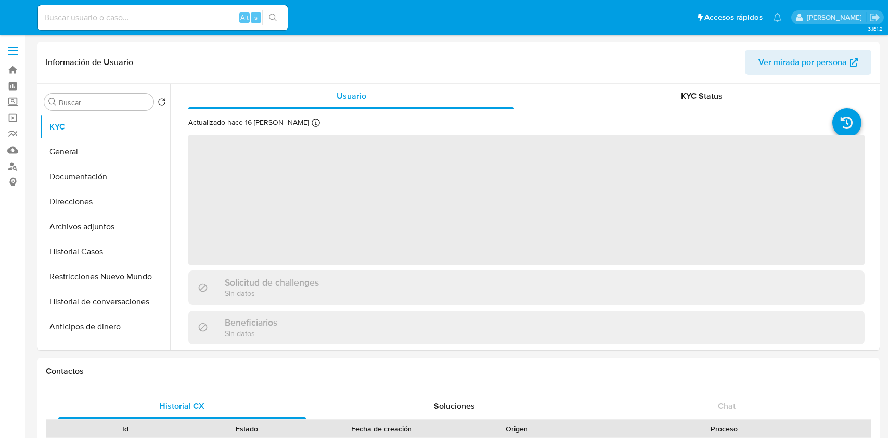
select select "10"
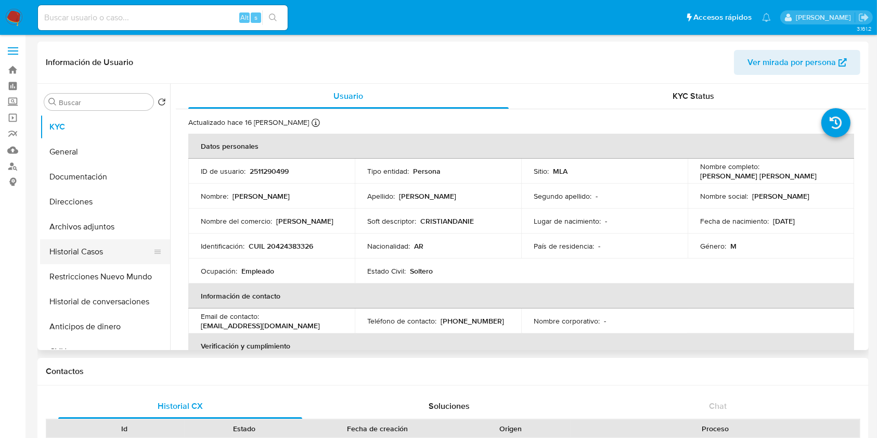
click at [101, 261] on button "Historial Casos" at bounding box center [101, 251] width 122 height 25
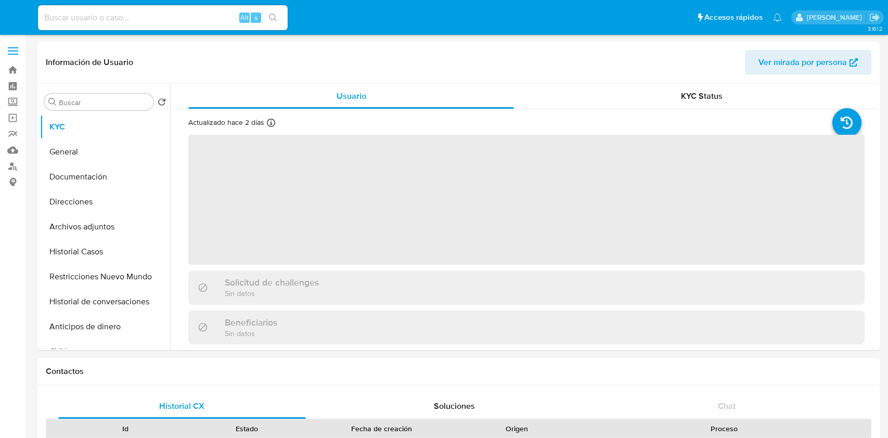
select select "10"
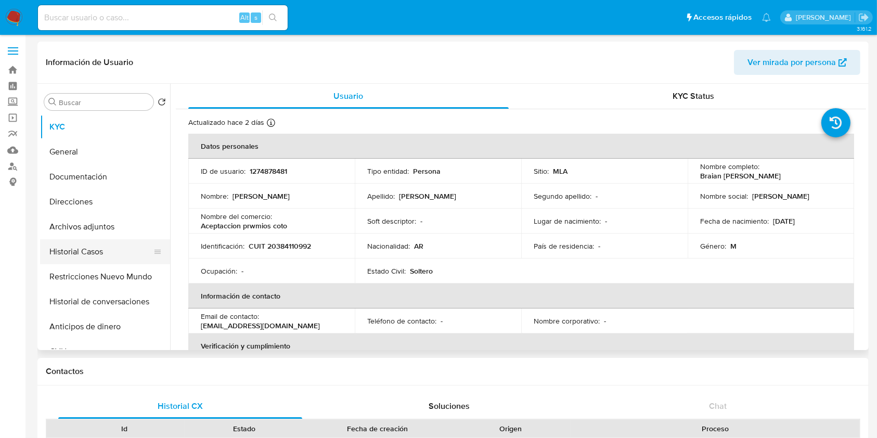
click at [102, 257] on button "Historial Casos" at bounding box center [101, 251] width 122 height 25
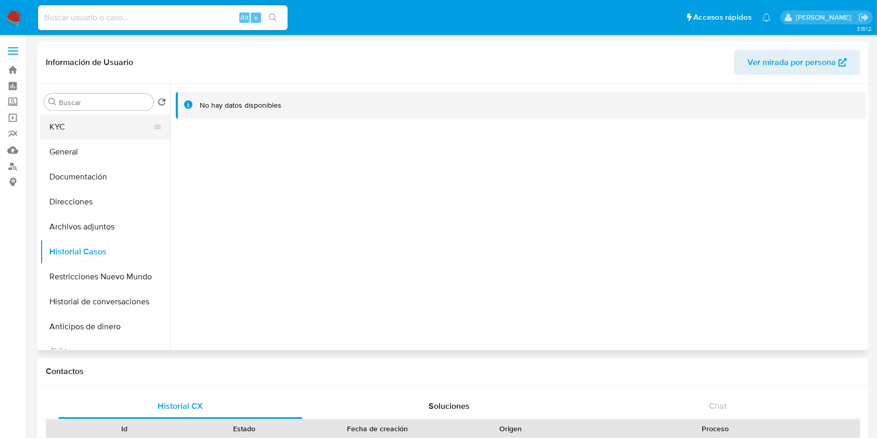
click at [83, 119] on button "KYC" at bounding box center [101, 126] width 122 height 25
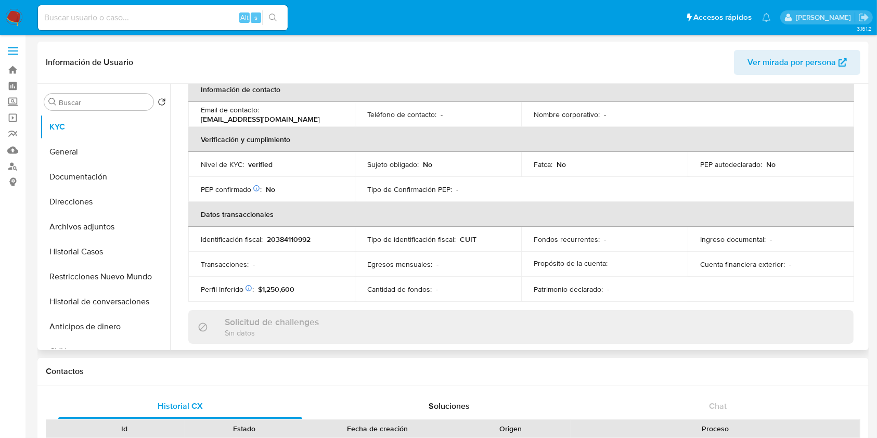
scroll to position [548, 0]
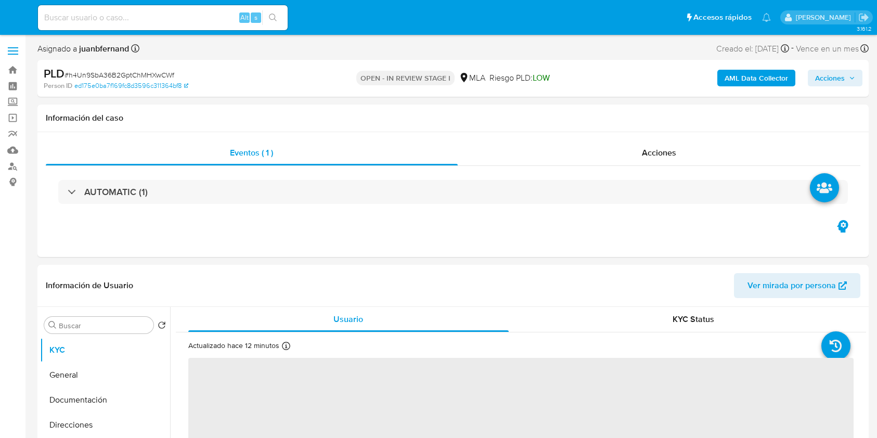
select select "10"
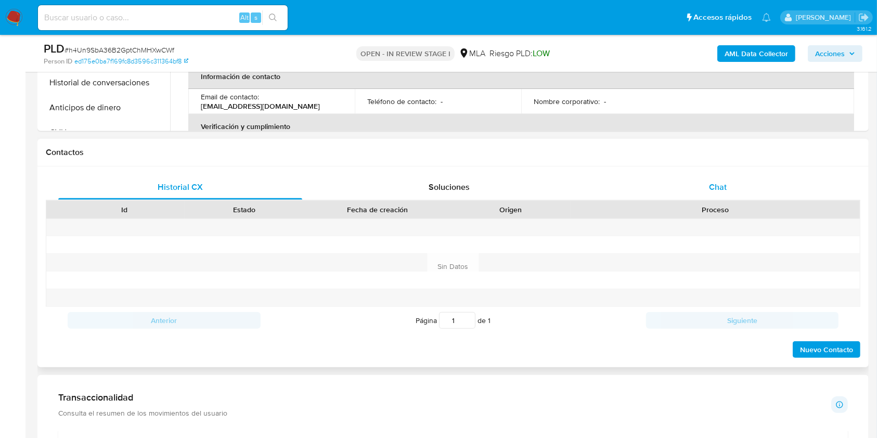
scroll to position [346, 0]
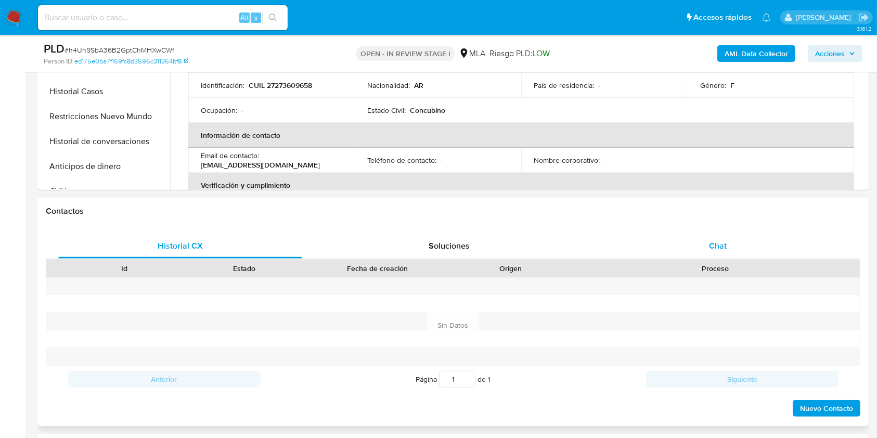
click at [753, 253] on div "Chat" at bounding box center [718, 246] width 244 height 25
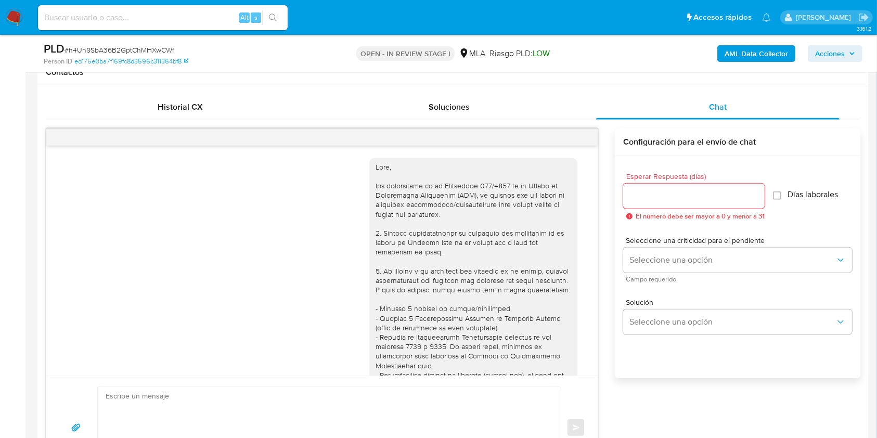
scroll to position [638, 0]
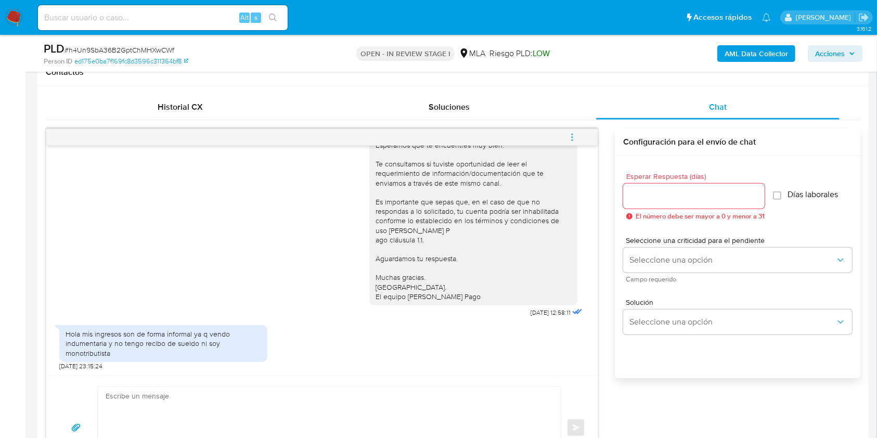
click at [62, 367] on span "[DATE] 23:15:24" at bounding box center [80, 366] width 43 height 8
drag, startPoint x: 62, startPoint y: 367, endPoint x: 82, endPoint y: 365, distance: 20.4
click at [82, 365] on span "[DATE] 23:15:24" at bounding box center [80, 366] width 43 height 8
copy span "27/08/2025"
click at [68, 335] on div "Hola mis ingresos son de forma informal ya q vendo indumentaria y no tengo reci…" at bounding box center [164, 343] width 196 height 29
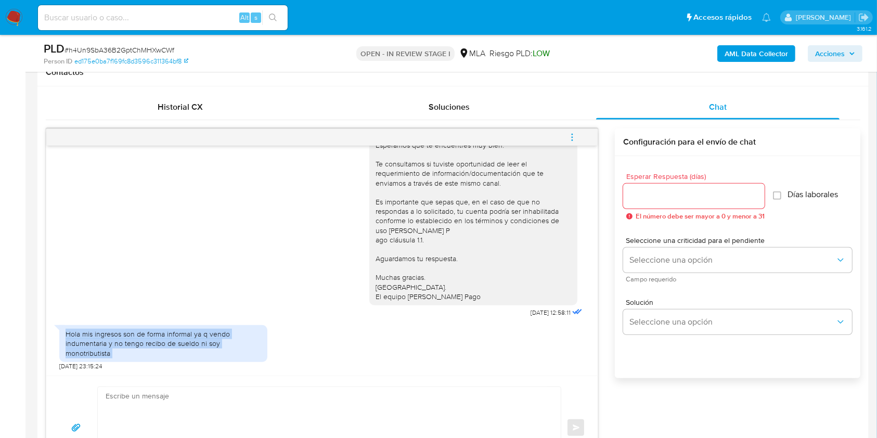
drag, startPoint x: 68, startPoint y: 335, endPoint x: 114, endPoint y: 356, distance: 50.8
click at [114, 356] on div "Hola mis ingresos son de forma informal ya q vendo indumentaria y no tengo reci…" at bounding box center [164, 343] width 196 height 29
copy div "Hola mis ingresos son de forma informal ya q vendo indumentaria y no tengo reci…"
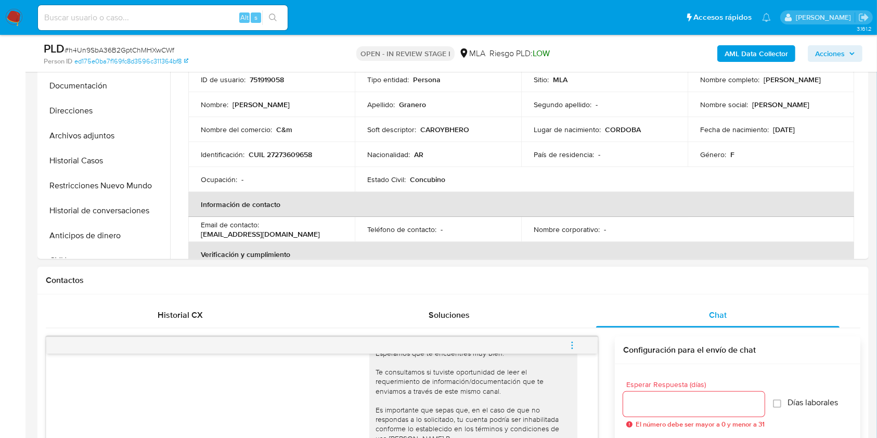
scroll to position [485, 0]
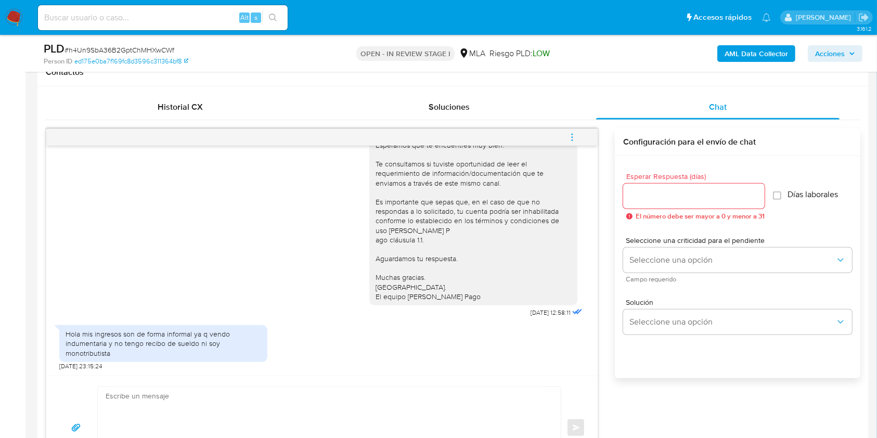
click at [177, 397] on textarea at bounding box center [327, 428] width 442 height 82
paste textarea "Hola XXX, Muchas gracias por tu respuesta. Analizamos tu caso y verificamos que…"
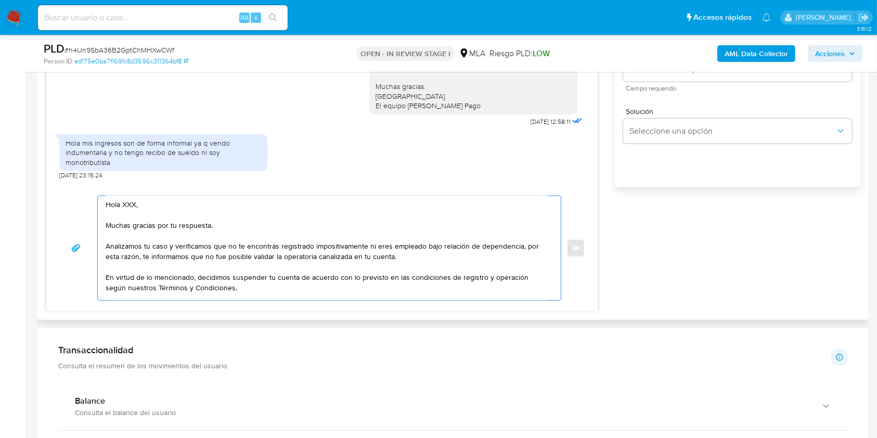
scroll to position [0, 0]
click at [131, 207] on textarea "Hola XXX, Muchas gracias por tu respuesta. Analizamos tu caso y verificamos que…" at bounding box center [327, 248] width 442 height 104
click at [150, 212] on textarea "Hola. Muchas gracias por tu respuesta. Analizamos tu caso y verificamos que no …" at bounding box center [327, 248] width 442 height 104
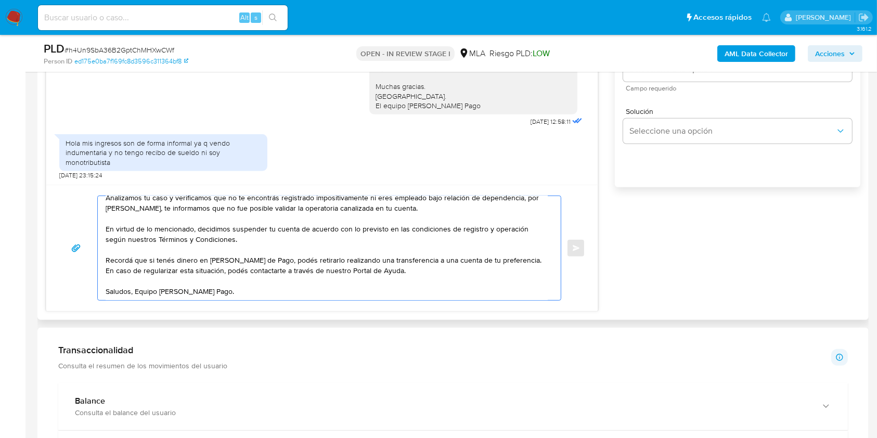
scroll to position [62, 0]
click at [324, 279] on textarea "Hola. Muchas gracias por tu respuesta. Analizamos tu caso y verificamos que no …" at bounding box center [327, 248] width 442 height 104
click at [325, 283] on textarea "Hola. Muchas gracias por tu respuesta. Analizamos tu caso y verificamos que no …" at bounding box center [327, 248] width 442 height 104
click at [322, 290] on textarea "Hola. Muchas gracias por tu respuesta. Analizamos tu caso y verificamos que no …" at bounding box center [327, 248] width 442 height 104
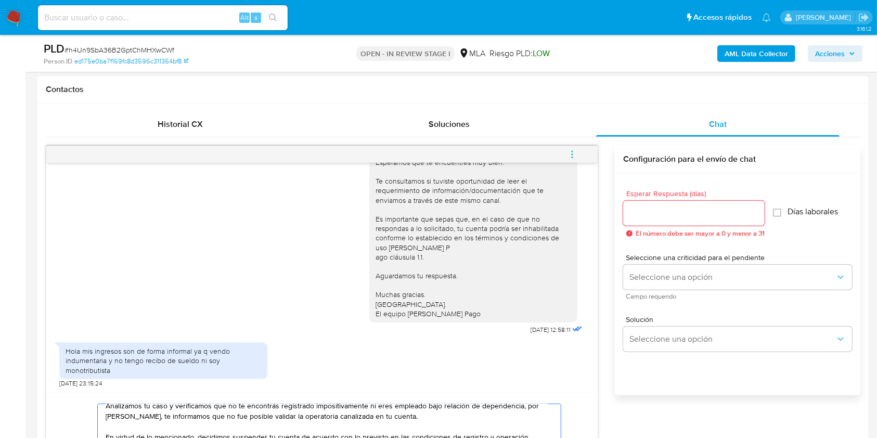
type textarea "Hola. Muchas gracias por tu respuesta. Analizamos tu caso y verificamos que no …"
click at [670, 213] on input "Esperar Respuesta (días)" at bounding box center [693, 214] width 141 height 14
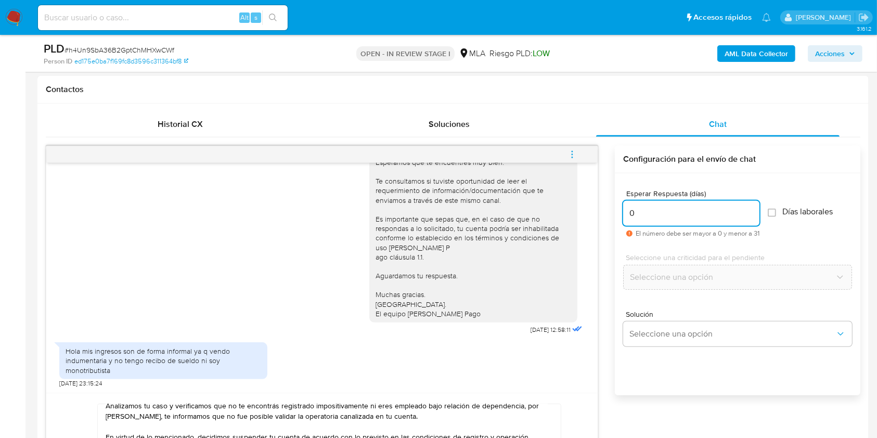
type input "0"
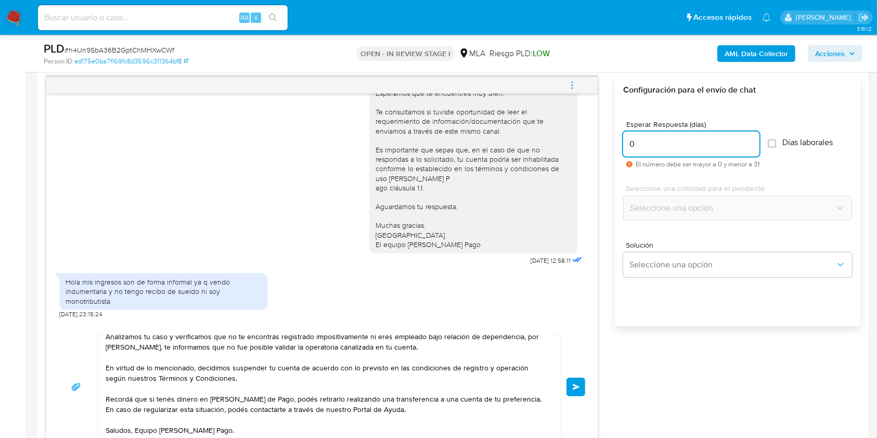
scroll to position [607, 0]
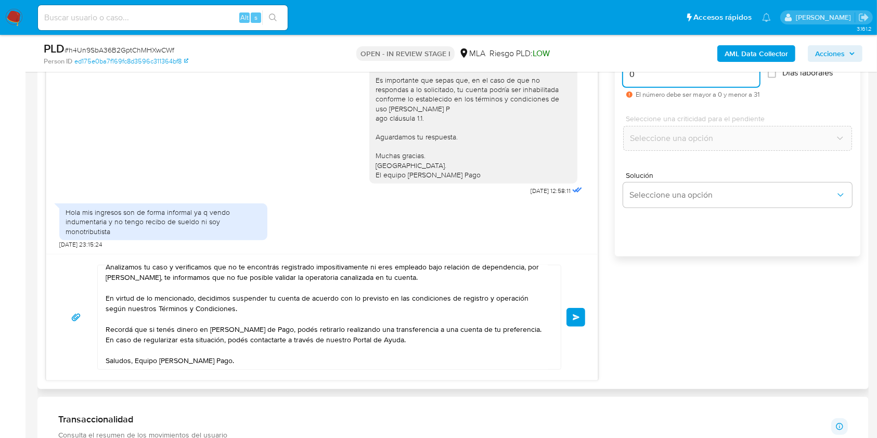
click at [578, 316] on span "Enviar" at bounding box center [576, 317] width 7 height 6
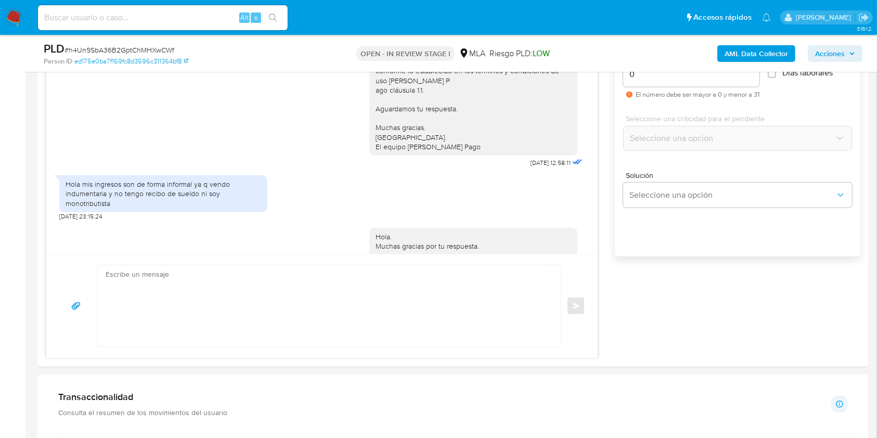
scroll to position [839, 0]
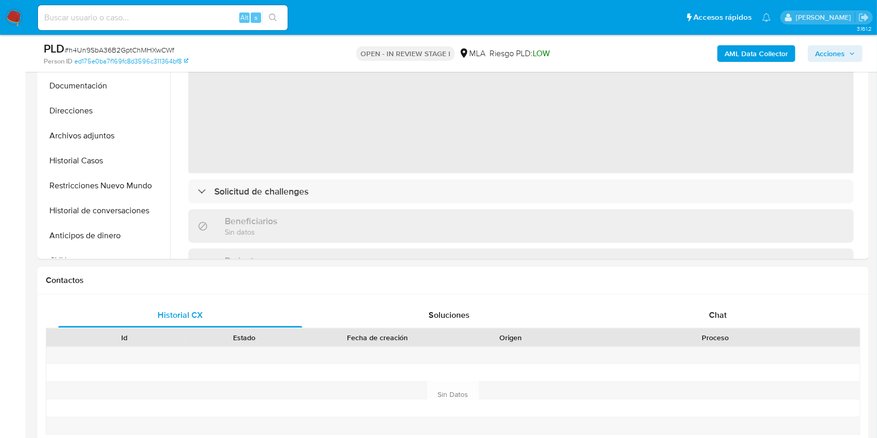
select select "10"
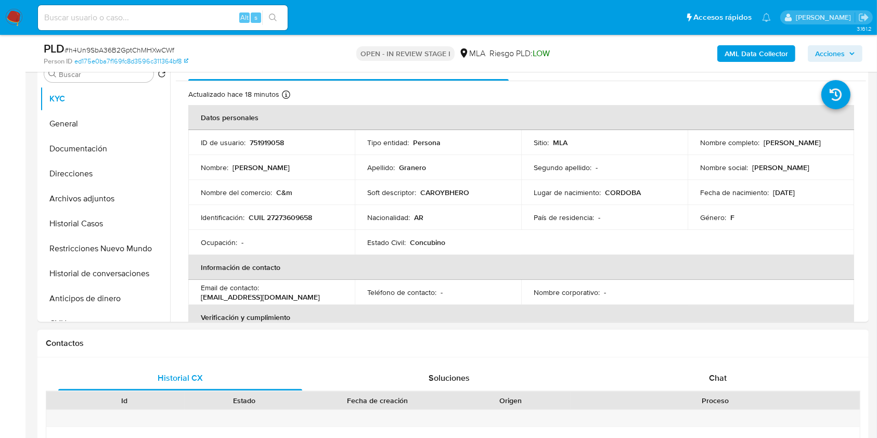
scroll to position [208, 0]
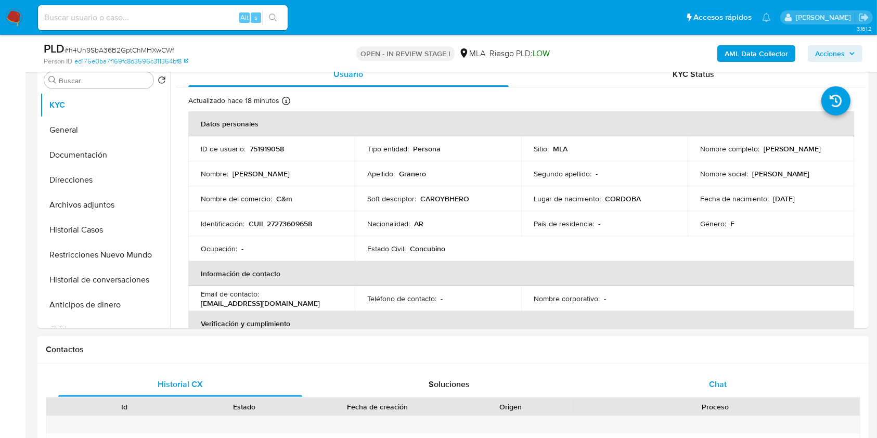
click at [760, 387] on div "Chat" at bounding box center [718, 384] width 244 height 25
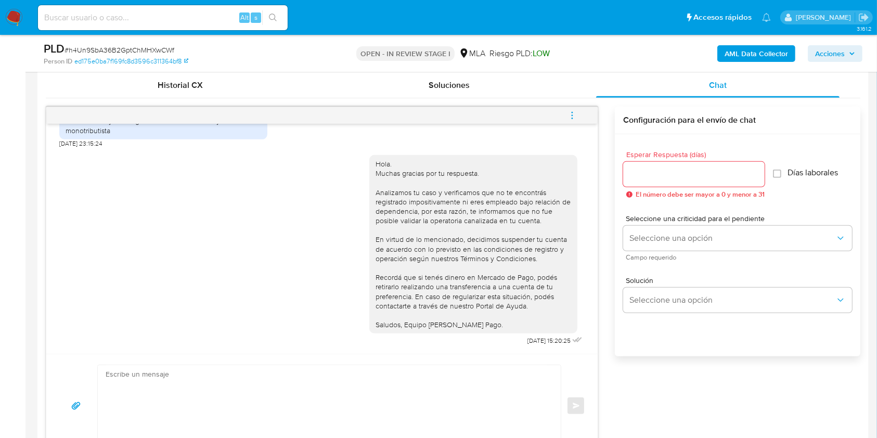
scroll to position [485, 0]
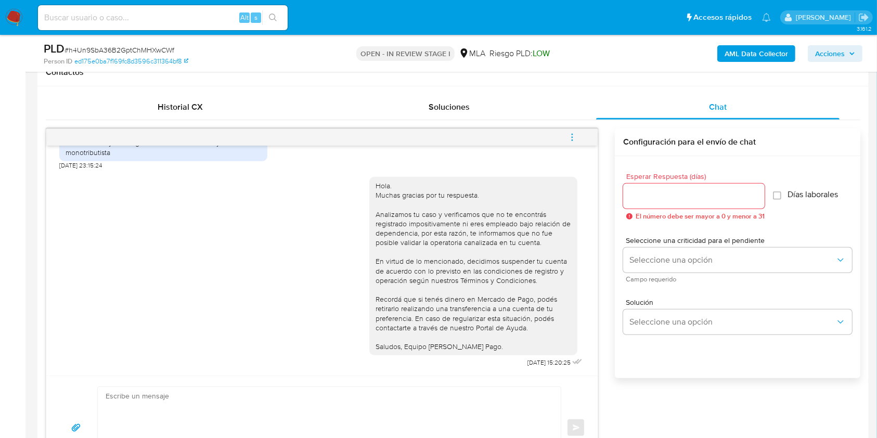
click at [578, 134] on button "menu-action" at bounding box center [572, 137] width 34 height 25
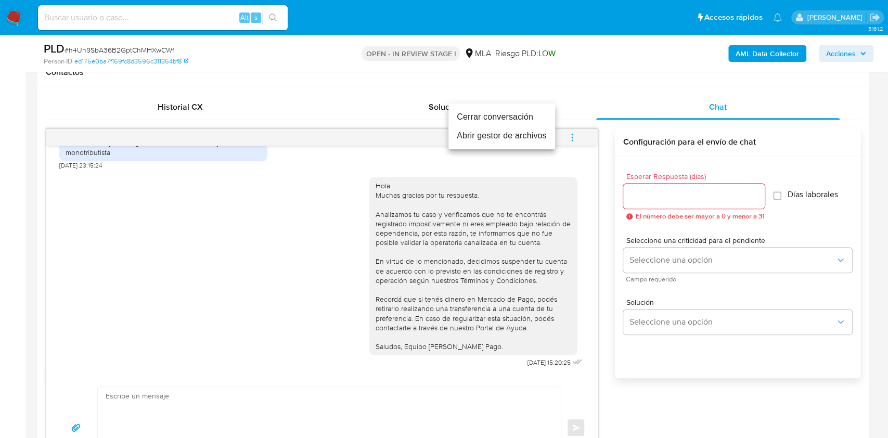
click at [502, 110] on li "Cerrar conversación" at bounding box center [501, 117] width 107 height 19
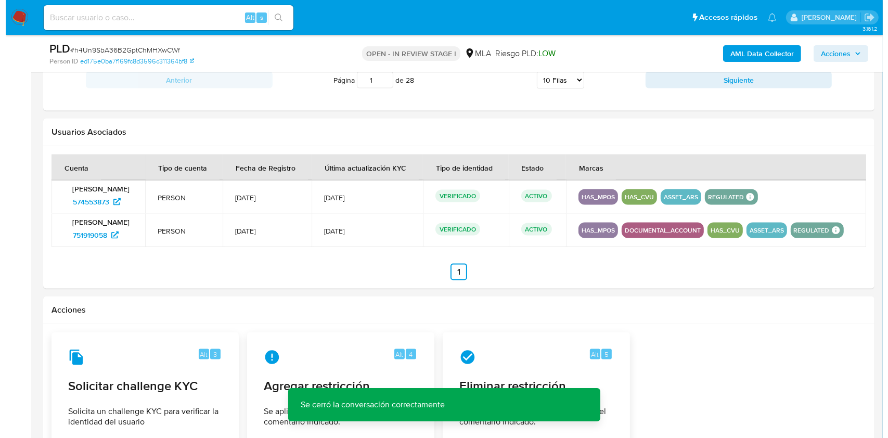
scroll to position [1526, 0]
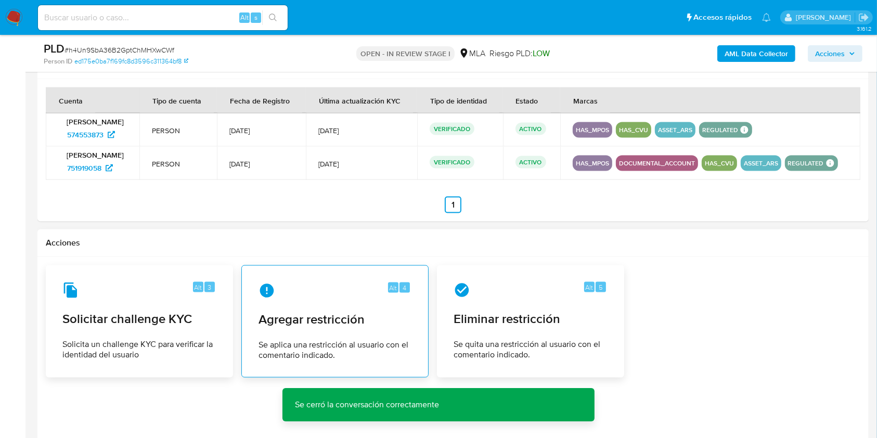
click at [362, 352] on div "Alt 4 Agregar restricción Se aplica una restricción al usuario con el comentari…" at bounding box center [335, 321] width 170 height 95
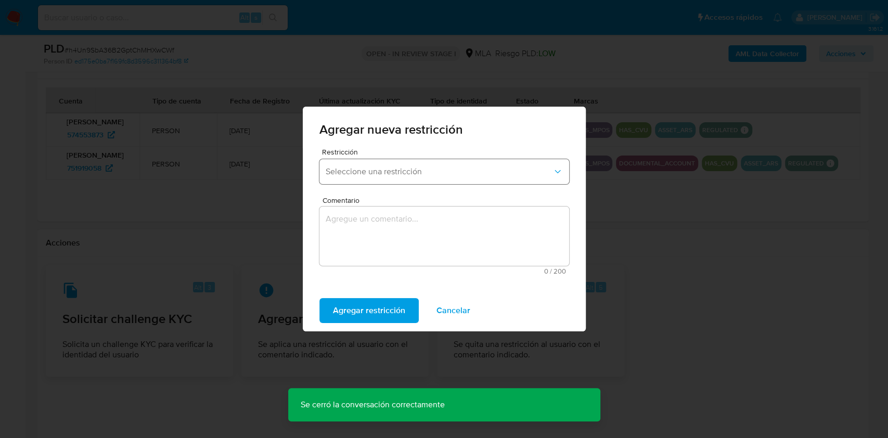
click at [385, 178] on button "Seleccione una restricción" at bounding box center [444, 171] width 250 height 25
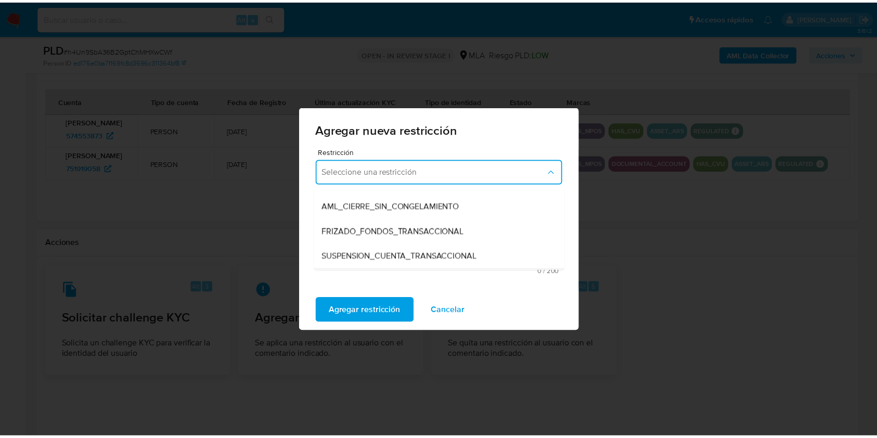
scroll to position [138, 0]
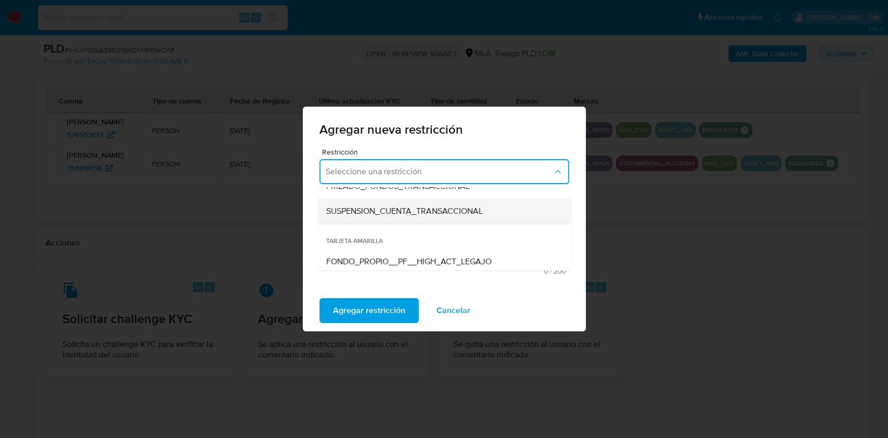
click at [406, 211] on span "SUSPENSION_CUENTA_TRANSACCIONAL" at bounding box center [404, 211] width 157 height 10
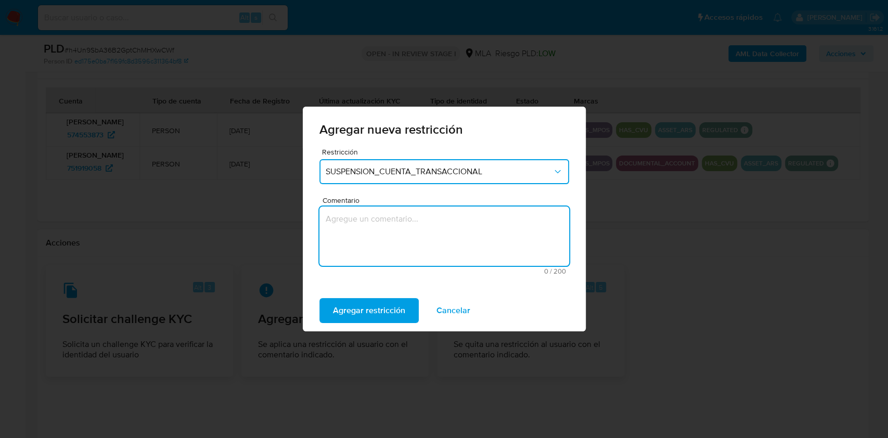
click at [396, 239] on textarea "Comentario" at bounding box center [444, 236] width 250 height 59
type textarea "AML"
click at [406, 309] on button "Agregar restricción" at bounding box center [368, 310] width 99 height 25
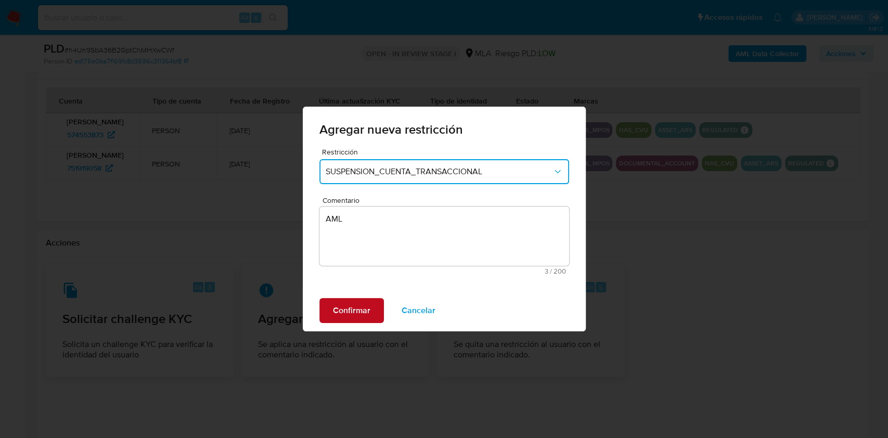
click at [365, 307] on span "Confirmar" at bounding box center [351, 310] width 37 height 23
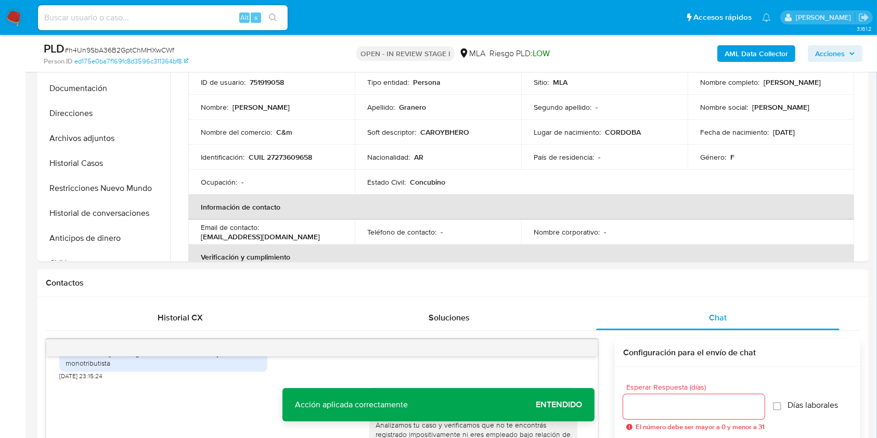
scroll to position [208, 0]
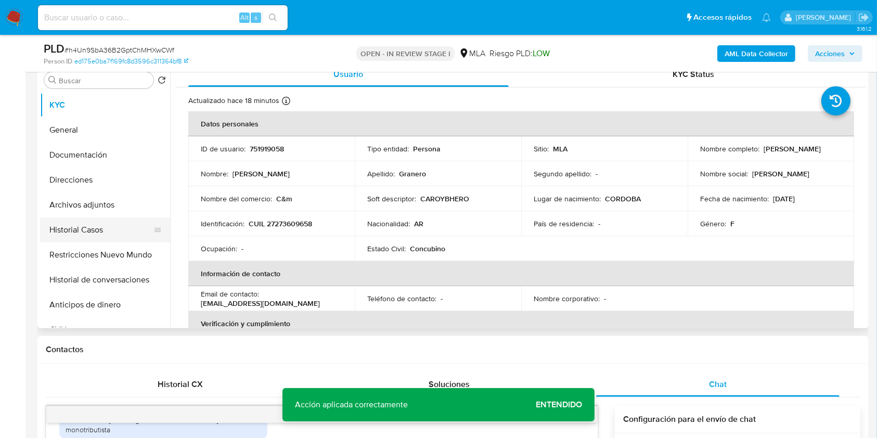
click at [101, 234] on button "Historial Casos" at bounding box center [101, 229] width 122 height 25
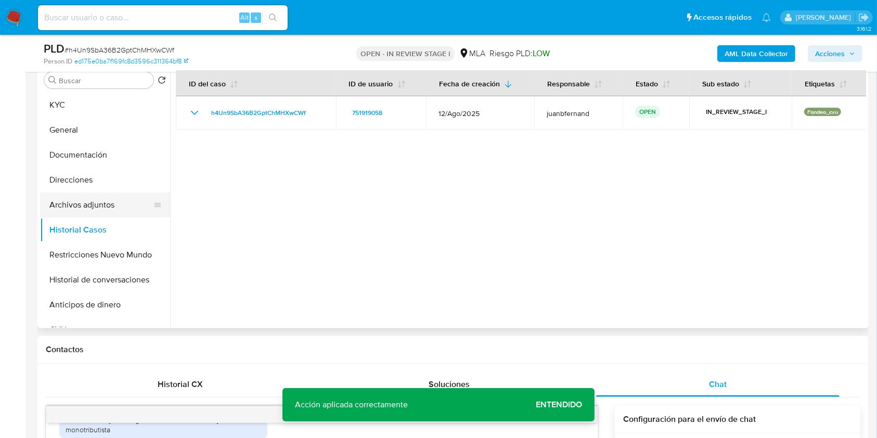
click at [99, 204] on button "Archivos adjuntos" at bounding box center [101, 204] width 122 height 25
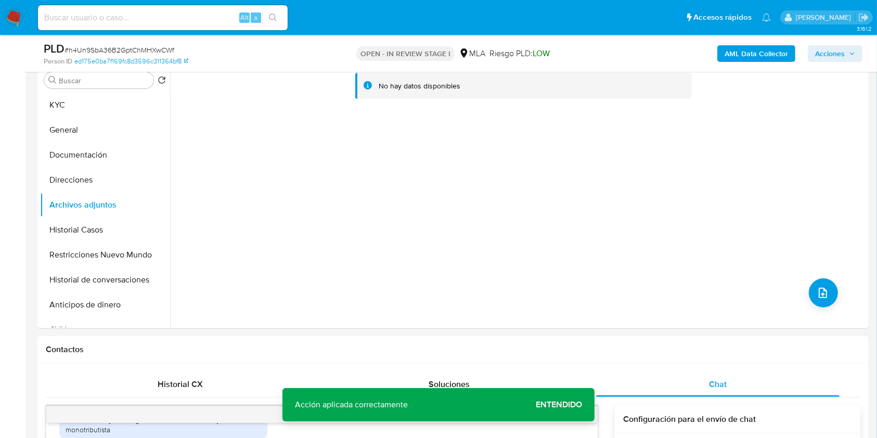
click at [764, 53] on b "AML Data Collector" at bounding box center [756, 53] width 63 height 17
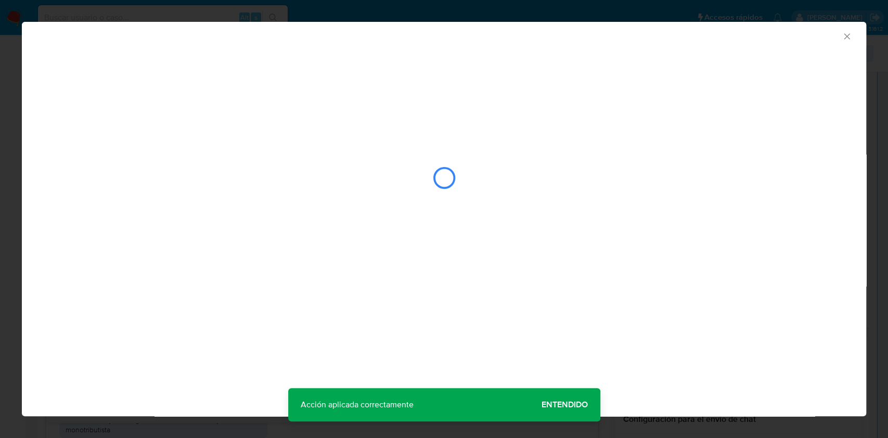
click at [559, 402] on div "AML Data Collector" at bounding box center [444, 219] width 844 height 394
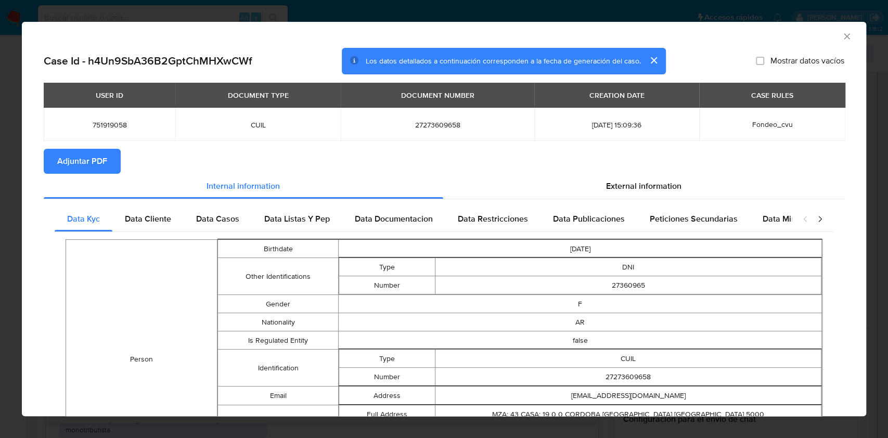
click at [59, 172] on span "Adjuntar PDF" at bounding box center [82, 161] width 50 height 23
click at [844, 37] on icon "Cerrar ventana" at bounding box center [847, 36] width 6 height 6
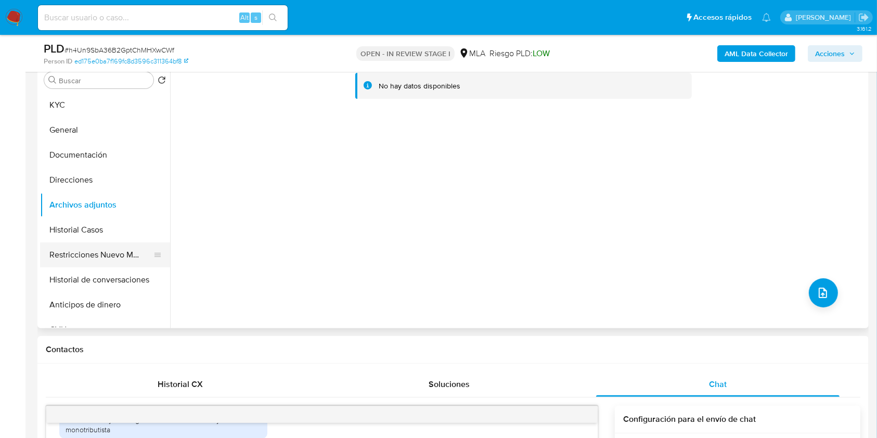
click at [86, 252] on button "Restricciones Nuevo Mundo" at bounding box center [101, 254] width 122 height 25
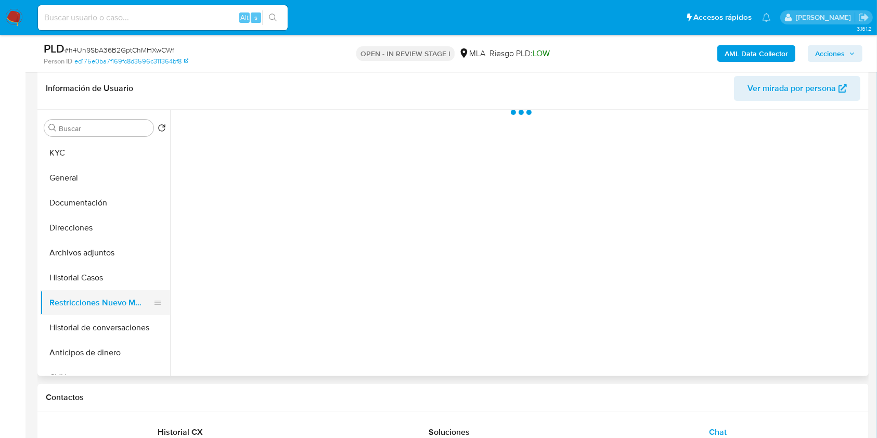
scroll to position [138, 0]
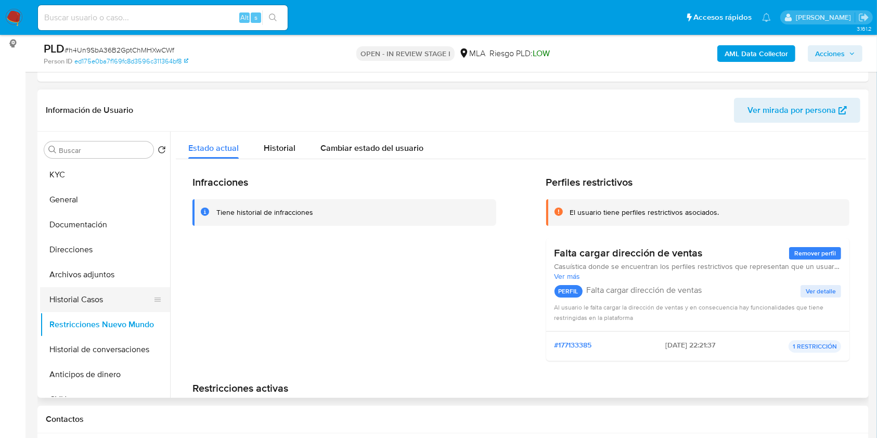
click at [91, 305] on button "Historial Casos" at bounding box center [101, 299] width 122 height 25
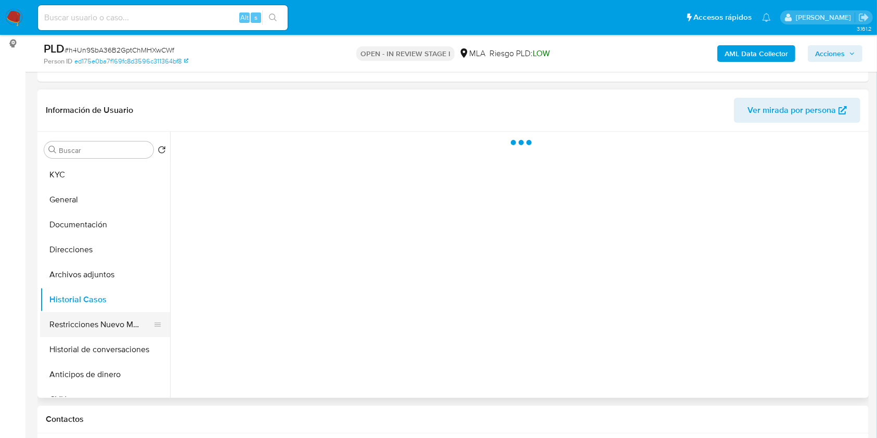
click at [92, 317] on button "Restricciones Nuevo Mundo" at bounding box center [101, 324] width 122 height 25
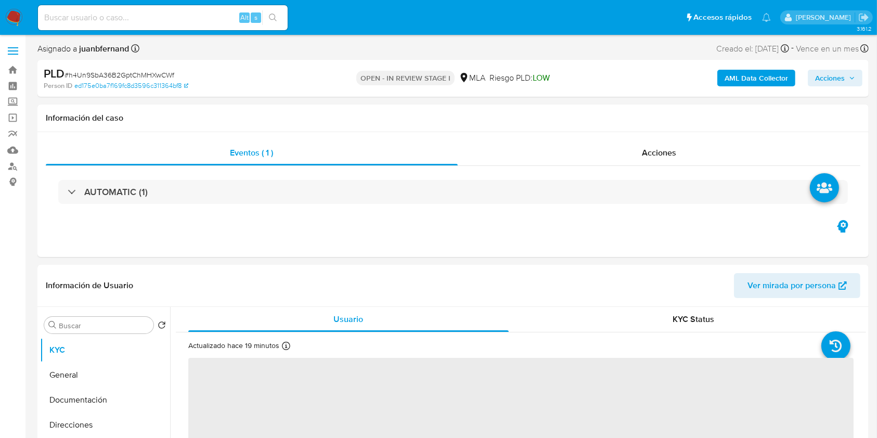
select select "10"
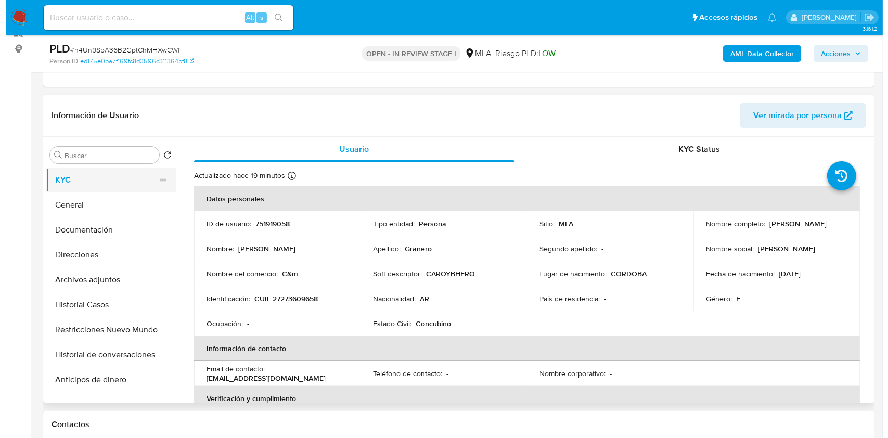
scroll to position [138, 0]
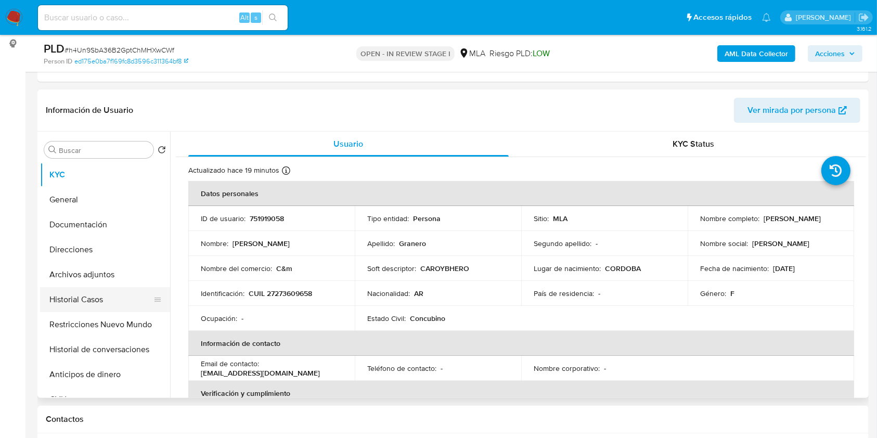
drag, startPoint x: 104, startPoint y: 283, endPoint x: 102, endPoint y: 290, distance: 7.6
click at [104, 283] on button "Archivos adjuntos" at bounding box center [105, 274] width 130 height 25
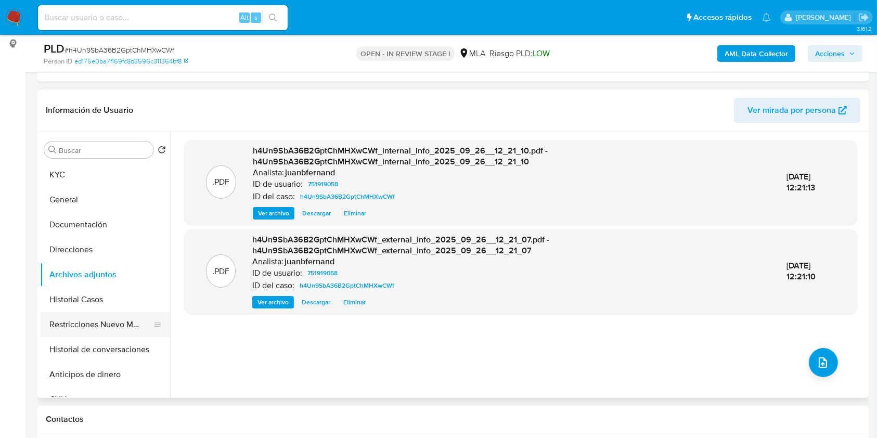
click at [99, 318] on button "Restricciones Nuevo Mundo" at bounding box center [101, 324] width 122 height 25
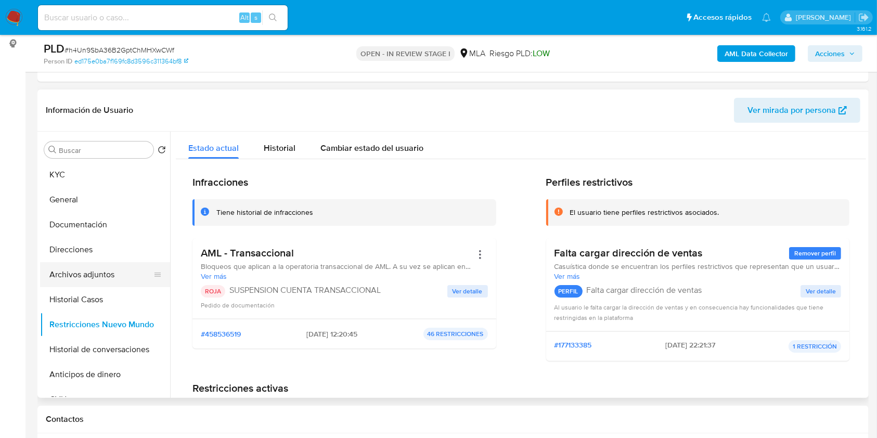
click at [104, 269] on button "Archivos adjuntos" at bounding box center [101, 274] width 122 height 25
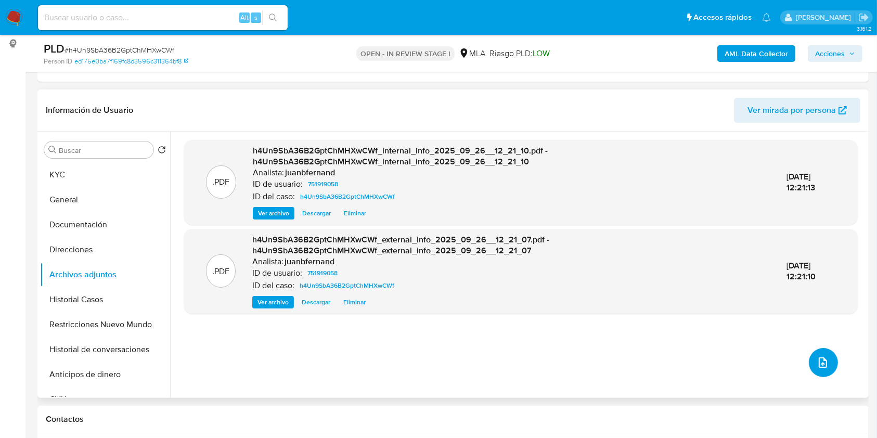
click at [832, 357] on button "upload-file" at bounding box center [823, 362] width 29 height 29
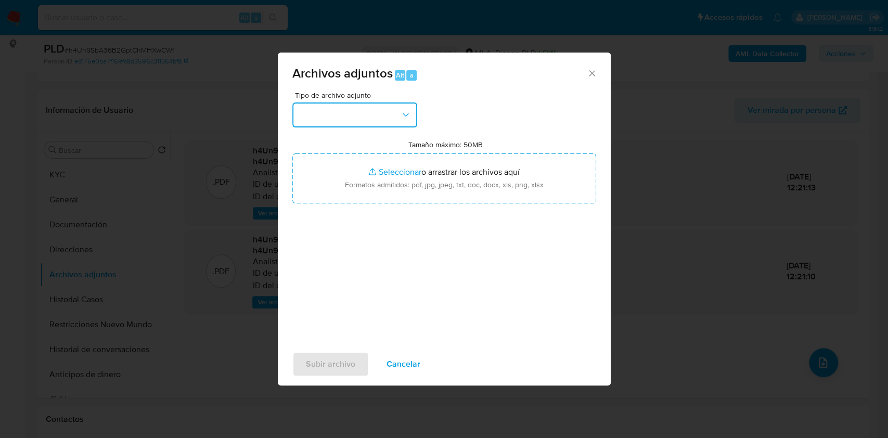
click at [384, 108] on button "button" at bounding box center [354, 114] width 125 height 25
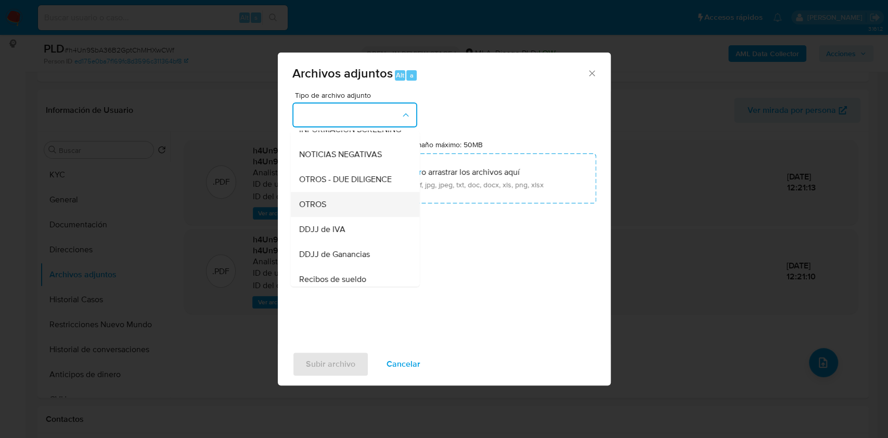
click at [341, 216] on div "OTROS" at bounding box center [352, 204] width 106 height 25
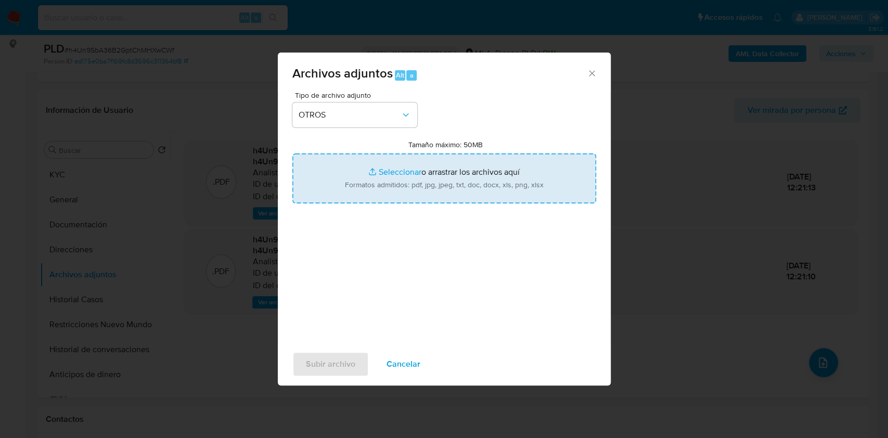
type input "C:\fakepath\Caselog h4Un9SbA36B2GptChMHXwCWf_2025_08_19_00_53_46.docx"
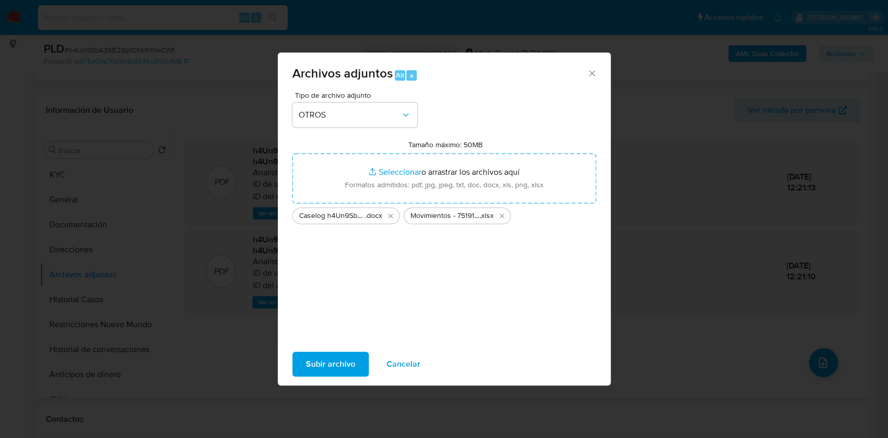
click at [332, 363] on span "Subir archivo" at bounding box center [330, 364] width 49 height 23
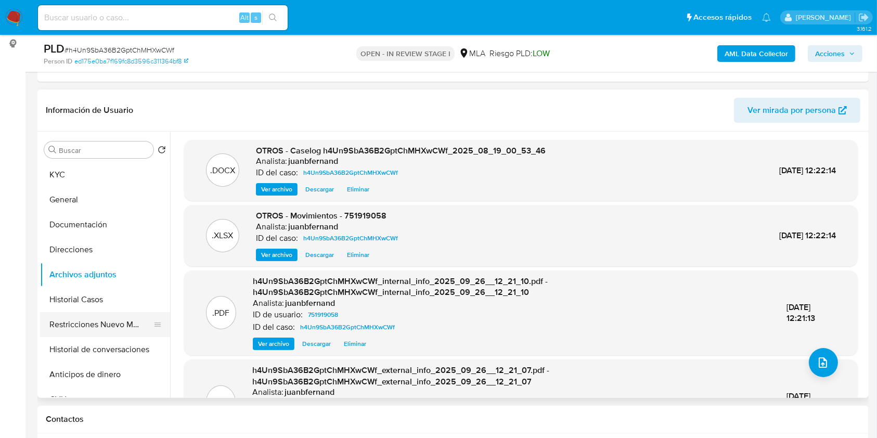
click at [78, 317] on button "Restricciones Nuevo Mundo" at bounding box center [101, 324] width 122 height 25
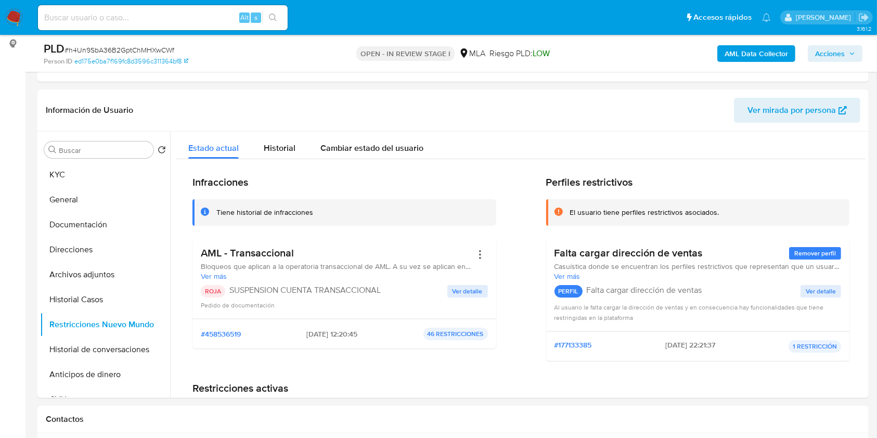
click at [828, 49] on span "Acciones" at bounding box center [830, 53] width 30 height 17
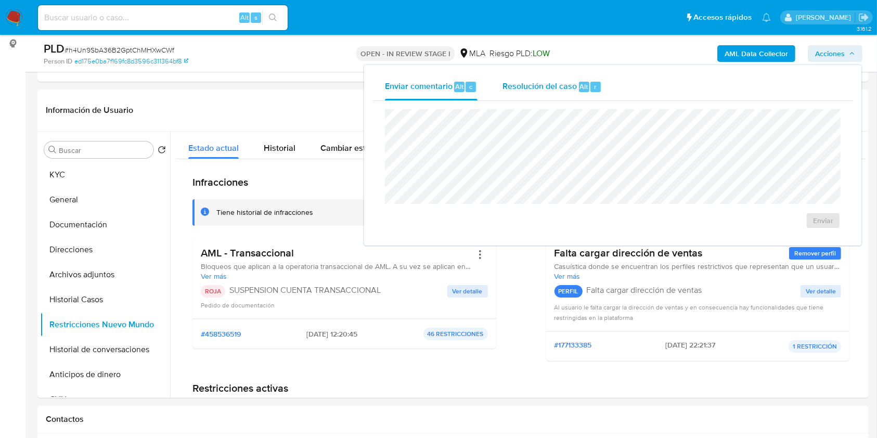
click at [582, 89] on span "Alt" at bounding box center [584, 87] width 8 height 10
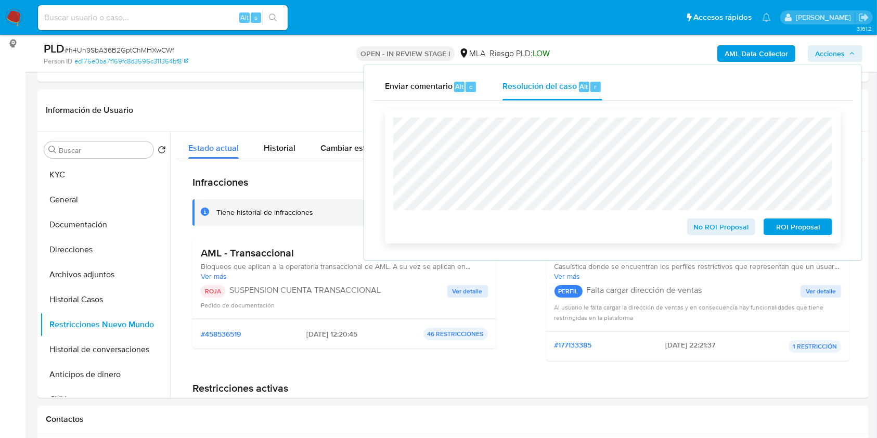
click at [801, 221] on span "ROI Proposal" at bounding box center [798, 227] width 54 height 15
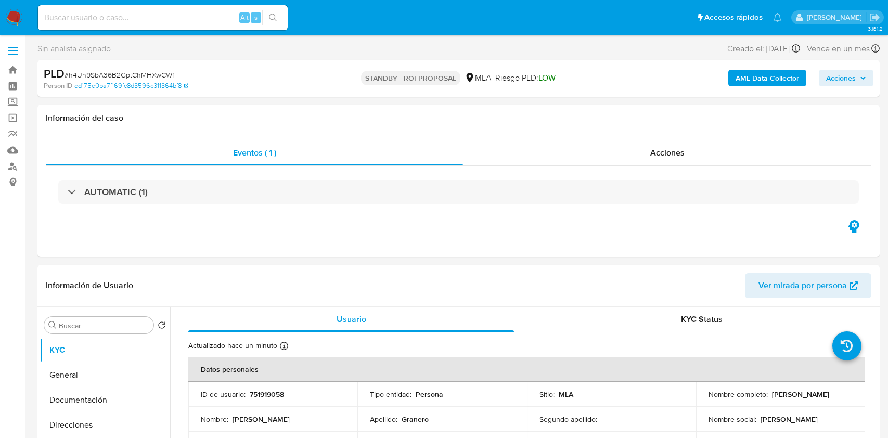
select select "10"
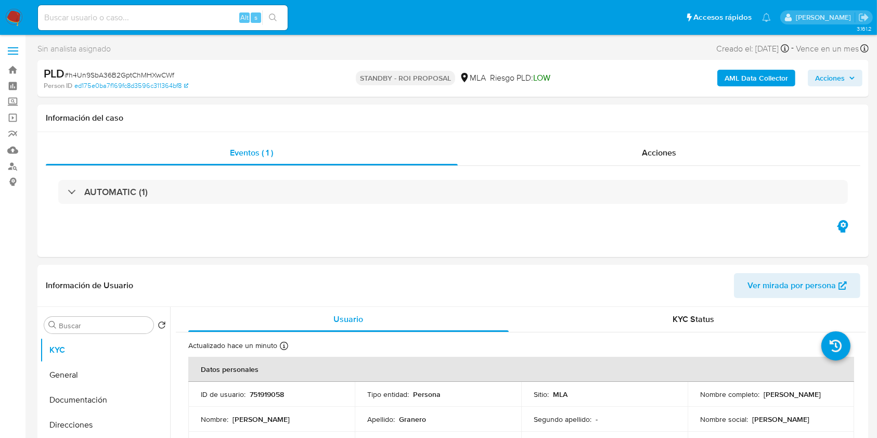
click at [210, 12] on input at bounding box center [163, 18] width 250 height 14
paste input "3Cw3M4CjwOzsjliNYLWb6V3Q"
type input "3Cw3M4CjwOzsjliNYLWb6V3Q"
click at [267, 18] on button "search-icon" at bounding box center [272, 17] width 21 height 15
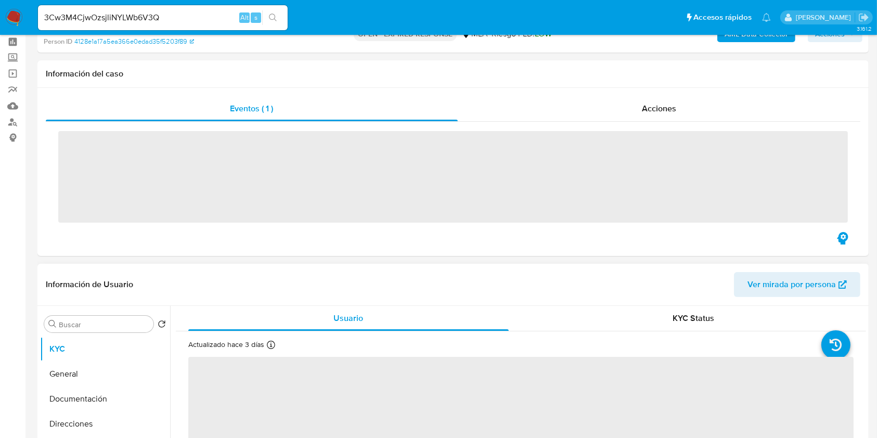
scroll to position [277, 0]
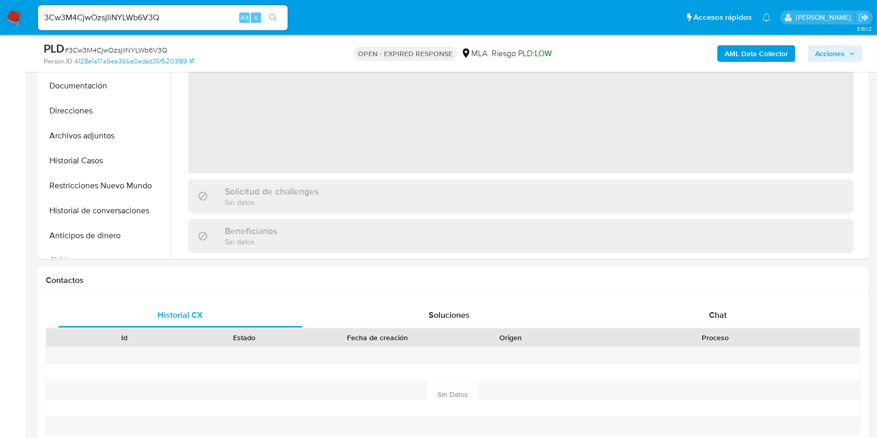
select select "10"
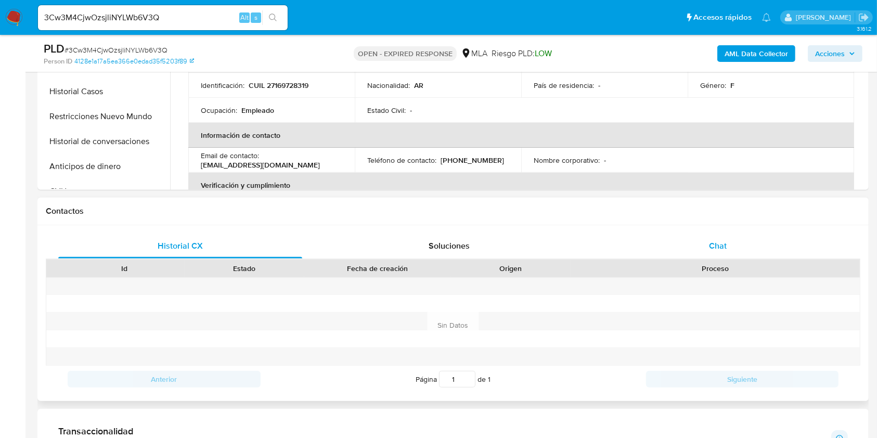
click at [722, 244] on span "Chat" at bounding box center [718, 246] width 18 height 12
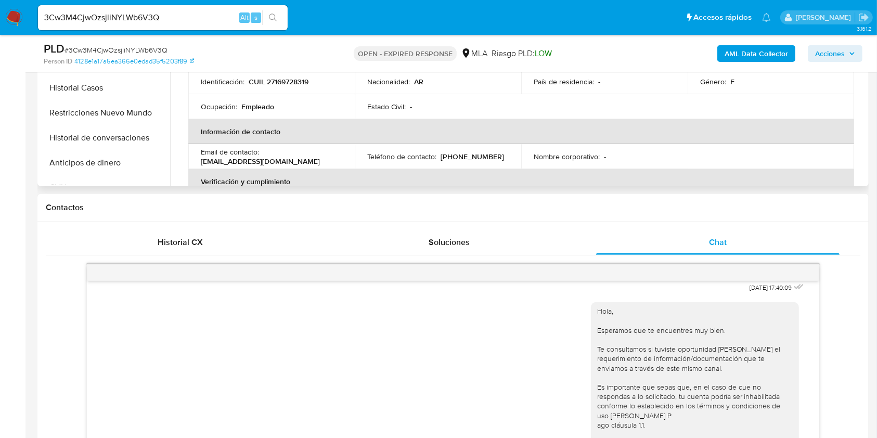
scroll to position [138, 0]
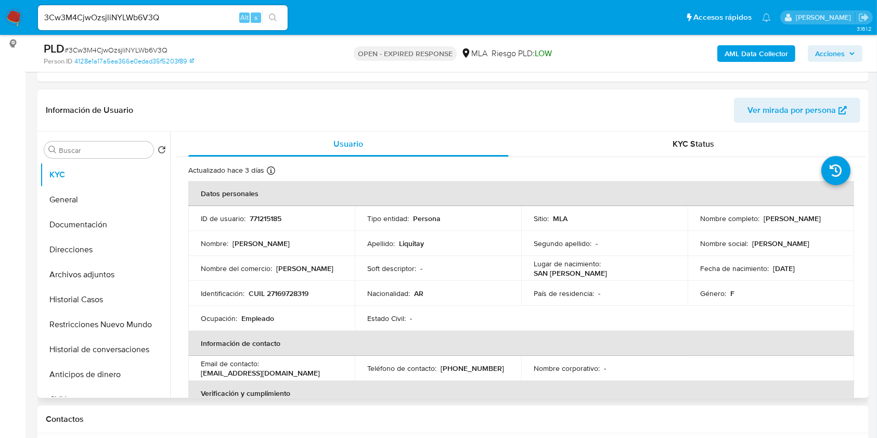
click at [305, 287] on td "Identificación : CUIL 27169728319" at bounding box center [271, 293] width 166 height 25
click at [304, 289] on p "CUIL 27169728319" at bounding box center [279, 293] width 60 height 9
click at [303, 292] on p "CUIL 27169728319" at bounding box center [279, 293] width 60 height 9
copy p "27169728319"
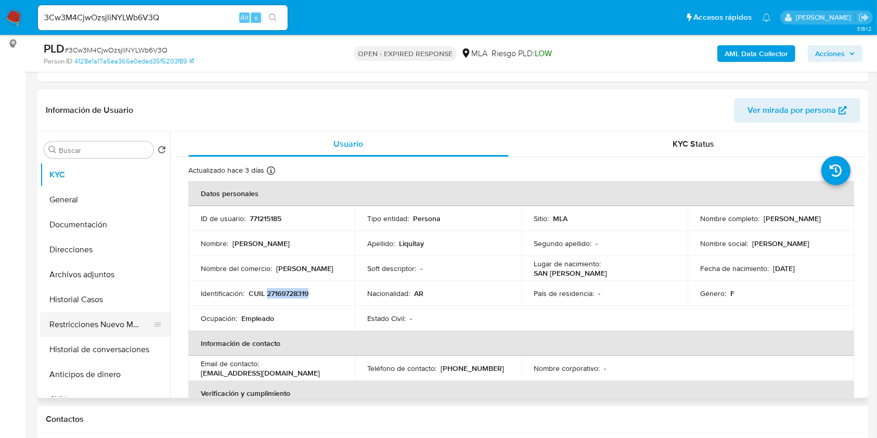
click at [87, 314] on button "Restricciones Nuevo Mundo" at bounding box center [101, 324] width 122 height 25
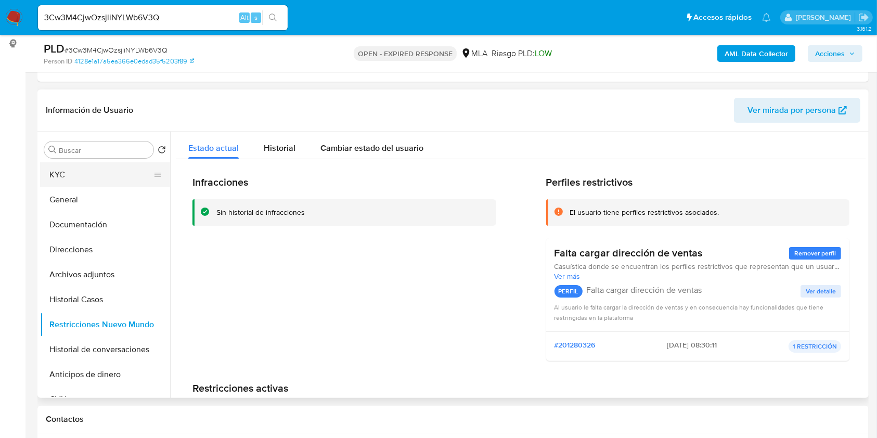
click at [87, 173] on button "KYC" at bounding box center [101, 174] width 122 height 25
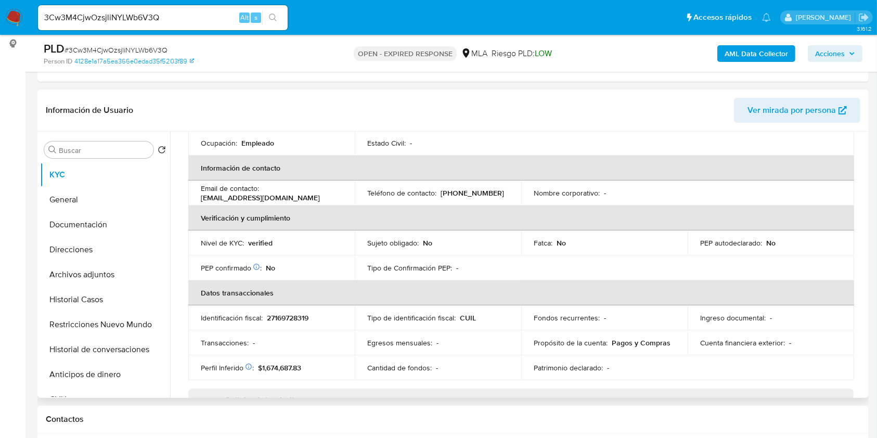
scroll to position [548, 0]
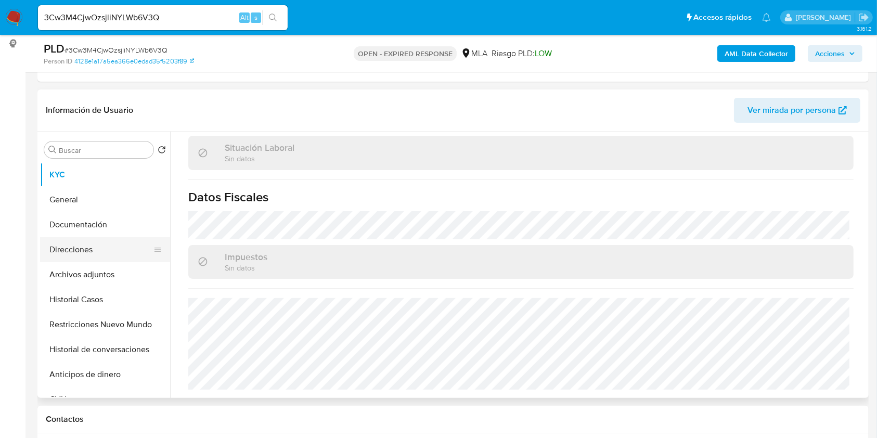
click at [110, 251] on button "Direcciones" at bounding box center [101, 249] width 122 height 25
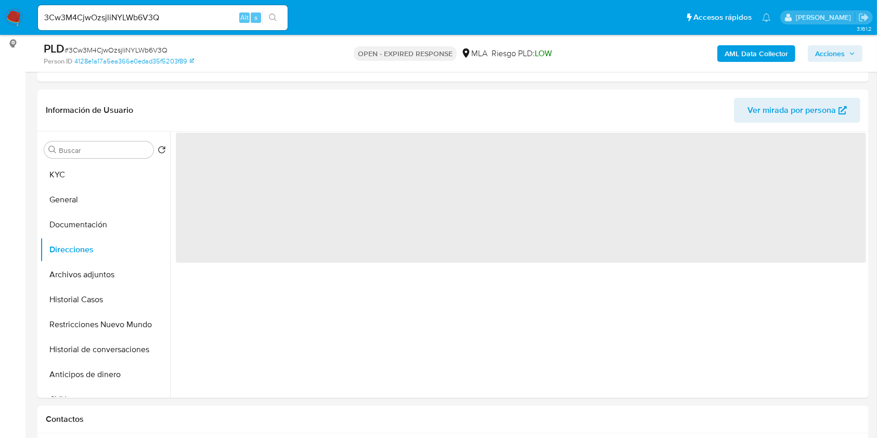
scroll to position [0, 0]
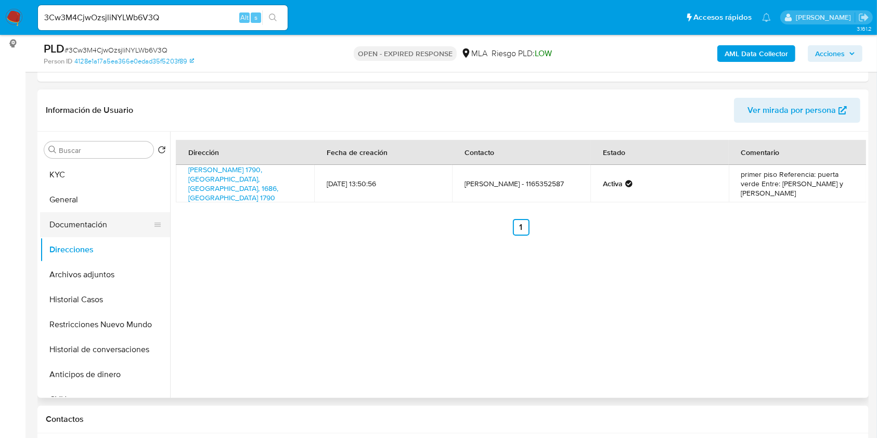
click at [88, 223] on button "Documentación" at bounding box center [101, 224] width 122 height 25
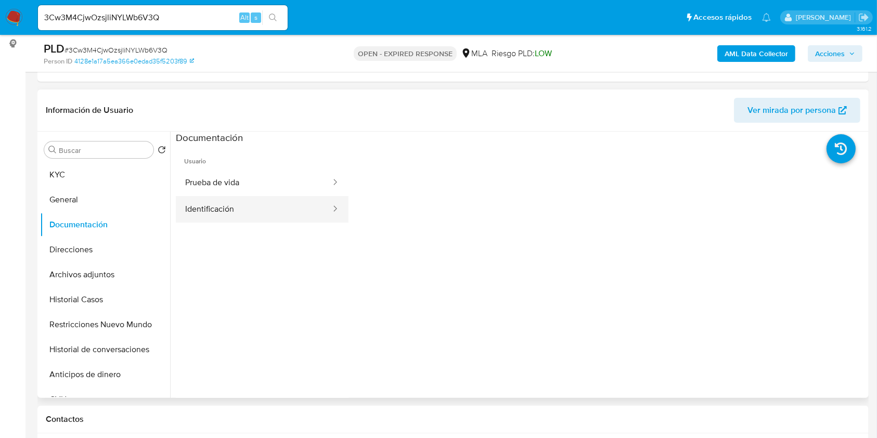
click at [299, 208] on button "Identificación" at bounding box center [254, 209] width 156 height 27
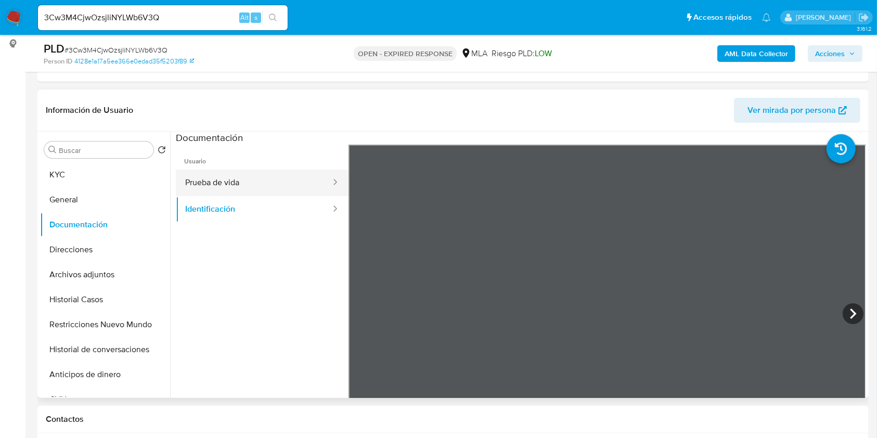
click at [246, 190] on button "Prueba de vida" at bounding box center [254, 183] width 156 height 27
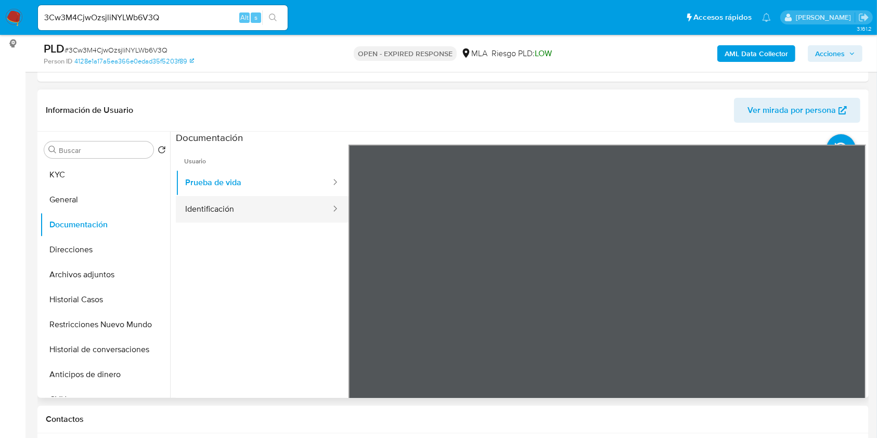
click at [272, 218] on button "Identificación" at bounding box center [254, 209] width 156 height 27
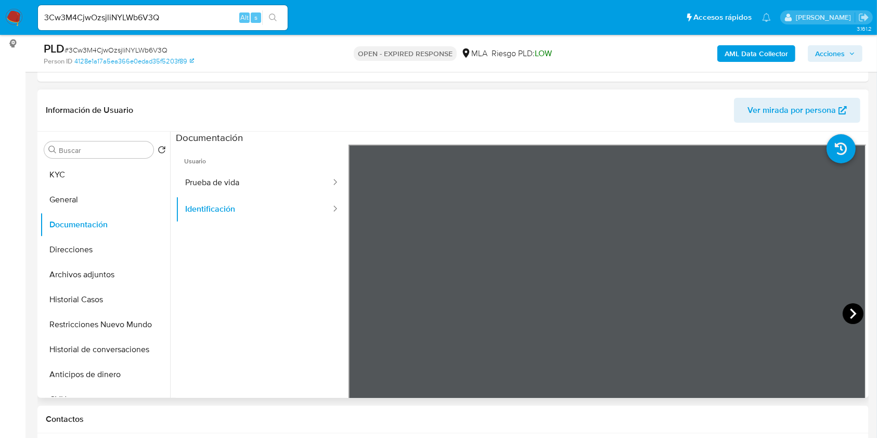
click at [856, 310] on icon at bounding box center [853, 313] width 21 height 21
click at [78, 174] on button "KYC" at bounding box center [101, 174] width 122 height 25
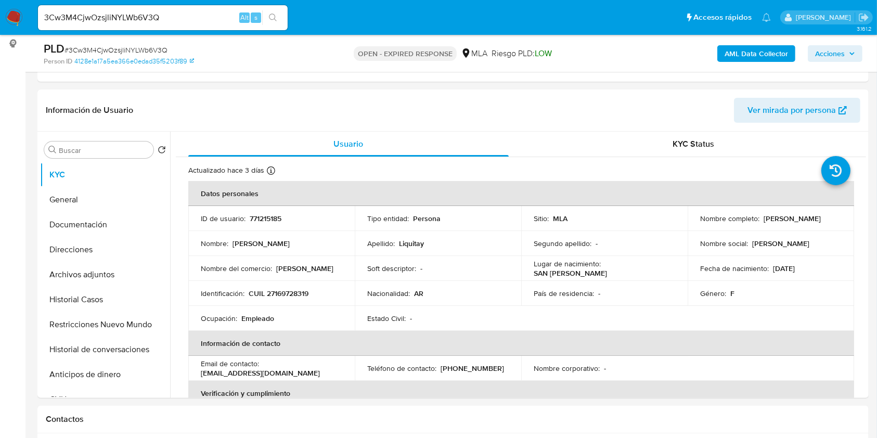
click at [192, 11] on input "3Cw3M4CjwOzsjliNYLWb6V3Q" at bounding box center [163, 18] width 250 height 14
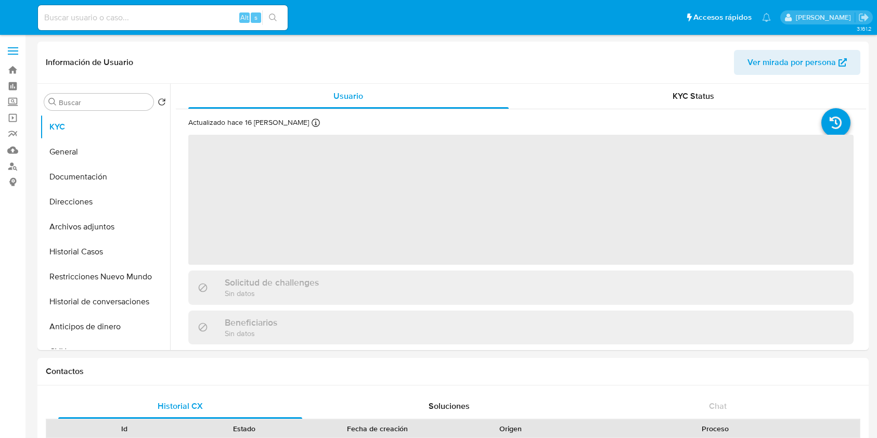
select select "10"
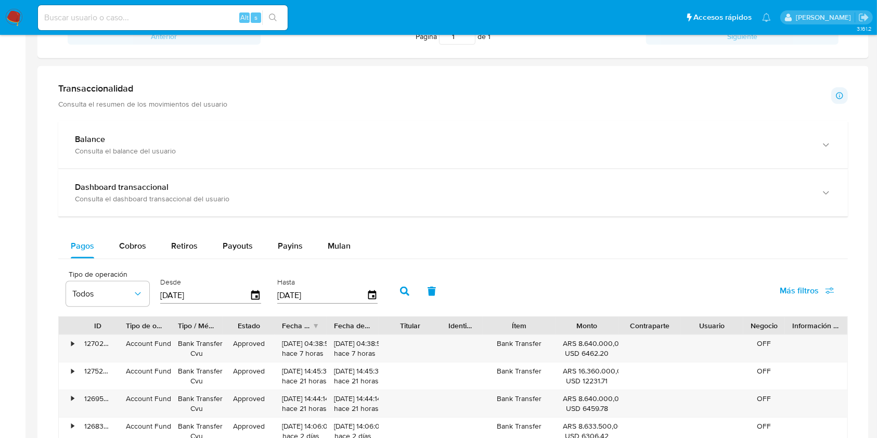
scroll to position [416, 0]
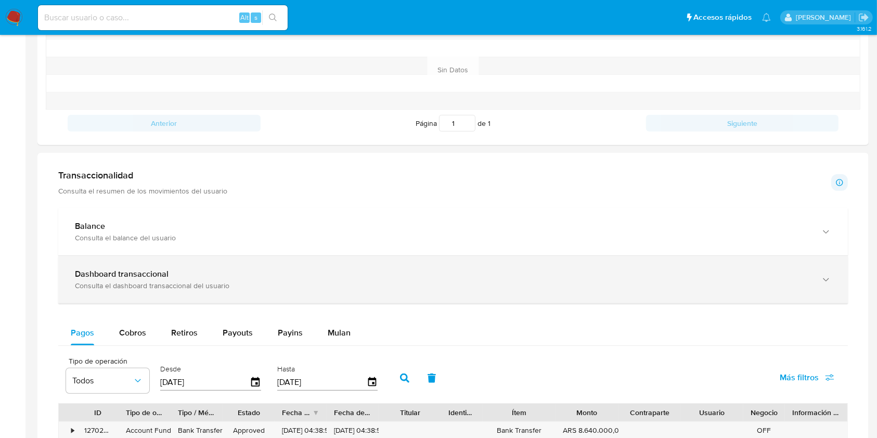
click at [157, 276] on b "Dashboard transaccional" at bounding box center [122, 274] width 94 height 12
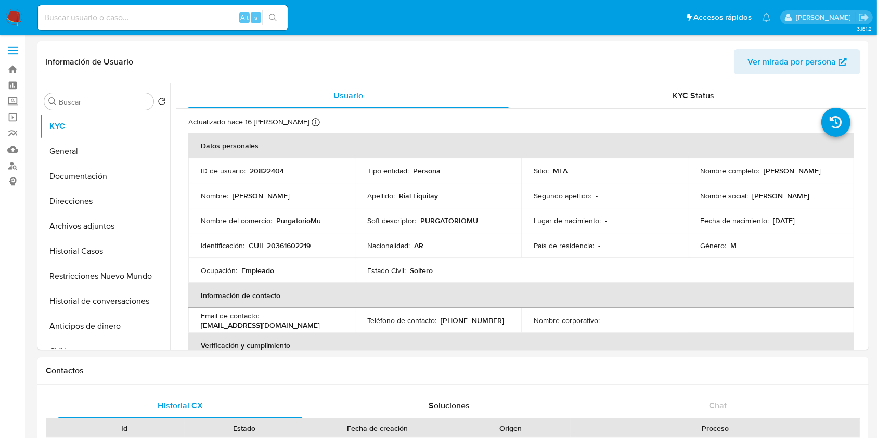
scroll to position [0, 0]
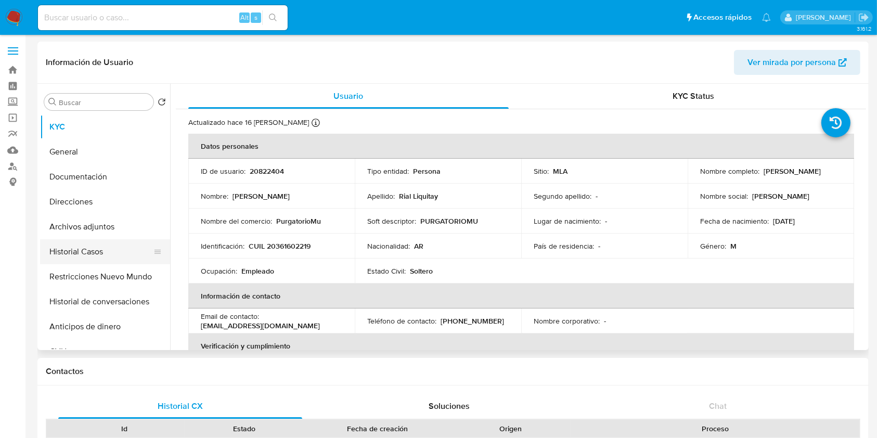
click at [114, 252] on button "Historial Casos" at bounding box center [101, 251] width 122 height 25
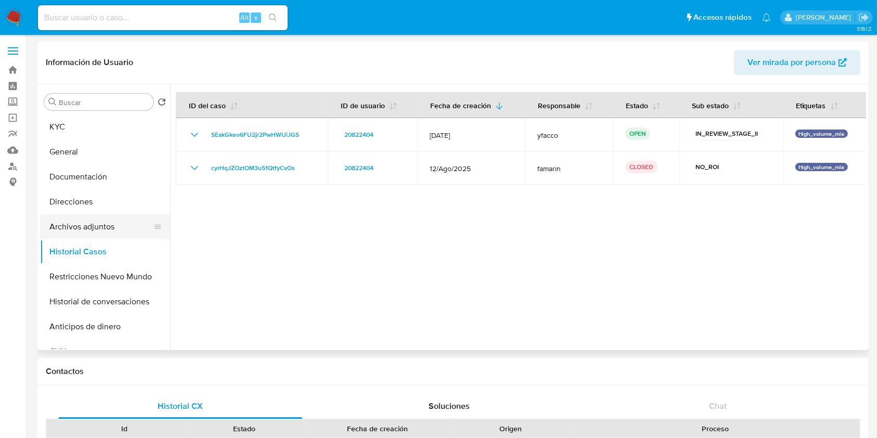
click at [100, 230] on button "Archivos adjuntos" at bounding box center [101, 226] width 122 height 25
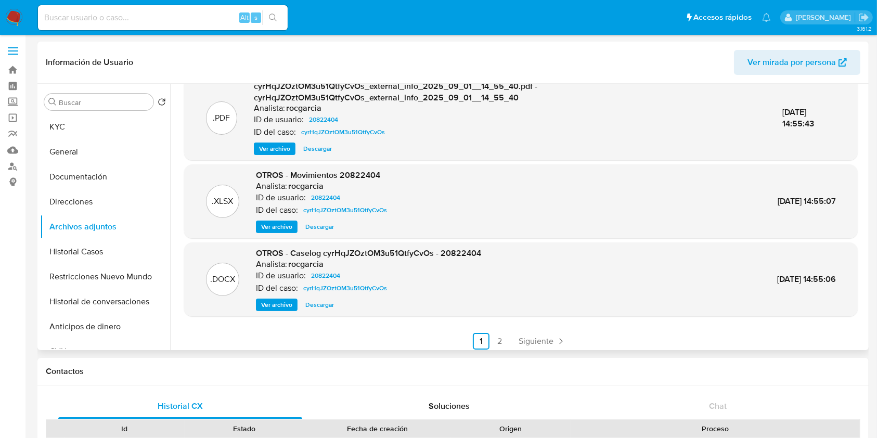
scroll to position [110, 0]
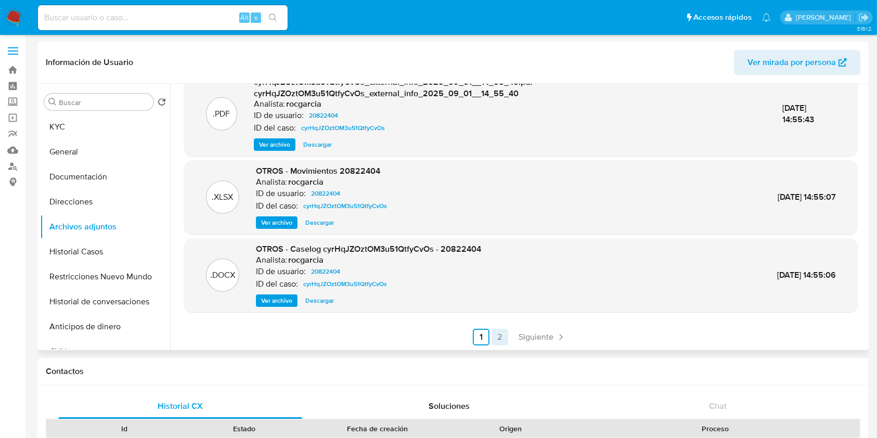
click at [498, 339] on link "2" at bounding box center [500, 337] width 17 height 17
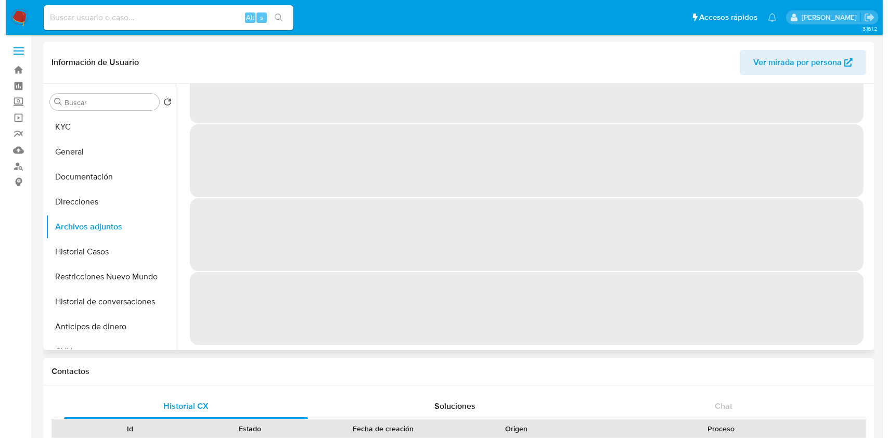
scroll to position [0, 0]
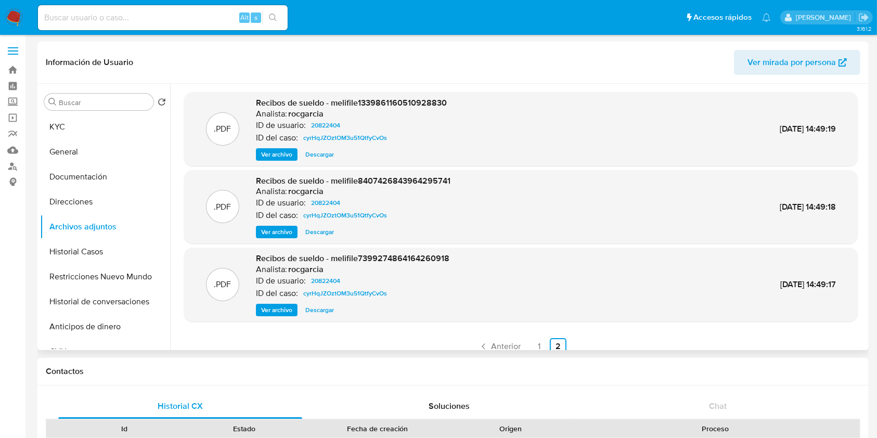
click at [283, 153] on span "Ver archivo" at bounding box center [276, 154] width 31 height 10
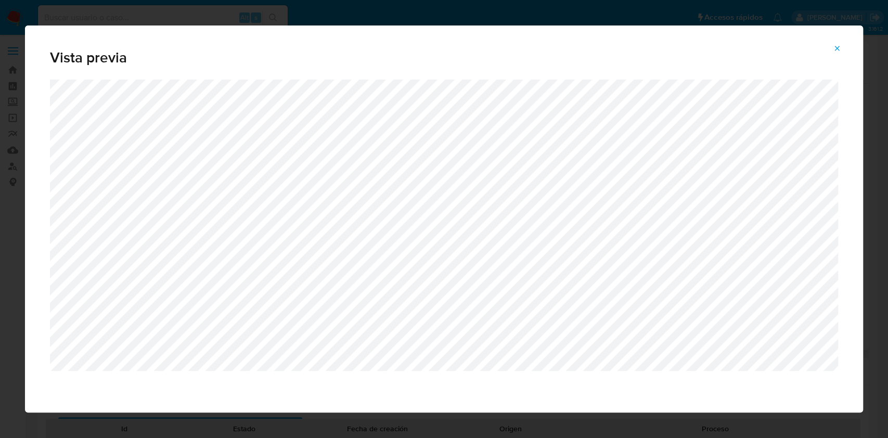
drag, startPoint x: 838, startPoint y: 47, endPoint x: 622, endPoint y: 102, distance: 223.3
click at [837, 46] on icon "Attachment preview" at bounding box center [837, 48] width 8 height 8
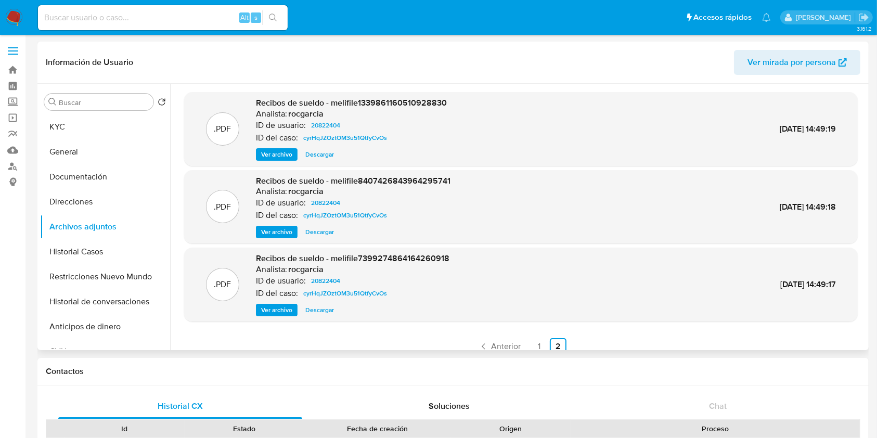
click at [266, 227] on span "Ver archivo" at bounding box center [276, 232] width 31 height 10
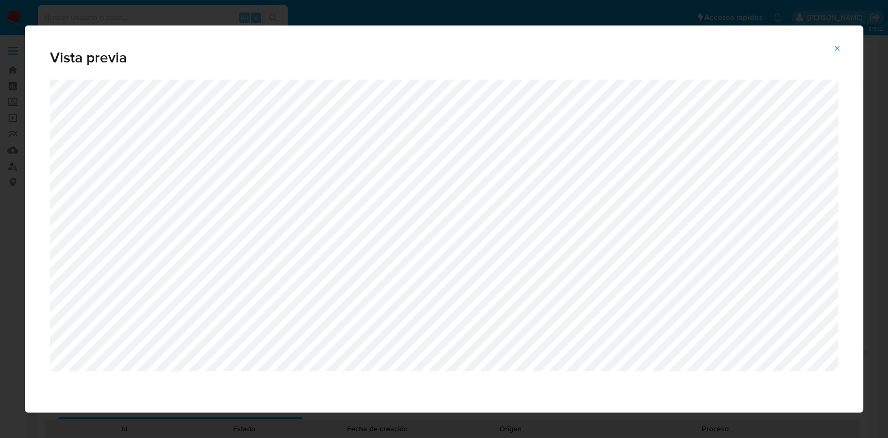
drag, startPoint x: 841, startPoint y: 50, endPoint x: 682, endPoint y: 145, distance: 184.3
click at [840, 50] on icon "Attachment preview" at bounding box center [837, 48] width 8 height 8
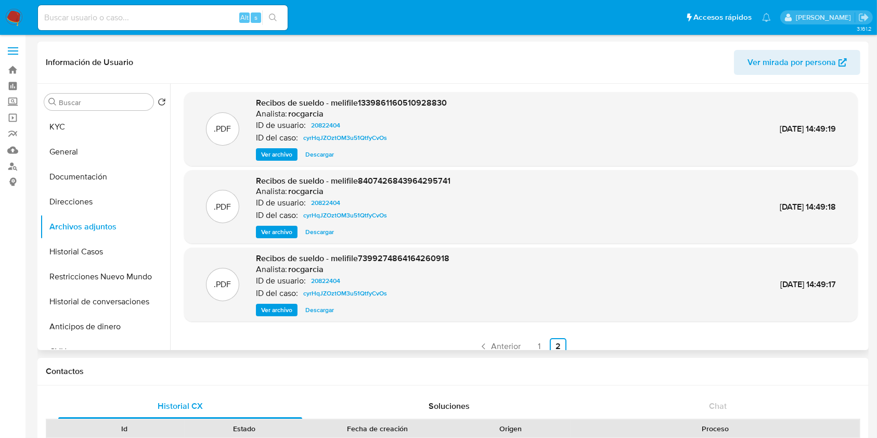
click at [276, 306] on span "Ver archivo" at bounding box center [276, 310] width 31 height 10
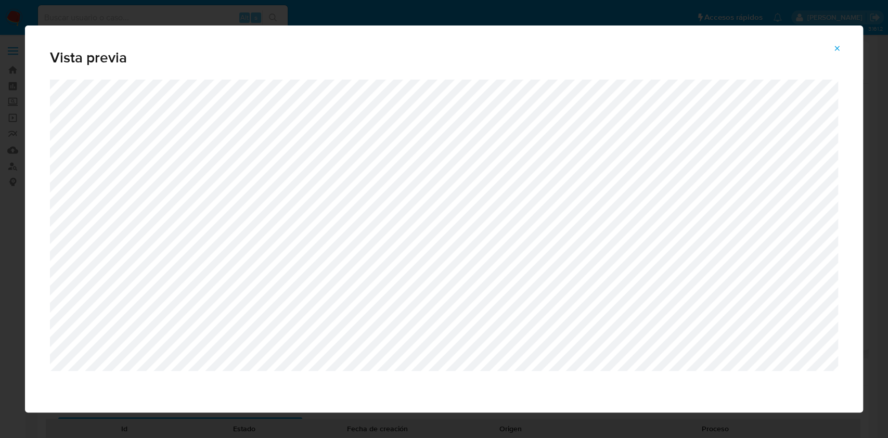
click at [840, 54] on span "Attachment preview" at bounding box center [837, 48] width 8 height 15
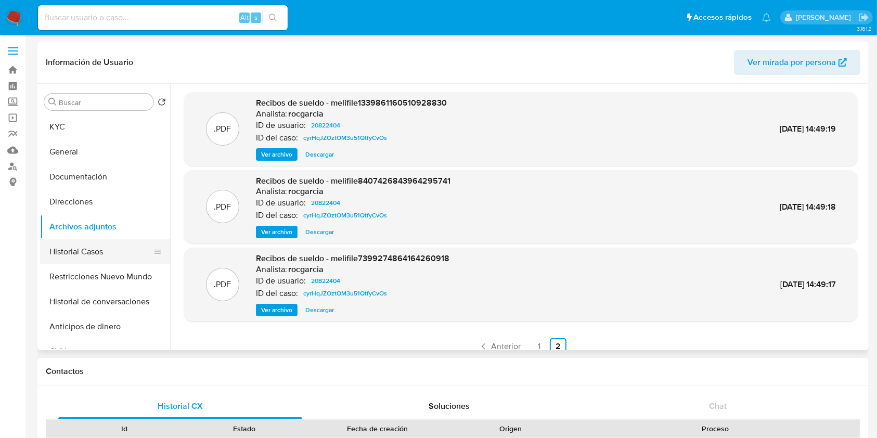
click at [102, 255] on button "Historial Casos" at bounding box center [101, 251] width 122 height 25
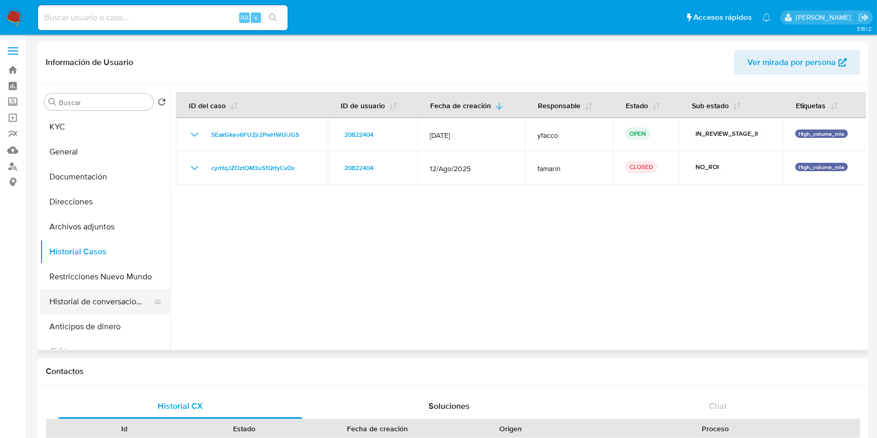
click at [100, 296] on button "Historial de conversaciones" at bounding box center [101, 301] width 122 height 25
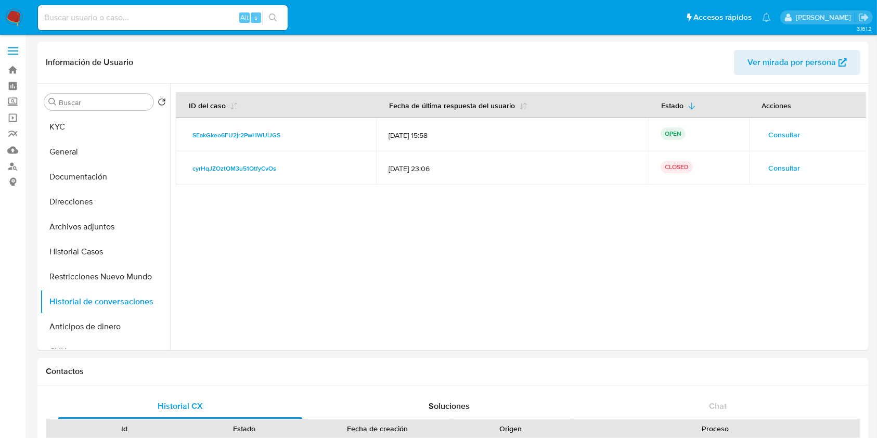
click at [781, 167] on span "Consultar" at bounding box center [785, 168] width 32 height 15
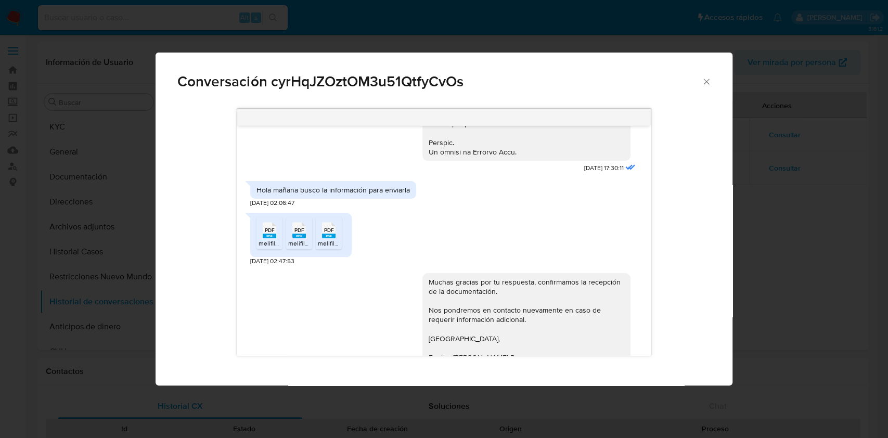
scroll to position [574, 0]
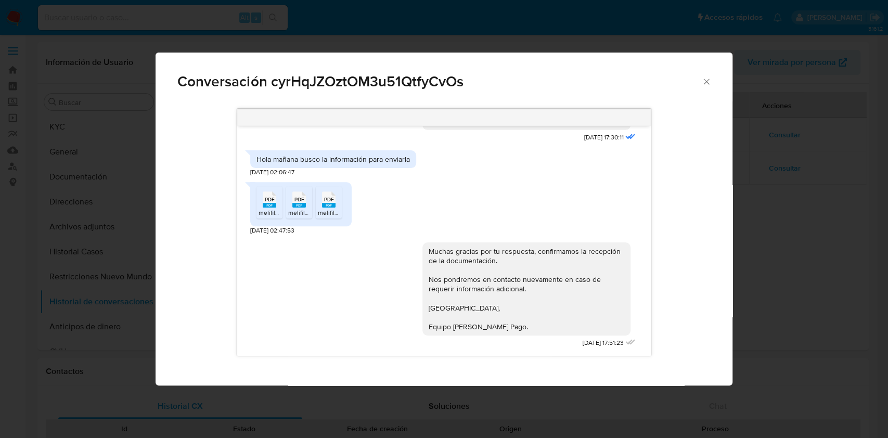
click at [709, 79] on icon "Cerrar" at bounding box center [706, 81] width 10 height 10
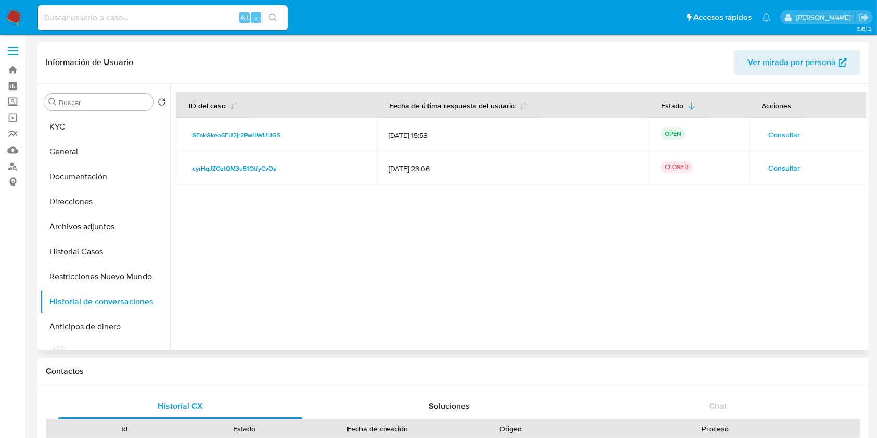
click at [792, 135] on span "Consultar" at bounding box center [785, 134] width 32 height 15
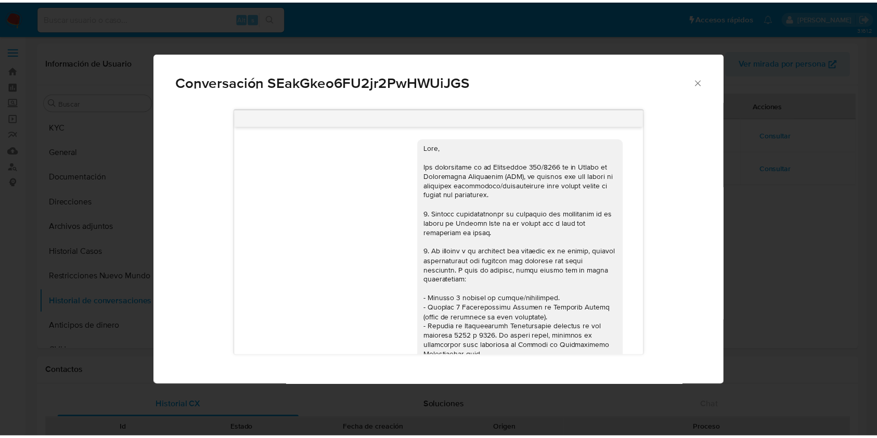
scroll to position [428, 0]
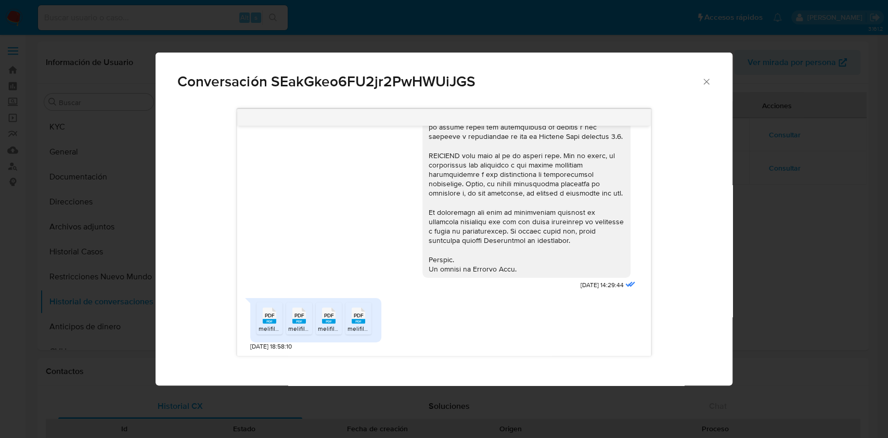
click at [266, 319] on rect "Comunicación" at bounding box center [270, 321] width 14 height 5
drag, startPoint x: 295, startPoint y: 322, endPoint x: 319, endPoint y: 327, distance: 24.9
click at [295, 322] on rect "Comunicación" at bounding box center [299, 321] width 14 height 5
click at [329, 325] on span "melifile2887408016629598165.pdf" at bounding box center [366, 328] width 96 height 9
click at [354, 320] on rect "Comunicación" at bounding box center [359, 321] width 14 height 5
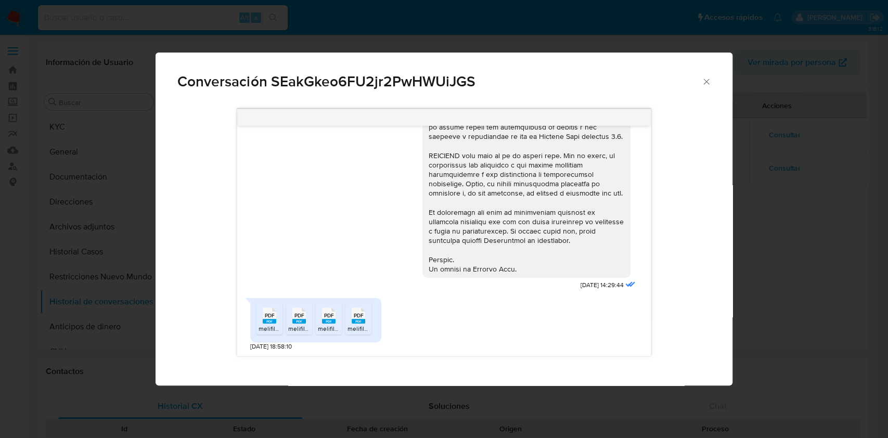
click at [708, 80] on icon "Cerrar" at bounding box center [706, 81] width 10 height 10
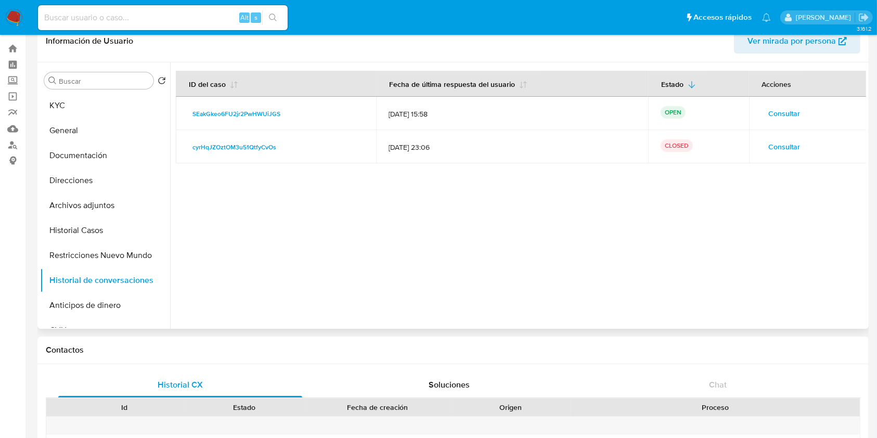
scroll to position [0, 0]
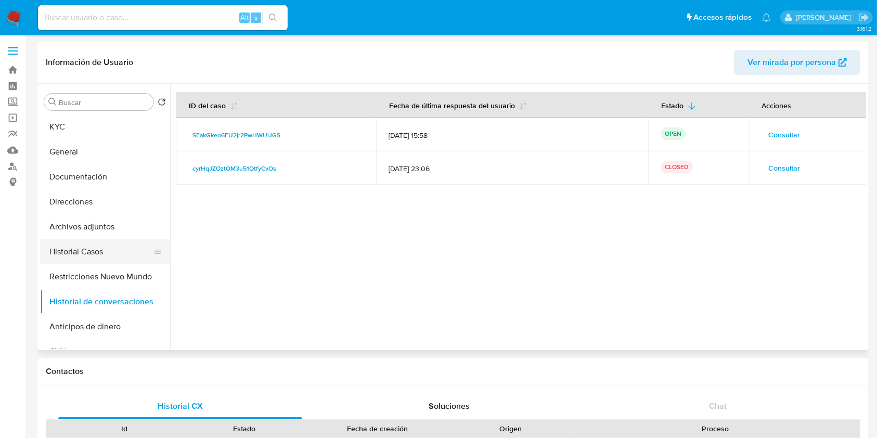
click at [102, 252] on button "Historial Casos" at bounding box center [101, 251] width 122 height 25
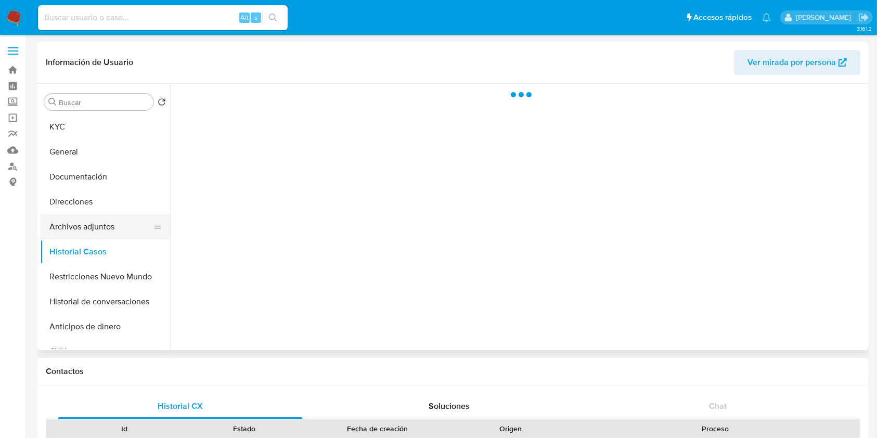
click at [100, 234] on button "Archivos adjuntos" at bounding box center [101, 226] width 122 height 25
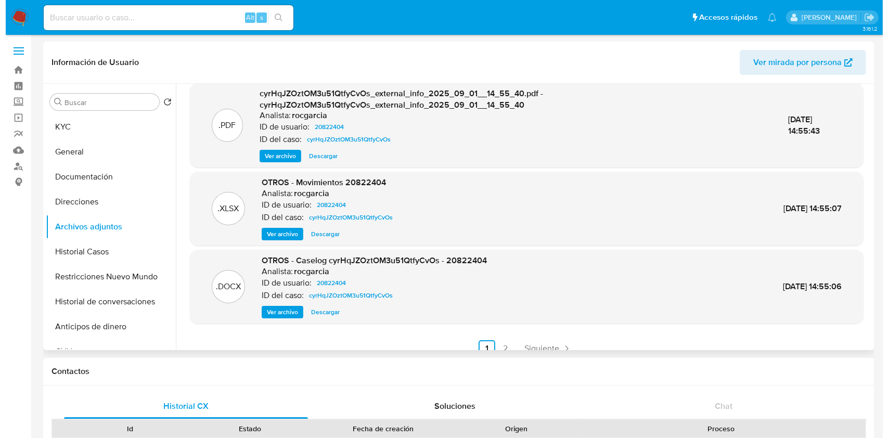
scroll to position [110, 0]
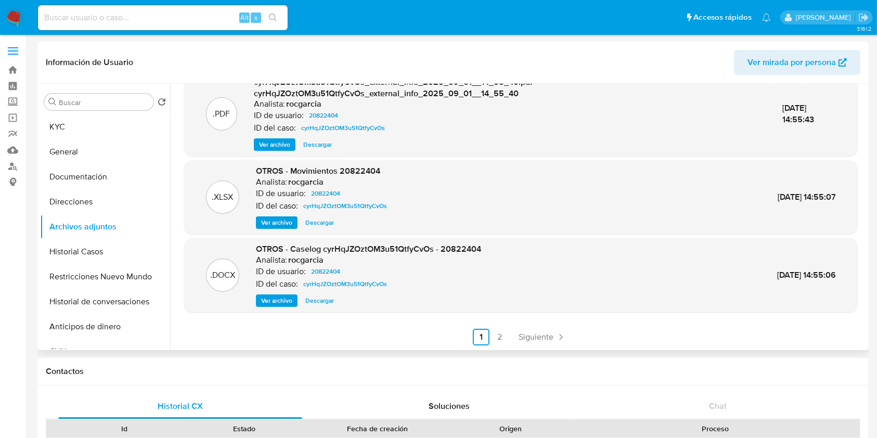
click at [262, 296] on span "Ver archivo" at bounding box center [276, 300] width 31 height 10
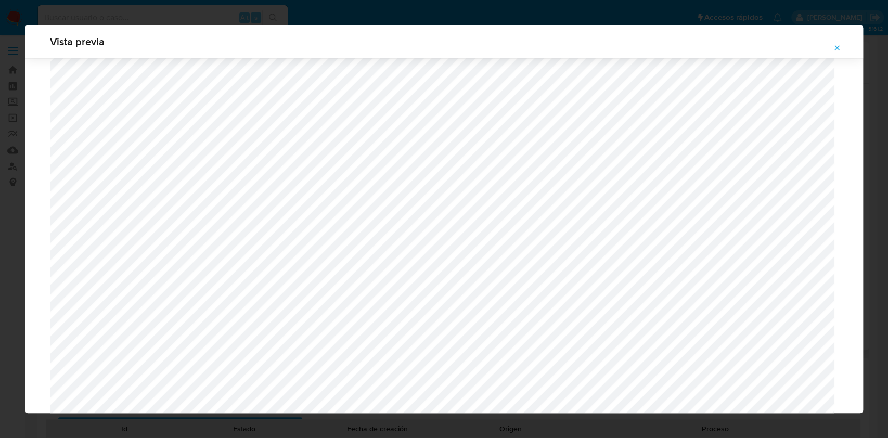
scroll to position [519, 0]
click at [836, 45] on icon "Attachment preview" at bounding box center [837, 48] width 8 height 8
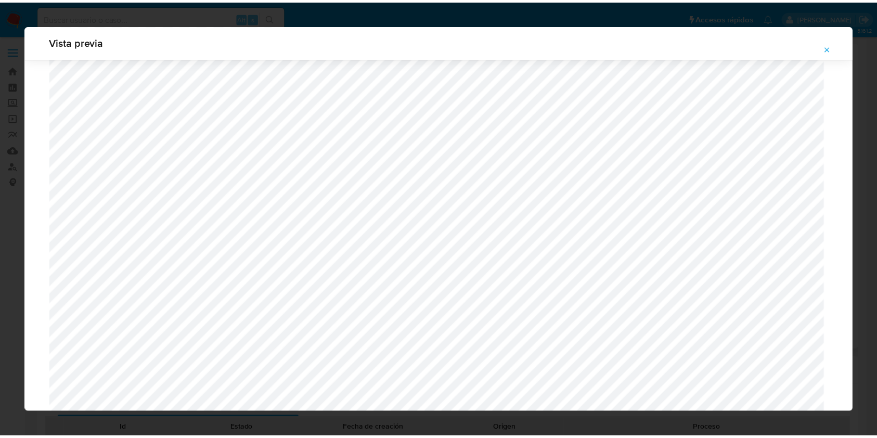
scroll to position [0, 0]
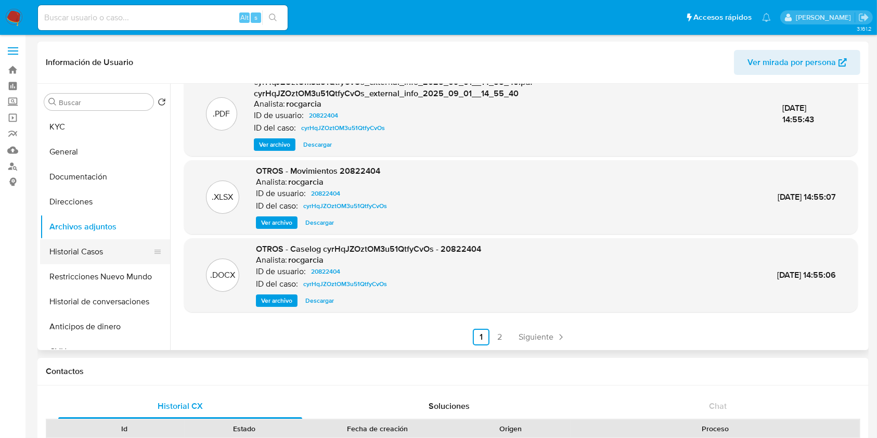
click at [101, 252] on button "Historial Casos" at bounding box center [101, 251] width 122 height 25
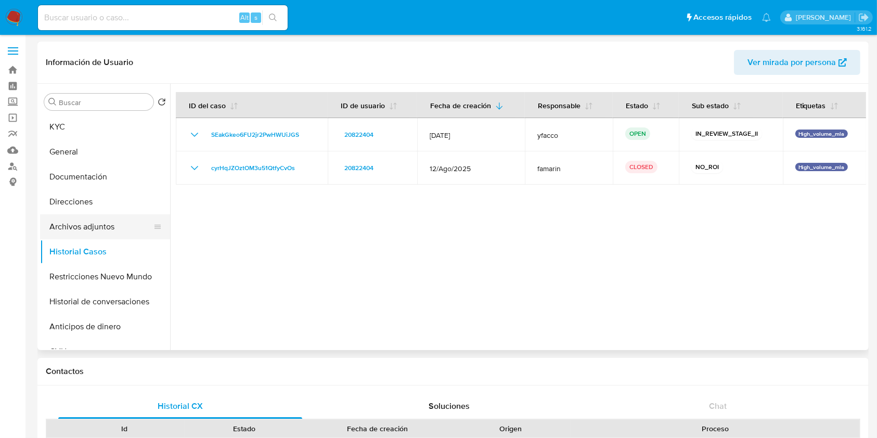
click at [97, 232] on button "Archivos adjuntos" at bounding box center [101, 226] width 122 height 25
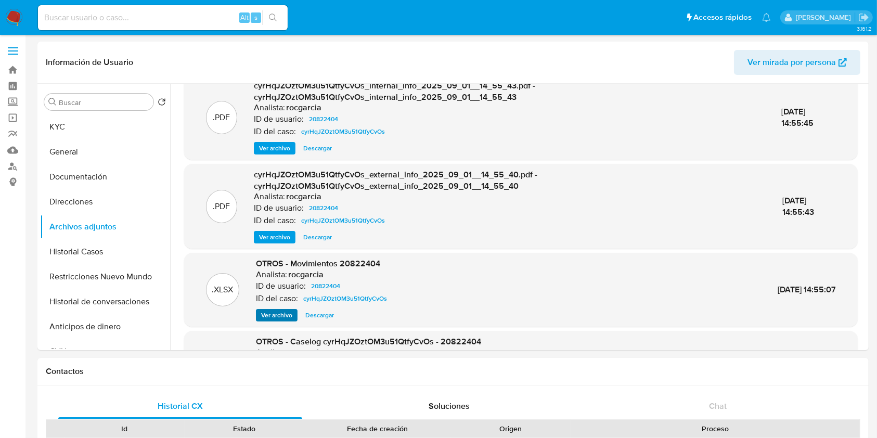
scroll to position [69, 0]
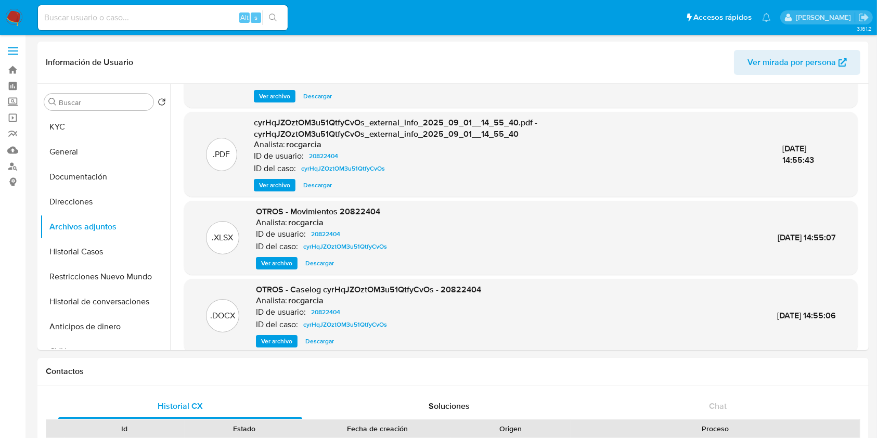
click at [312, 264] on span "Descargar" at bounding box center [319, 263] width 29 height 10
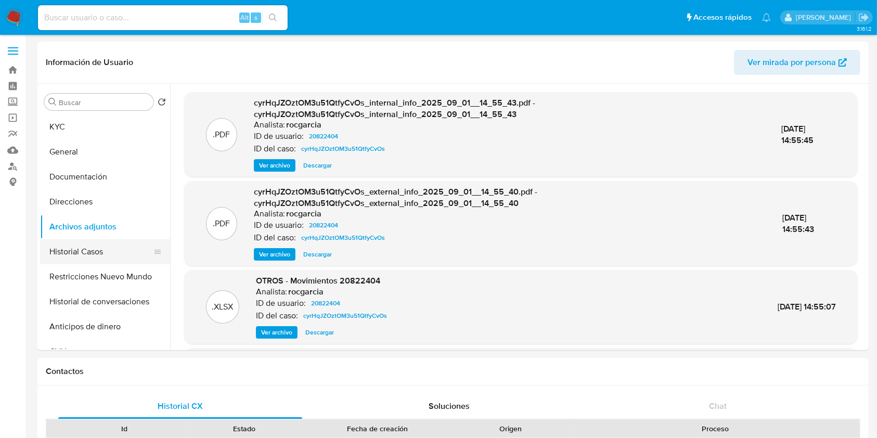
click at [93, 243] on button "Historial Casos" at bounding box center [101, 251] width 122 height 25
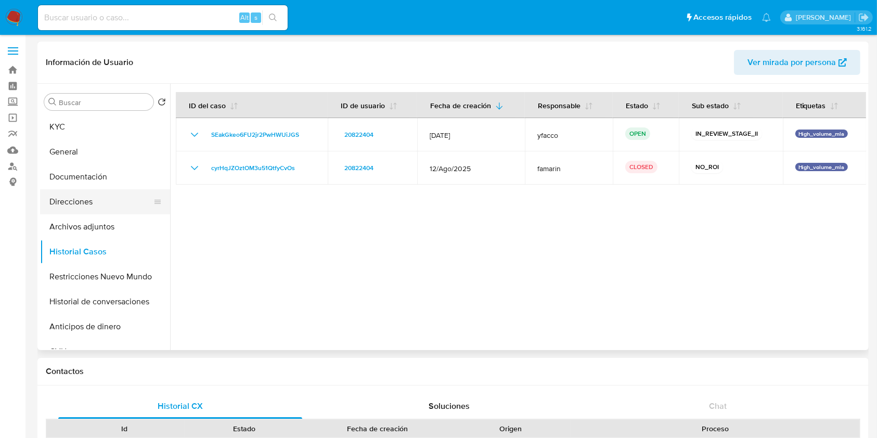
click at [97, 202] on button "Direcciones" at bounding box center [101, 201] width 122 height 25
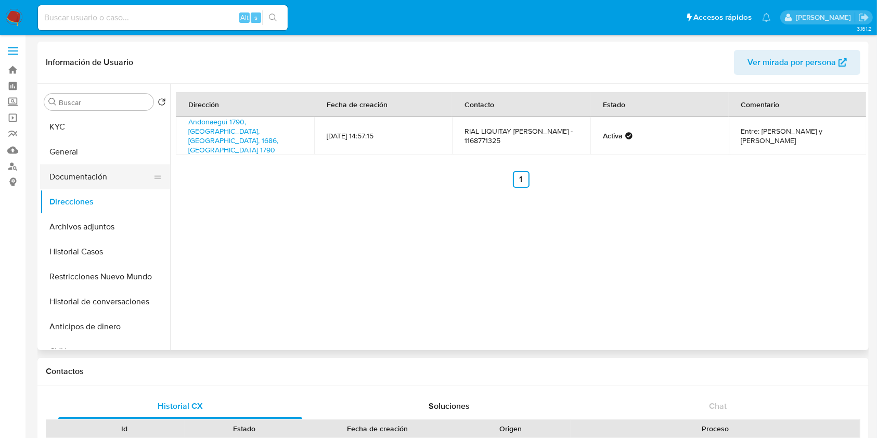
drag, startPoint x: 102, startPoint y: 170, endPoint x: 108, endPoint y: 170, distance: 5.7
click at [102, 170] on button "Documentación" at bounding box center [101, 176] width 122 height 25
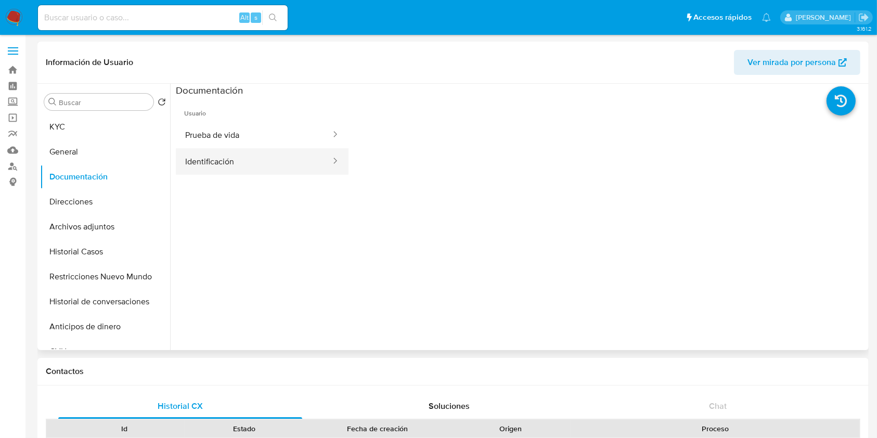
click at [298, 152] on button "Identificación" at bounding box center [254, 161] width 156 height 27
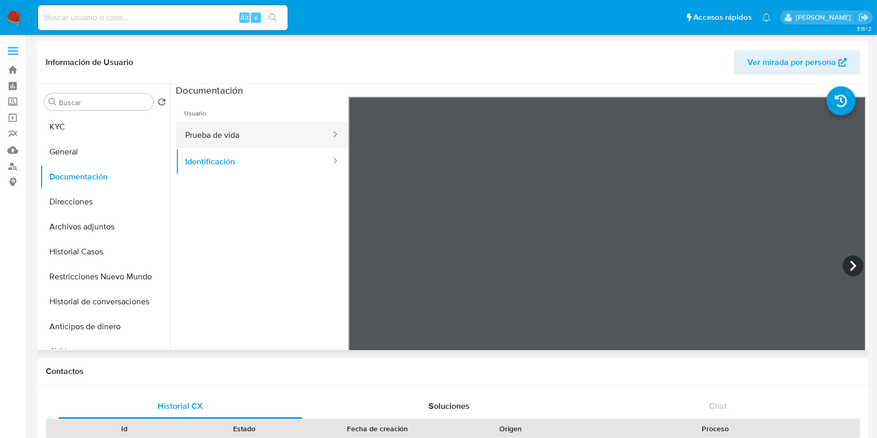
click at [263, 135] on button "Prueba de vida" at bounding box center [254, 135] width 156 height 27
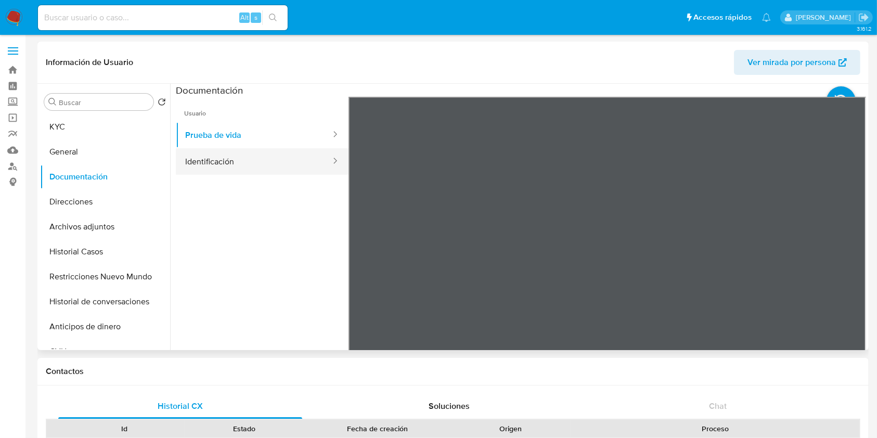
click at [250, 165] on button "Identificación" at bounding box center [254, 161] width 156 height 27
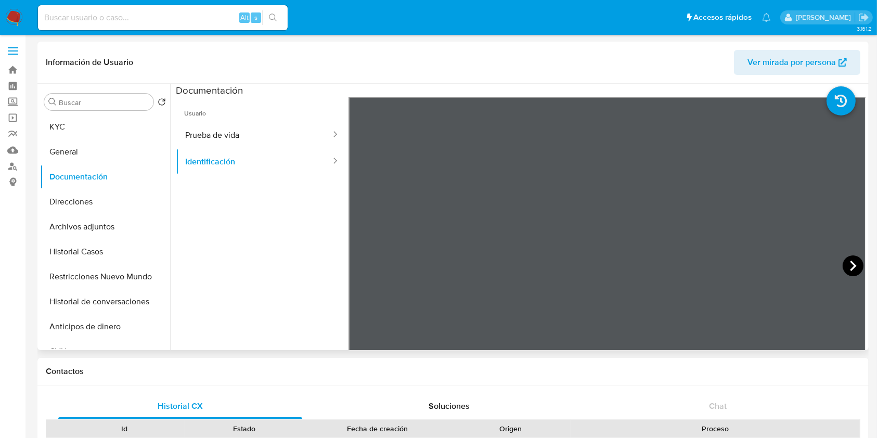
click at [843, 261] on icon at bounding box center [853, 265] width 21 height 21
click at [67, 132] on button "KYC" at bounding box center [101, 126] width 122 height 25
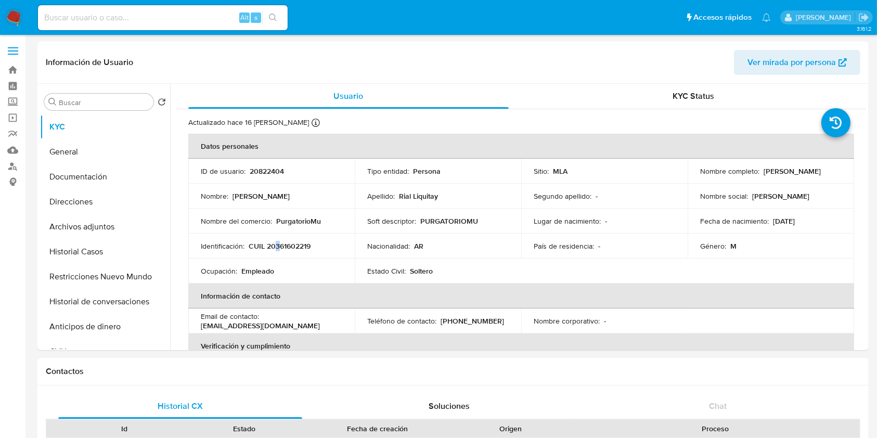
click at [279, 247] on p "CUIL 20361602219" at bounding box center [280, 245] width 62 height 9
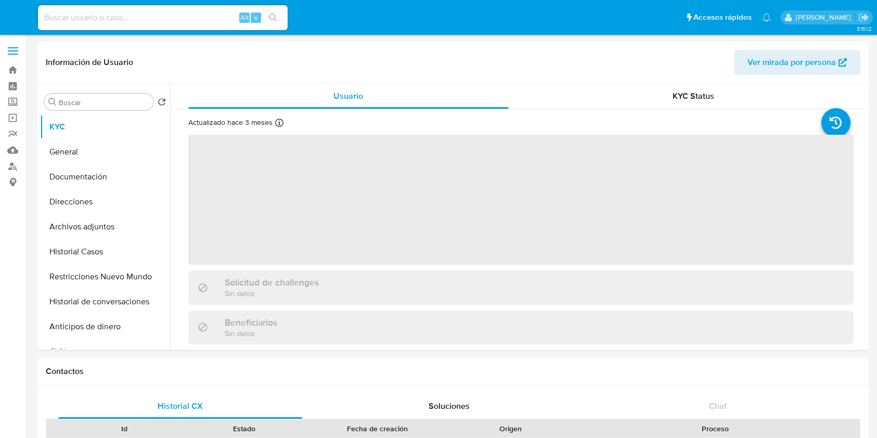
select select "10"
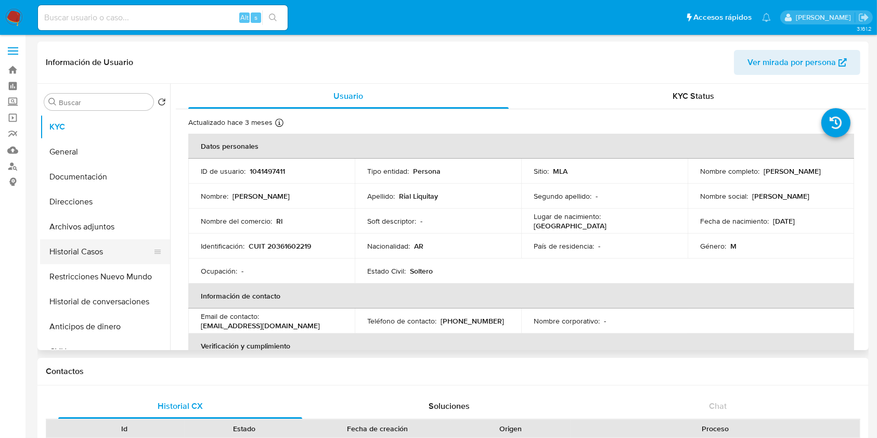
click at [85, 255] on button "Historial Casos" at bounding box center [101, 251] width 122 height 25
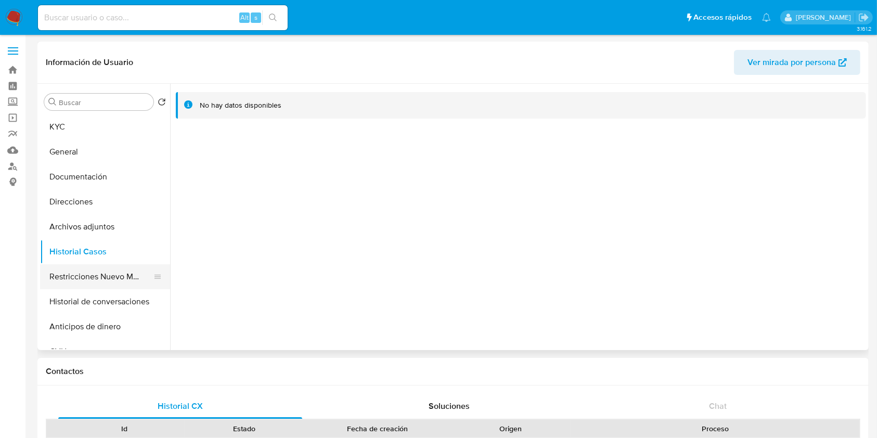
click at [88, 274] on button "Restricciones Nuevo Mundo" at bounding box center [101, 276] width 122 height 25
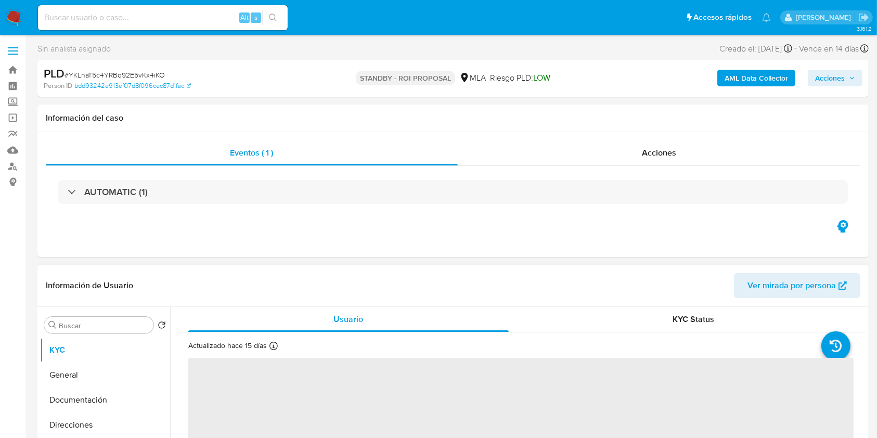
select select "10"
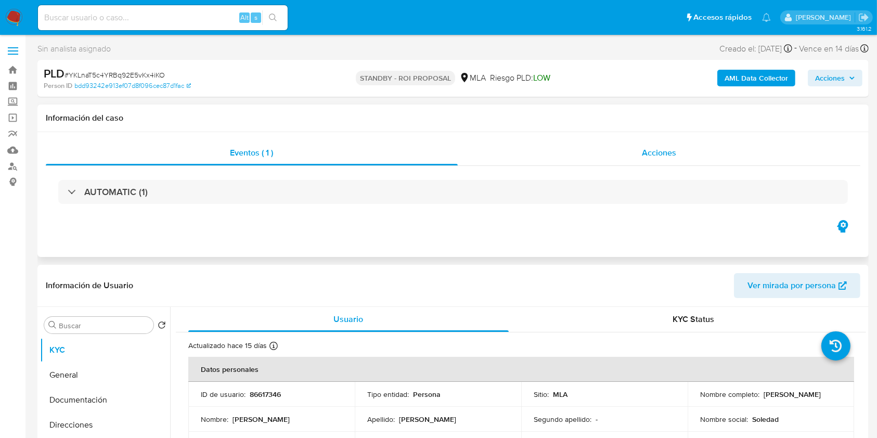
click at [698, 152] on div "Acciones" at bounding box center [659, 152] width 403 height 25
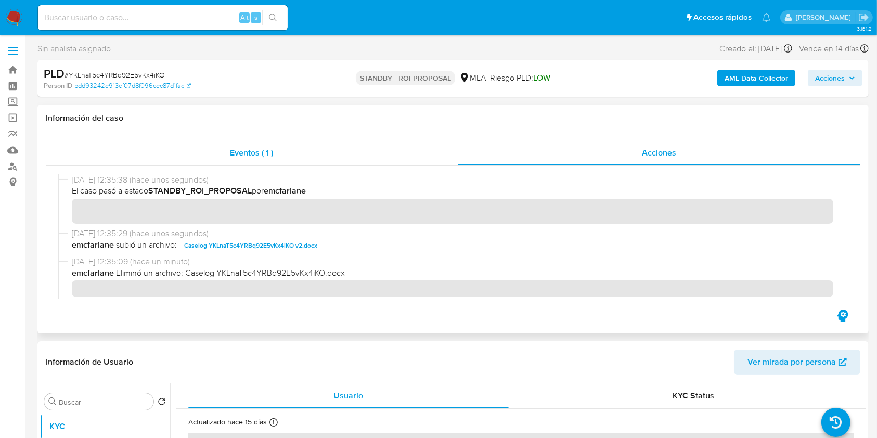
click at [275, 151] on div "Eventos ( 1 )" at bounding box center [252, 152] width 412 height 25
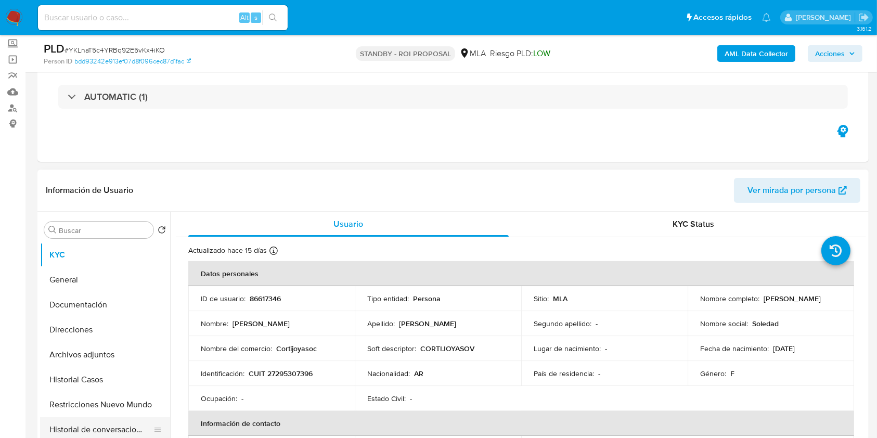
scroll to position [208, 0]
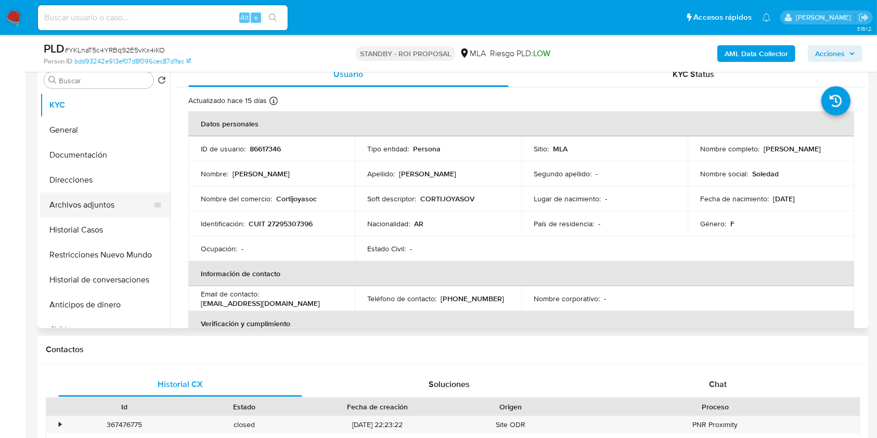
click at [96, 193] on button "Archivos adjuntos" at bounding box center [101, 204] width 122 height 25
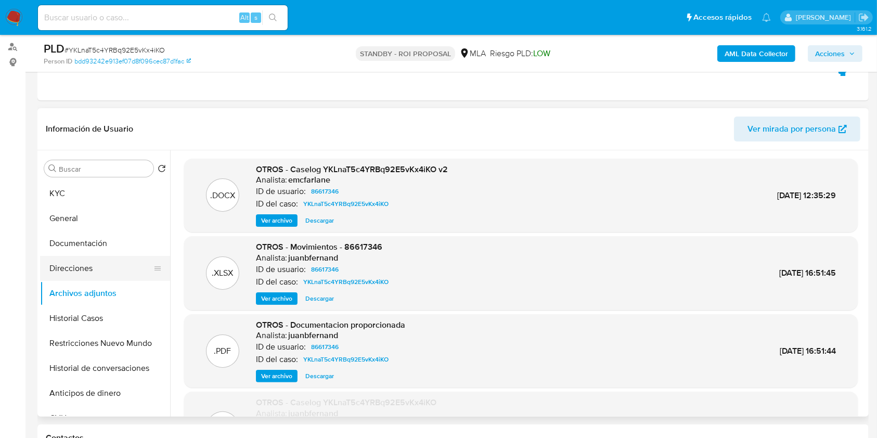
scroll to position [138, 0]
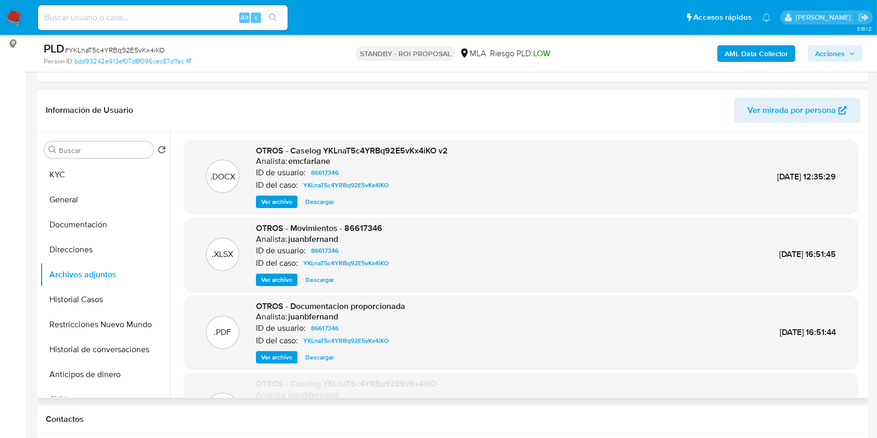
click at [325, 200] on span "Descargar" at bounding box center [319, 202] width 29 height 10
click at [60, 174] on button "KYC" at bounding box center [101, 174] width 122 height 25
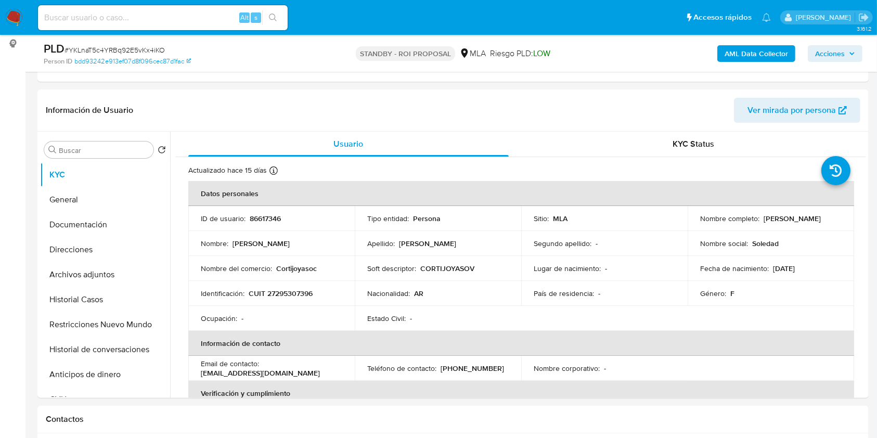
click at [318, 19] on ul "Pausado Ver notificaciones Alt s Accesos rápidos Presiona las siguientes teclas…" at bounding box center [404, 17] width 743 height 26
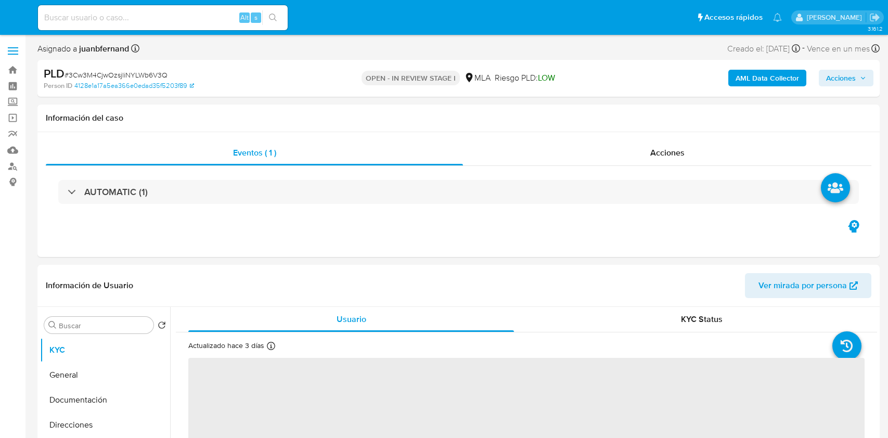
select select "10"
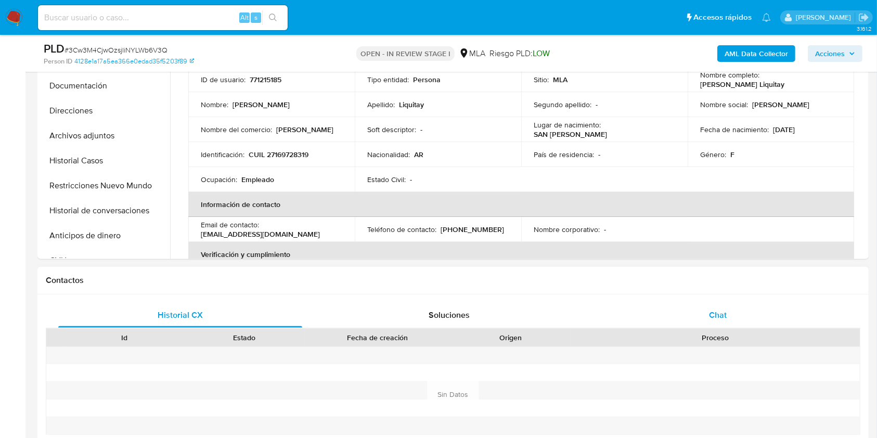
click at [717, 312] on span "Chat" at bounding box center [718, 315] width 18 height 12
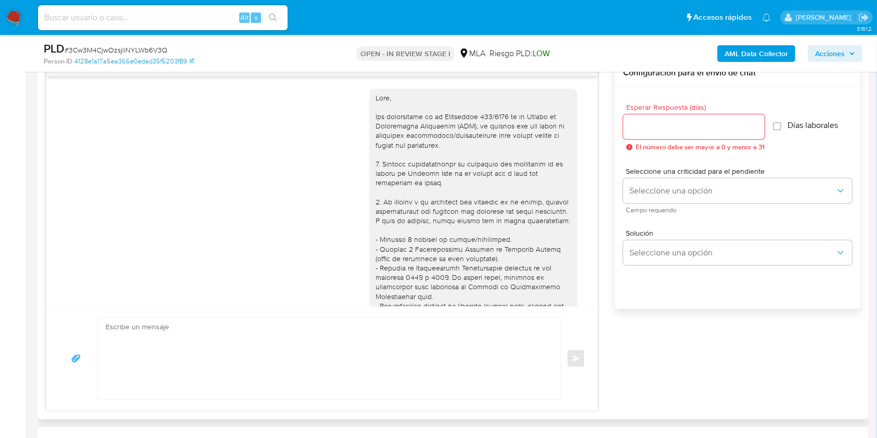
scroll to position [588, 0]
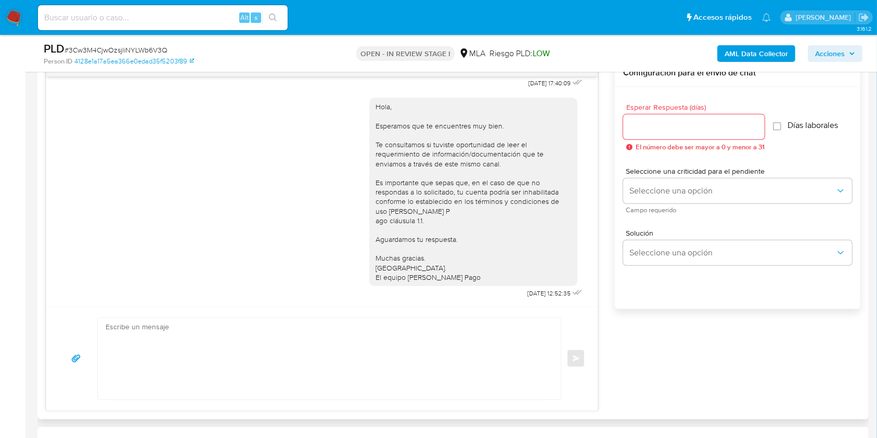
click at [197, 347] on textarea at bounding box center [327, 359] width 442 height 82
paste textarea "Lore. Ipsumdolo sit am consectetu adi elit. Se doeiusmodte in utlabor etdolorem…"
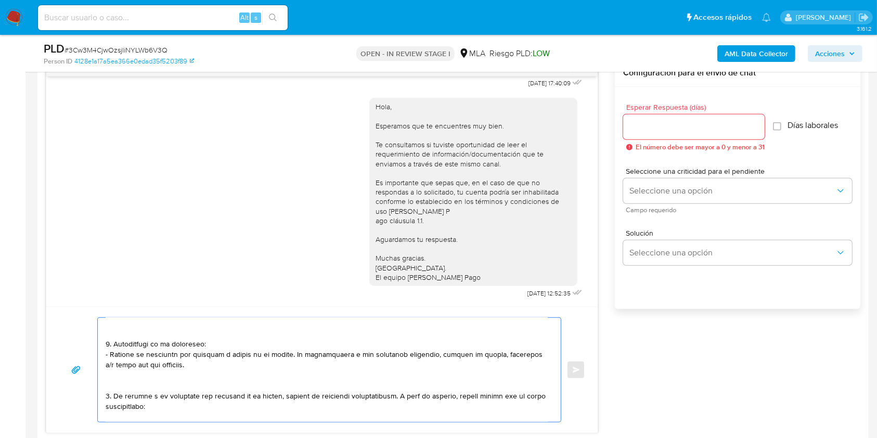
scroll to position [69, 0]
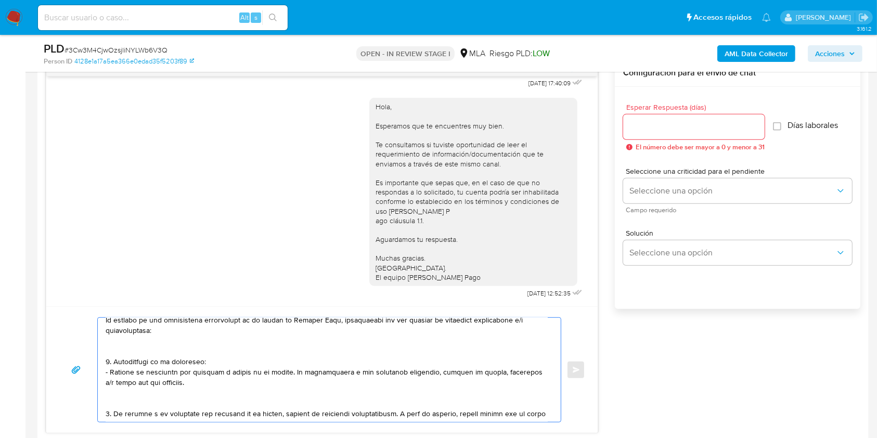
click at [170, 395] on textarea at bounding box center [327, 370] width 442 height 104
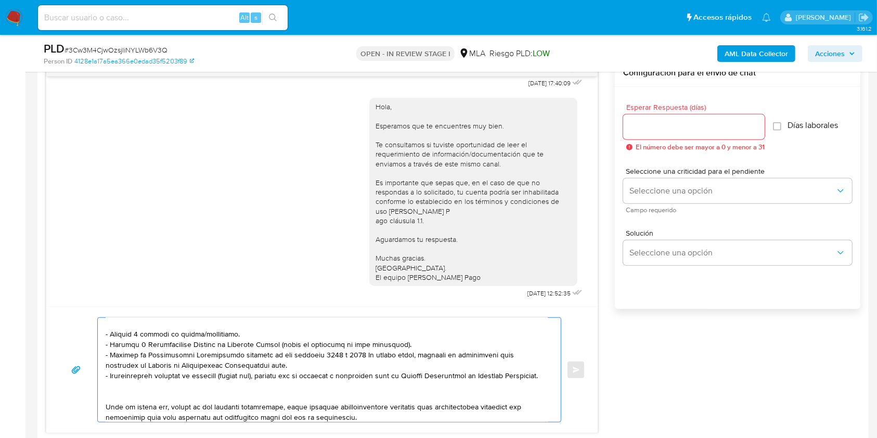
scroll to position [208, 0]
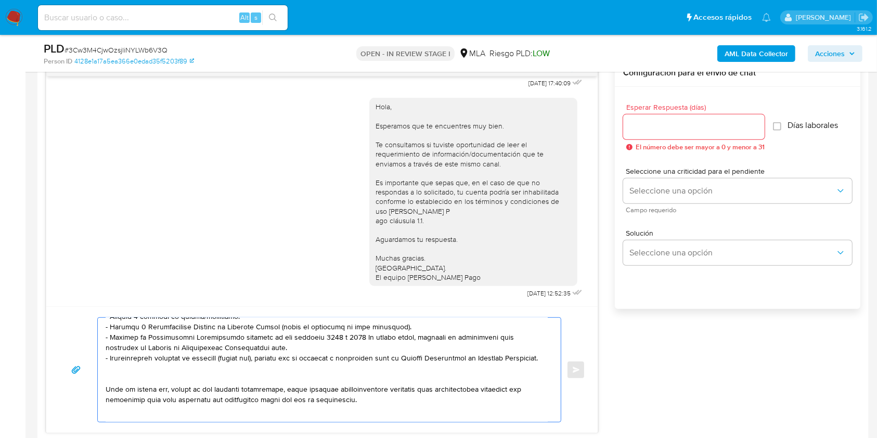
click at [167, 385] on textarea at bounding box center [327, 370] width 442 height 104
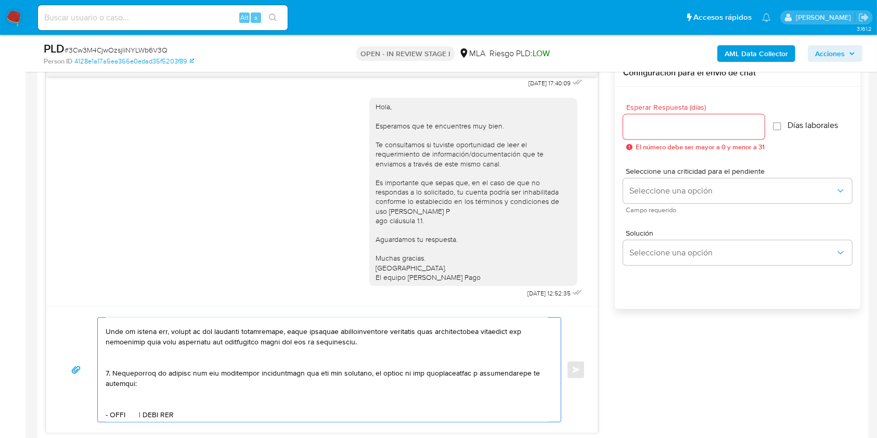
scroll to position [277, 0]
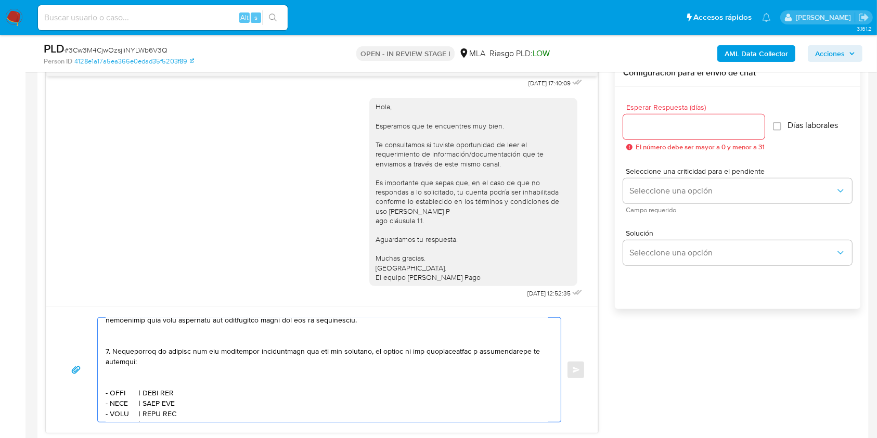
click at [188, 358] on textarea at bounding box center [327, 370] width 442 height 104
click at [170, 394] on textarea at bounding box center [327, 370] width 442 height 104
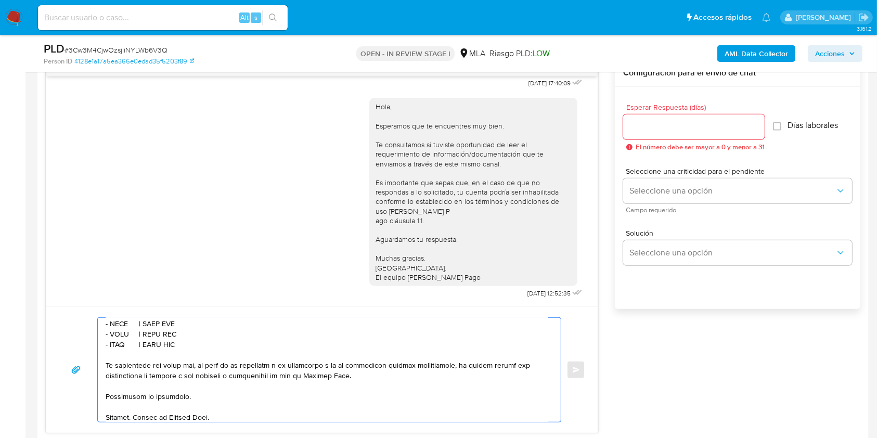
drag, startPoint x: 189, startPoint y: 359, endPoint x: 99, endPoint y: 337, distance: 92.9
click at [99, 337] on div at bounding box center [327, 370] width 458 height 104
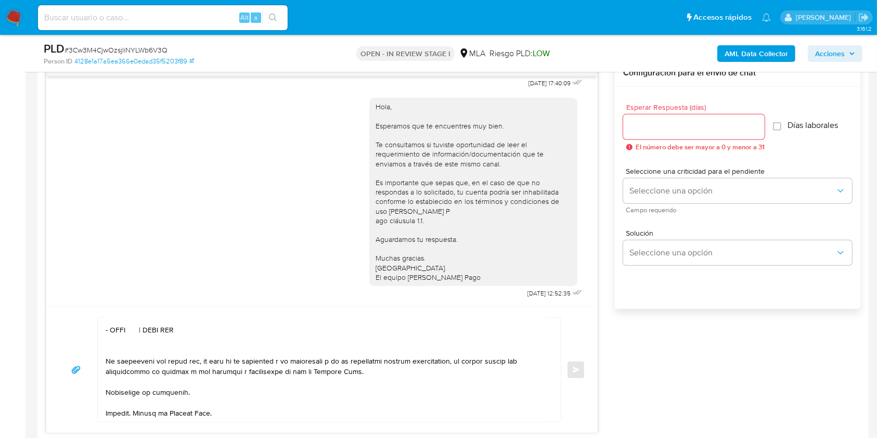
click at [117, 331] on textarea at bounding box center [327, 370] width 442 height 104
paste textarea "[PERSON_NAME]"
click at [238, 332] on textarea at bounding box center [327, 370] width 442 height 104
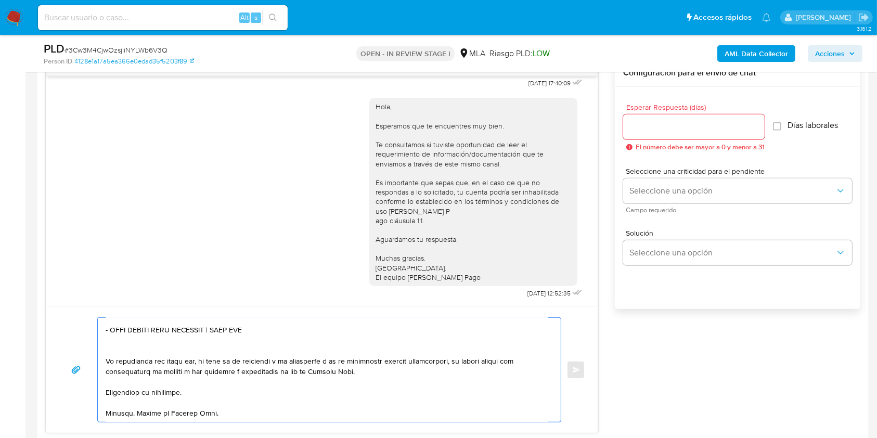
paste textarea "20361602219"
click at [221, 392] on textarea at bounding box center [327, 370] width 442 height 104
click at [294, 375] on textarea at bounding box center [327, 370] width 442 height 104
drag, startPoint x: 405, startPoint y: 360, endPoint x: 514, endPoint y: 322, distance: 115.0
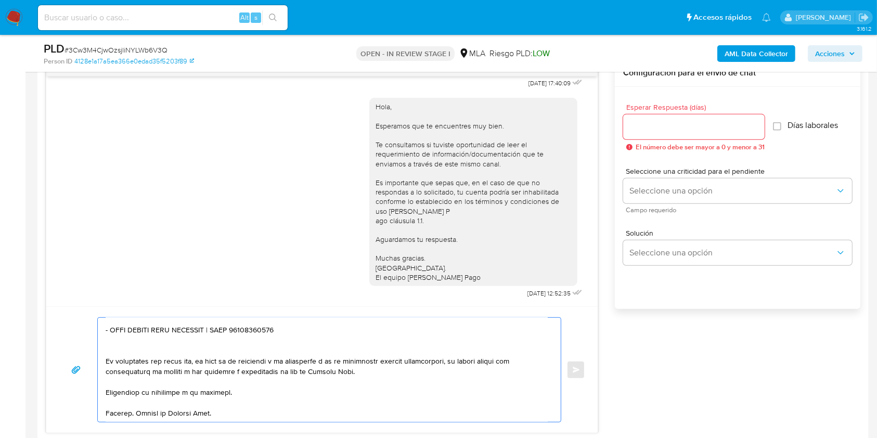
click at [409, 360] on textarea at bounding box center [327, 370] width 442 height 104
type textarea "Lore. Ipsumdolo sit am consectetu adi elit. Se doeiusmodte in utlabor etdolorem…"
click at [670, 130] on input "Esperar Respuesta (días)" at bounding box center [693, 127] width 141 height 14
type input "1"
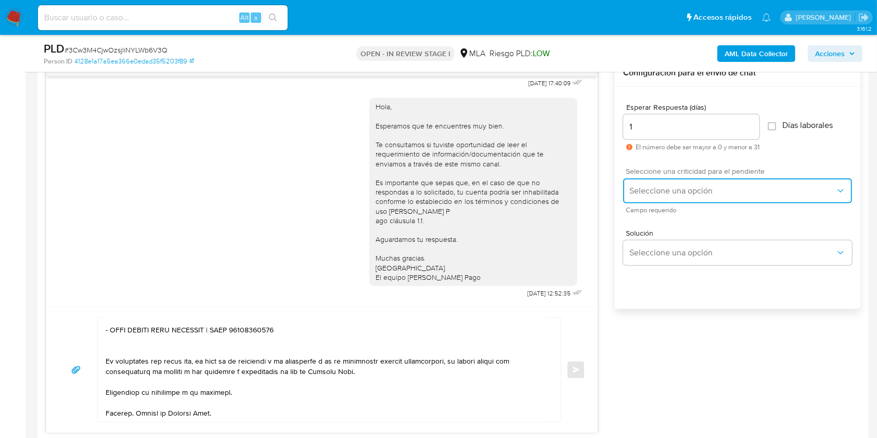
click at [665, 198] on button "Seleccione una opción" at bounding box center [737, 190] width 229 height 25
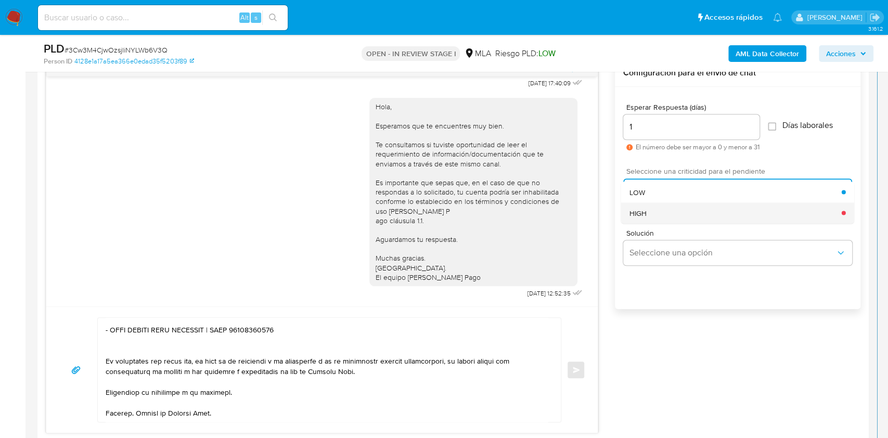
click at [665, 222] on div "HIGH" at bounding box center [735, 212] width 212 height 21
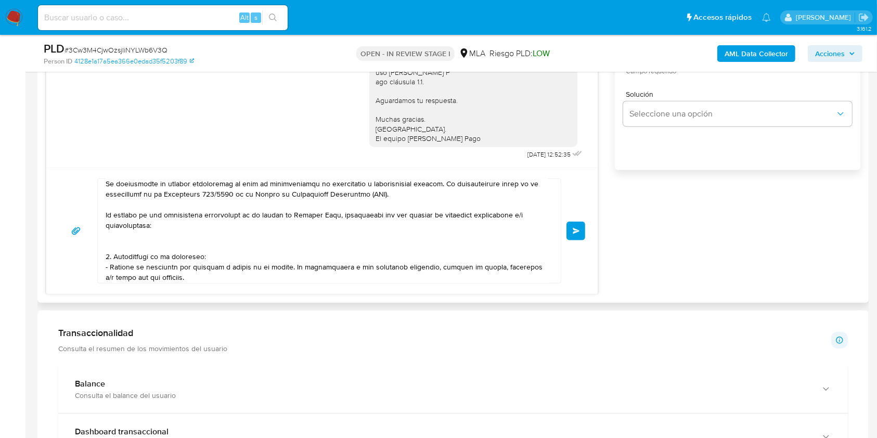
scroll to position [0, 0]
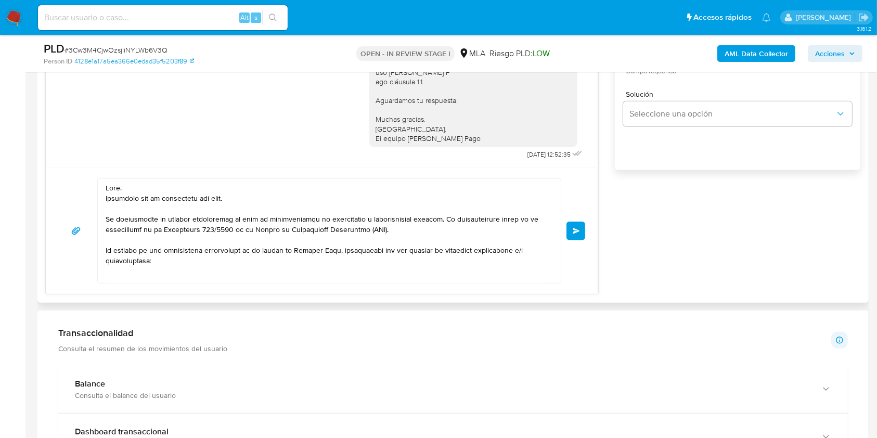
click at [574, 231] on span "Enviar" at bounding box center [576, 231] width 7 height 6
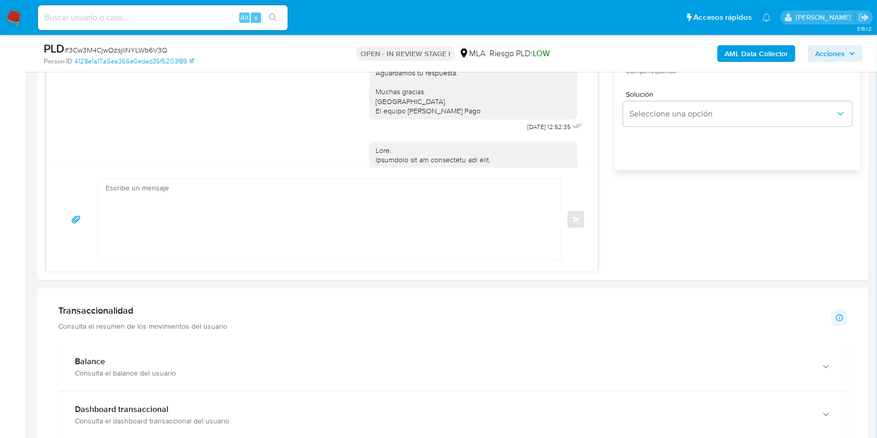
scroll to position [1148, 0]
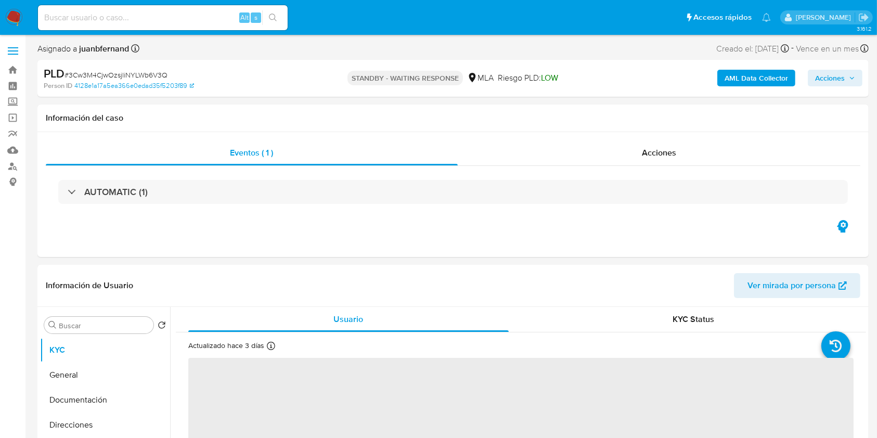
select select "10"
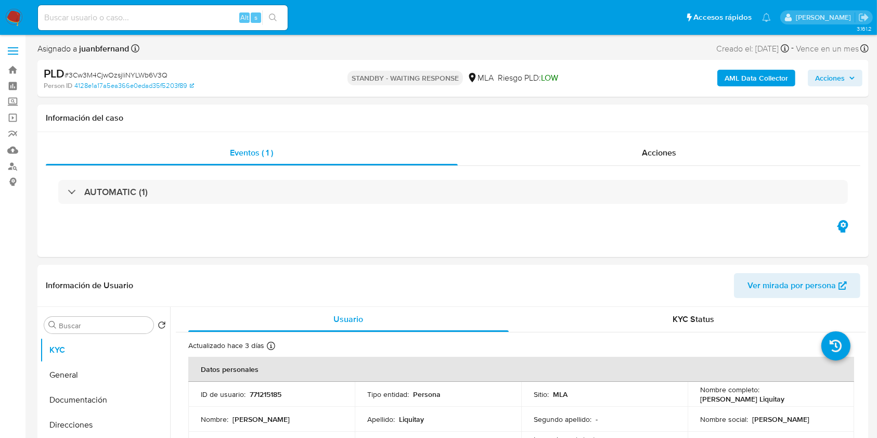
click at [186, 9] on div "Alt s" at bounding box center [163, 17] width 250 height 25
click at [190, 15] on input at bounding box center [163, 18] width 250 height 14
paste input "DhJ8w7Z3t6KzRq4mGUsYY2FT"
type input "DhJ8w7Z3t6KzRq4mGUsYY2FT"
click at [264, 22] on button "search-icon" at bounding box center [272, 17] width 21 height 15
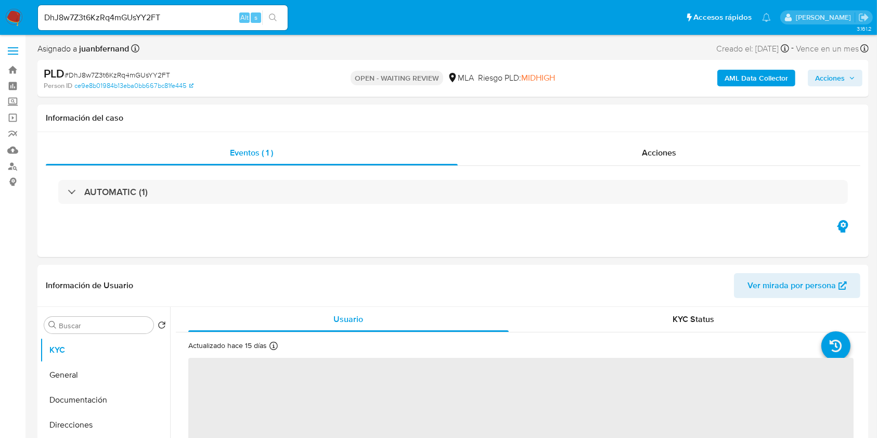
select select "10"
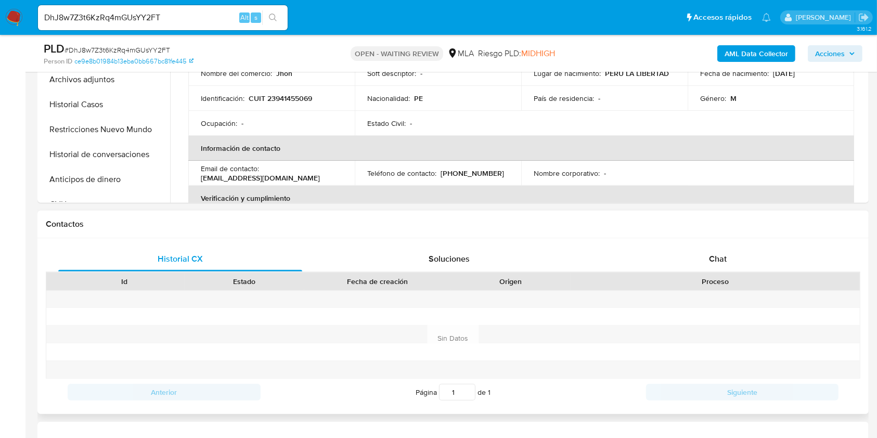
scroll to position [346, 0]
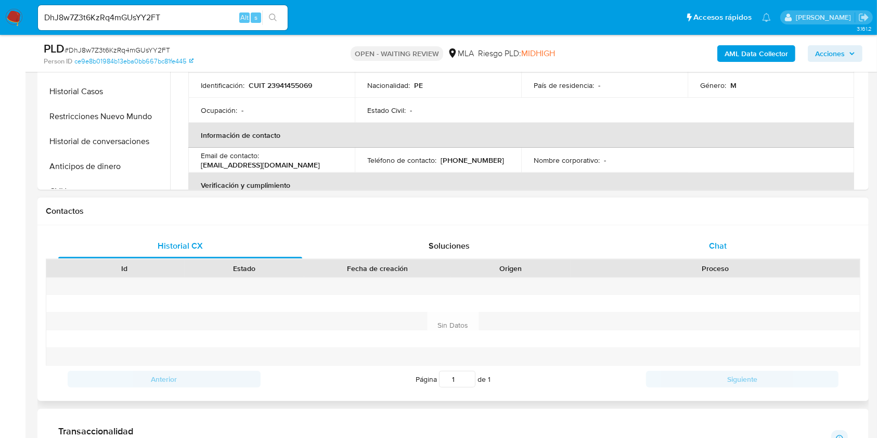
click at [733, 243] on div "Chat" at bounding box center [718, 246] width 244 height 25
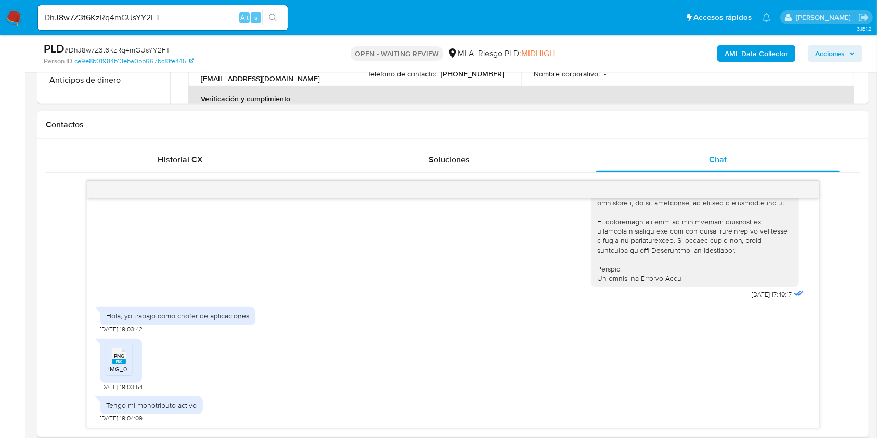
scroll to position [554, 0]
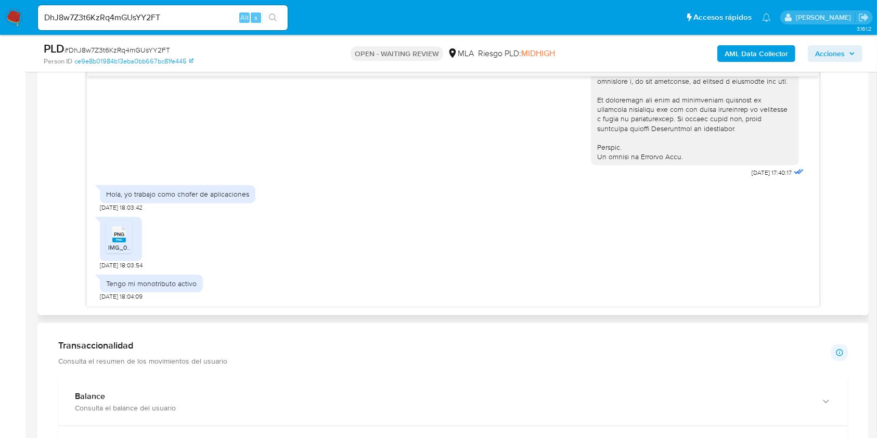
click at [120, 236] on span "PNG" at bounding box center [119, 234] width 10 height 7
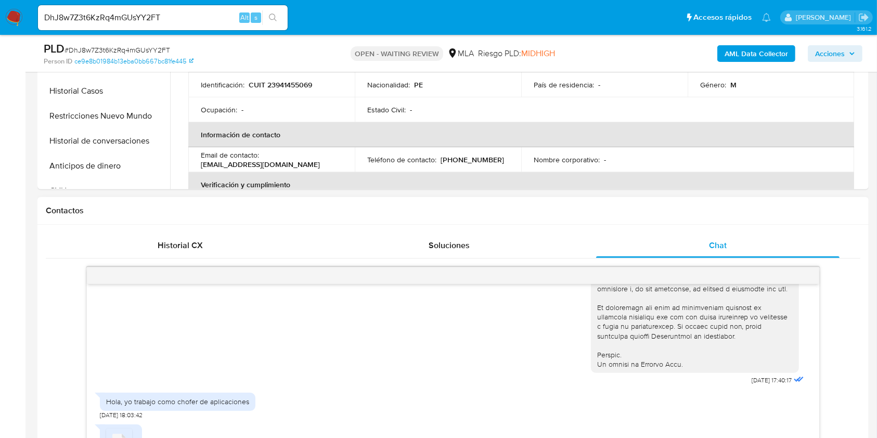
scroll to position [346, 0]
click at [208, 15] on input "DhJ8w7Z3t6KzRq4mGUsYY2FT" at bounding box center [163, 18] width 250 height 14
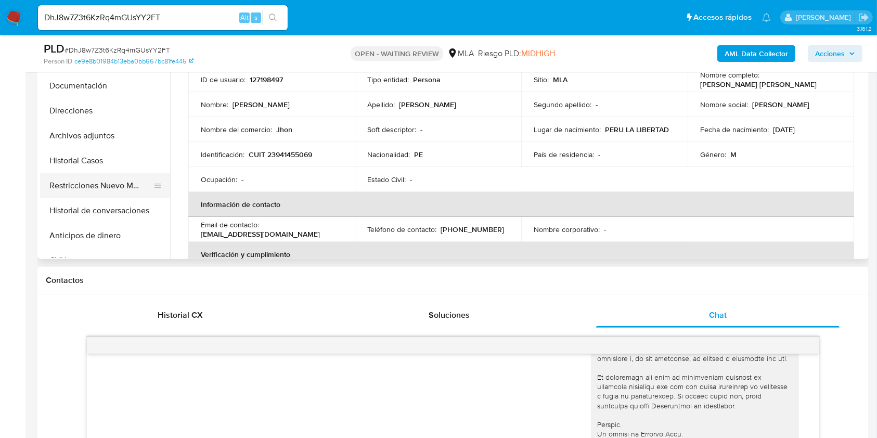
drag, startPoint x: 79, startPoint y: 178, endPoint x: 0, endPoint y: 218, distance: 88.6
click at [79, 177] on button "Restricciones Nuevo Mundo" at bounding box center [105, 185] width 130 height 25
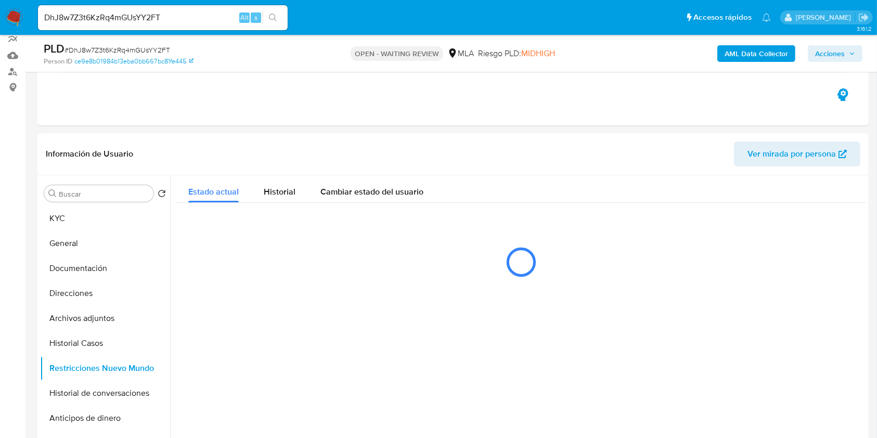
scroll to position [69, 0]
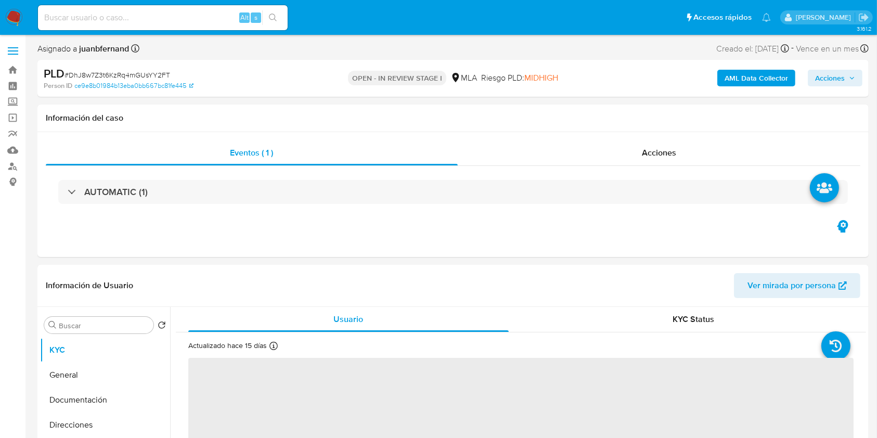
select select "10"
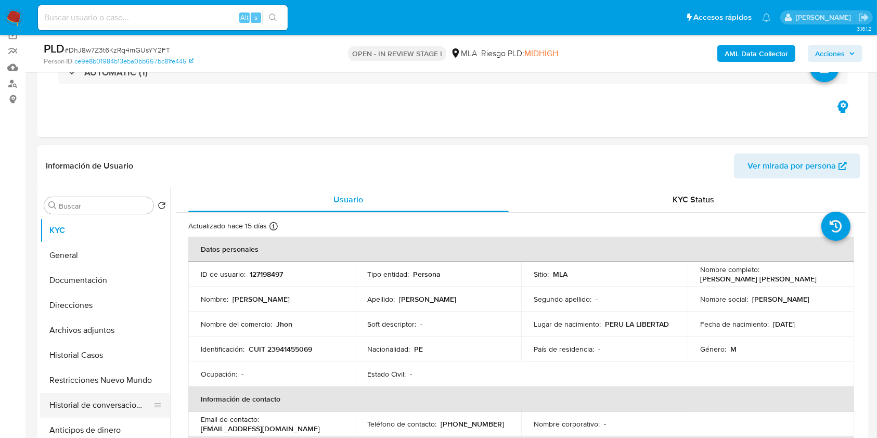
scroll to position [208, 0]
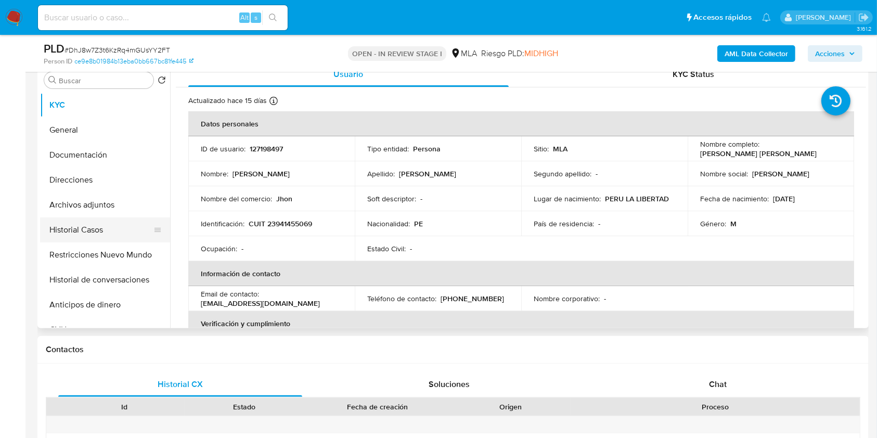
click at [70, 222] on button "Historial Casos" at bounding box center [101, 229] width 122 height 25
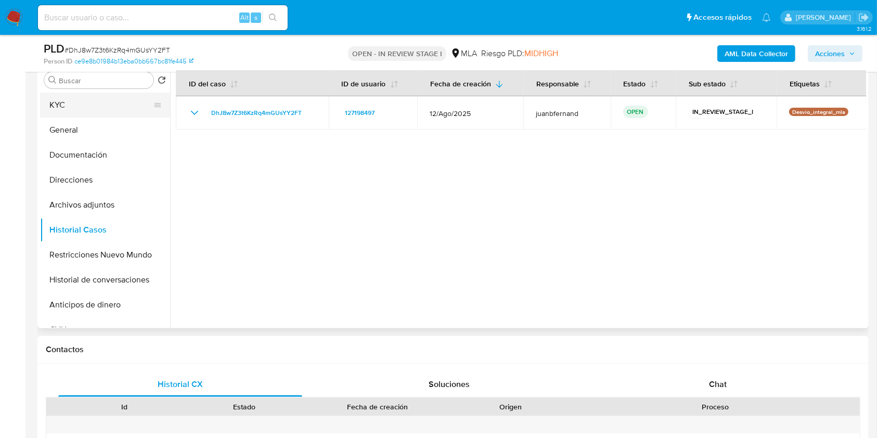
click at [89, 101] on button "KYC" at bounding box center [101, 105] width 122 height 25
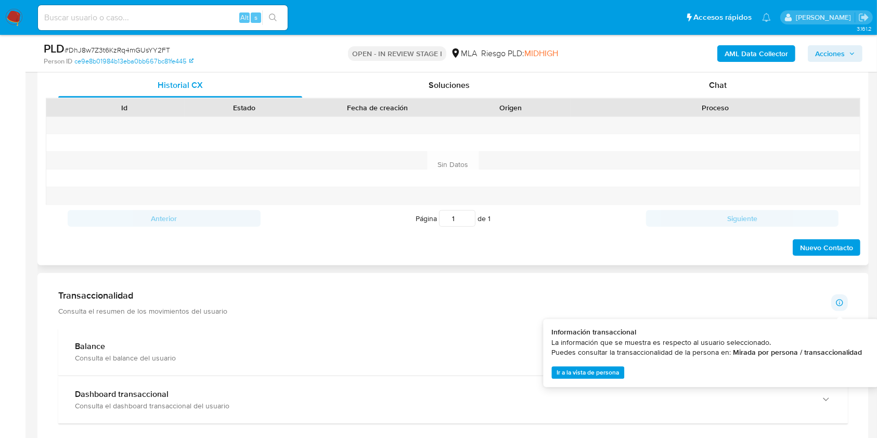
scroll to position [485, 0]
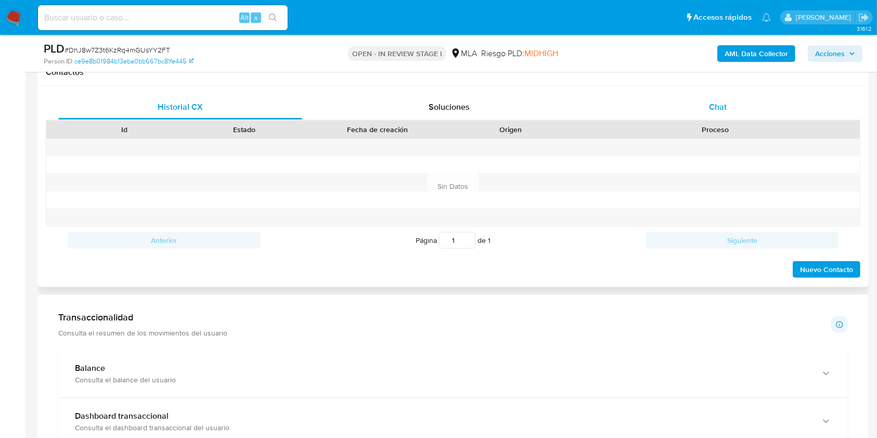
click at [727, 113] on div "Chat" at bounding box center [718, 107] width 244 height 25
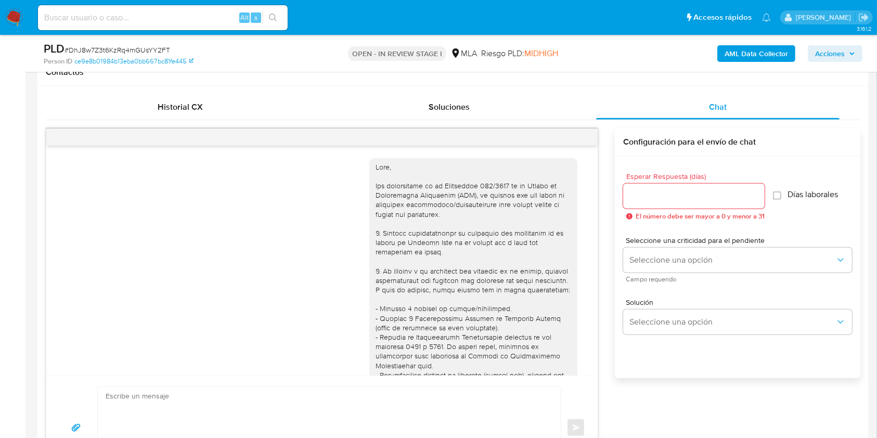
scroll to position [489, 0]
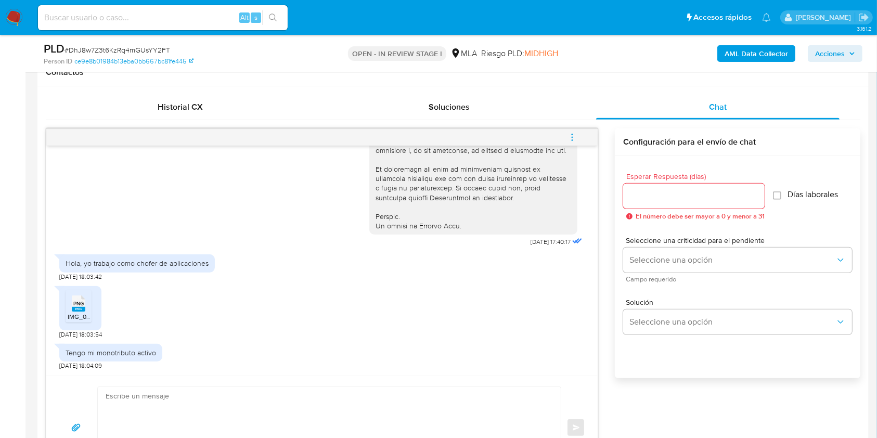
click at [77, 310] on rect at bounding box center [79, 309] width 14 height 5
click at [178, 410] on textarea at bounding box center [327, 428] width 442 height 82
paste textarea "Lore. Ipsumdolo sit am consectetu adi elit. Se doeiusmodte in utlabor etdolorem…"
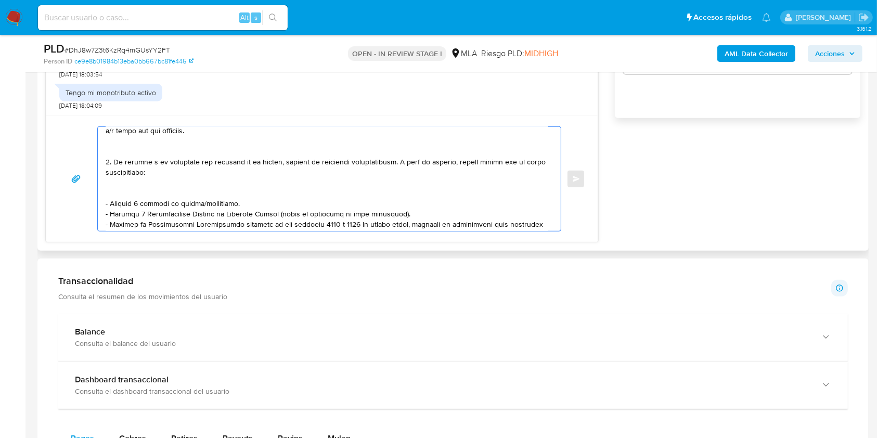
scroll to position [0, 0]
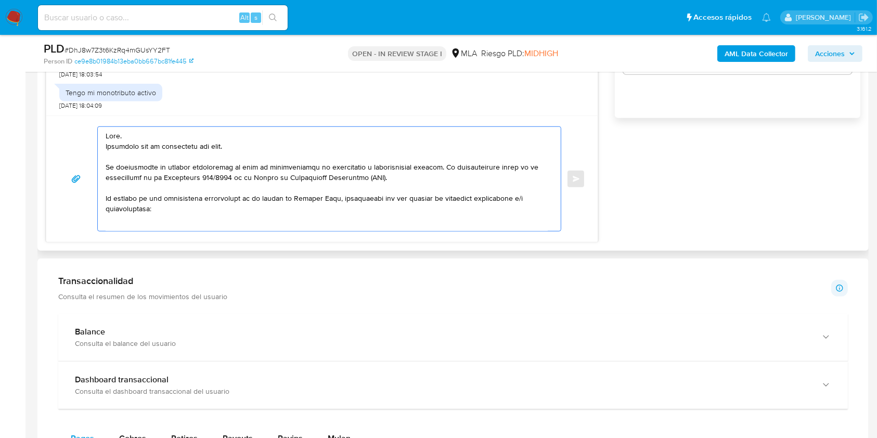
drag, startPoint x: 243, startPoint y: 144, endPoint x: 79, endPoint y: 149, distance: 164.5
click at [79, 149] on div "Enviar" at bounding box center [322, 178] width 526 height 105
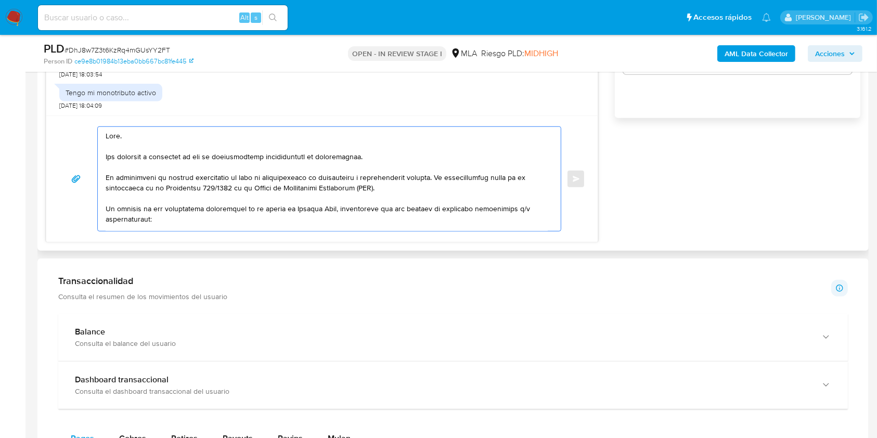
click at [238, 156] on textarea at bounding box center [327, 179] width 442 height 104
click at [0, 0] on lt-span "documentaci ó n" at bounding box center [0, 0] width 0 height 0
click at [197, 161] on textarea at bounding box center [327, 179] width 442 height 104
click at [203, 159] on textarea at bounding box center [327, 179] width 442 height 104
click at [0, 0] on lt-span ", ya que" at bounding box center [0, 0] width 0 height 0
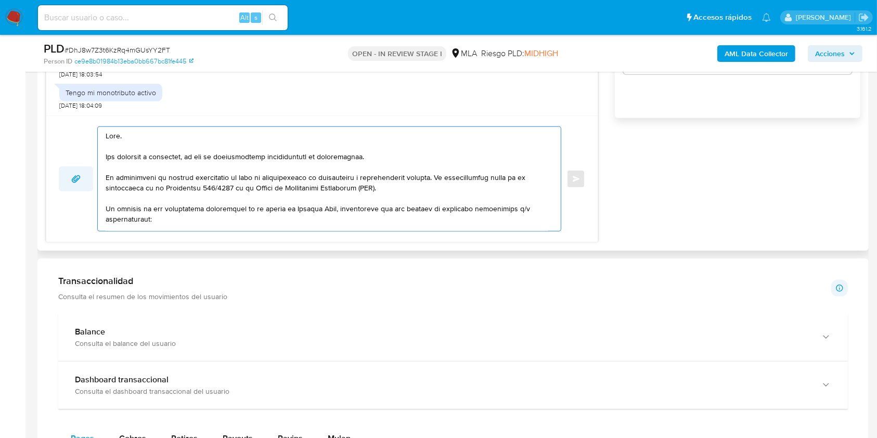
drag, startPoint x: 398, startPoint y: 185, endPoint x: 65, endPoint y: 170, distance: 333.2
click at [65, 170] on div "Enviar" at bounding box center [322, 178] width 526 height 105
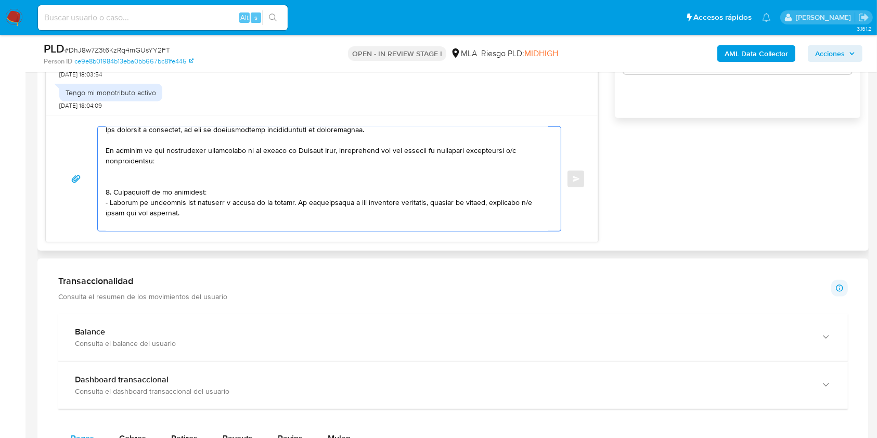
scroll to position [69, 0]
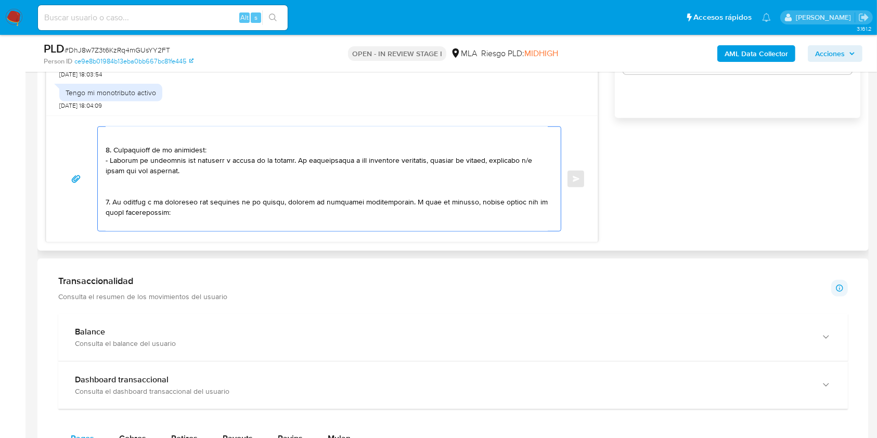
click at [154, 141] on textarea at bounding box center [327, 179] width 442 height 104
drag, startPoint x: 178, startPoint y: 171, endPoint x: 285, endPoint y: 165, distance: 106.3
click at [285, 165] on textarea at bounding box center [327, 179] width 442 height 104
click at [229, 187] on textarea at bounding box center [327, 179] width 442 height 104
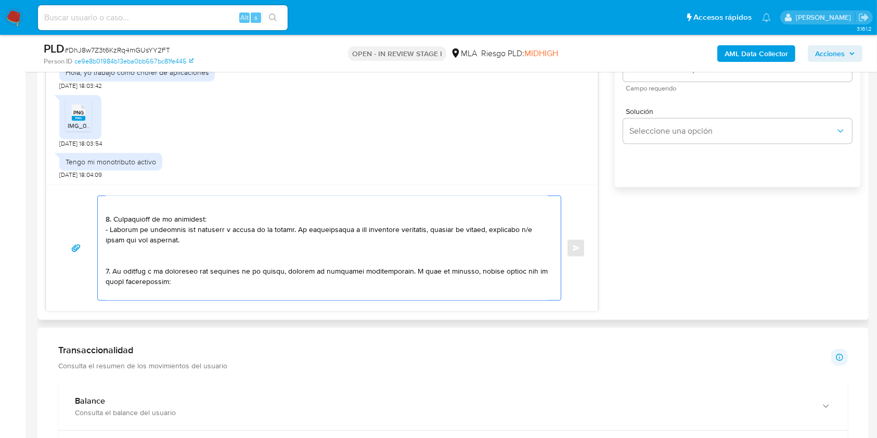
click at [143, 256] on textarea at bounding box center [327, 248] width 442 height 104
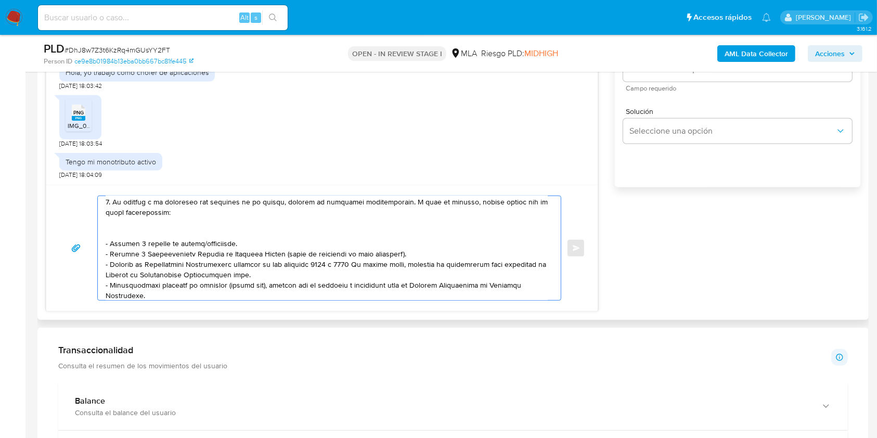
click at [147, 230] on textarea at bounding box center [327, 248] width 442 height 104
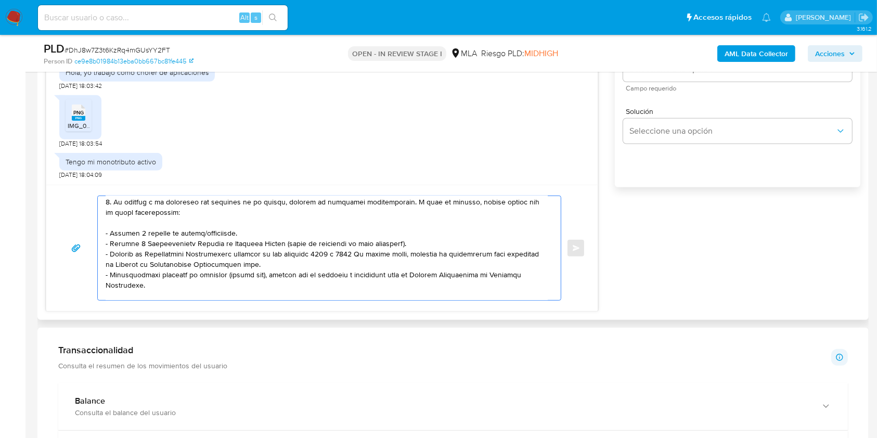
scroll to position [128, 0]
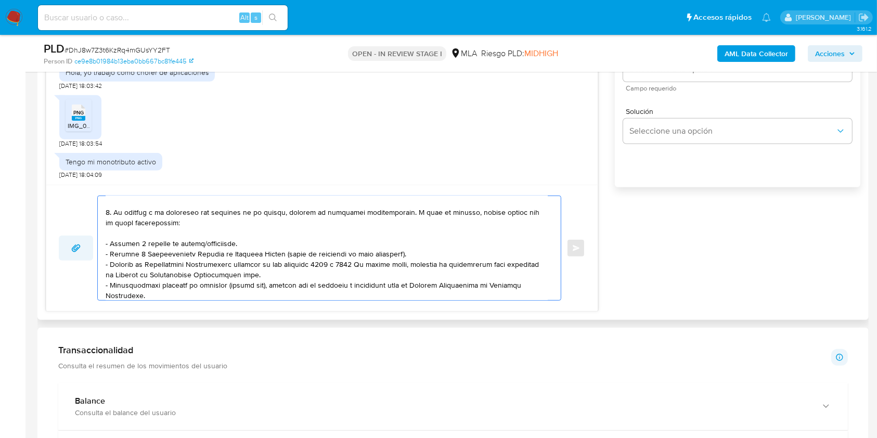
drag, startPoint x: 236, startPoint y: 243, endPoint x: 71, endPoint y: 241, distance: 164.9
click at [71, 241] on div "Enviar" at bounding box center [322, 248] width 526 height 105
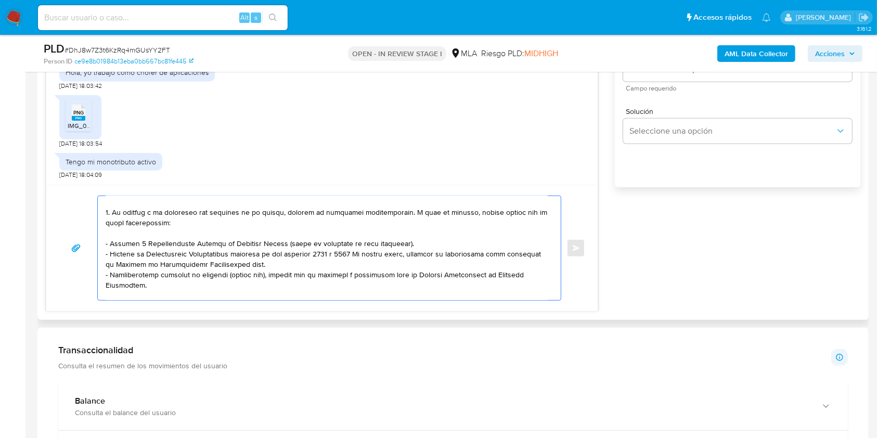
scroll to position [117, 0]
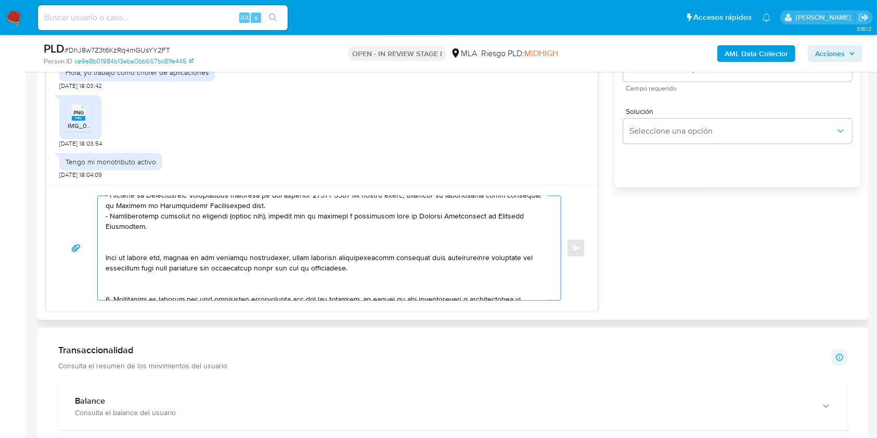
click at [167, 250] on textarea at bounding box center [327, 248] width 442 height 104
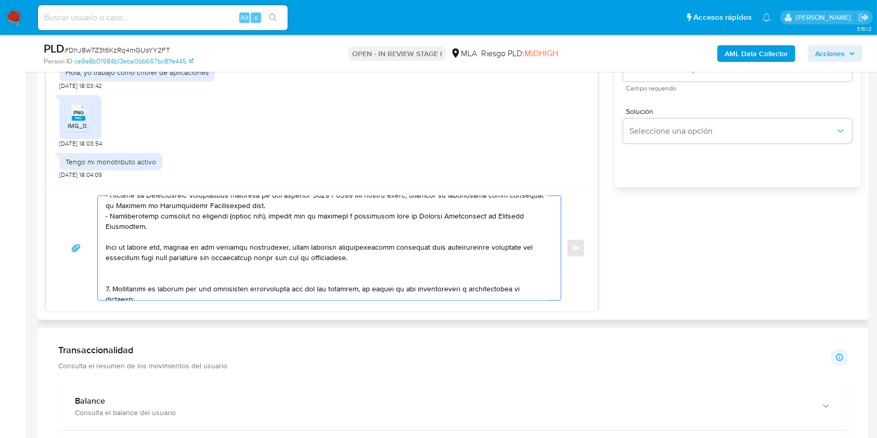
scroll to position [256, 0]
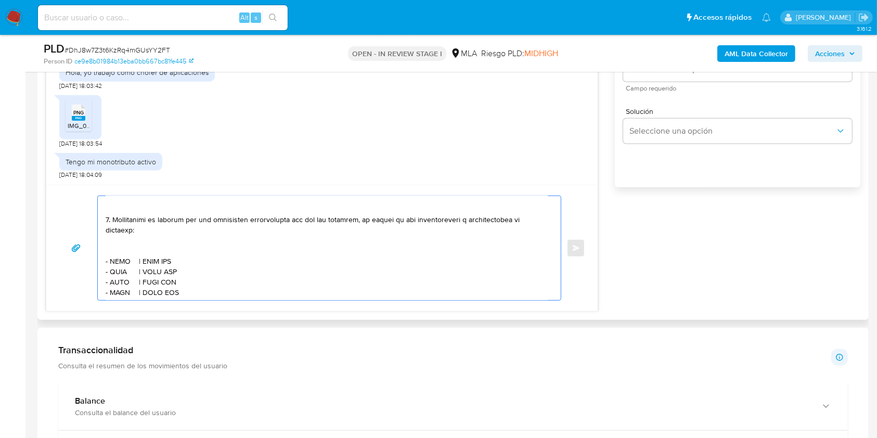
click at [146, 248] on textarea at bounding box center [327, 248] width 442 height 104
drag, startPoint x: 180, startPoint y: 285, endPoint x: 99, endPoint y: 255, distance: 86.6
click at [99, 255] on div at bounding box center [327, 248] width 458 height 104
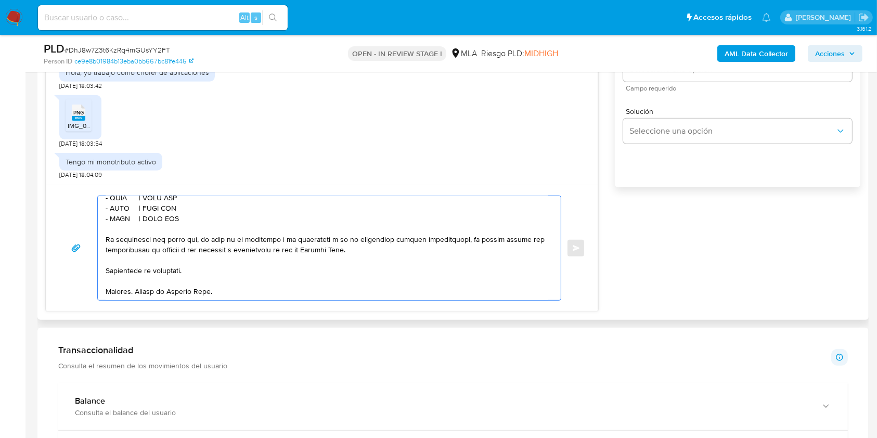
click at [187, 221] on textarea at bounding box center [327, 248] width 442 height 104
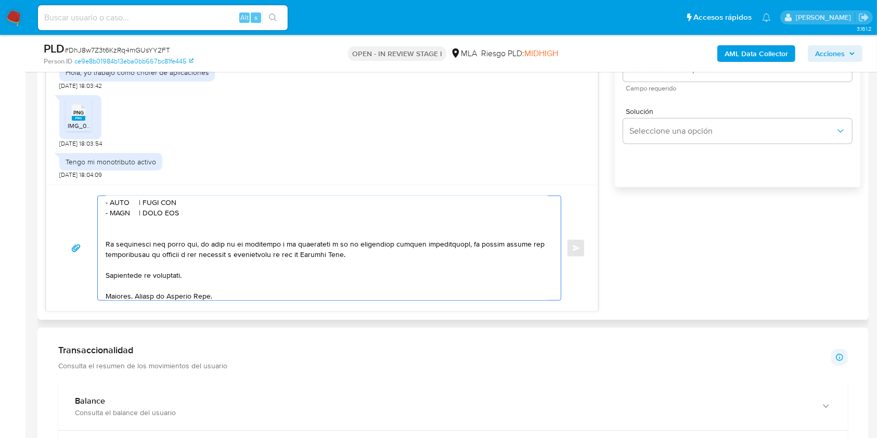
paste textarea "- XXXX | CUIT XXX - XXXX | CUIT XXX - XXXX | CUIT XXX - XXXX | CUIT XXX"
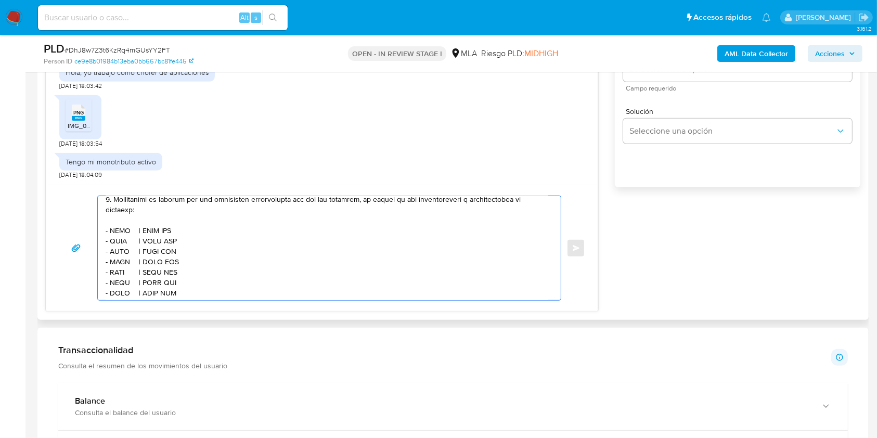
scroll to position [256, 0]
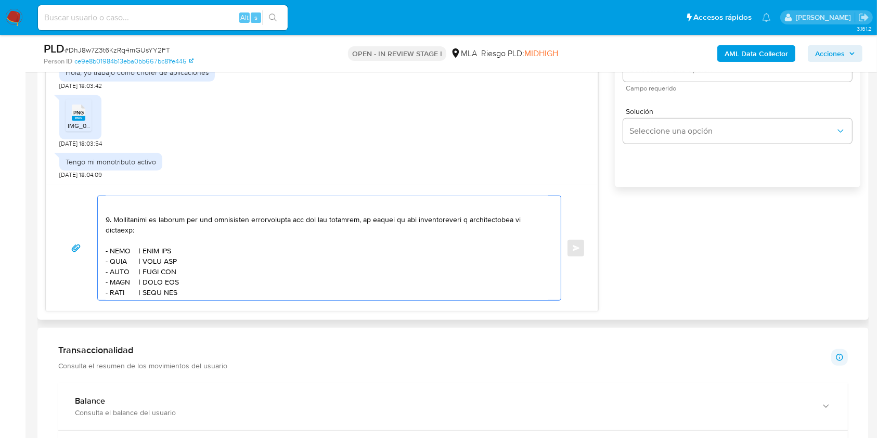
click at [118, 256] on textarea at bounding box center [327, 248] width 442 height 104
paste textarea "Maria Belen Ilari Storni"
click at [212, 257] on textarea at bounding box center [327, 248] width 442 height 104
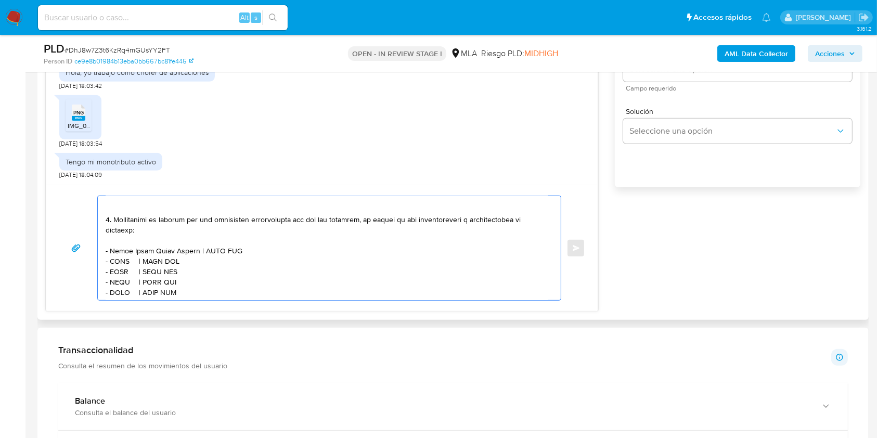
paste textarea "27405131329"
click at [121, 265] on textarea at bounding box center [327, 248] width 442 height 104
click at [121, 266] on textarea at bounding box center [327, 248] width 442 height 104
paste textarea "JUAN JOSE GONZALEZ"
click at [218, 267] on textarea at bounding box center [327, 248] width 442 height 104
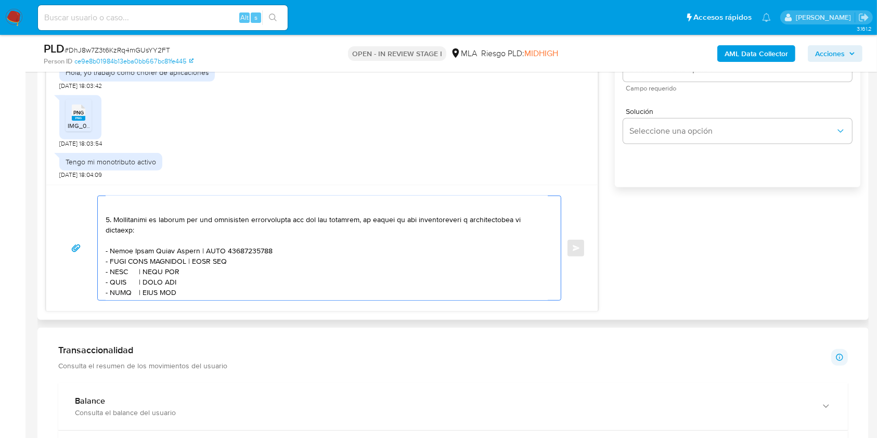
click at [218, 267] on textarea at bounding box center [327, 248] width 442 height 104
paste textarea "20393348055"
click at [119, 281] on textarea at bounding box center [327, 248] width 442 height 104
paste textarea "Johan Gonzalez"
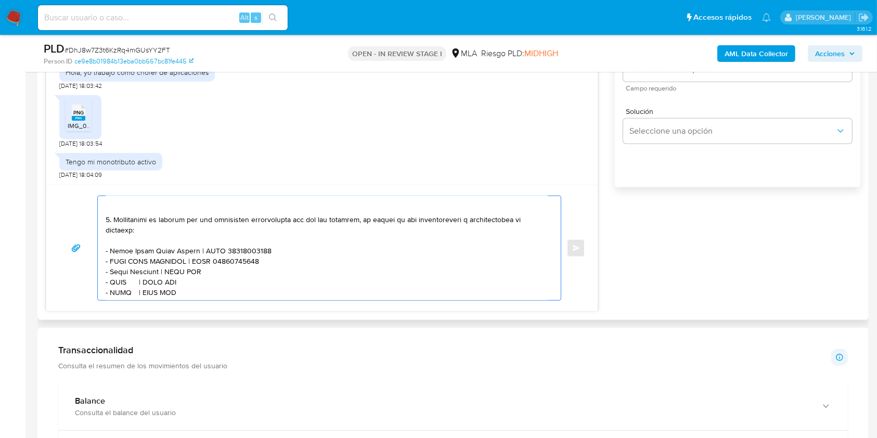
click at [191, 277] on textarea at bounding box center [327, 248] width 442 height 104
paste textarea "20956425566"
click at [123, 287] on textarea at bounding box center [327, 248] width 442 height 104
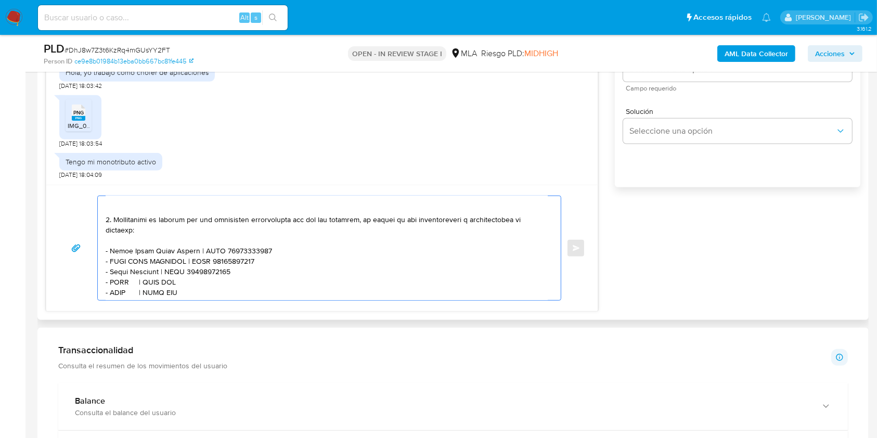
paste textarea "Matias Gabriel Wiliman"
click at [214, 288] on textarea at bounding box center [327, 248] width 442 height 104
paste textarea "20326373940"
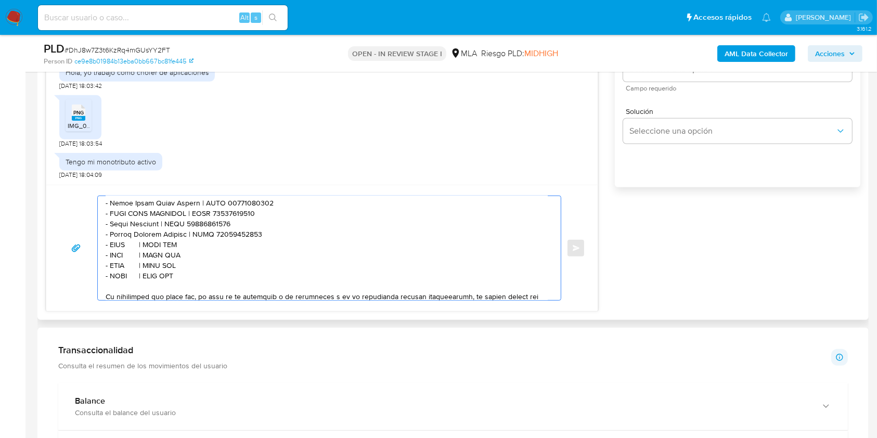
scroll to position [325, 0]
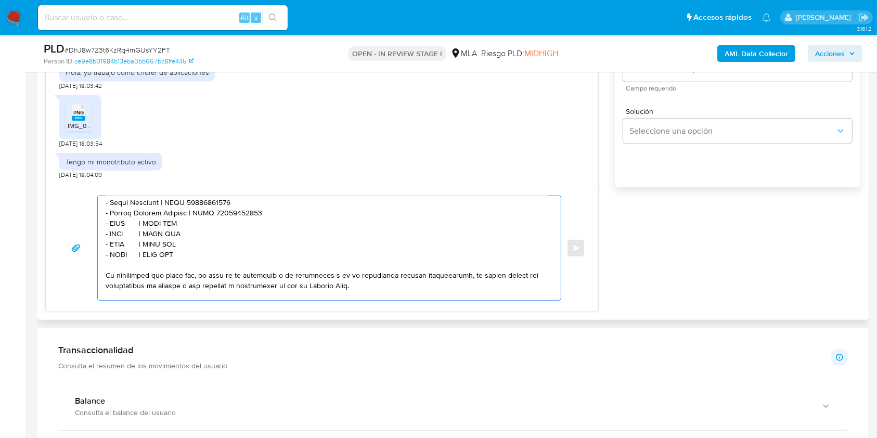
click at [123, 232] on textarea at bounding box center [327, 248] width 442 height 104
paste textarea "Ojeda Muro Darwin Jose"
click at [220, 226] on textarea at bounding box center [327, 248] width 442 height 104
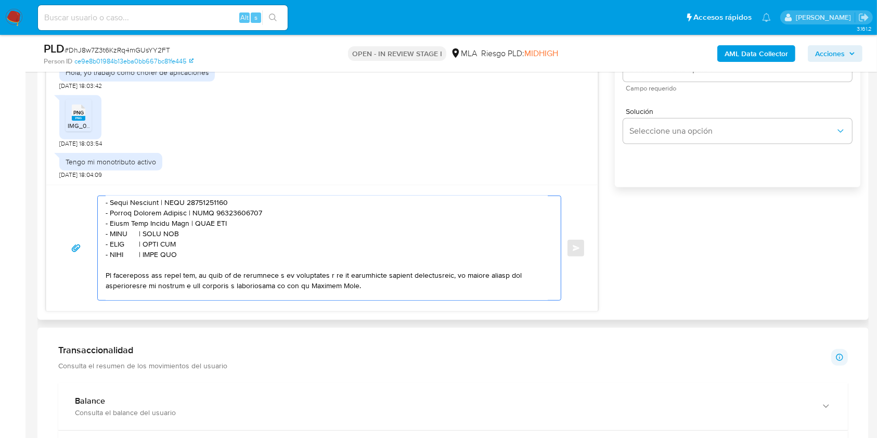
paste textarea "20960665733"
click at [119, 241] on textarea at bounding box center [327, 248] width 442 height 104
paste textarea "JOSE RAFAEL RAMOS BATIZ"
click at [233, 240] on textarea at bounding box center [327, 248] width 442 height 104
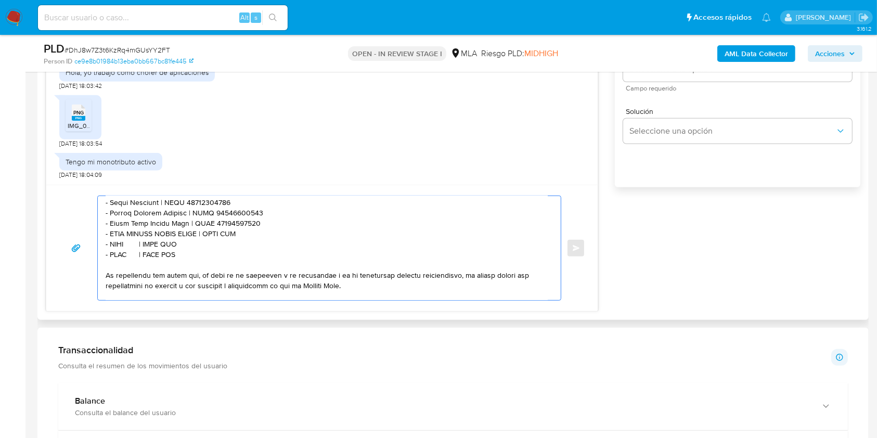
click at [233, 240] on textarea at bounding box center [327, 248] width 442 height 104
paste textarea "27964179269"
click at [122, 253] on textarea at bounding box center [327, 248] width 442 height 104
click at [123, 253] on textarea at bounding box center [327, 248] width 442 height 104
paste textarea "Easyliving S Cap I Secc Iv"
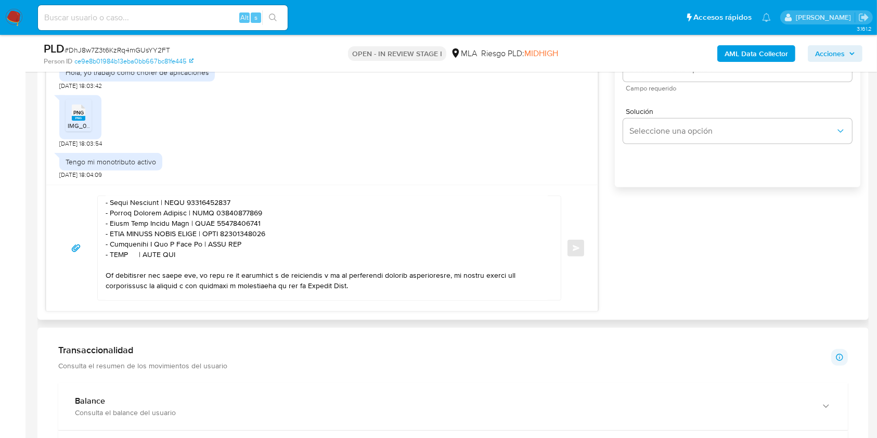
click at [215, 252] on textarea at bounding box center [327, 248] width 442 height 104
click at [221, 252] on textarea at bounding box center [327, 248] width 442 height 104
paste textarea "30718451023"
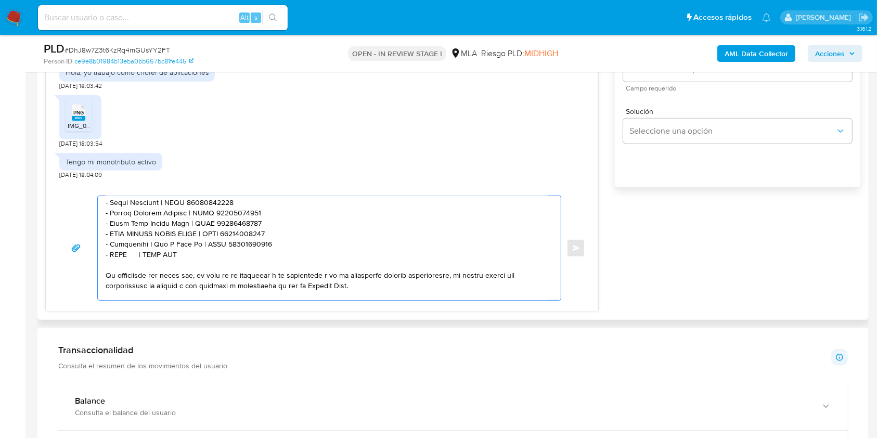
drag, startPoint x: 200, startPoint y: 259, endPoint x: 76, endPoint y: 263, distance: 123.9
click at [80, 263] on div "Enviar" at bounding box center [322, 248] width 526 height 105
click at [118, 209] on textarea at bounding box center [327, 248] width 442 height 104
drag, startPoint x: 118, startPoint y: 209, endPoint x: 135, endPoint y: 208, distance: 17.8
click at [135, 208] on textarea at bounding box center [327, 248] width 442 height 104
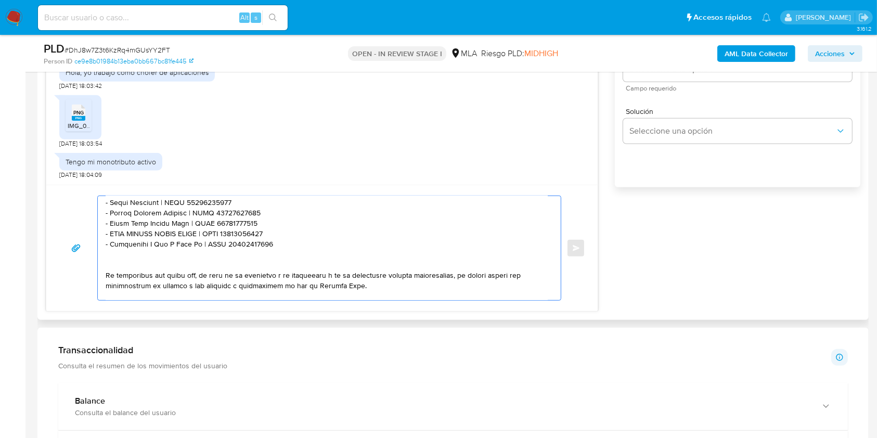
paste textarea "Jose Gonzalez Morillo"
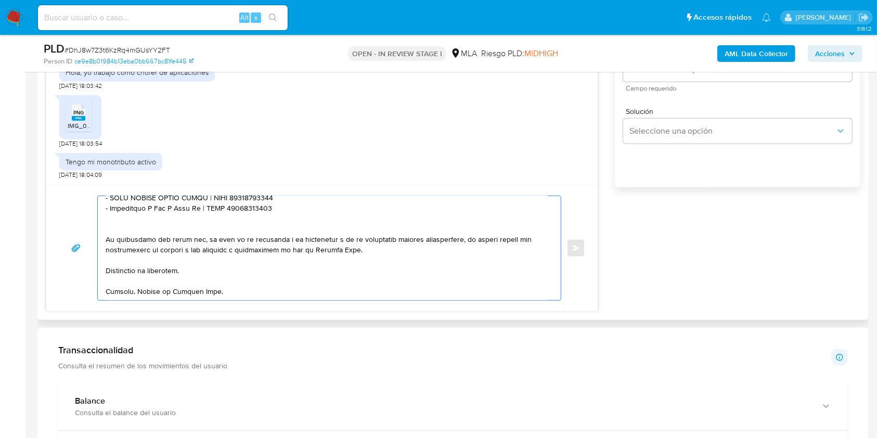
click at [263, 253] on textarea at bounding box center [327, 248] width 442 height 104
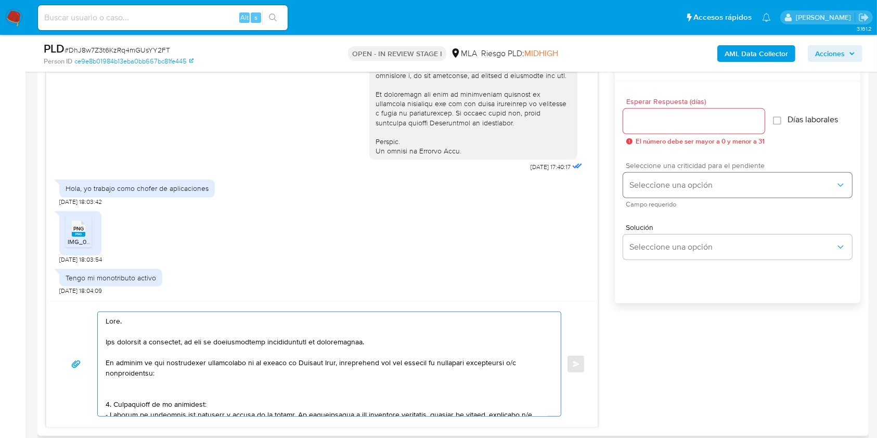
scroll to position [537, 0]
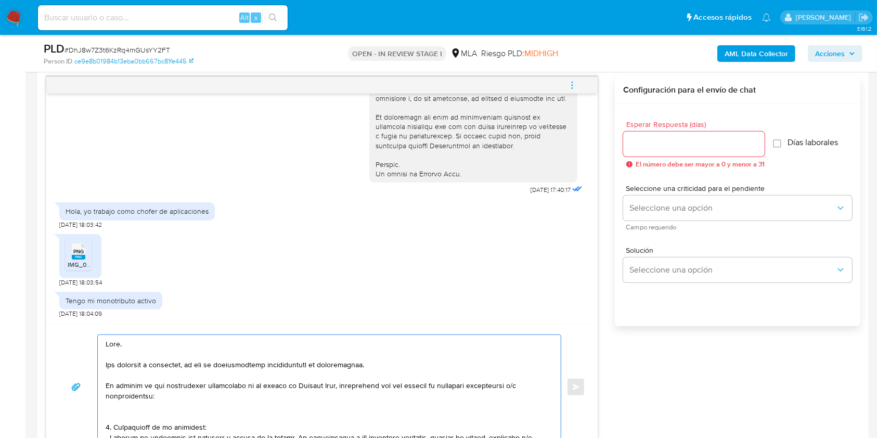
click at [138, 357] on textarea at bounding box center [327, 387] width 442 height 104
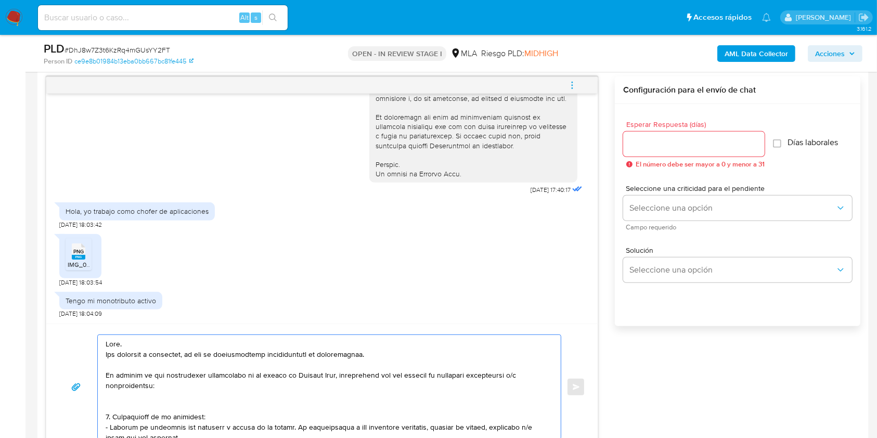
click at [385, 351] on textarea at bounding box center [327, 387] width 442 height 104
click at [356, 354] on textarea at bounding box center [327, 387] width 442 height 104
type textarea "Hola. Nos volvemos a comunicar, ya que la documentación proporcionada no corres…"
click at [700, 147] on input "Esperar Respuesta (días)" at bounding box center [693, 144] width 141 height 14
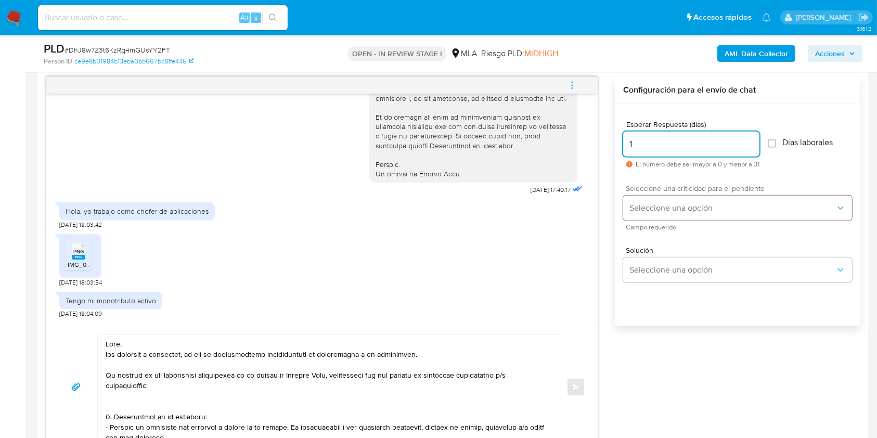
type input "1"
click at [674, 204] on span "Seleccione una opción" at bounding box center [732, 208] width 206 height 10
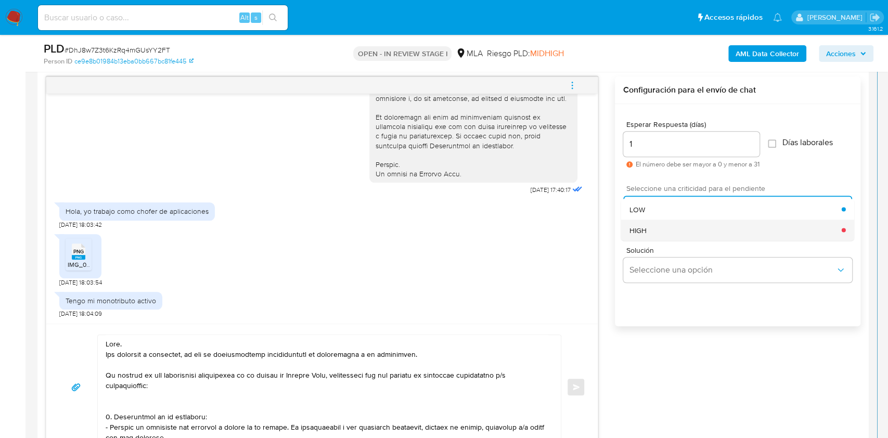
click at [669, 224] on div "HIGH" at bounding box center [735, 230] width 212 height 21
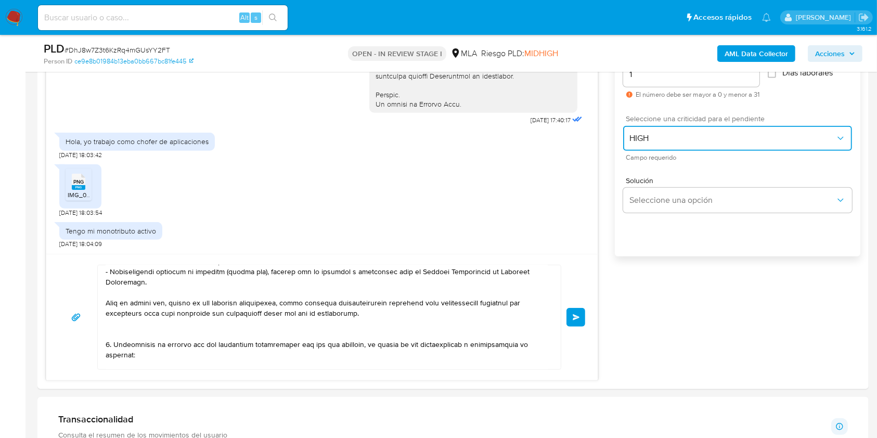
scroll to position [208, 0]
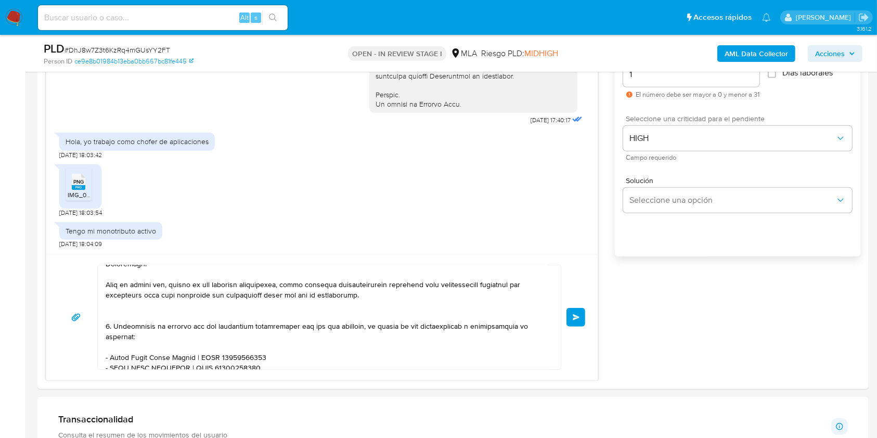
click at [580, 319] on button "Enviar" at bounding box center [575, 317] width 19 height 19
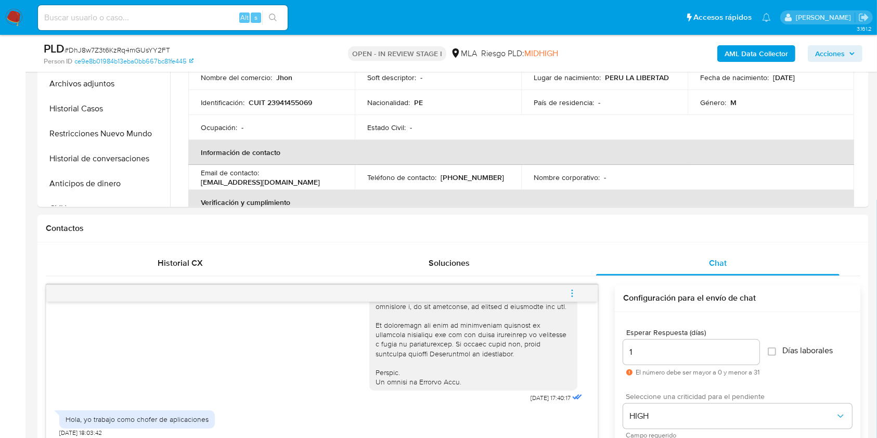
scroll to position [0, 0]
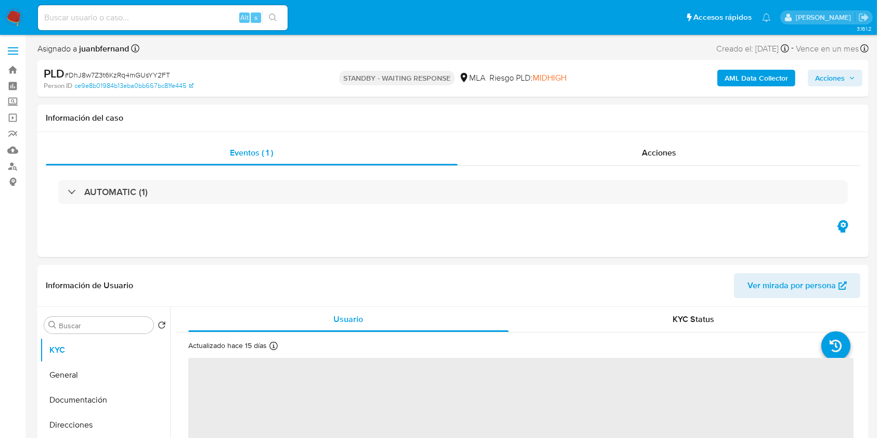
select select "10"
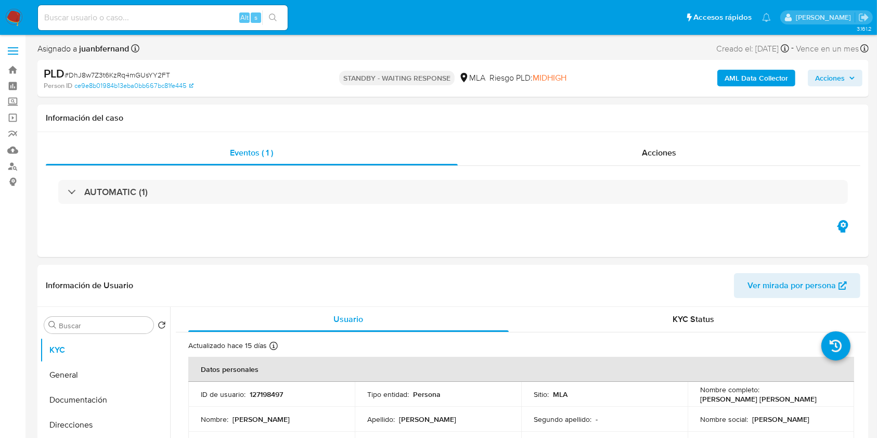
click at [207, 12] on input at bounding box center [163, 18] width 250 height 14
paste input "w6iaXL1vrEaiXuD4tR9goB9W"
type input "w6iaXL1vrEaiXuD4tR9goB9W"
click at [269, 11] on button "search-icon" at bounding box center [272, 17] width 21 height 15
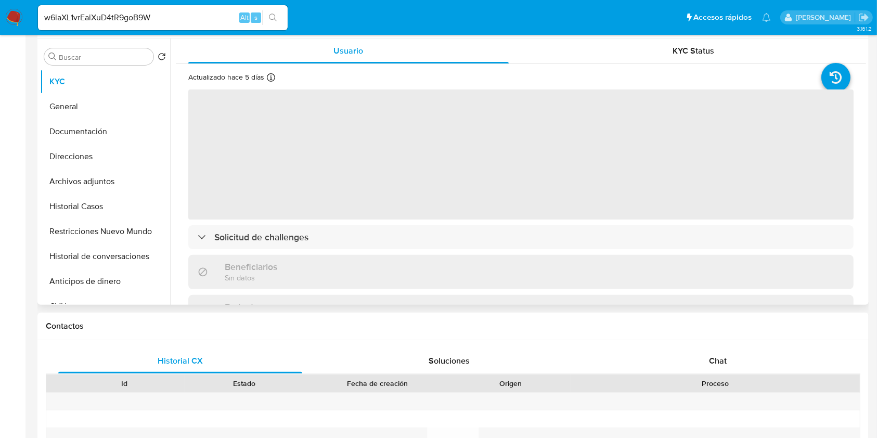
select select "10"
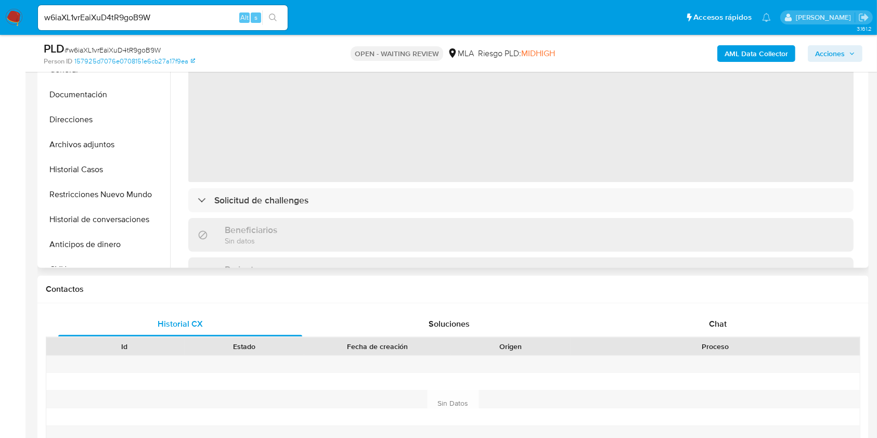
scroll to position [346, 0]
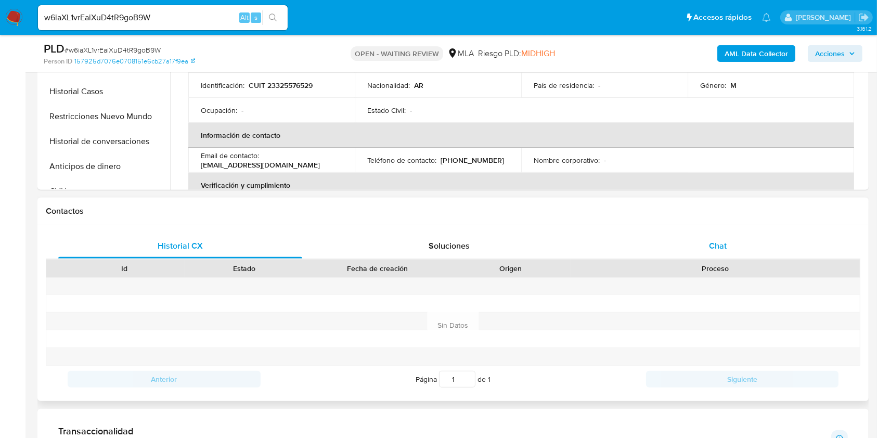
click at [702, 248] on div "Chat" at bounding box center [718, 246] width 244 height 25
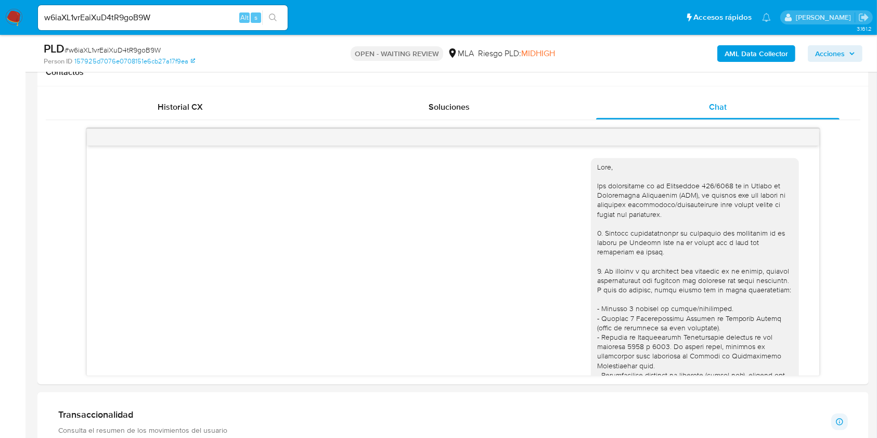
scroll to position [427, 0]
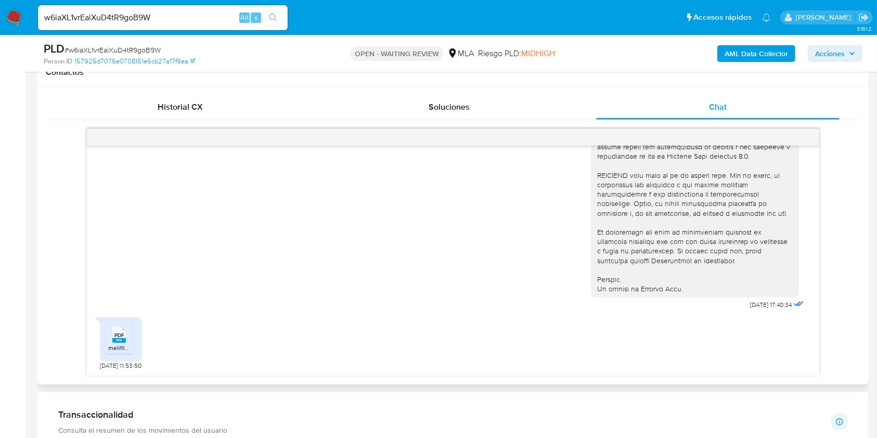
click at [118, 340] on rect at bounding box center [119, 340] width 14 height 5
drag, startPoint x: 399, startPoint y: 21, endPoint x: 390, endPoint y: 24, distance: 10.4
click at [399, 21] on ul "Pausado Ver notificaciones w6iaXL1vrEaiXuD4tR9goB9W Alt s Accesos rápidos Presi…" at bounding box center [404, 17] width 743 height 26
click at [283, 73] on h1 "Contactos" at bounding box center [453, 72] width 815 height 10
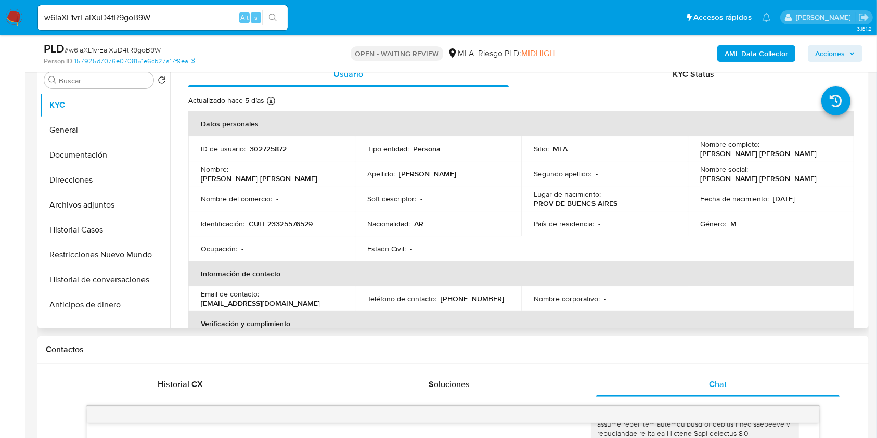
scroll to position [208, 0]
click at [305, 224] on p "CUIT 23325576529" at bounding box center [281, 223] width 64 height 9
copy p "23325576529"
click at [183, 23] on input "w6iaXL1vrEaiXuD4tR9goB9W" at bounding box center [163, 18] width 250 height 14
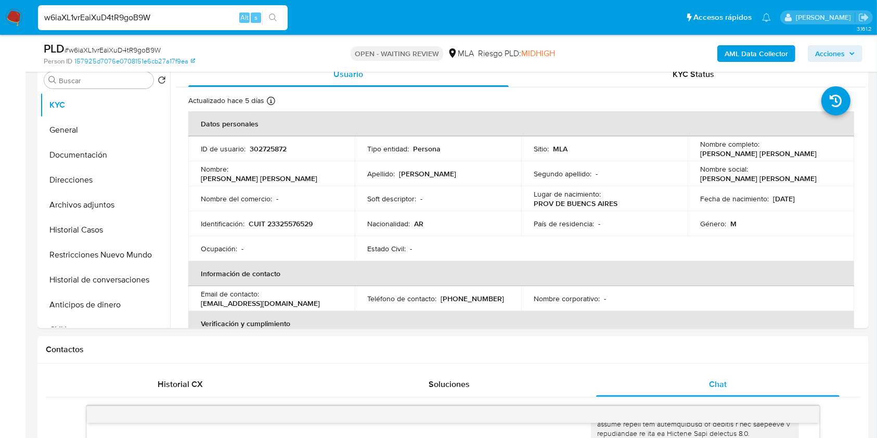
click at [183, 23] on input "w6iaXL1vrEaiXuD4tR9goB9W" at bounding box center [163, 18] width 250 height 14
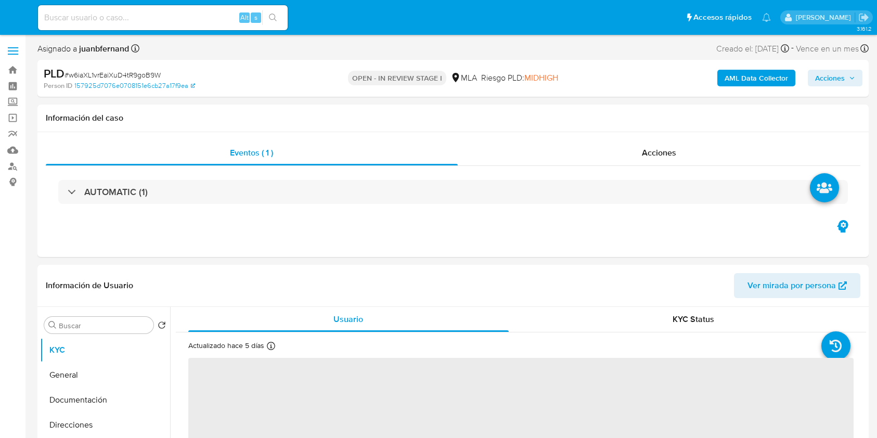
select select "10"
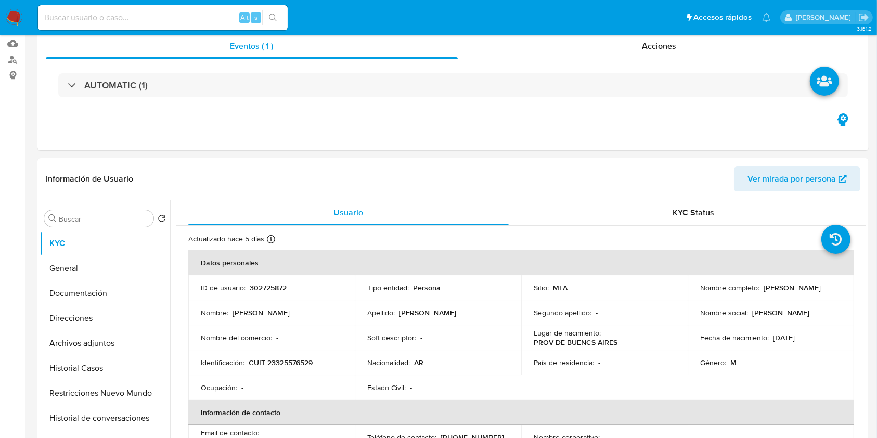
scroll to position [346, 0]
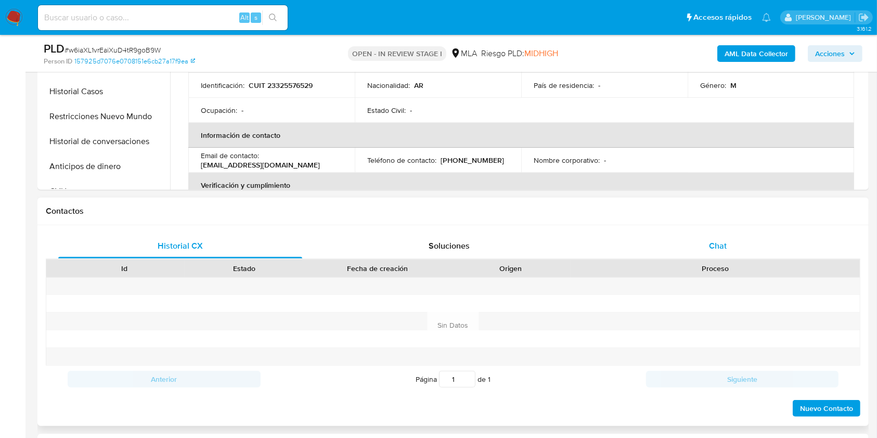
click at [736, 243] on div "Chat" at bounding box center [718, 246] width 244 height 25
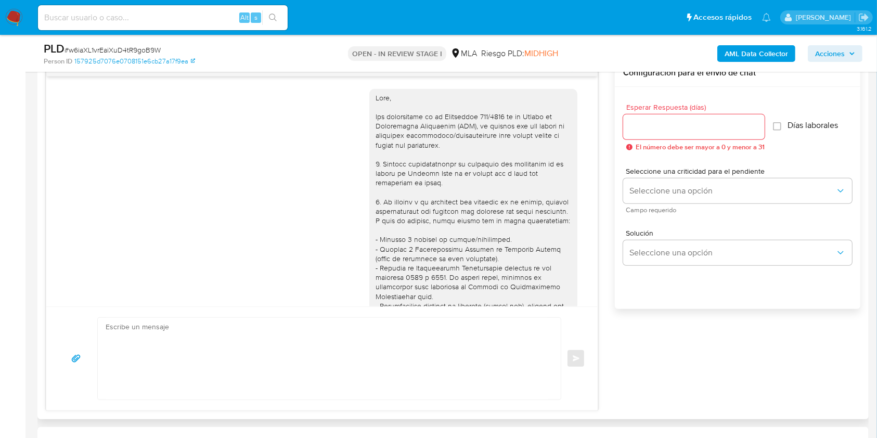
scroll to position [427, 0]
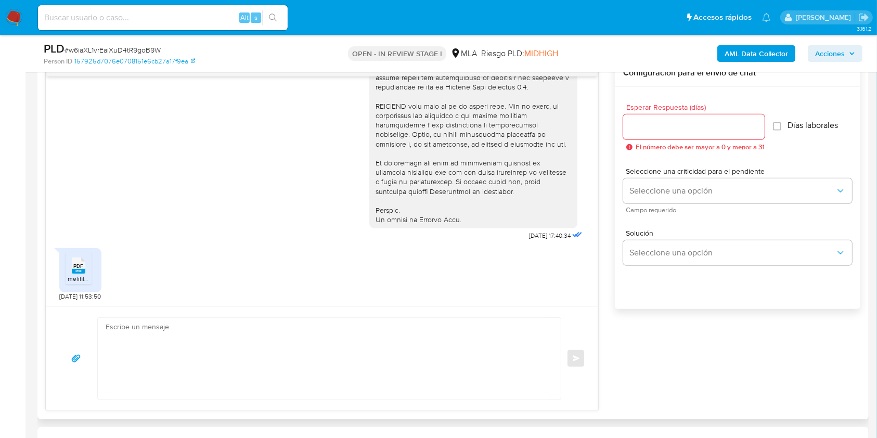
click at [225, 351] on textarea at bounding box center [327, 359] width 442 height 82
paste textarea "Hola, esperamos que te encuentres muy bien. Muchas gracias por tu respuesta. Co…"
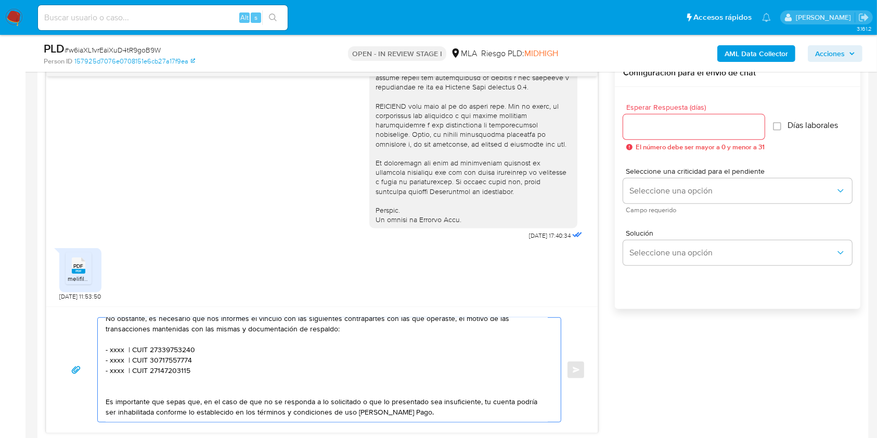
scroll to position [69, 0]
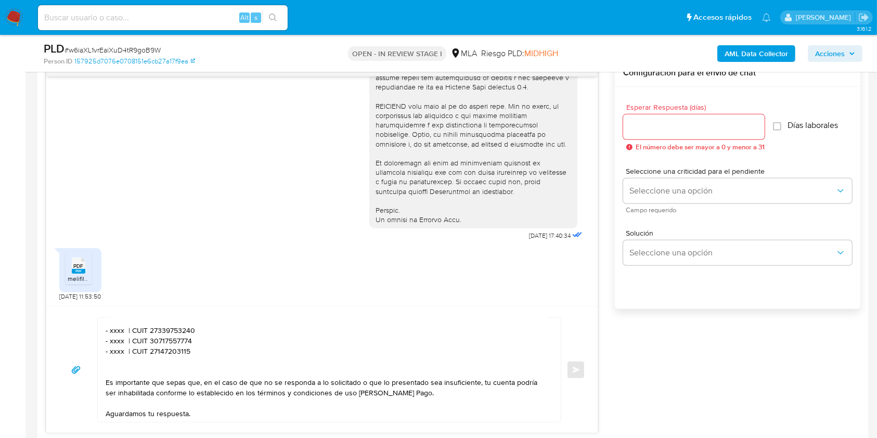
click at [117, 333] on textarea "Hola, esperamos que te encuentres muy bien. Muchas gracias por tu respuesta. Co…" at bounding box center [327, 370] width 442 height 104
paste textarea "WML TECHNOLOGIES"
click at [224, 331] on textarea "Hola, esperamos que te encuentres muy bien. Muchas gracias por tu respuesta. Co…" at bounding box center [327, 370] width 442 height 104
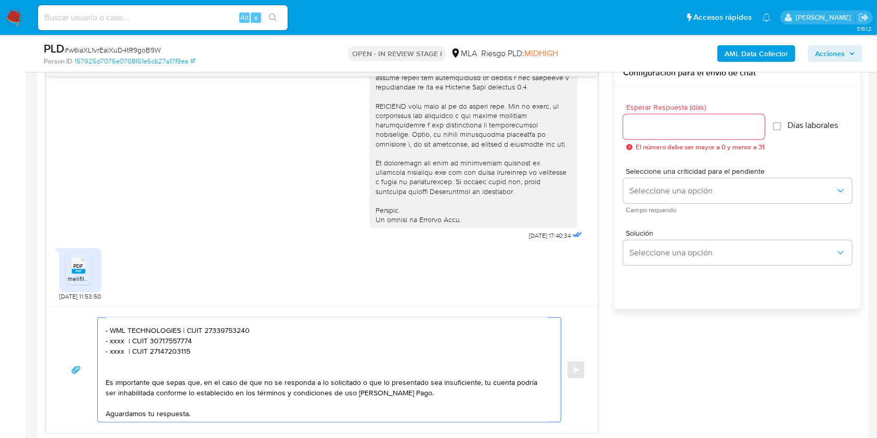
paste textarea "3071832621"
click at [182, 342] on textarea "Hola, esperamos que te encuentres muy bien. Muchas gracias por tu respuesta. Co…" at bounding box center [327, 370] width 442 height 104
paste textarea "080439"
click at [115, 341] on textarea "Hola, esperamos que te encuentres muy bien. Muchas gracias por tu respuesta. Co…" at bounding box center [327, 370] width 442 height 104
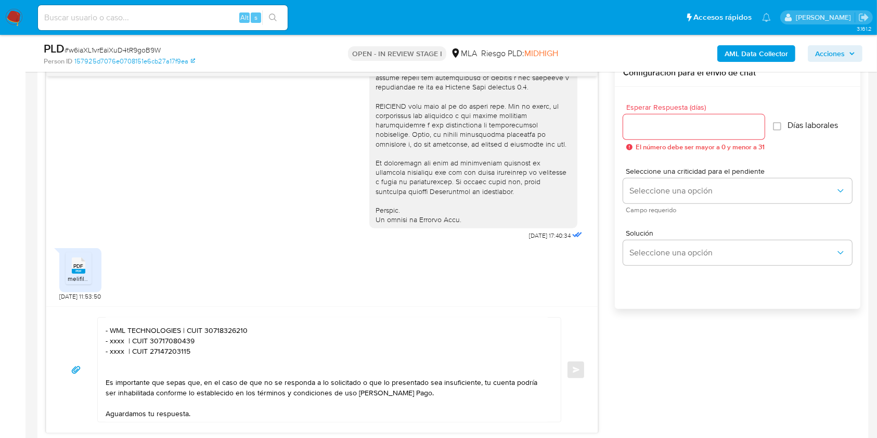
click at [115, 341] on textarea "Hola, esperamos que te encuentres muy bien. Muchas gracias por tu respuesta. Co…" at bounding box center [327, 370] width 442 height 104
paste textarea "MONNET PAGOS EN LINEA SRL"
click at [115, 354] on textarea "Hola, esperamos que te encuentres muy bien. Muchas gracias por tu respuesta. Co…" at bounding box center [327, 370] width 442 height 104
paste textarea "Ines Betiana Valdes"
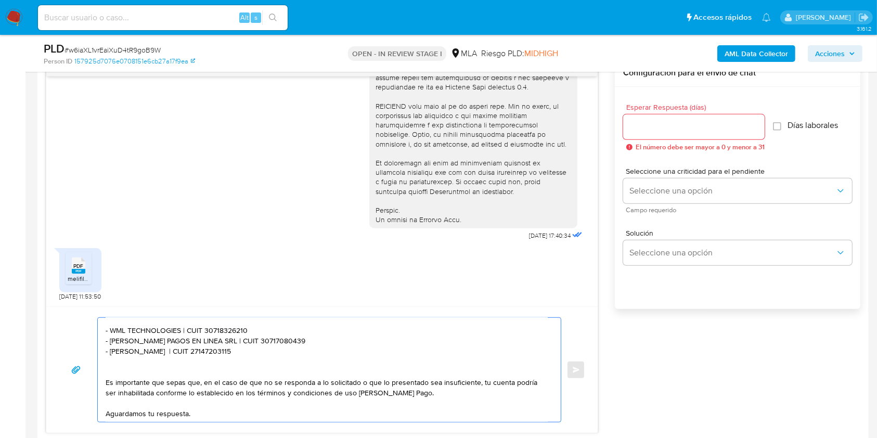
click at [224, 351] on textarea "Hola, esperamos que te encuentres muy bien. Muchas gracias por tu respuesta. Co…" at bounding box center [327, 370] width 442 height 104
paste textarea "333199969"
click at [284, 354] on textarea "Hola, esperamos que te encuentres muy bien. Muchas gracias por tu respuesta. Co…" at bounding box center [327, 370] width 442 height 104
click at [141, 364] on textarea "Hola, esperamos que te encuentres muy bien. Muchas gracias por tu respuesta. Co…" at bounding box center [327, 370] width 442 height 104
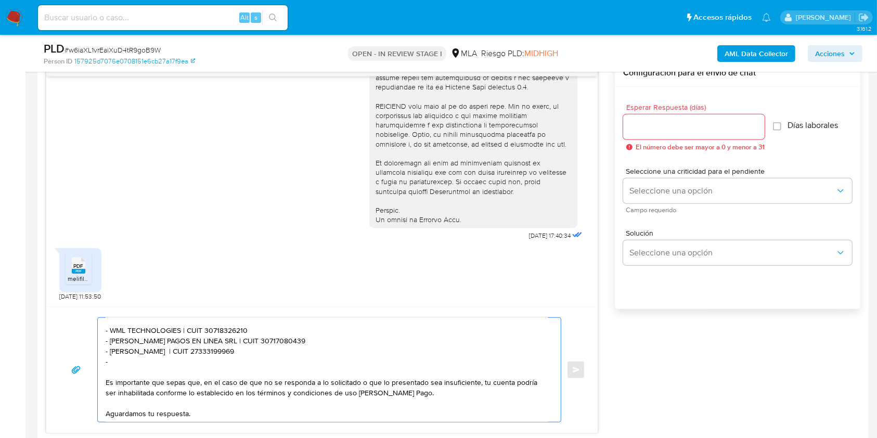
paste textarea "Valeria Laura,alberti"
click at [221, 360] on textarea "Hola, esperamos que te encuentres muy bien. Muchas gracias por tu respuesta. Co…" at bounding box center [327, 370] width 442 height 104
paste textarea "27289466369"
click at [280, 362] on textarea "Hola, esperamos que te encuentres muy bien. Muchas gracias por tu respuesta. Co…" at bounding box center [327, 370] width 442 height 104
click at [157, 362] on textarea "Hola, esperamos que te encuentres muy bien. Muchas gracias por tu respuesta. Co…" at bounding box center [327, 370] width 442 height 104
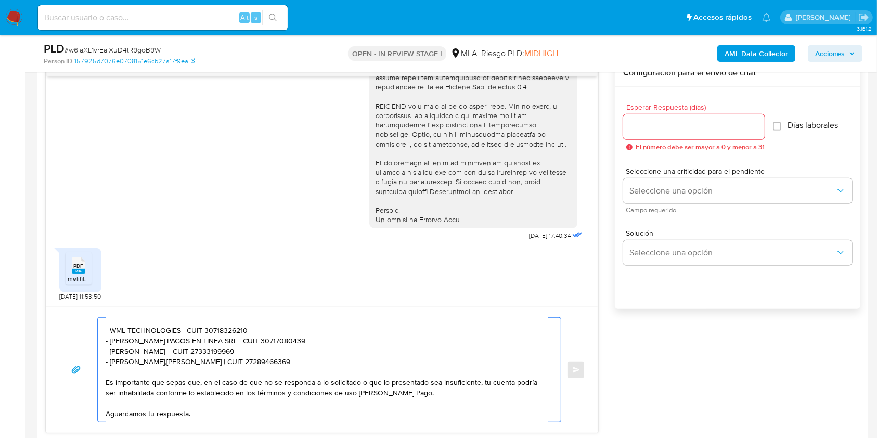
click at [0, 0] on lt-div "Deje un espacio después de coma. , alberti Descartar" at bounding box center [0, 0] width 0 height 0
click at [259, 360] on textarea "Hola, esperamos que te encuentres muy bien. Muchas gracias por tu respuesta. Co…" at bounding box center [327, 370] width 442 height 104
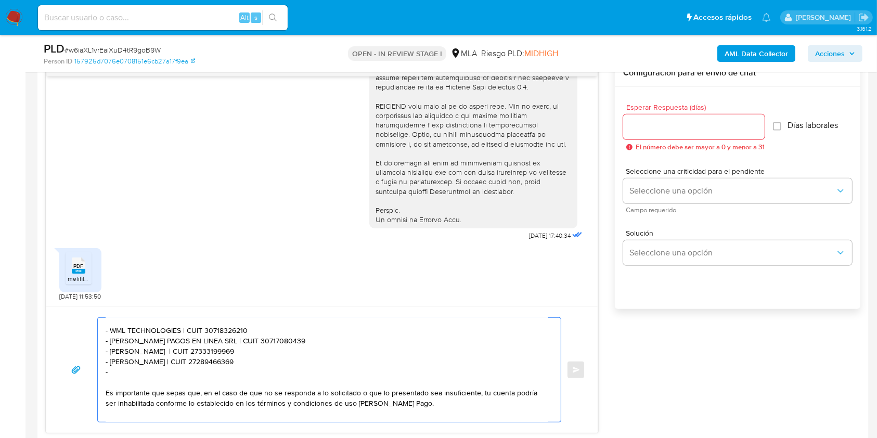
click at [133, 377] on textarea "Hola, esperamos que te encuentres muy bien. Muchas gracias por tu respuesta. Co…" at bounding box center [327, 370] width 442 height 104
paste textarea "Juan Pablo Agustin,diaz,silva"
click at [175, 374] on textarea "Hola, esperamos que te encuentres muy bien. Muchas gracias por tu respuesta. Co…" at bounding box center [327, 370] width 442 height 104
click at [253, 372] on textarea "Hola, esperamos que te encuentres muy bien. Muchas gracias por tu respuesta. Co…" at bounding box center [327, 370] width 442 height 104
paste textarea "20386819085"
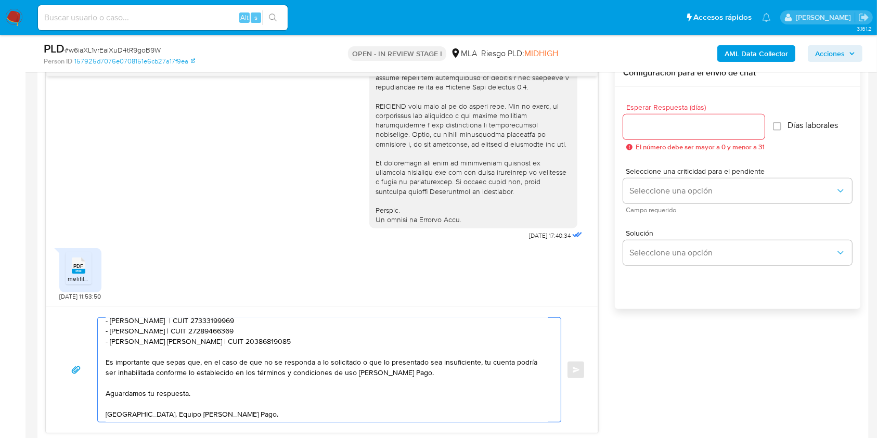
scroll to position [116, 0]
click at [218, 381] on textarea "Hola, esperamos que te encuentres muy bien. Muchas gracias por tu respuesta. Co…" at bounding box center [327, 370] width 442 height 104
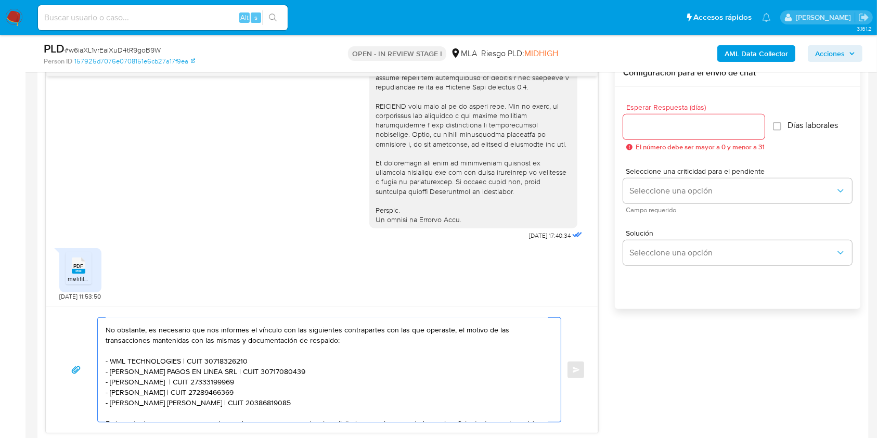
scroll to position [69, 0]
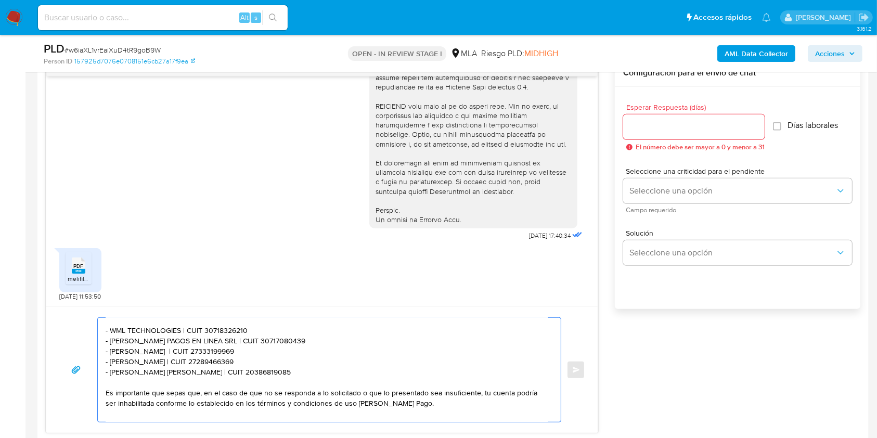
click at [287, 339] on textarea "Hola, esperamos que te encuentres muy bien. Muchas gracias por tu respuesta. Co…" at bounding box center [327, 370] width 442 height 104
click at [303, 369] on textarea "Hola, esperamos que te encuentres muy bien. Muchas gracias por tu respuesta. Co…" at bounding box center [327, 370] width 442 height 104
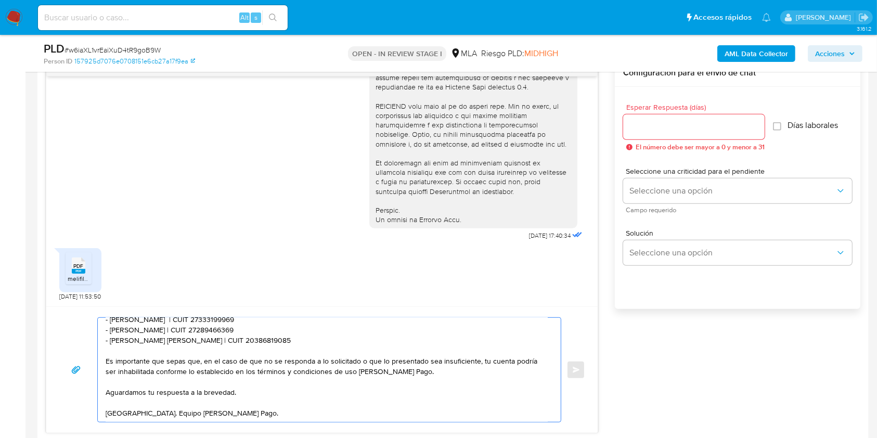
click at [300, 398] on textarea "Hola, esperamos que te encuentres muy bien. Muchas gracias por tu respuesta. Co…" at bounding box center [327, 370] width 442 height 104
type textarea "Hola, esperamos que te encuentres muy bien. Muchas gracias por tu respuesta. Co…"
click at [646, 122] on input "Esperar Respuesta (días)" at bounding box center [693, 127] width 141 height 14
type input "1"
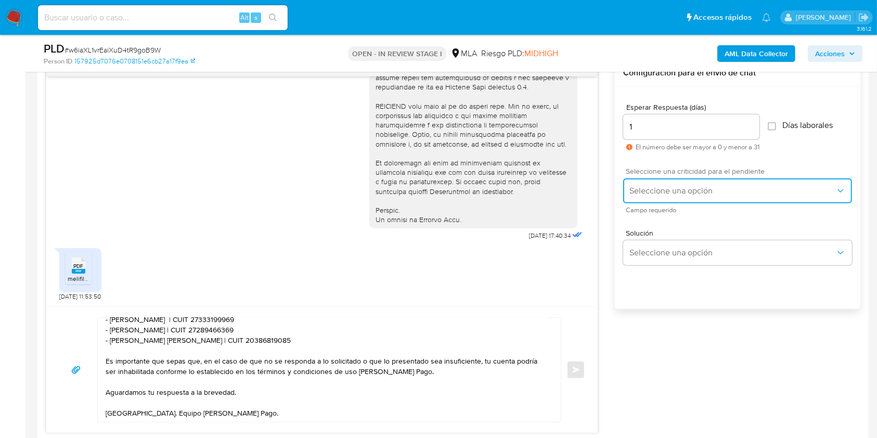
click at [653, 186] on span "Seleccione una opción" at bounding box center [732, 191] width 206 height 10
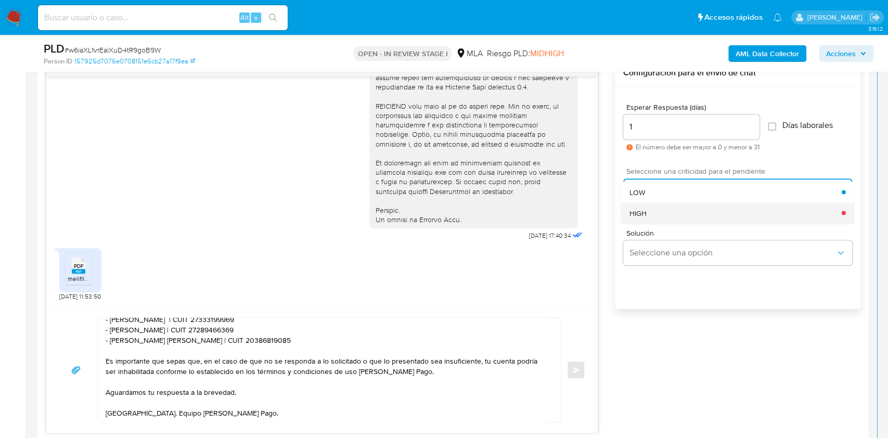
click at [658, 212] on div "HIGH" at bounding box center [735, 212] width 212 height 21
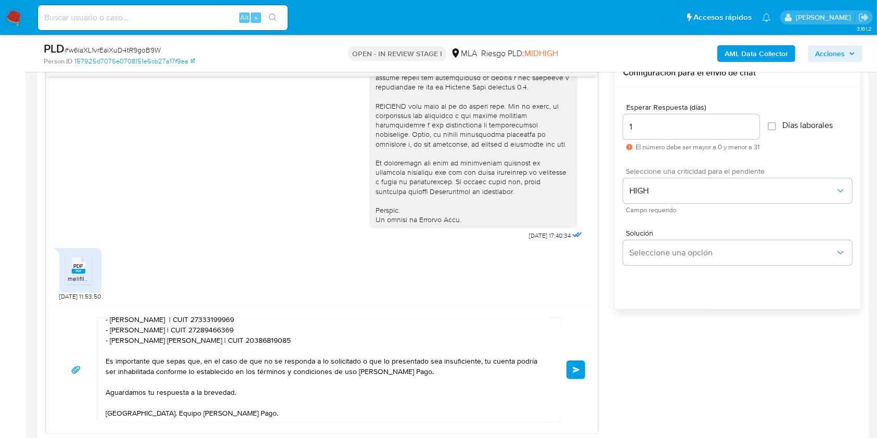
click at [576, 372] on button "Enviar" at bounding box center [575, 369] width 19 height 19
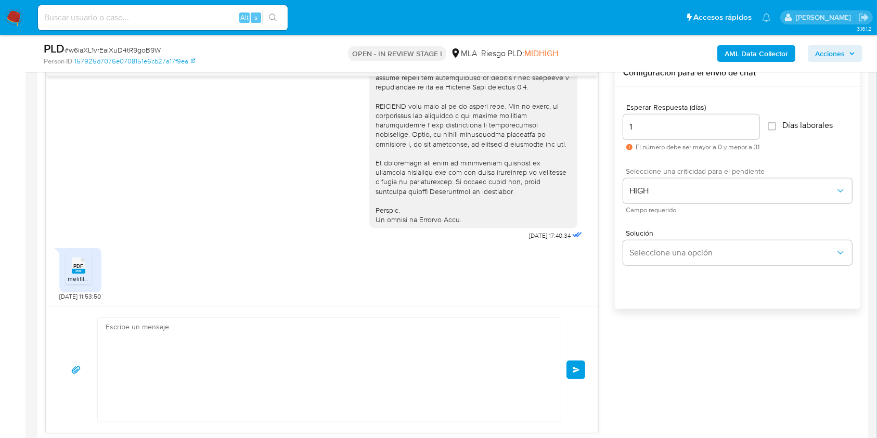
scroll to position [683, 0]
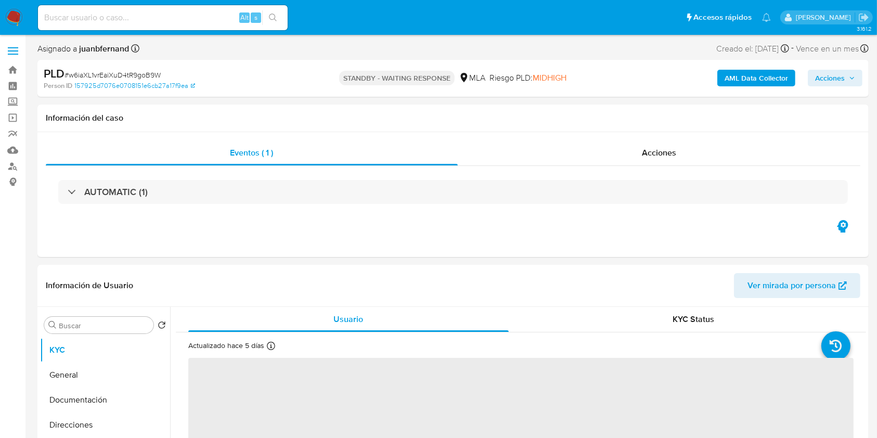
select select "10"
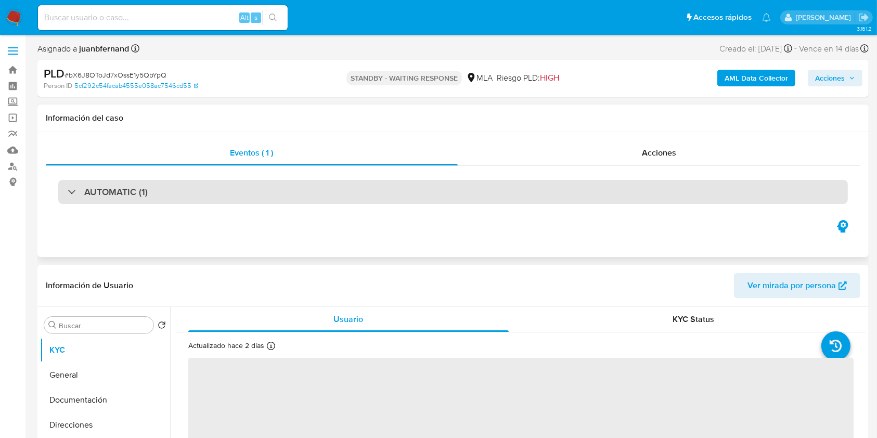
select select "10"
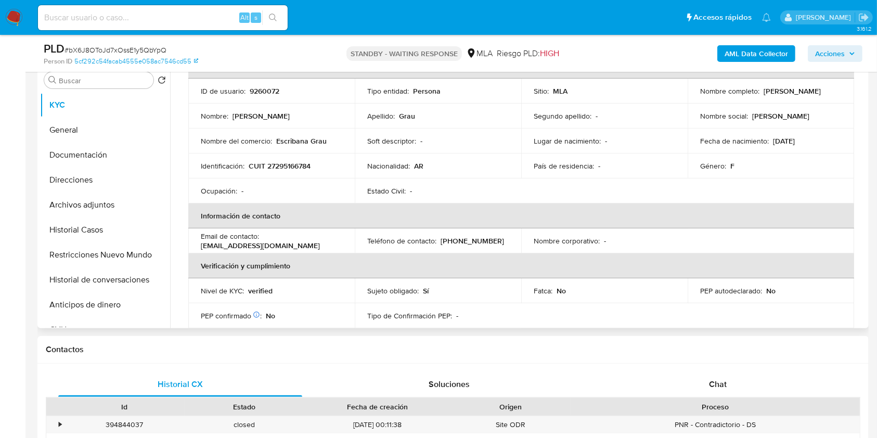
scroll to position [138, 0]
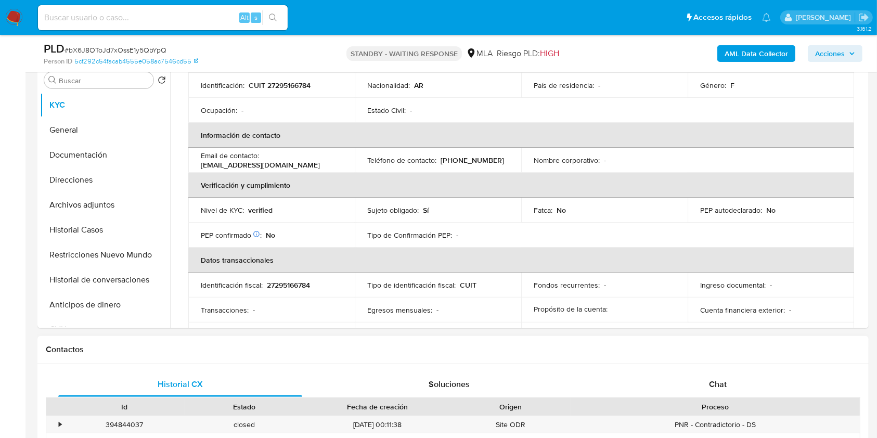
click at [719, 359] on div "Contactos" at bounding box center [452, 350] width 831 height 28
click at [716, 378] on span "Chat" at bounding box center [718, 384] width 18 height 12
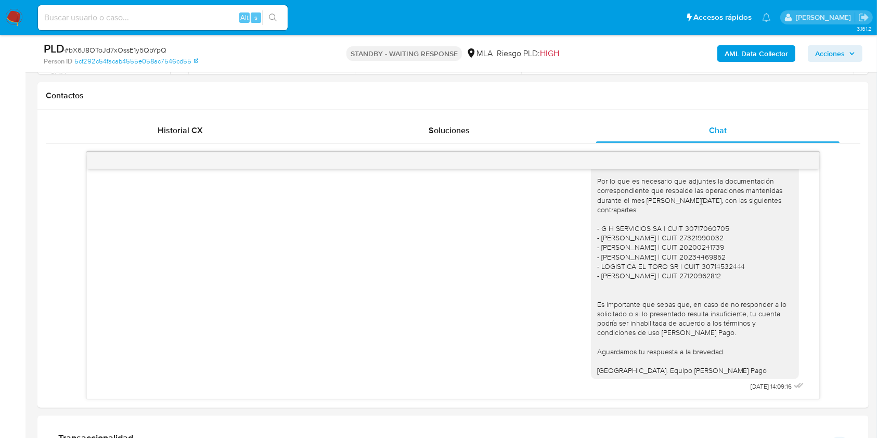
scroll to position [485, 0]
